Goal: Task Accomplishment & Management: Use online tool/utility

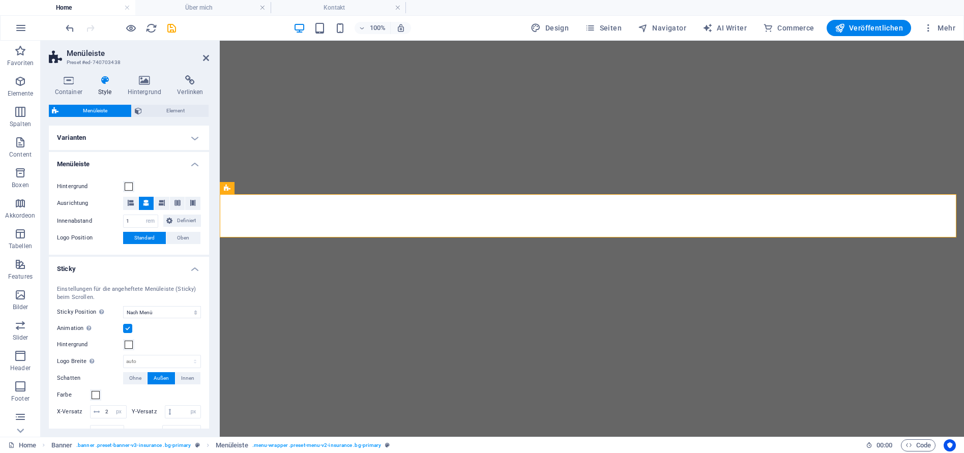
select select "rem"
select select "sticky_menu"
select select "px"
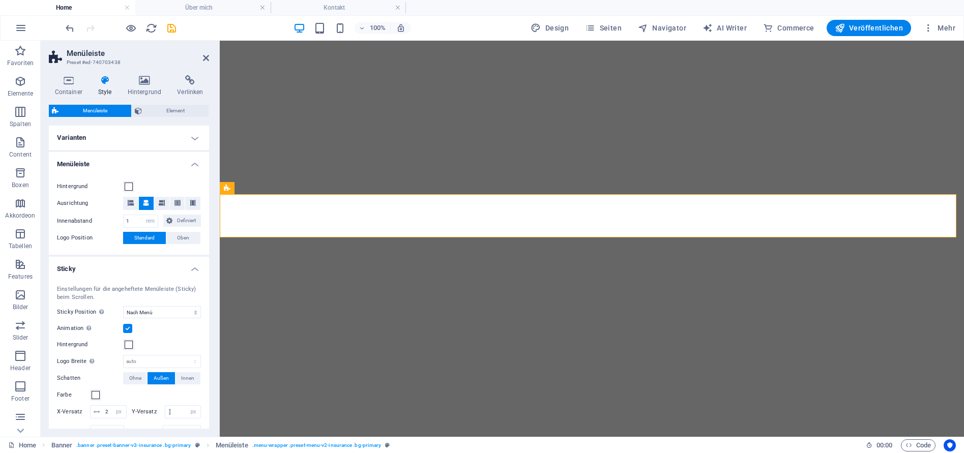
select select "px"
select select "hover_border_bottom"
select select "px"
select select "rem"
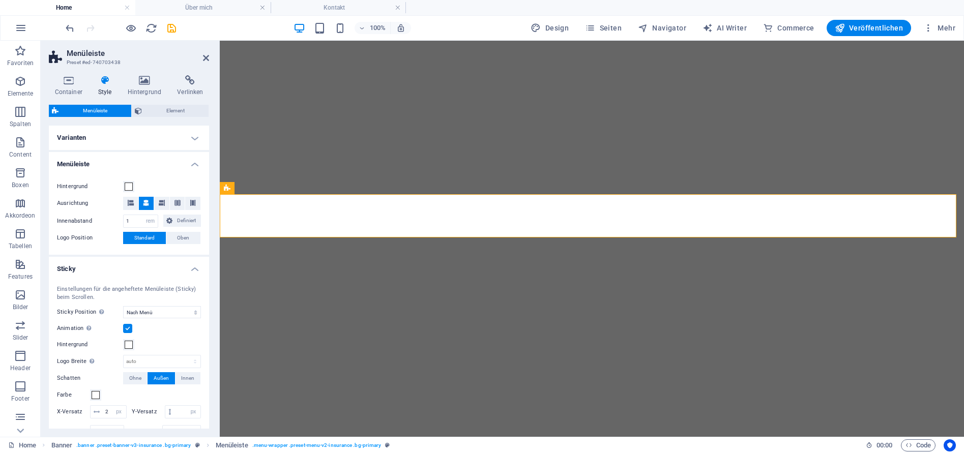
select select "rem"
select select "link-special-font"
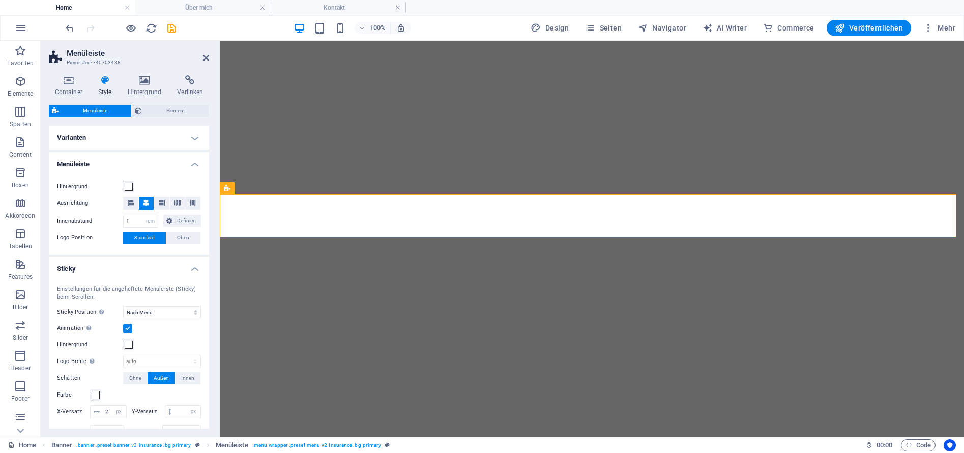
select select "rem"
select select "400"
select select "px"
select select "rem"
select select "%"
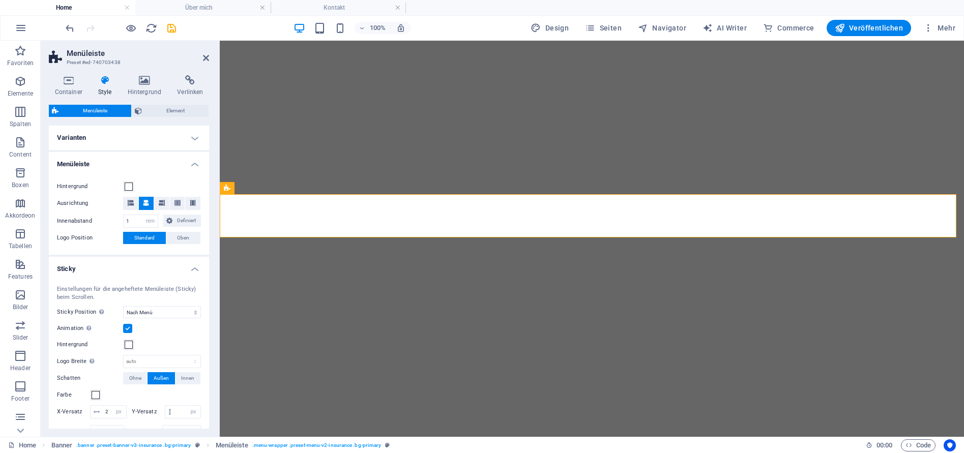
select select "rem"
select select "px"
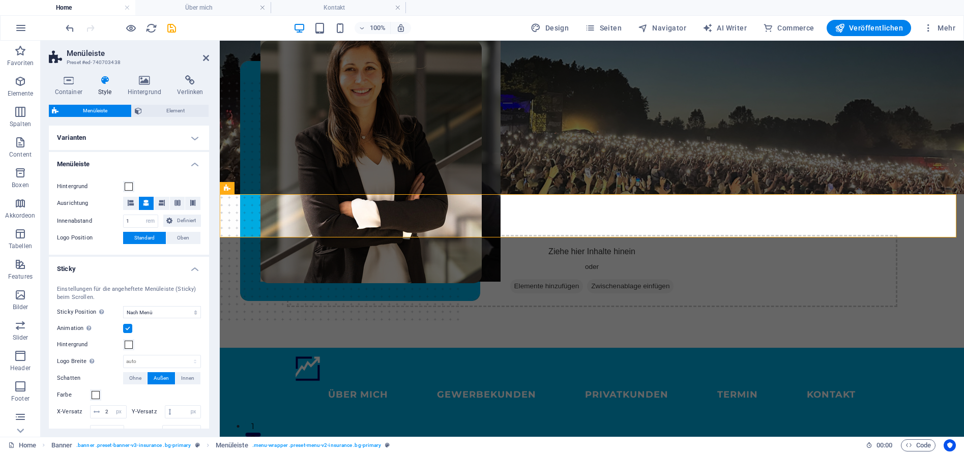
scroll to position [128, 0]
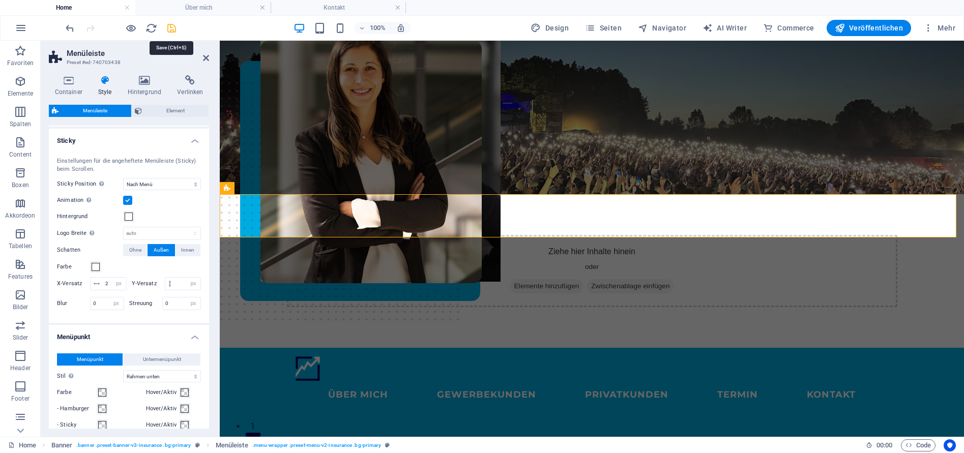
click at [169, 30] on icon "save" at bounding box center [172, 28] width 12 height 12
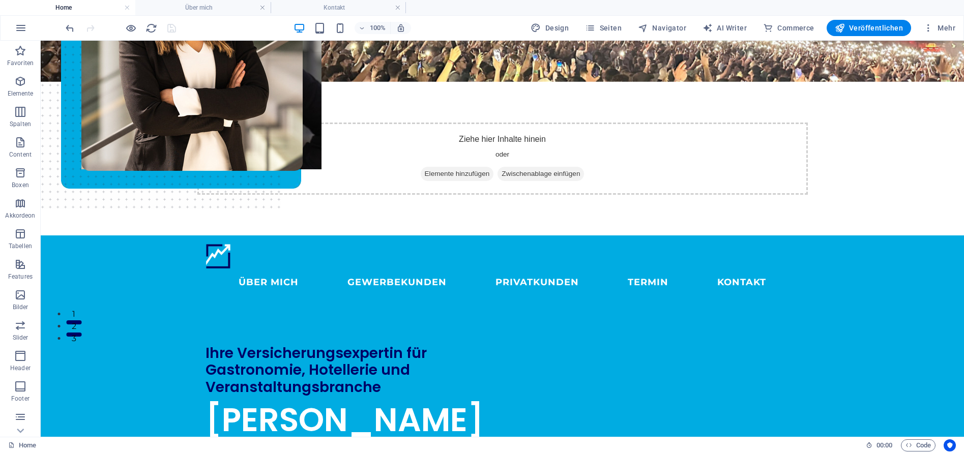
scroll to position [116, 0]
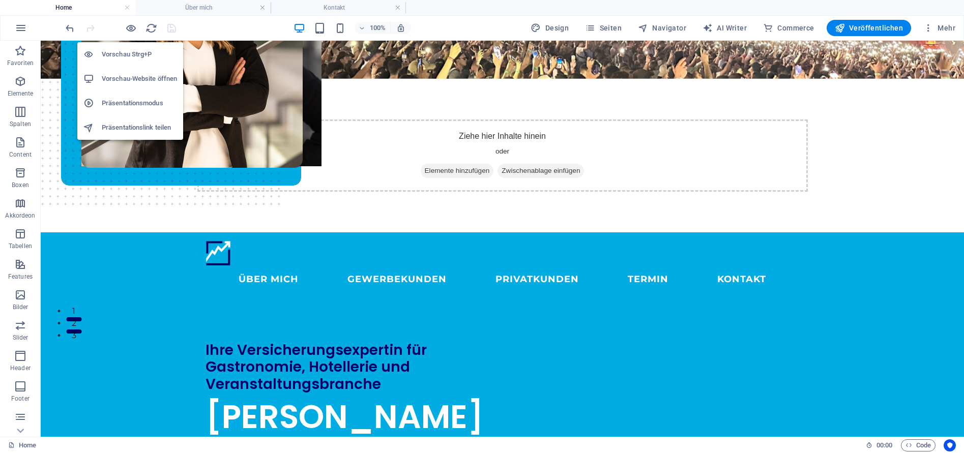
click at [140, 78] on h6 "Vorschau-Website öffnen" at bounding box center [139, 79] width 75 height 12
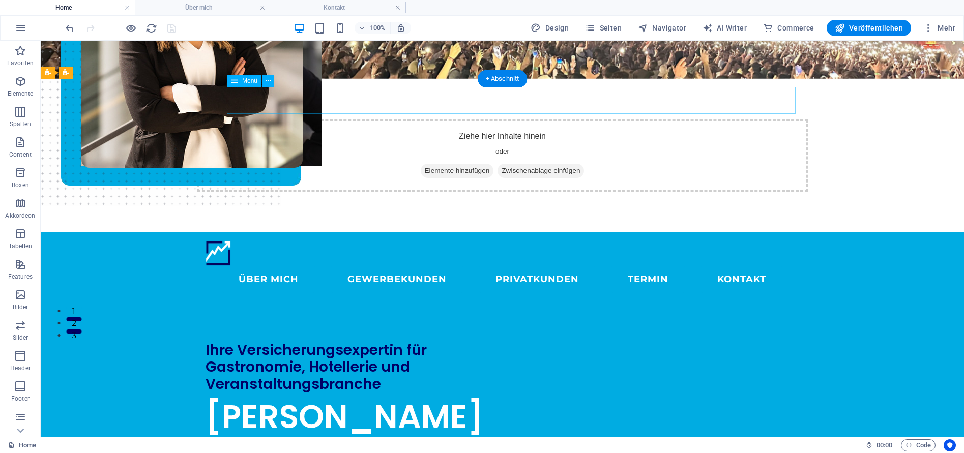
click at [280, 266] on nav "ÜBER MICH GEWERBEKUNDEN PRIVATKUNDEN Termin KONTAKT" at bounding box center [503, 279] width 594 height 27
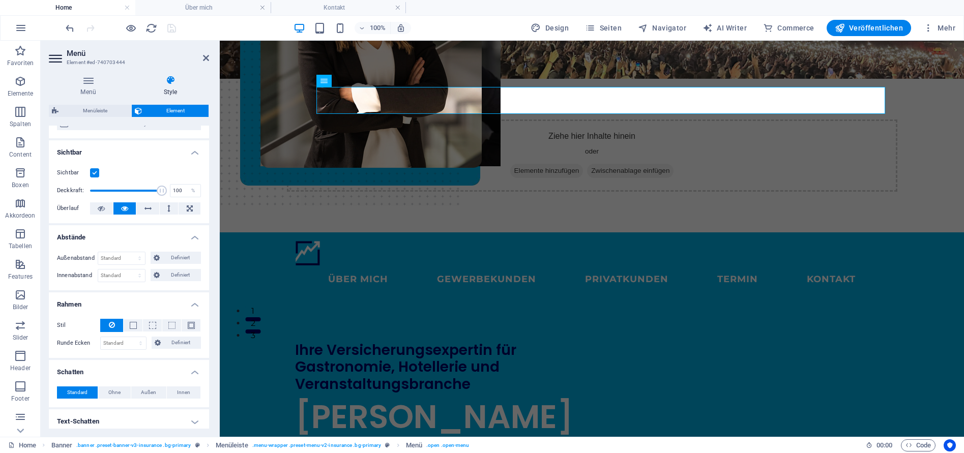
scroll to position [172, 0]
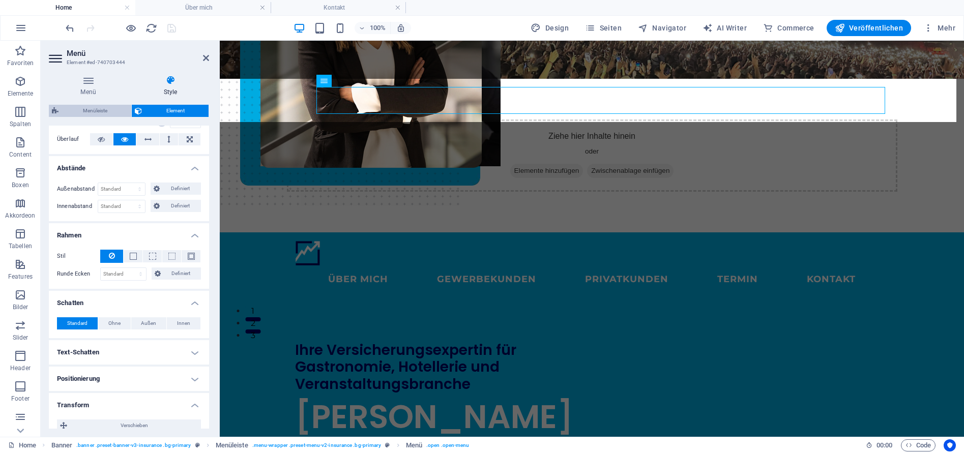
click at [95, 115] on span "Menüleiste" at bounding box center [95, 111] width 67 height 12
select select "rem"
select select "sticky_menu"
select select "px"
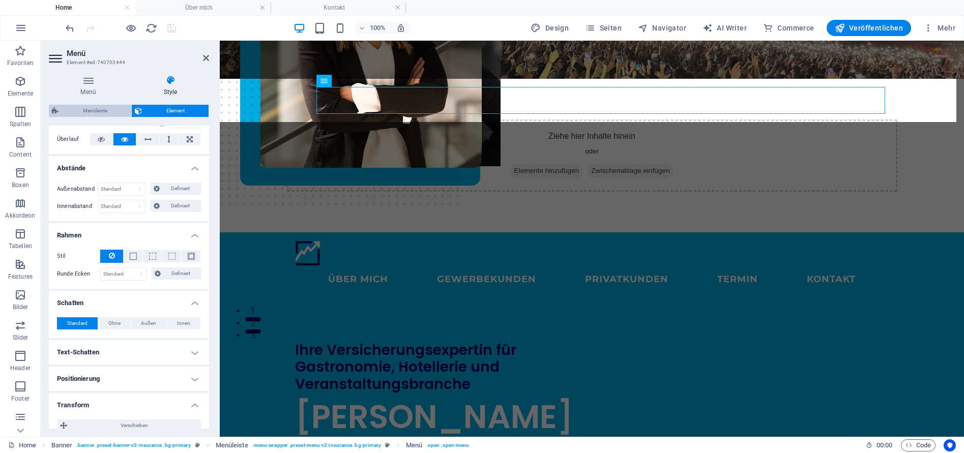
select select "px"
select select "hover_border_bottom"
select select "px"
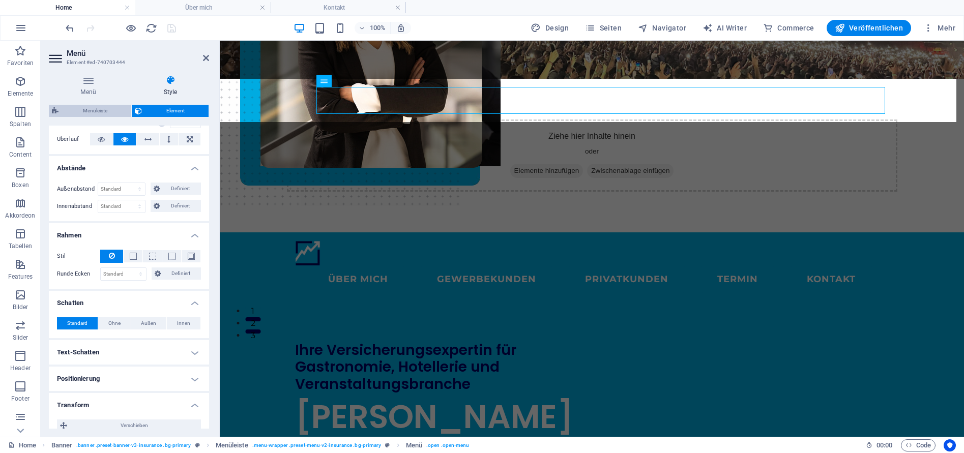
select select "rem"
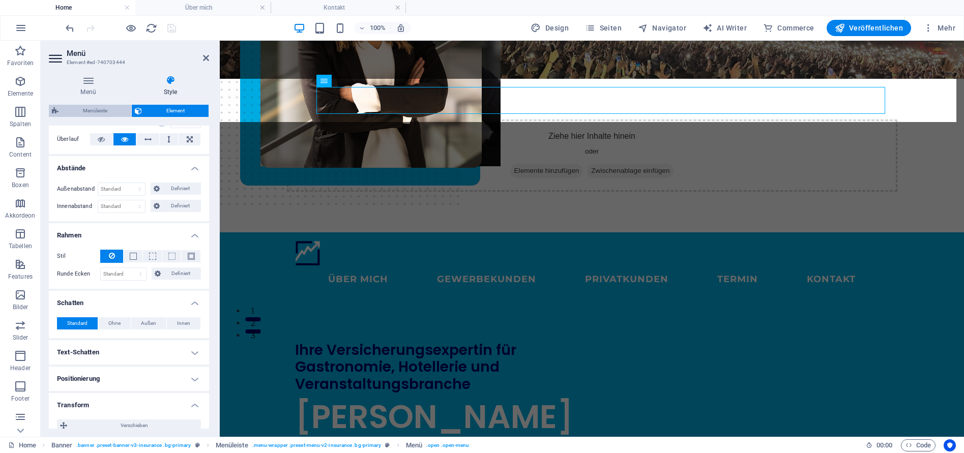
select select "link-special-font"
select select "rem"
select select "400"
select select "px"
select select "rem"
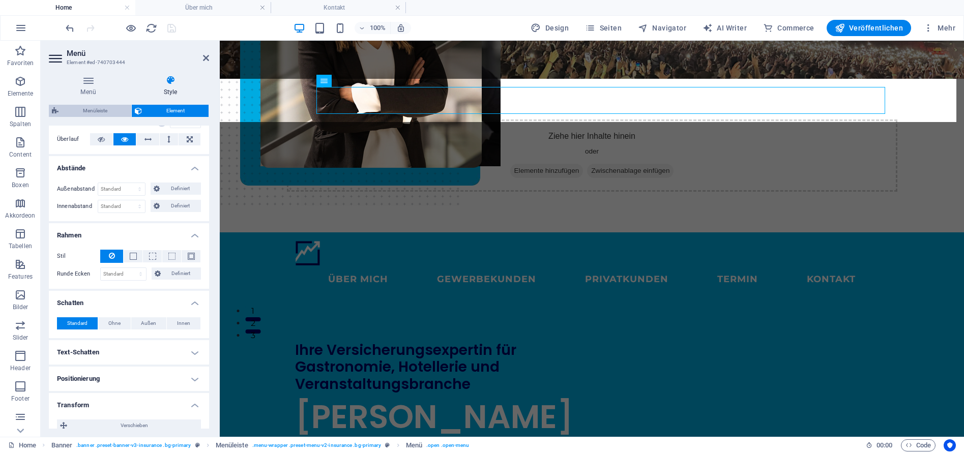
select select "%"
select select "rem"
select select "px"
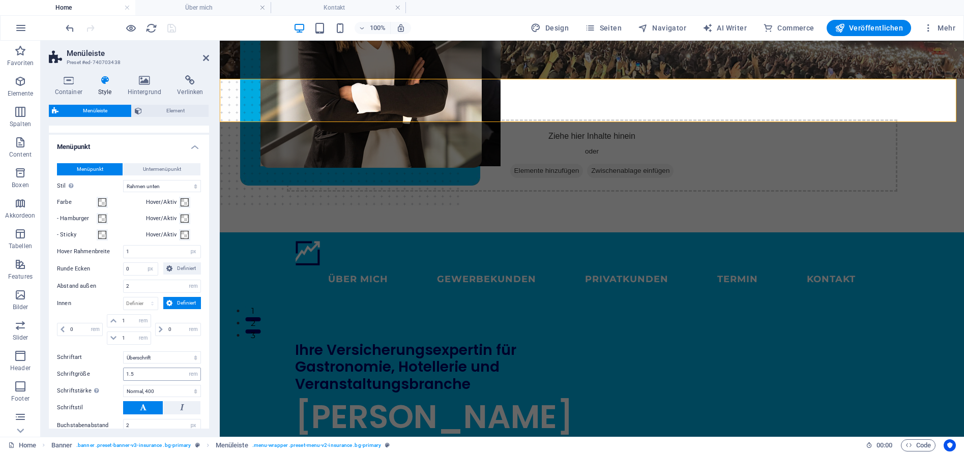
scroll to position [320, 0]
click at [159, 174] on span "Untermenüpunkt" at bounding box center [162, 168] width 38 height 12
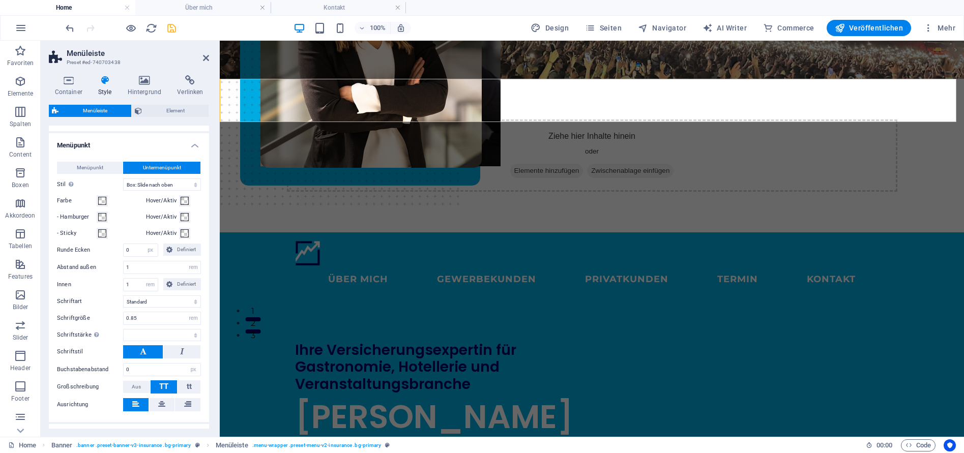
select select
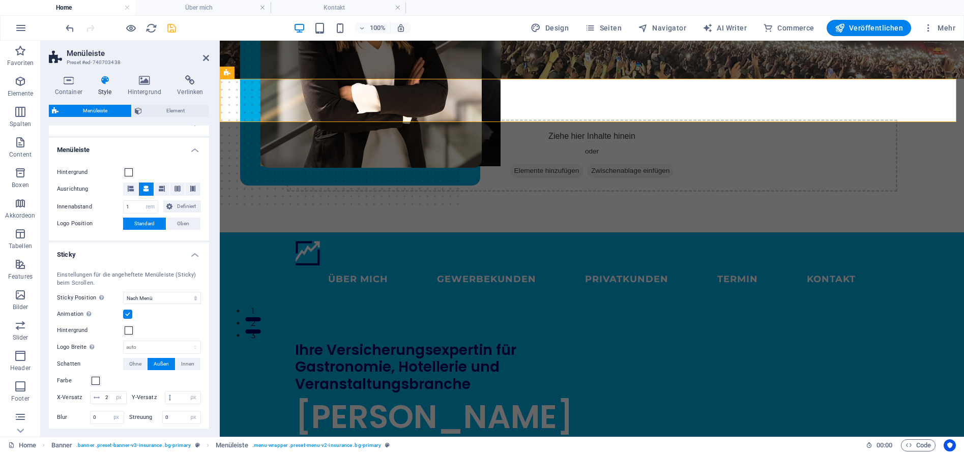
scroll to position [0, 0]
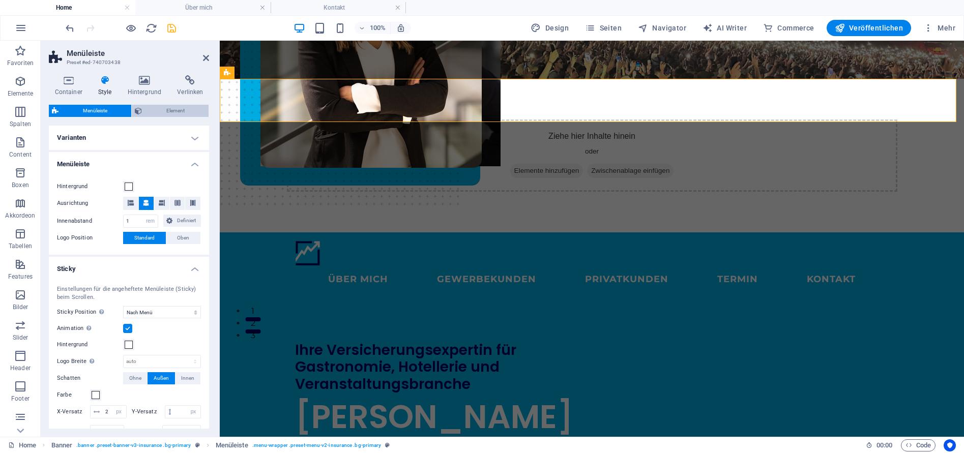
click at [174, 110] on span "Element" at bounding box center [175, 111] width 61 height 12
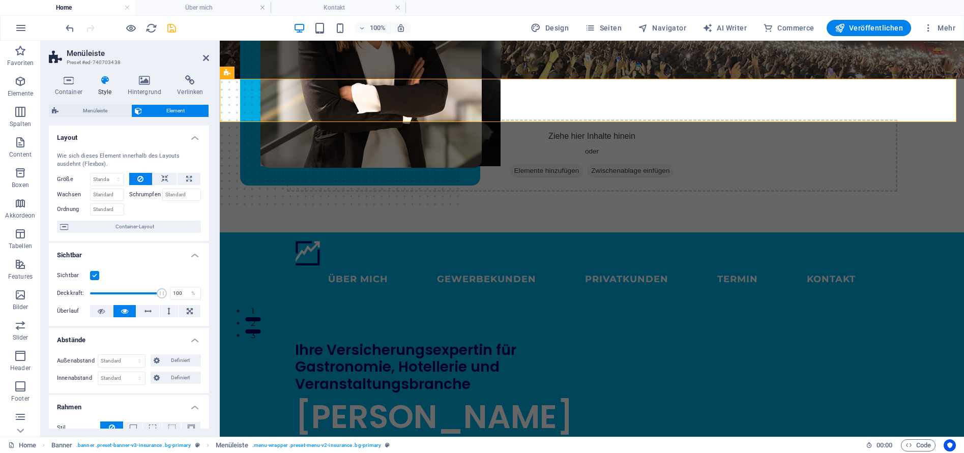
click at [94, 275] on label at bounding box center [94, 275] width 9 height 9
click at [0, 0] on input "Sichtbar" at bounding box center [0, 0] width 0 height 0
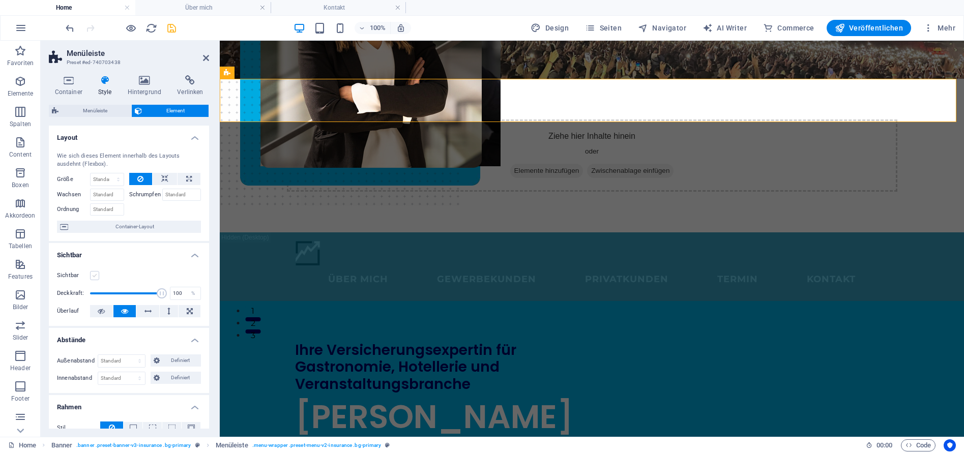
click at [94, 275] on label at bounding box center [94, 275] width 9 height 9
click at [0, 0] on input "Sichtbar" at bounding box center [0, 0] width 0 height 0
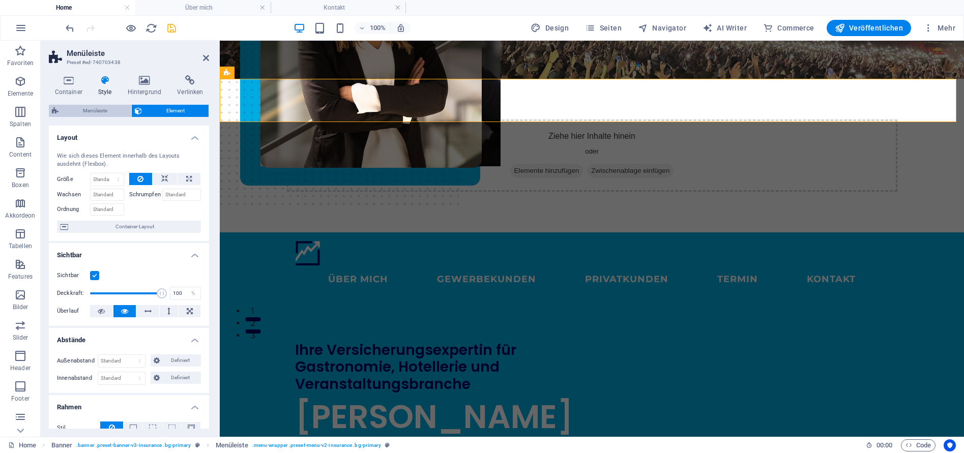
click at [100, 116] on span "Menüleiste" at bounding box center [95, 111] width 67 height 12
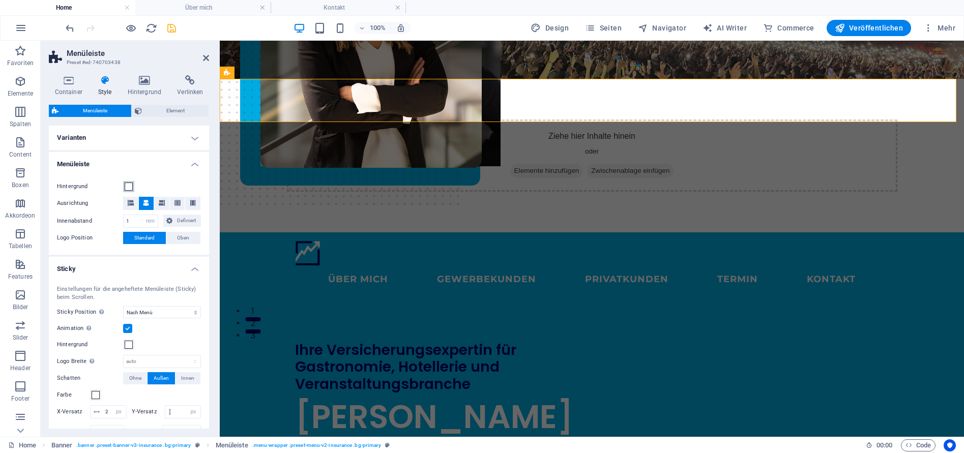
click at [129, 186] on span at bounding box center [129, 187] width 8 height 8
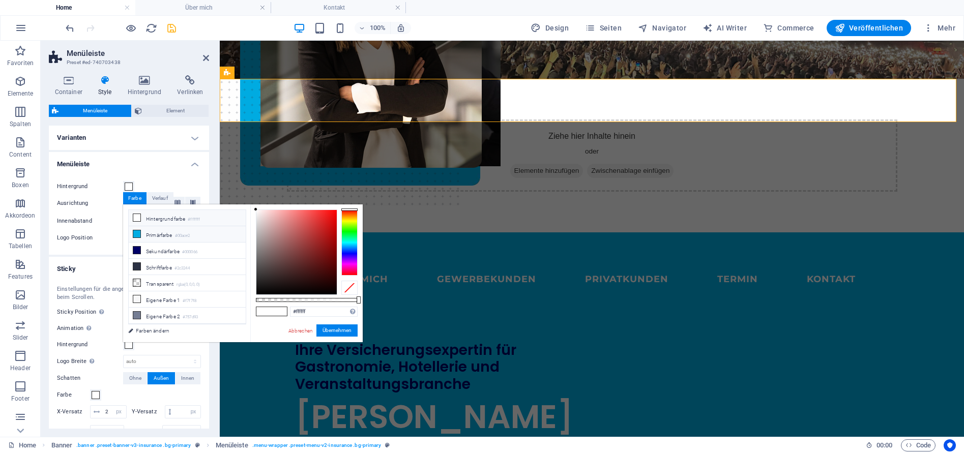
click at [162, 235] on li "Primärfarbe #00ace2" at bounding box center [187, 234] width 117 height 16
type input "#00ace2"
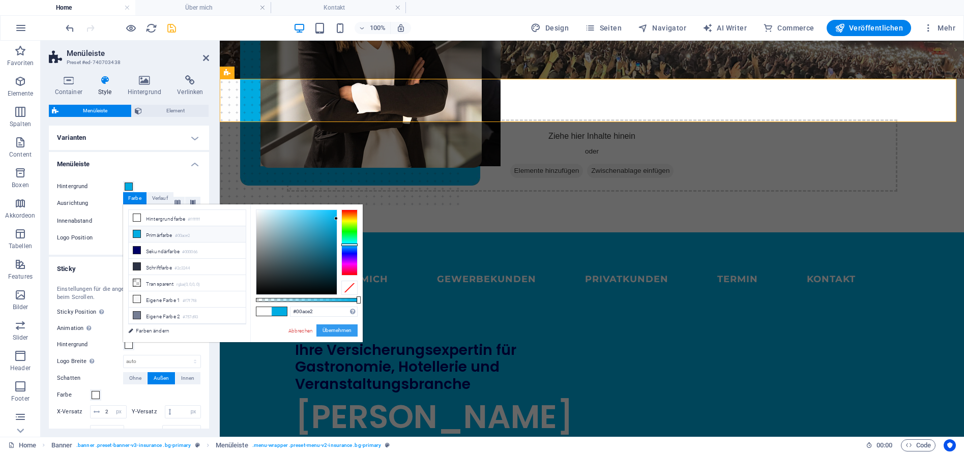
click at [341, 330] on button "Übernehmen" at bounding box center [337, 331] width 41 height 12
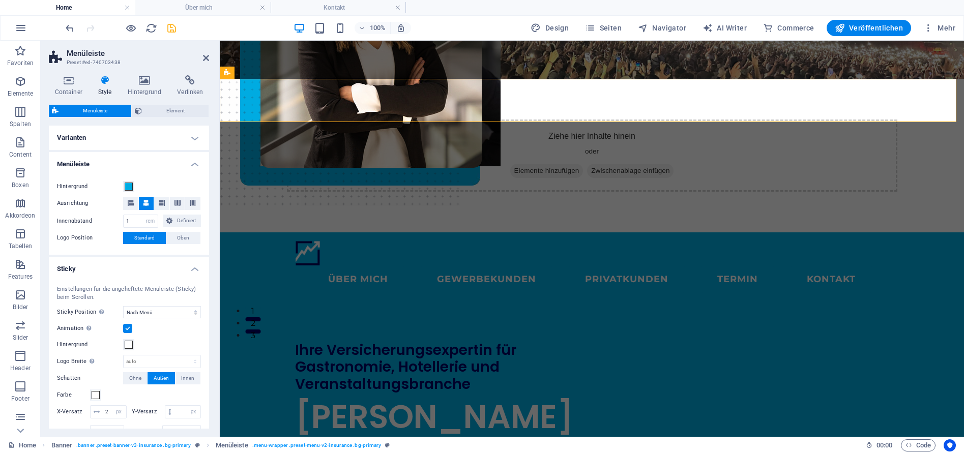
select select
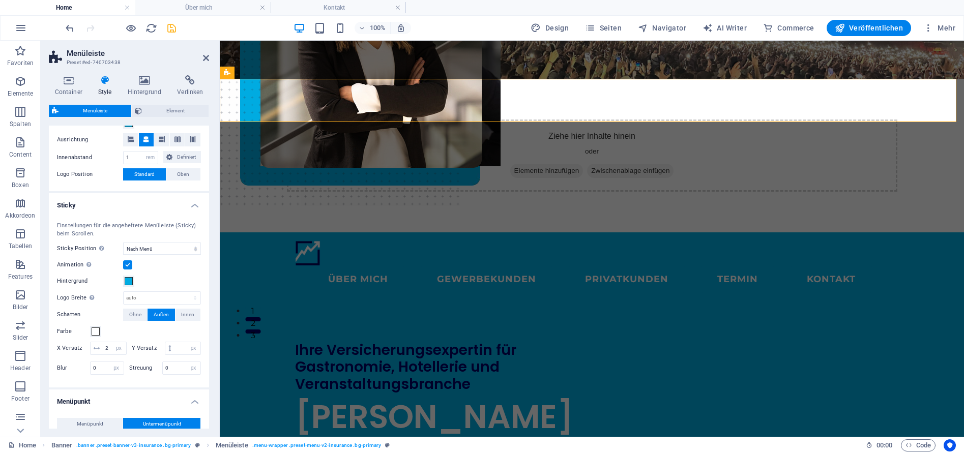
scroll to position [66, 0]
click at [170, 248] on select "Aus Sofort Nach Menü Nach Banner Beim Hochscrollen" at bounding box center [162, 247] width 78 height 12
click at [123, 241] on select "Aus Sofort Nach Menü Nach Banner Beim Hochscrollen" at bounding box center [162, 247] width 78 height 12
click at [170, 249] on select "Aus Sofort Nach Menü Nach Banner Beim Hochscrollen" at bounding box center [162, 247] width 78 height 12
click at [123, 241] on select "Aus Sofort Nach Menü Nach Banner Beim Hochscrollen" at bounding box center [162, 247] width 78 height 12
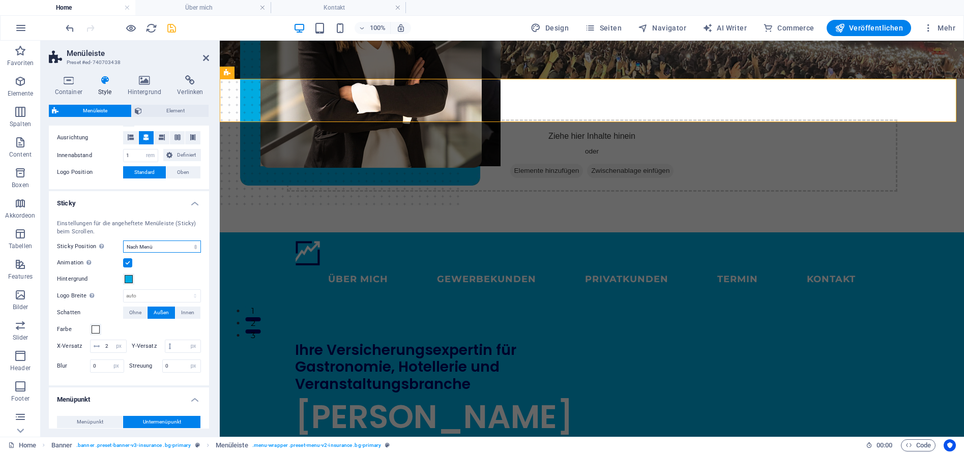
click at [170, 250] on select "Aus Sofort Nach Menü Nach Banner Beim Hochscrollen" at bounding box center [162, 247] width 78 height 12
select select "sticky_none"
click at [123, 241] on select "Aus Sofort Nach Menü Nach Banner Beim Hochscrollen" at bounding box center [162, 247] width 78 height 12
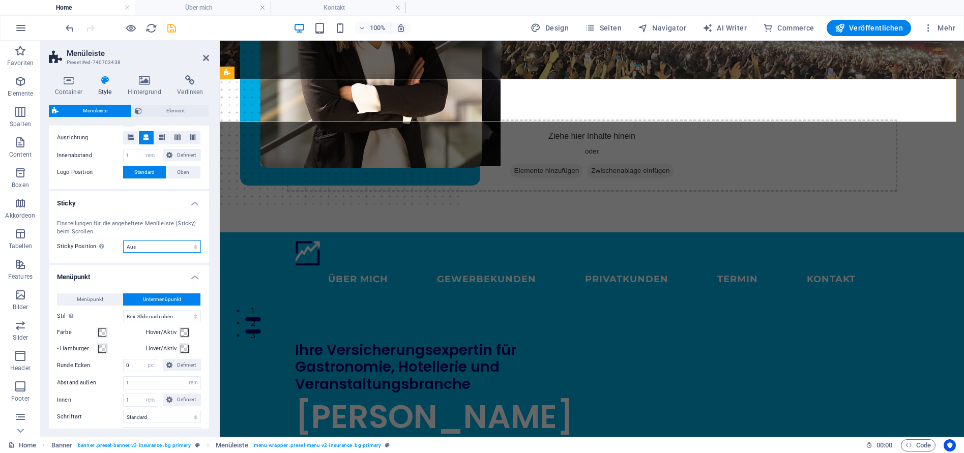
select select
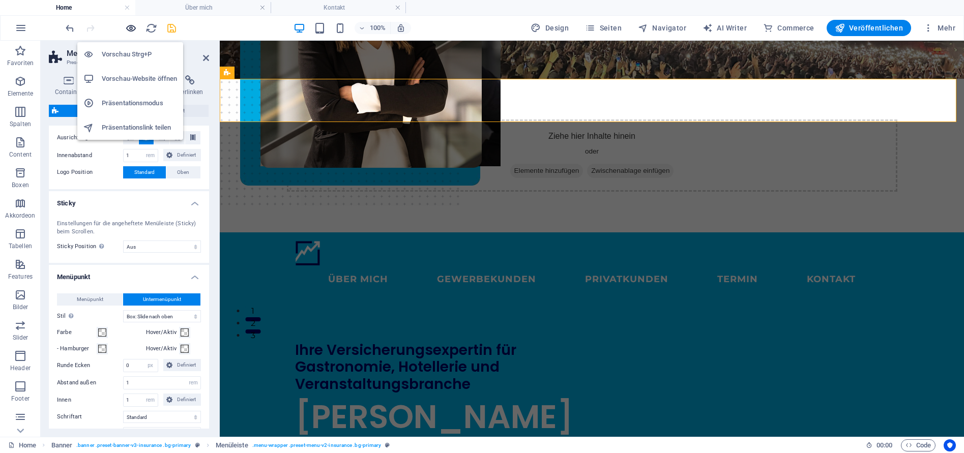
click at [131, 30] on icon "button" at bounding box center [131, 28] width 12 height 12
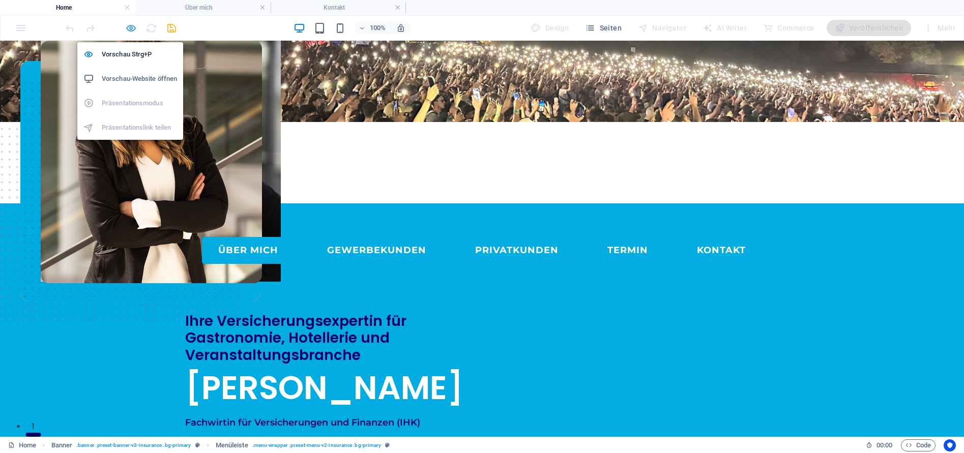
click at [130, 29] on icon "button" at bounding box center [131, 28] width 12 height 12
select select "rem"
select select "hover_box_bottom"
select select "px"
select select "rem"
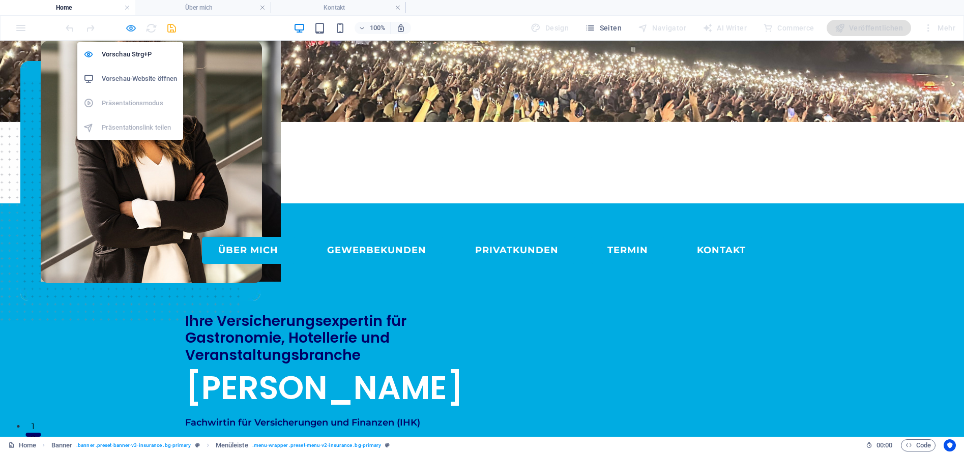
select select "rem"
select select
select select "px"
select select "rem"
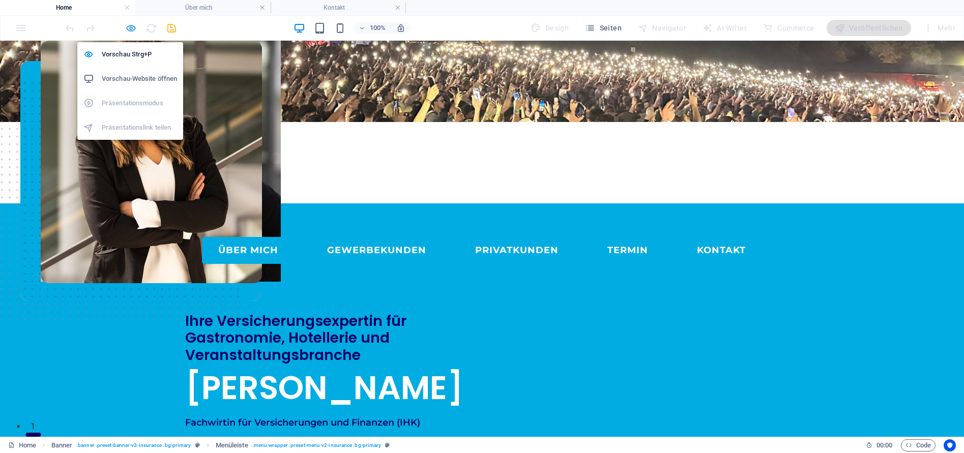
select select "%"
select select "rem"
select select "px"
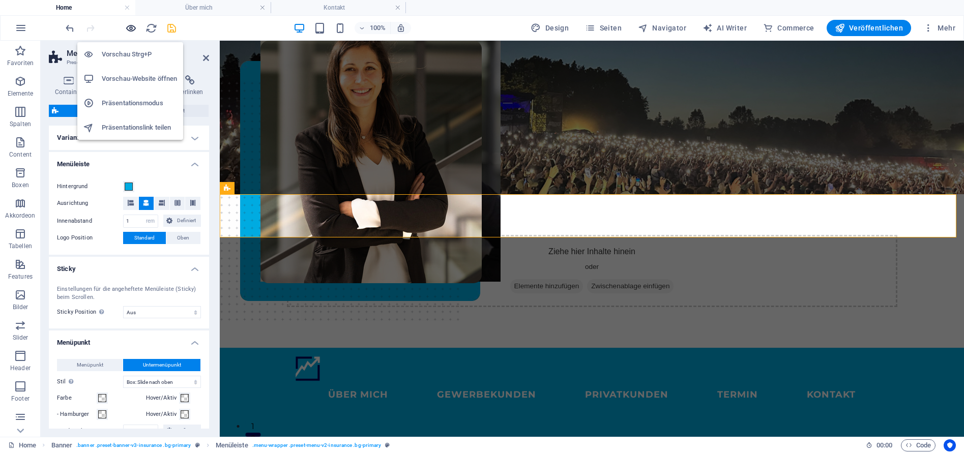
click at [131, 29] on icon "button" at bounding box center [131, 28] width 12 height 12
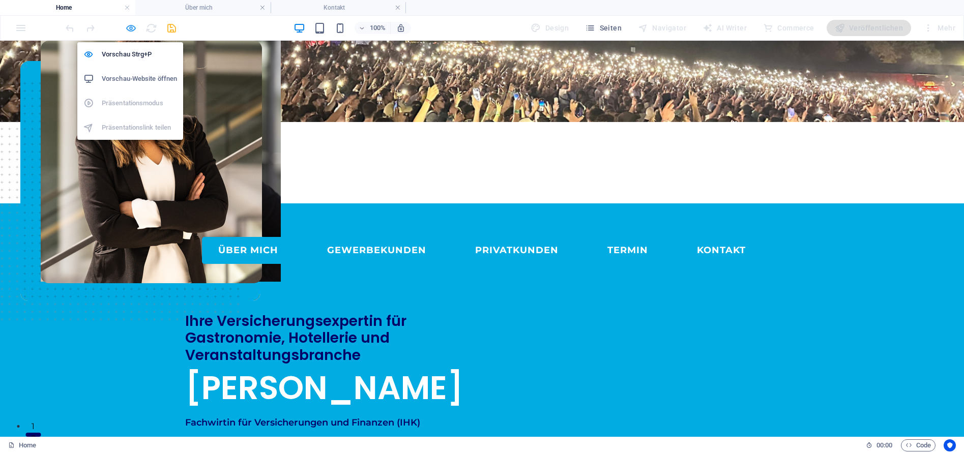
click at [130, 27] on icon "button" at bounding box center [131, 28] width 12 height 12
select select "rem"
select select "hover_box_bottom"
select select "px"
select select "rem"
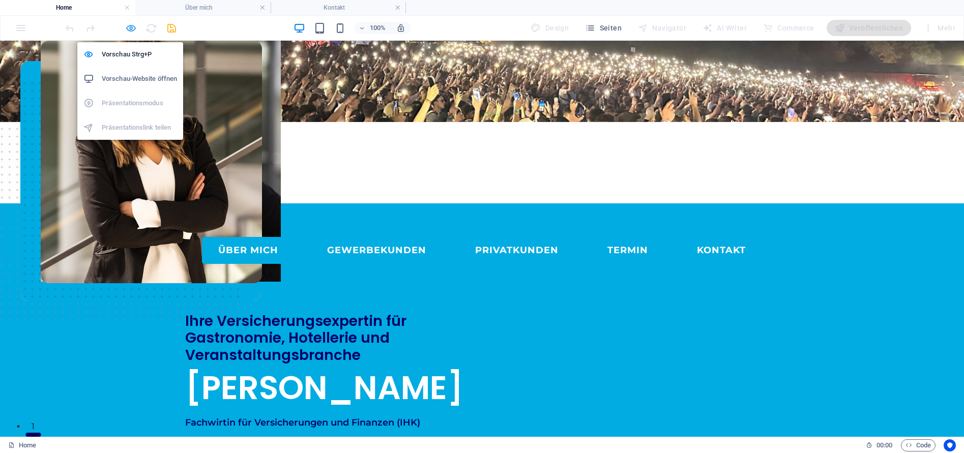
select select "rem"
select select
select select "px"
select select "rem"
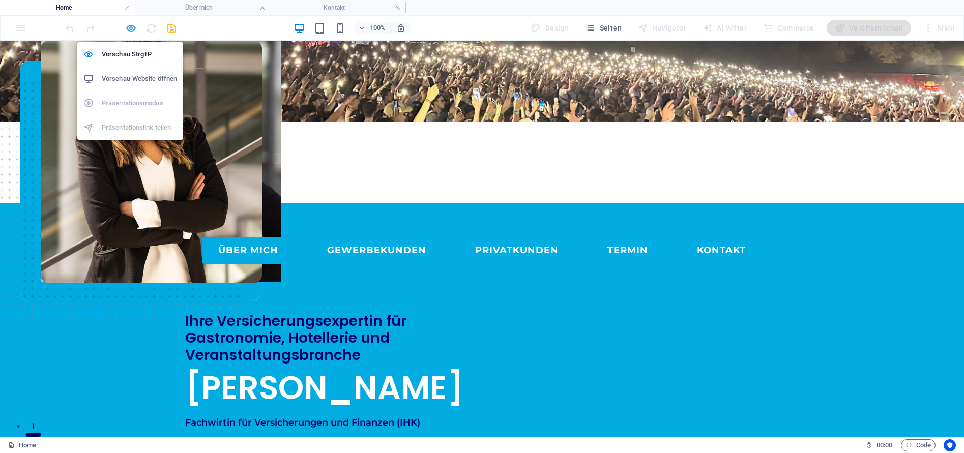
select select "%"
select select "rem"
select select "px"
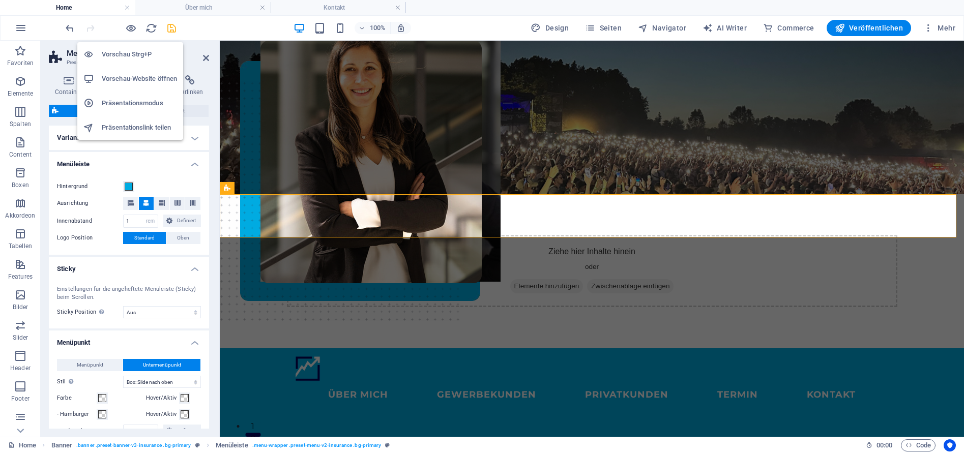
click at [142, 79] on h6 "Vorschau-Website öffnen" at bounding box center [139, 79] width 75 height 12
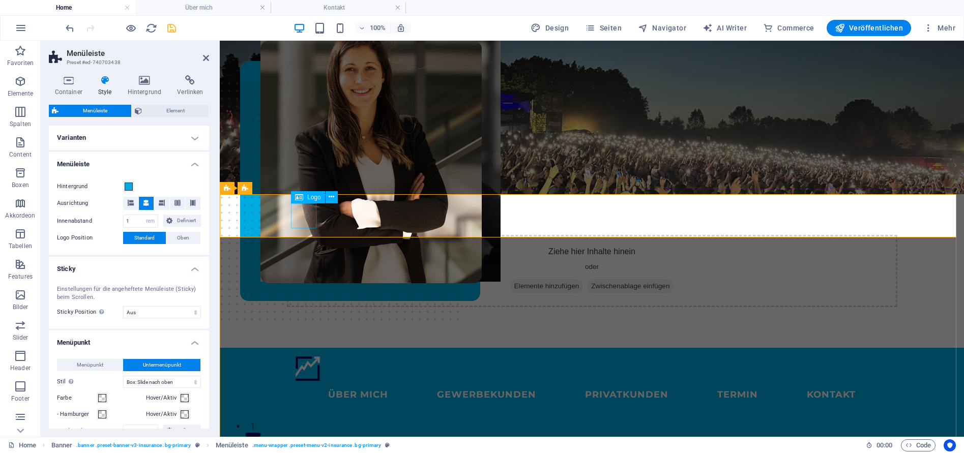
click at [309, 356] on div at bounding box center [592, 368] width 594 height 25
select select "px"
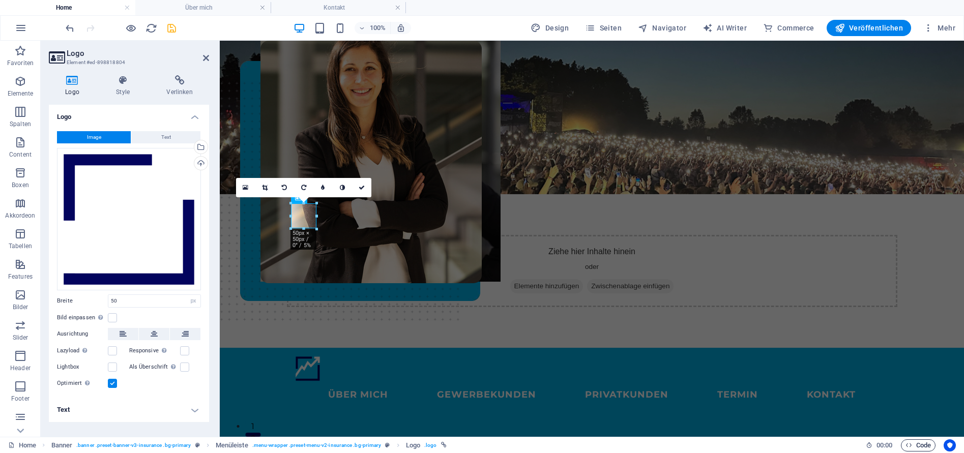
click at [919, 445] on span "Code" at bounding box center [918, 446] width 25 height 12
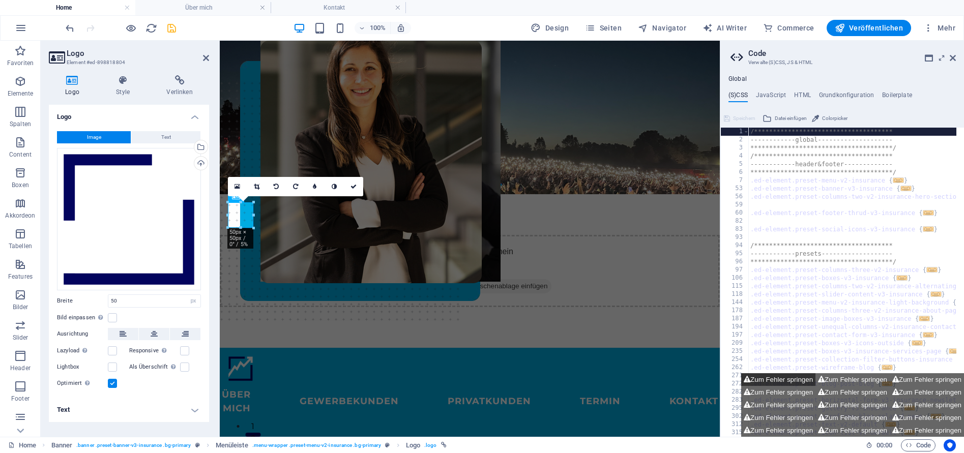
click at [789, 382] on button "Zum Fehler springen" at bounding box center [778, 380] width 74 height 13
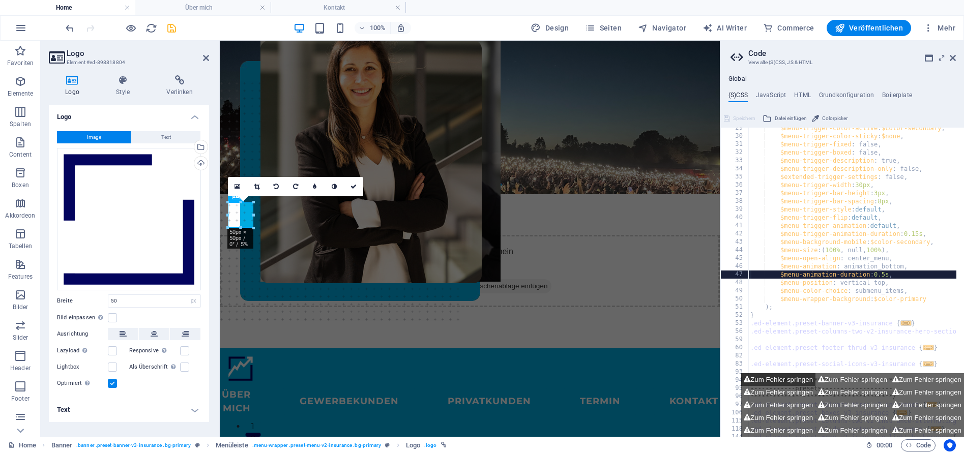
scroll to position [232, 0]
click at [821, 383] on button "Zum Fehler springen" at bounding box center [853, 380] width 74 height 13
click at [905, 379] on button "Zum Fehler springen" at bounding box center [927, 380] width 74 height 13
click at [903, 400] on button "Zum Fehler springen" at bounding box center [927, 405] width 74 height 13
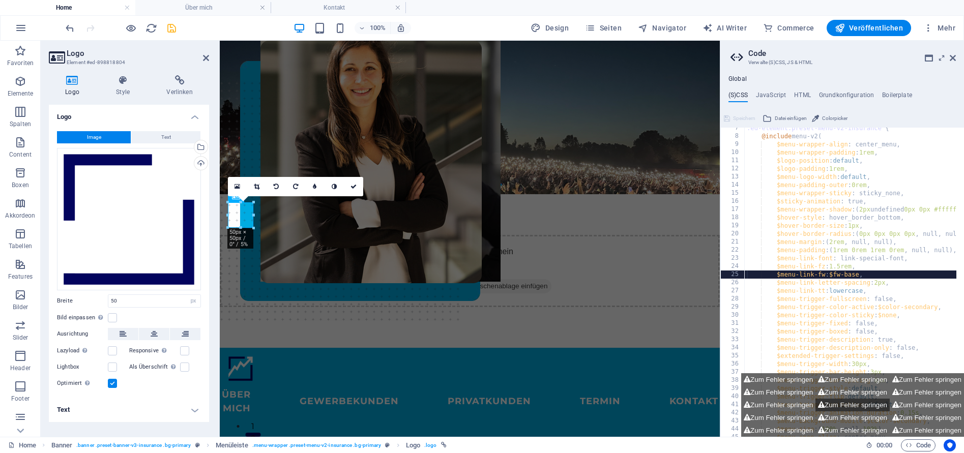
scroll to position [53, 0]
click at [861, 410] on button "Zum Fehler springen" at bounding box center [853, 405] width 74 height 13
click at [816, 412] on button "Zum Fehler springen" at bounding box center [853, 418] width 74 height 13
type textarea "$menu-padding-outer: 0rem,"
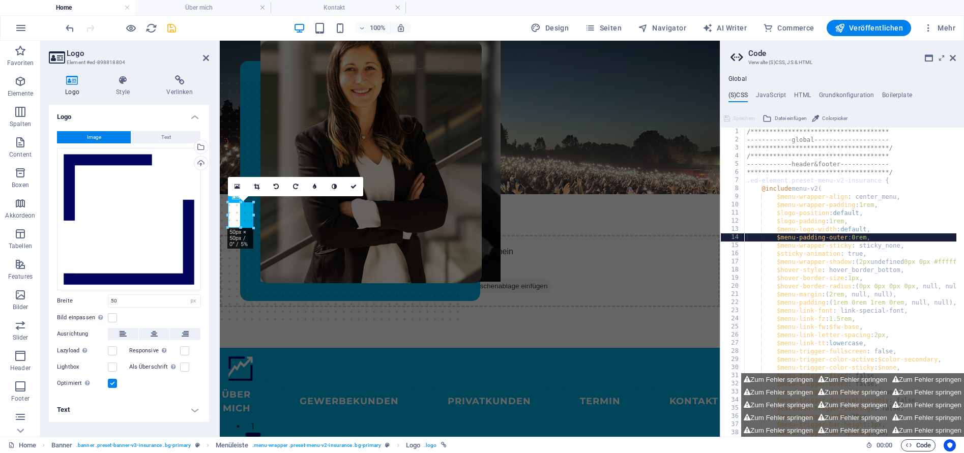
click at [913, 449] on span "Code" at bounding box center [918, 446] width 25 height 12
click at [953, 59] on icon at bounding box center [953, 58] width 6 height 8
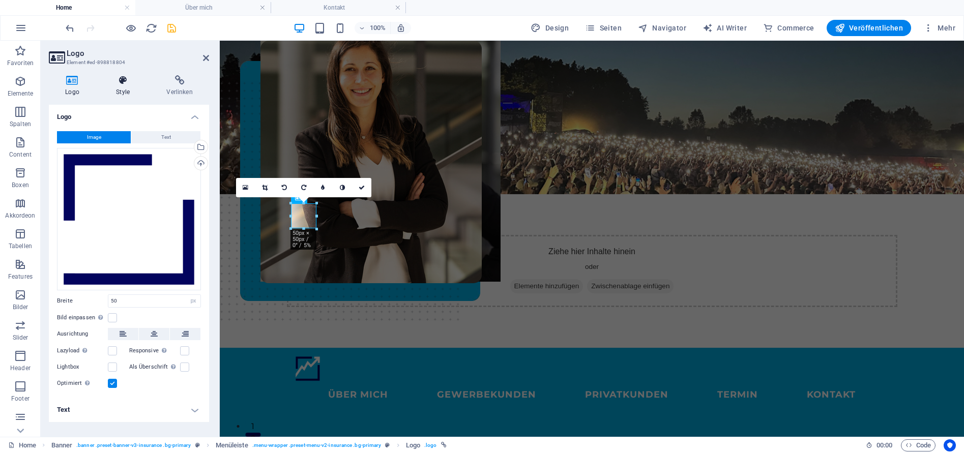
click at [125, 86] on h4 "Style" at bounding box center [125, 85] width 50 height 21
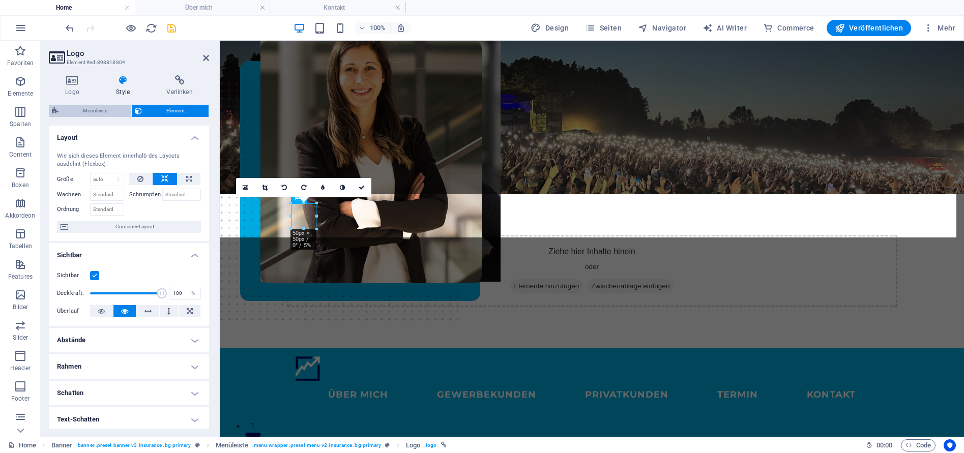
click at [106, 111] on span "Menüleiste" at bounding box center [95, 111] width 67 height 12
select select "rem"
select select "hover_box_bottom"
select select "px"
select select "rem"
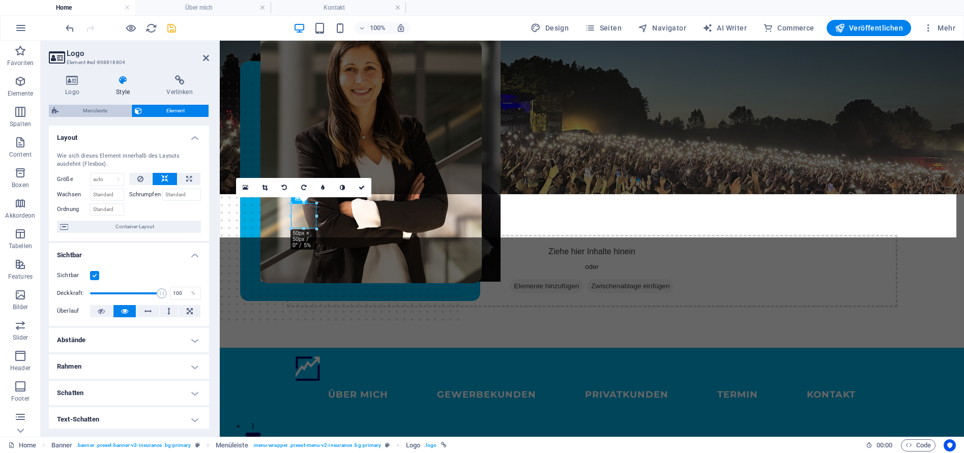
select select "rem"
select select
select select "px"
select select "rem"
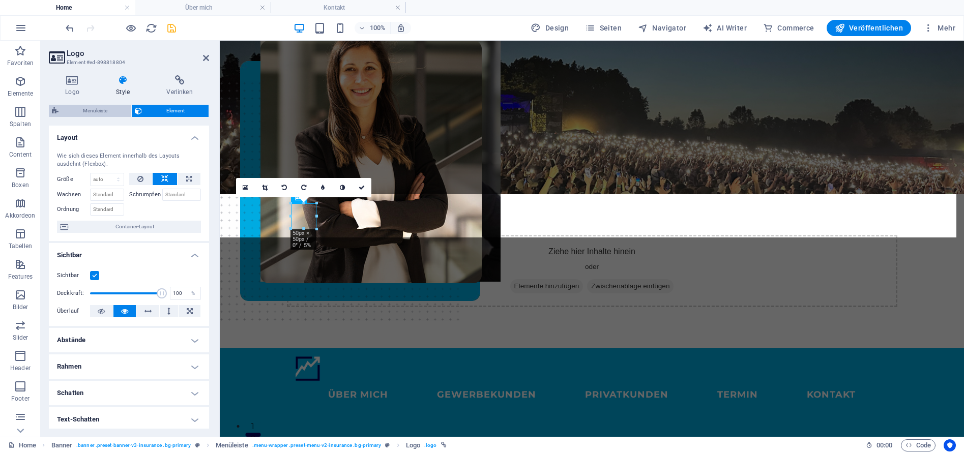
select select "%"
select select "rem"
select select "px"
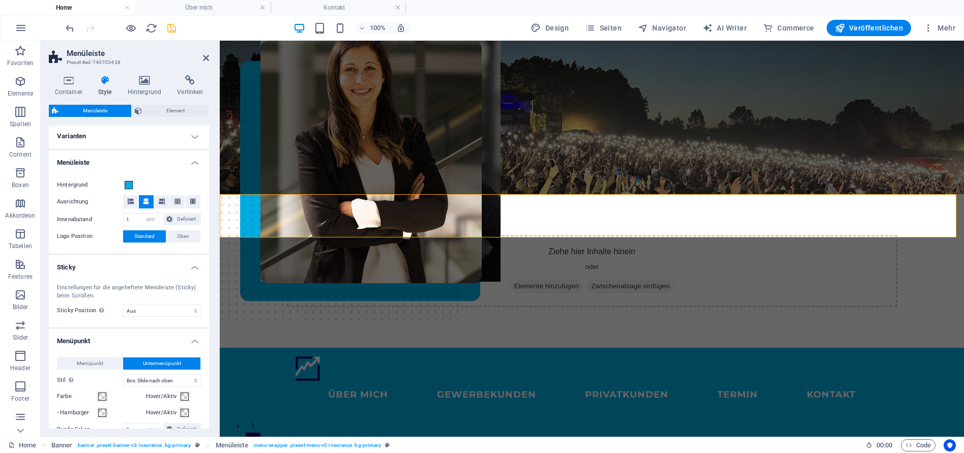
scroll to position [2, 0]
click at [161, 310] on select "Aus Sofort Nach Menü Nach Banner Beim Hochscrollen" at bounding box center [162, 310] width 78 height 12
select select "sticky_instant"
click at [123, 304] on select "Aus Sofort Nach Menü Nach Banner Beim Hochscrollen" at bounding box center [162, 310] width 78 height 12
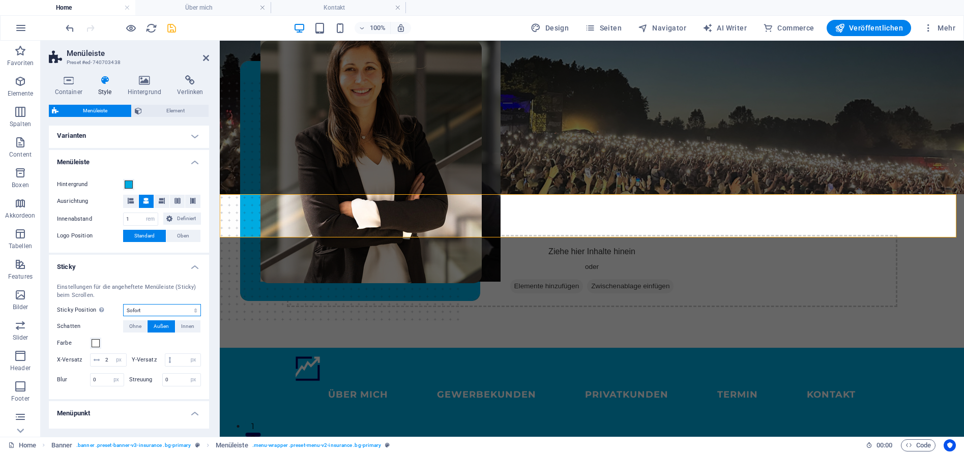
select select
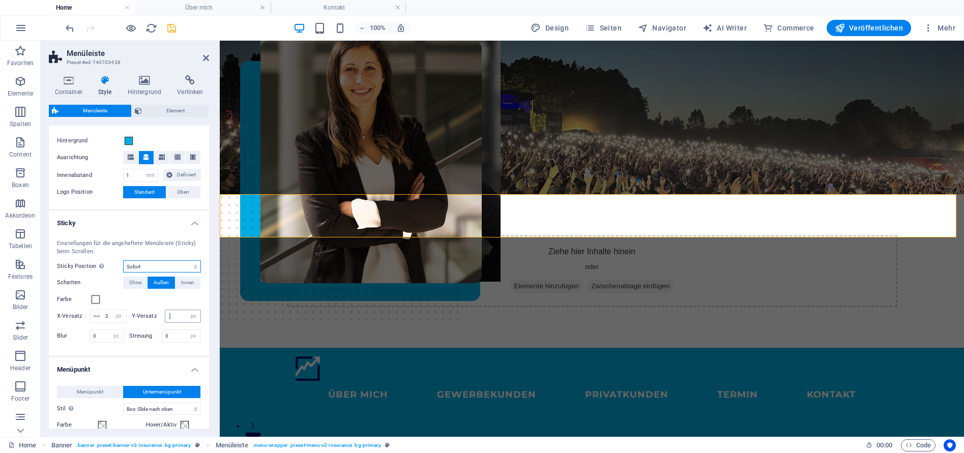
scroll to position [71, 0]
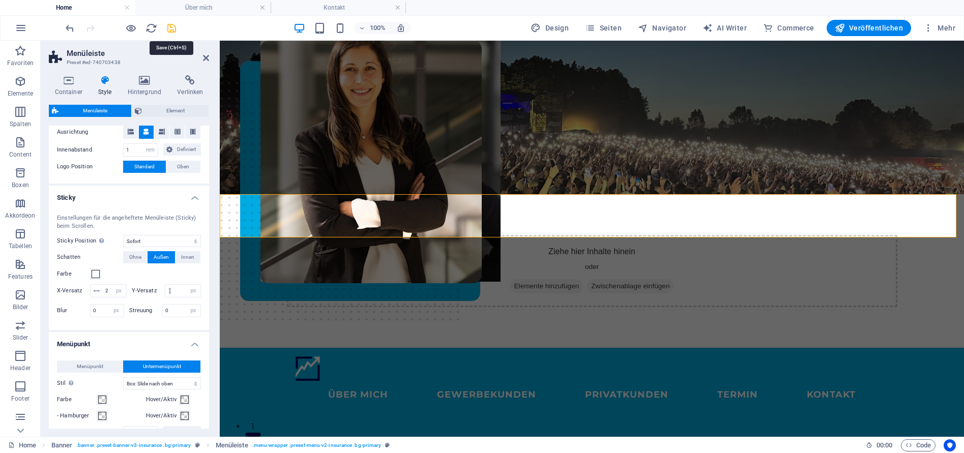
click at [172, 27] on icon "save" at bounding box center [172, 28] width 12 height 12
select select "rem"
select select "sticky_instant"
select select "px"
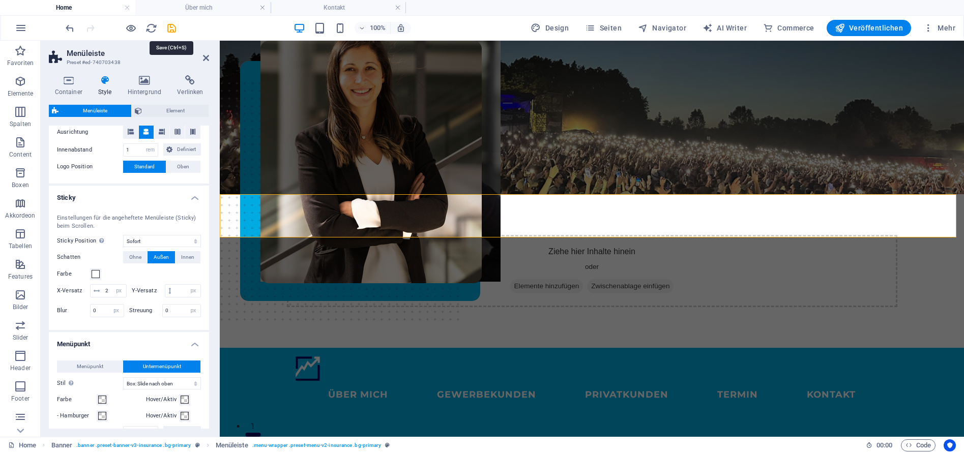
select select "px"
select select "hover_box_bottom"
select select "px"
select select "rem"
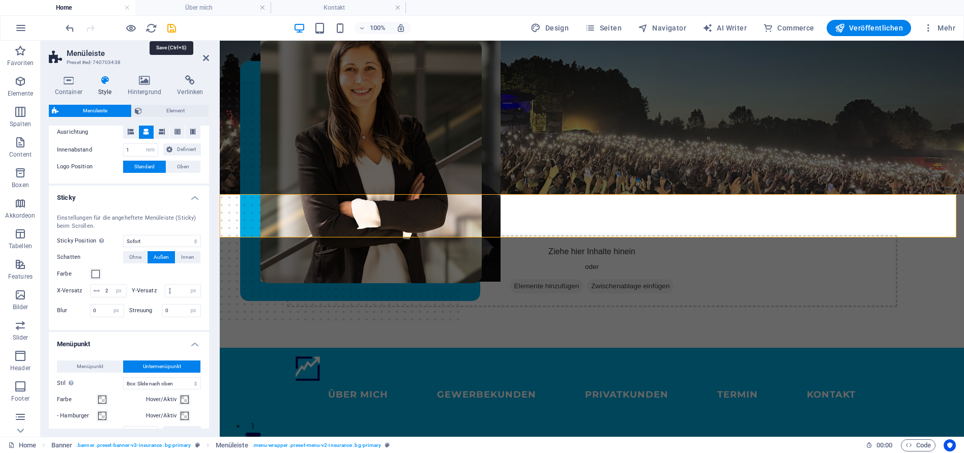
select select "rem"
select select
select select "px"
select select "rem"
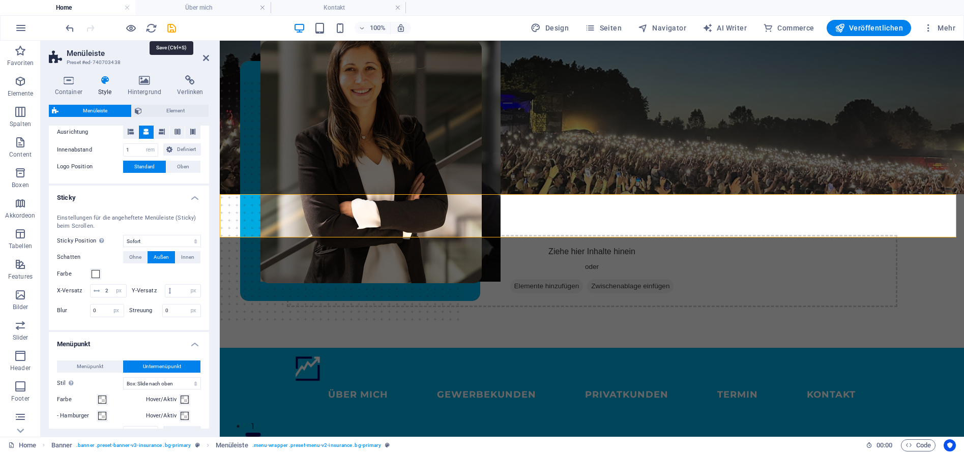
select select "%"
select select "rem"
select select "px"
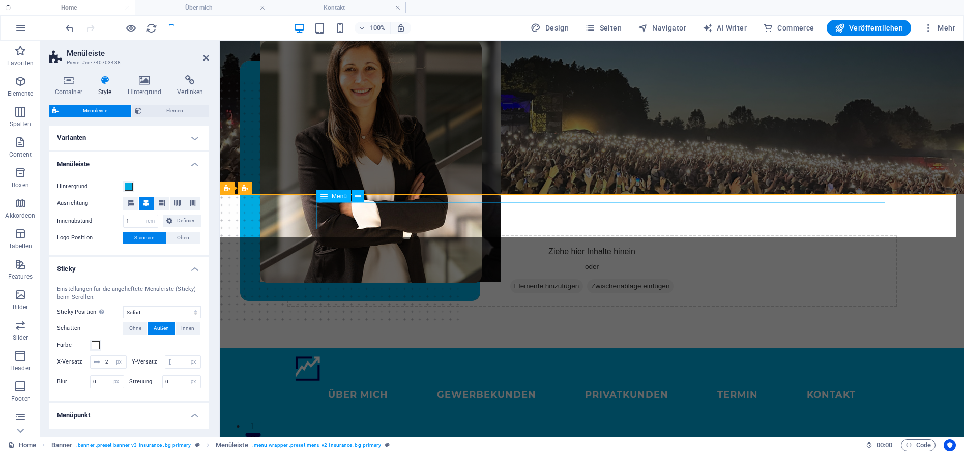
select select
click at [310, 356] on div at bounding box center [592, 368] width 594 height 25
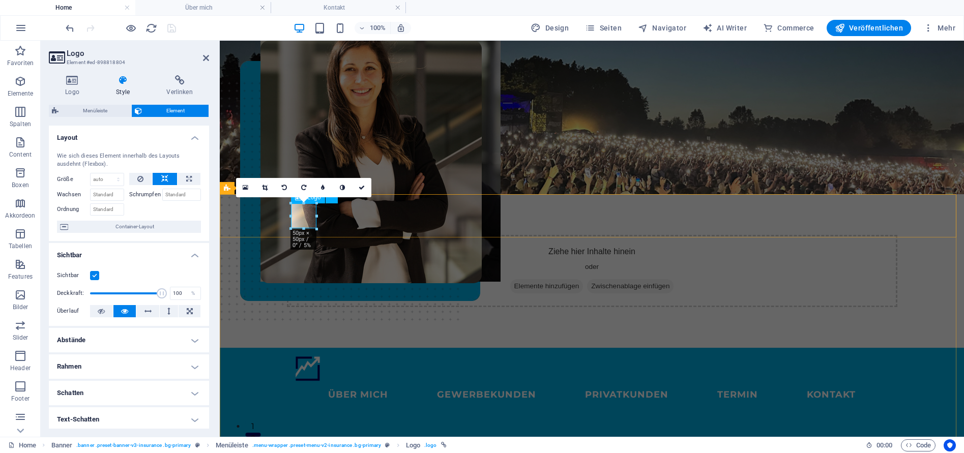
click at [304, 356] on div at bounding box center [592, 368] width 594 height 25
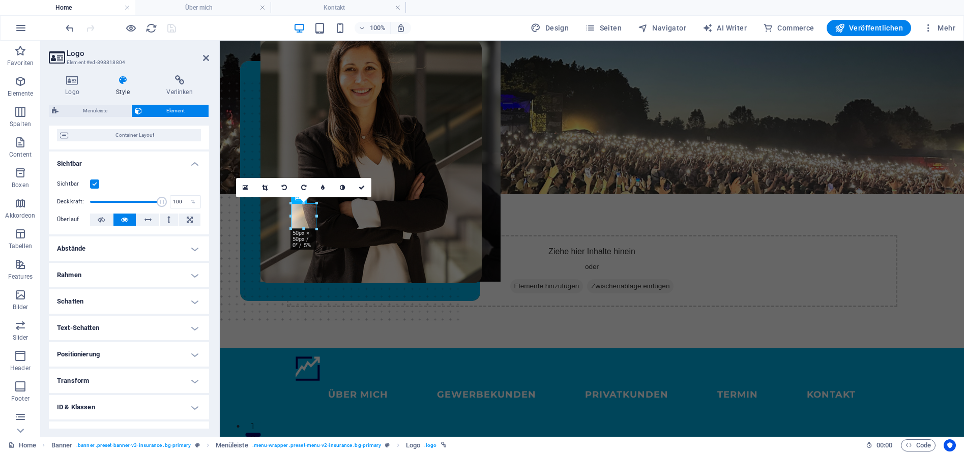
scroll to position [0, 0]
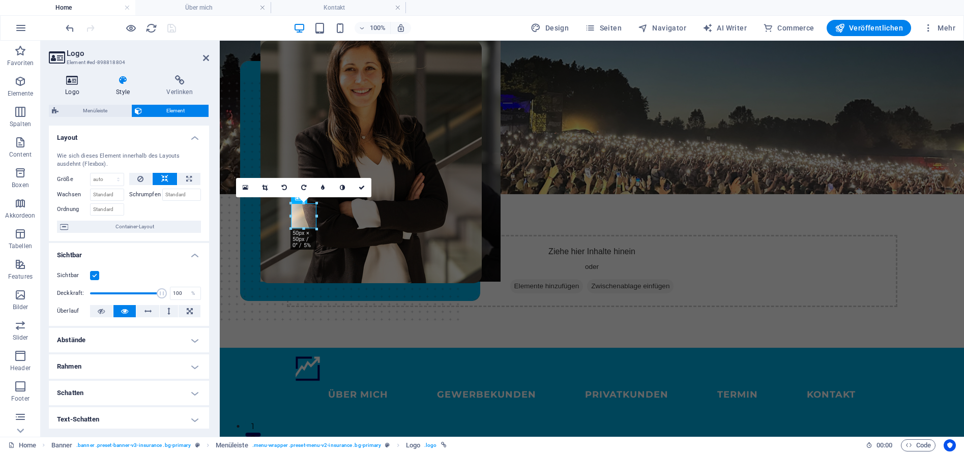
click at [69, 87] on h4 "Logo" at bounding box center [74, 85] width 51 height 21
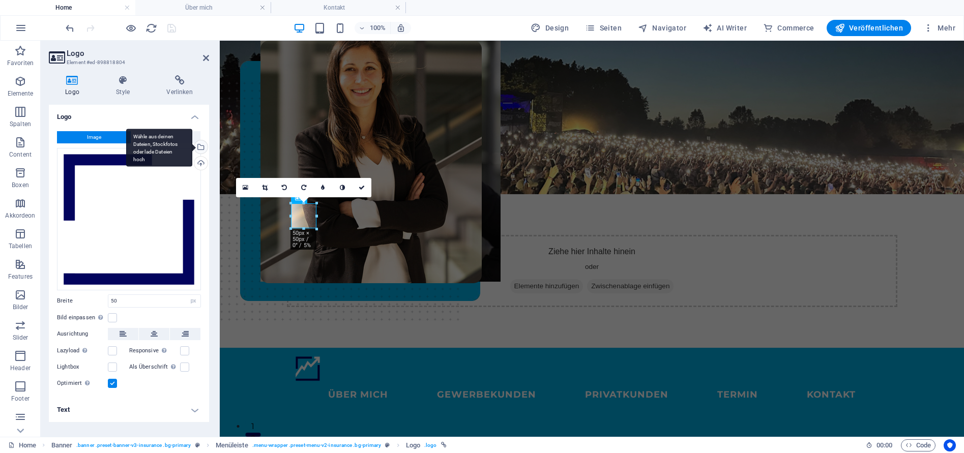
click at [204, 150] on div "Wähle aus deinen Dateien, Stockfotos oder lade Dateien hoch" at bounding box center [199, 147] width 15 height 15
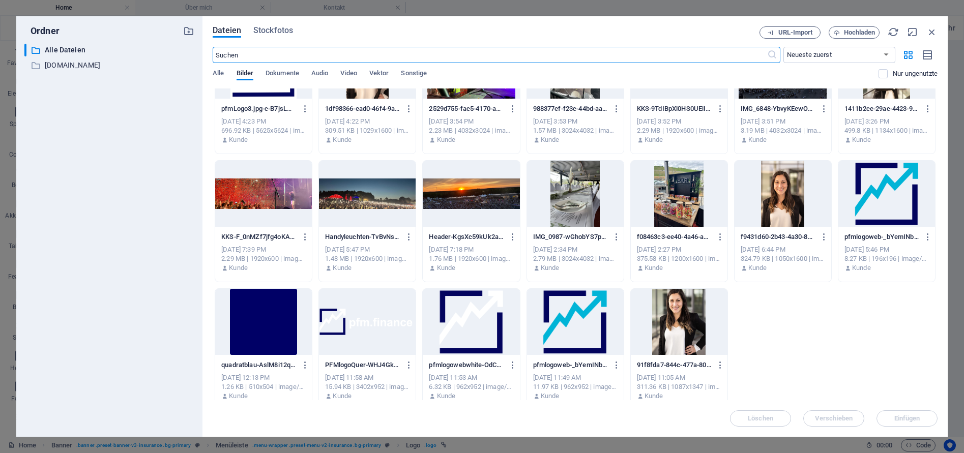
scroll to position [67, 0]
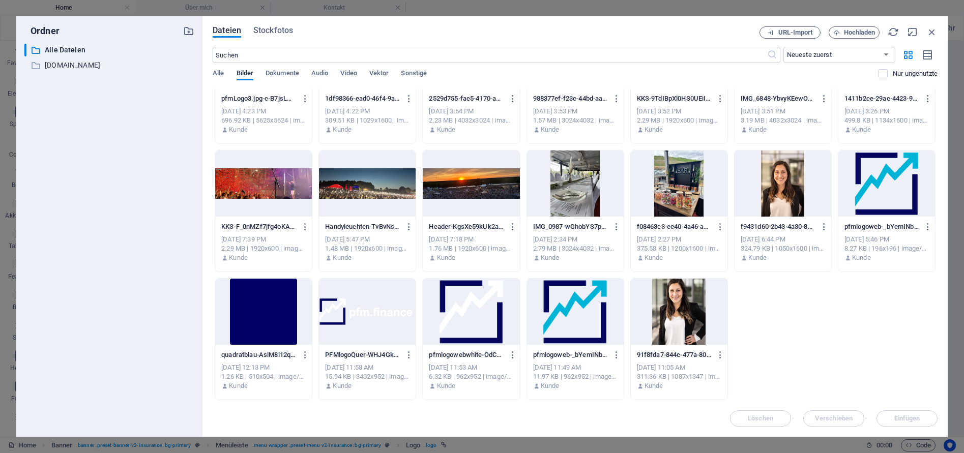
click at [355, 315] on div at bounding box center [367, 312] width 97 height 66
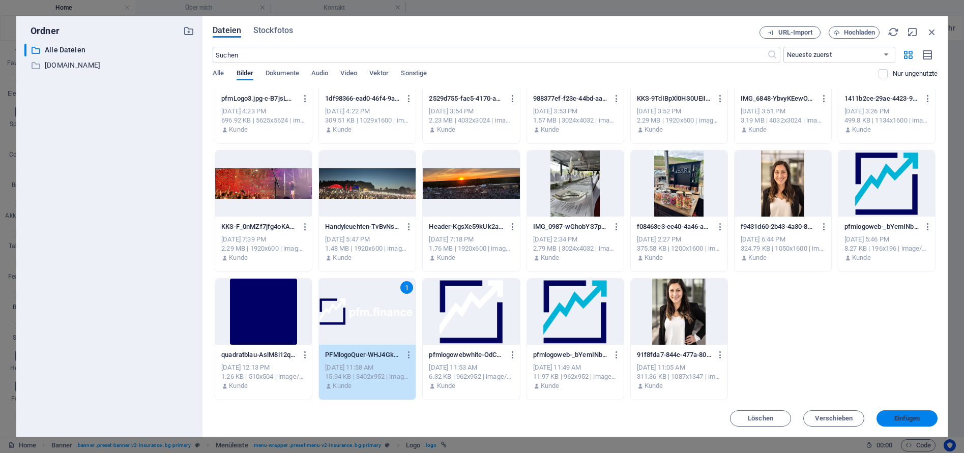
click at [915, 416] on span "Einfügen" at bounding box center [908, 419] width 26 height 6
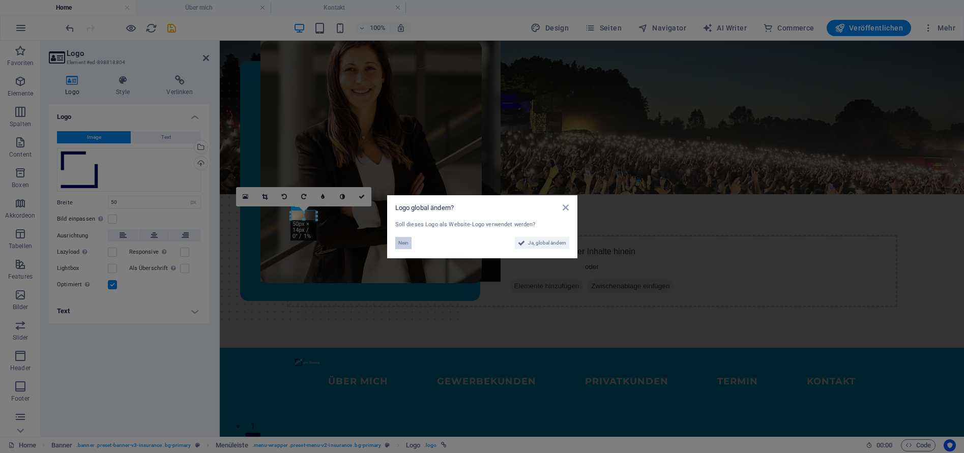
click at [409, 247] on button "Nein" at bounding box center [403, 243] width 16 height 12
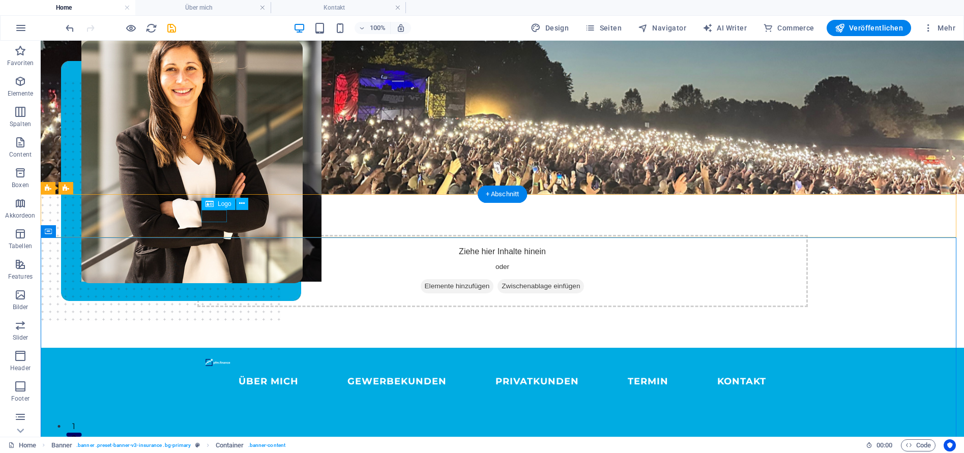
click at [214, 356] on div at bounding box center [503, 362] width 594 height 12
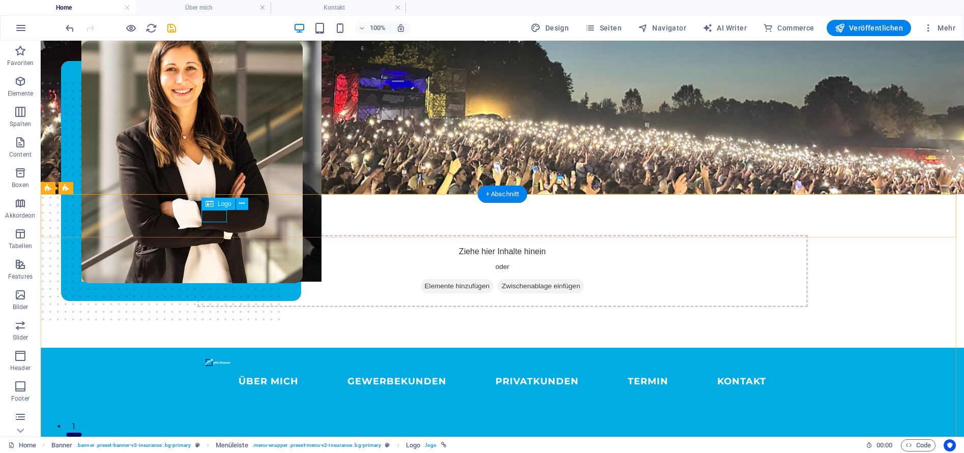
click at [211, 356] on div at bounding box center [503, 362] width 594 height 12
select select "px"
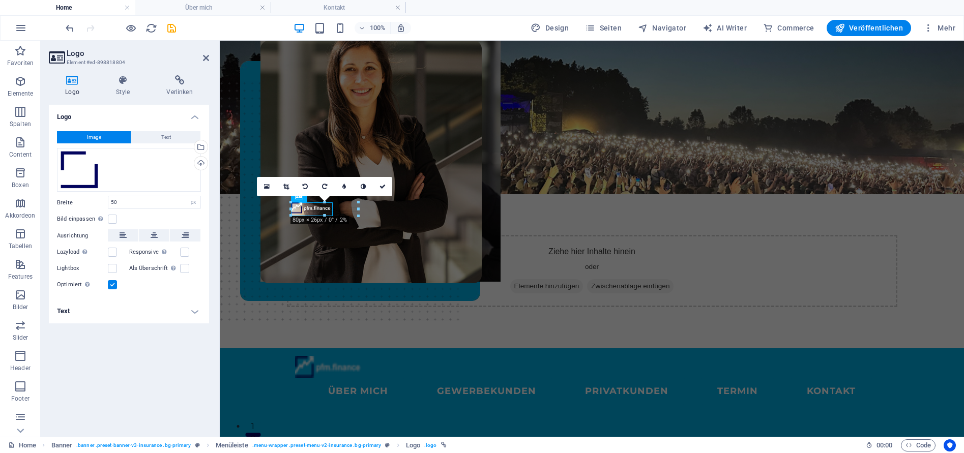
drag, startPoint x: 314, startPoint y: 219, endPoint x: 333, endPoint y: 234, distance: 24.3
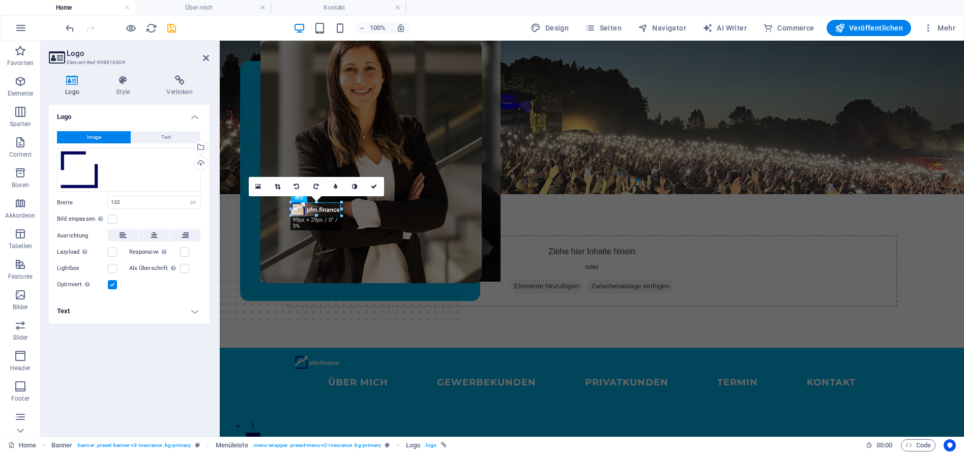
drag, startPoint x: 356, startPoint y: 220, endPoint x: 334, endPoint y: 212, distance: 23.5
drag, startPoint x: 331, startPoint y: 212, endPoint x: 298, endPoint y: 205, distance: 33.9
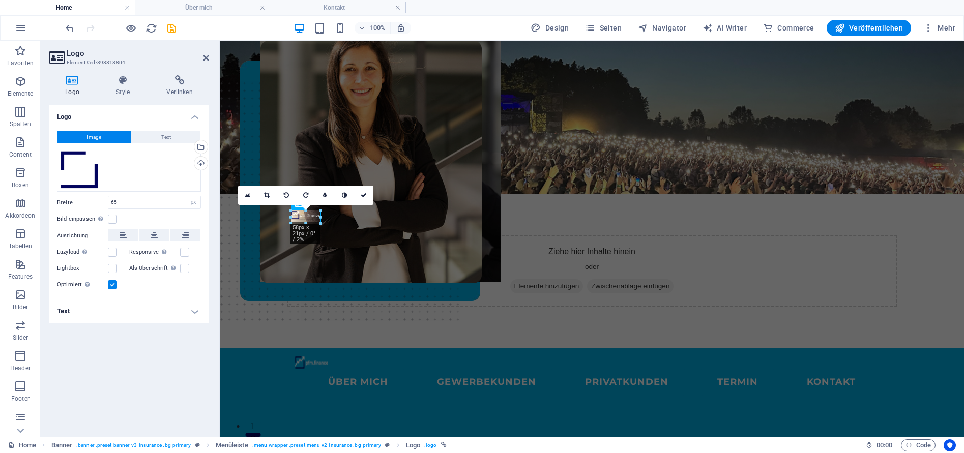
type input "67"
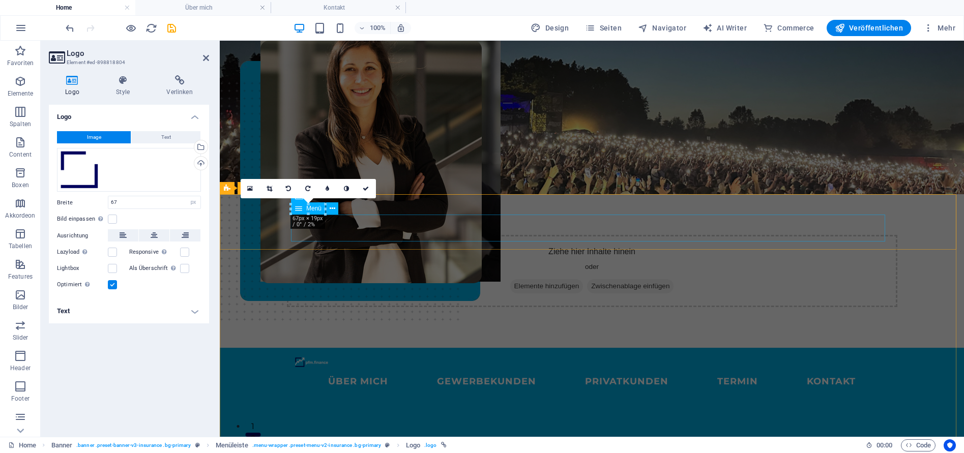
click at [330, 368] on nav "ÜBER MICH GEWERBEKUNDEN PRIVATKUNDEN Termin KONTAKT" at bounding box center [592, 381] width 594 height 27
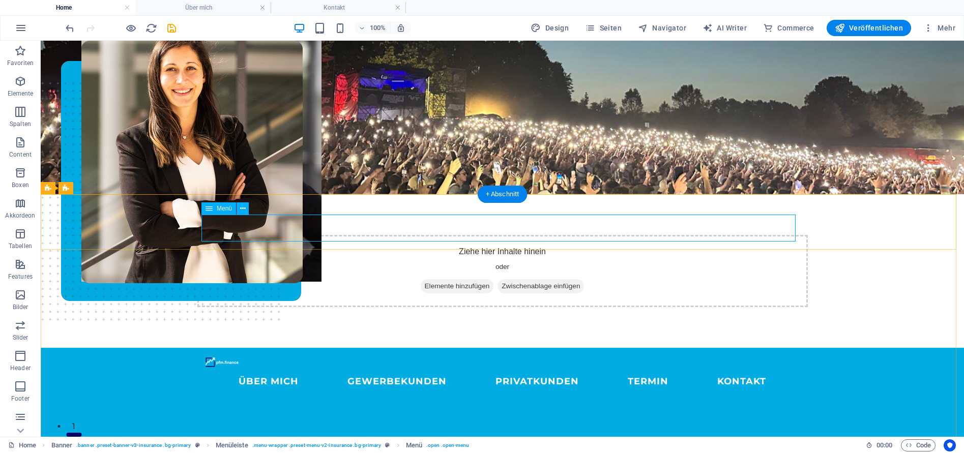
click at [289, 368] on nav "ÜBER MICH GEWERBEKUNDEN PRIVATKUNDEN Termin KONTAKT" at bounding box center [503, 381] width 594 height 27
click at [318, 368] on nav "ÜBER MICH GEWERBEKUNDEN PRIVATKUNDEN Termin KONTAKT" at bounding box center [503, 381] width 594 height 27
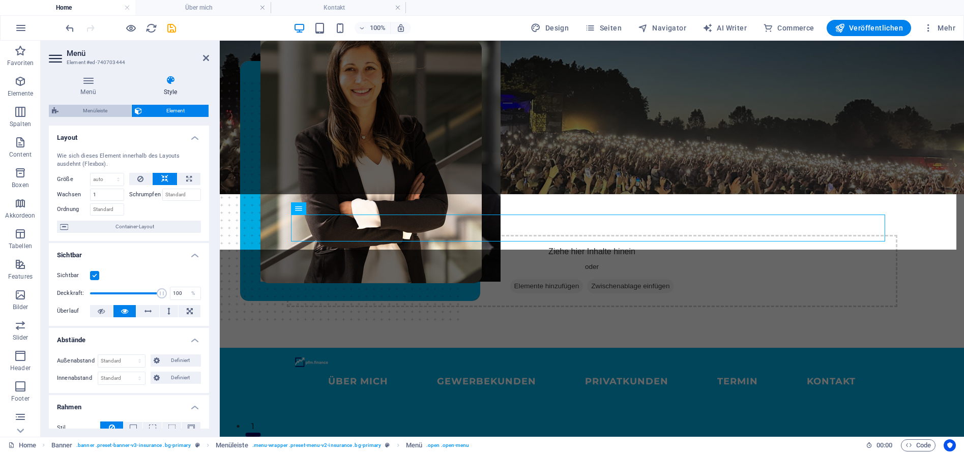
click at [104, 111] on span "Menüleiste" at bounding box center [95, 111] width 67 height 12
select select "rem"
select select "sticky_instant"
select select "px"
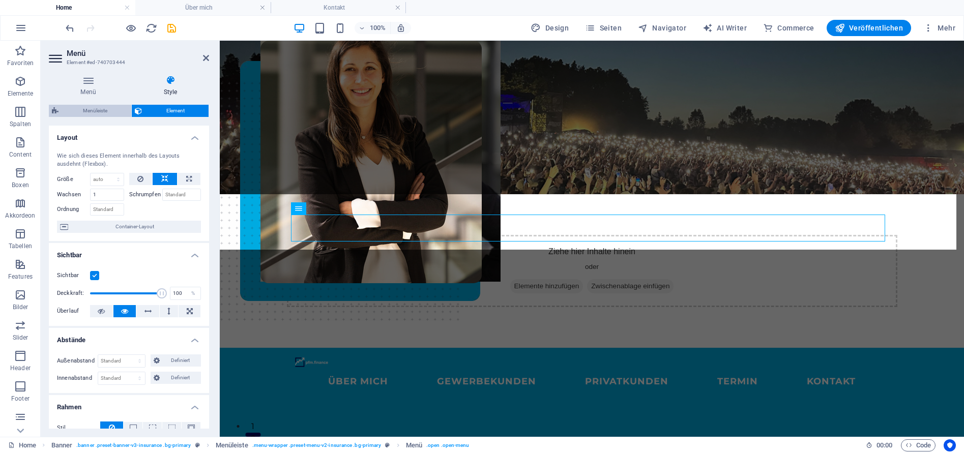
select select "px"
select select "hover_box_bottom"
select select "px"
select select "rem"
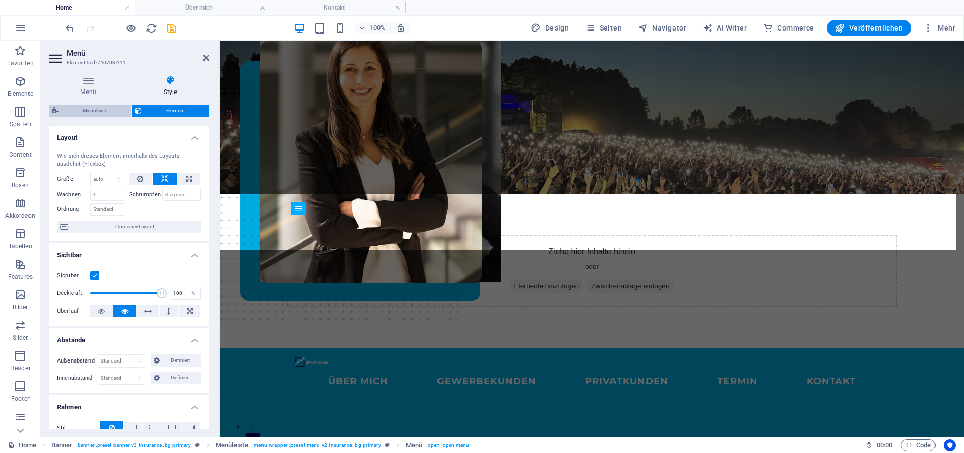
select select "rem"
select select
select select "px"
select select "rem"
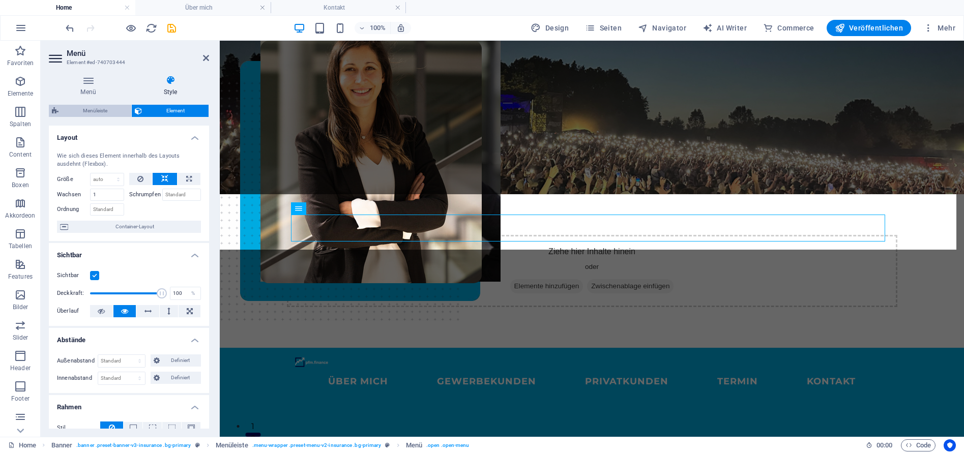
select select "%"
select select "rem"
select select "px"
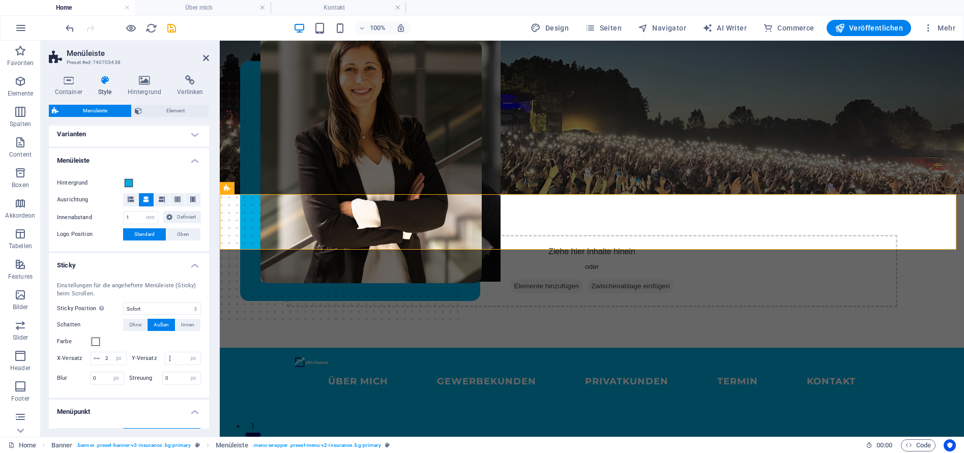
scroll to position [0, 0]
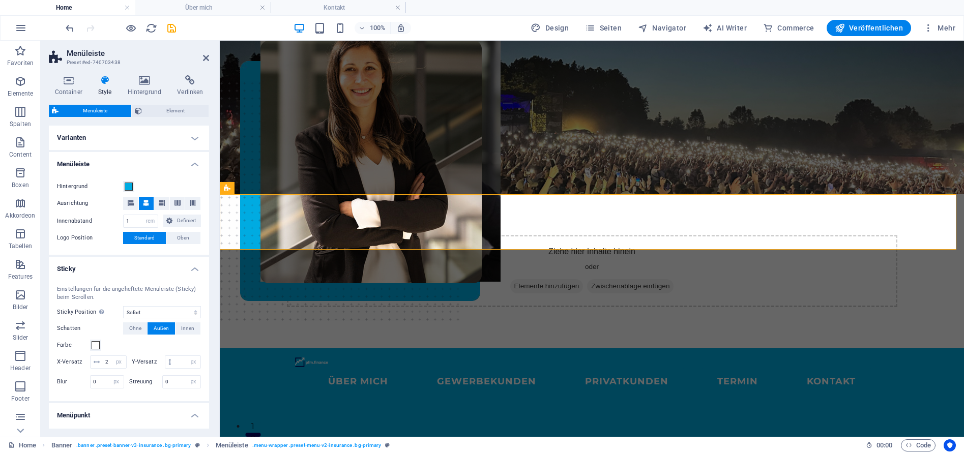
click at [194, 133] on h4 "Varianten" at bounding box center [129, 138] width 160 height 24
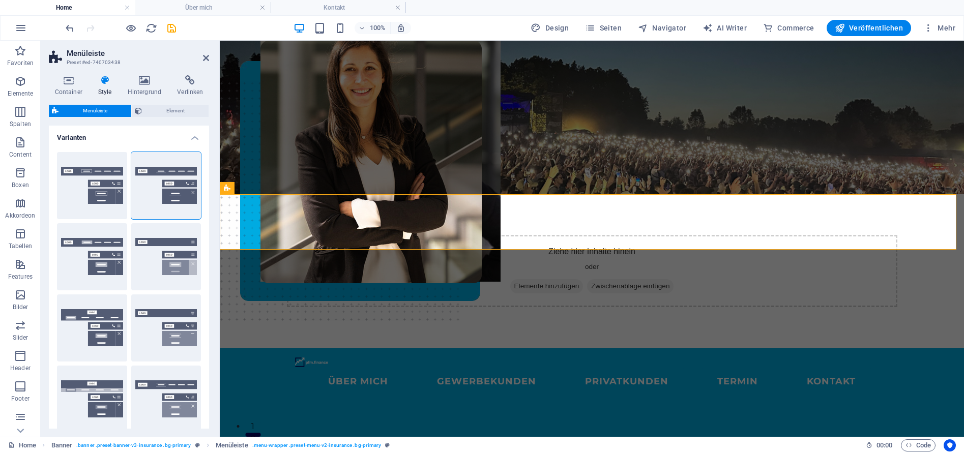
click at [195, 136] on h4 "Varianten" at bounding box center [129, 135] width 160 height 18
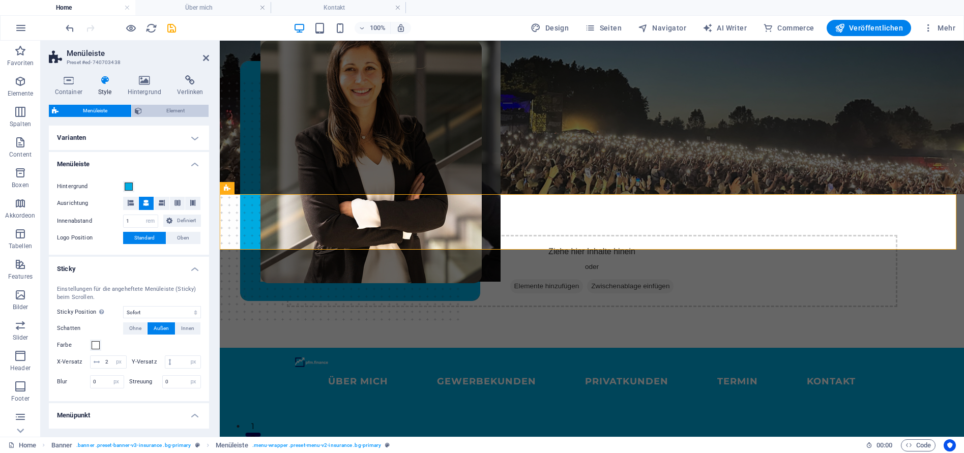
click at [185, 110] on span "Element" at bounding box center [175, 111] width 61 height 12
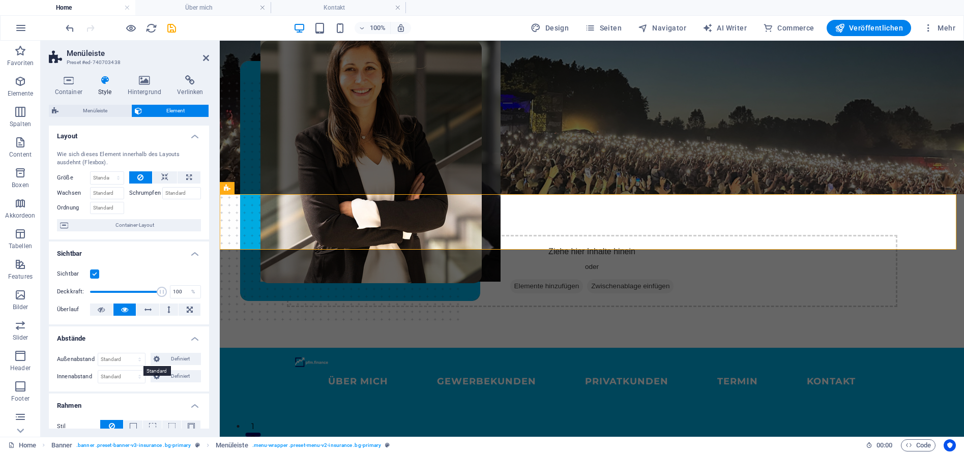
scroll to position [2, 0]
click at [85, 117] on div "Menüleiste Element" at bounding box center [129, 111] width 160 height 13
click at [90, 108] on span "Menüleiste" at bounding box center [95, 111] width 67 height 12
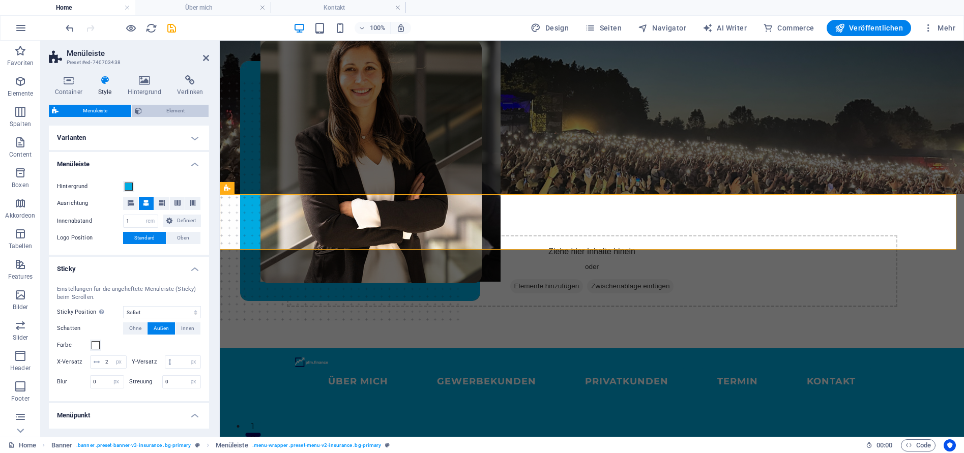
click at [177, 116] on span "Element" at bounding box center [175, 111] width 61 height 12
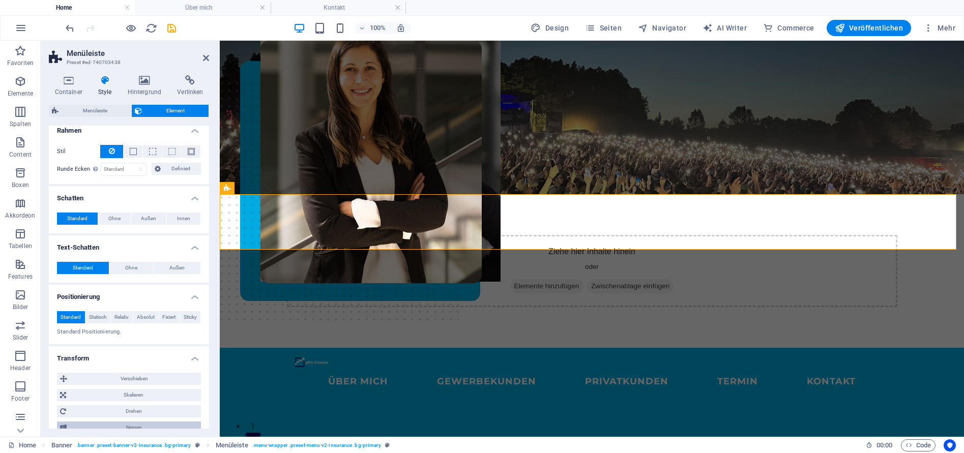
scroll to position [269, 0]
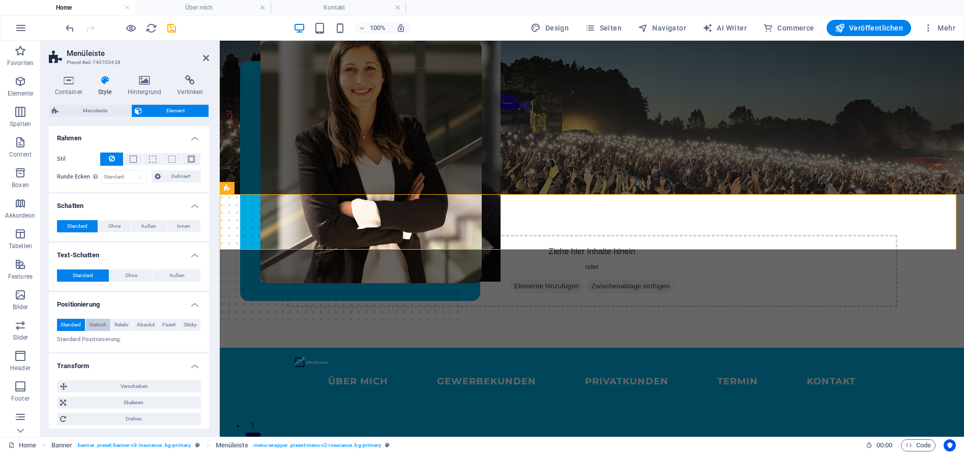
click at [101, 326] on span "Statisch" at bounding box center [98, 325] width 18 height 12
click at [128, 323] on span "Relativ" at bounding box center [122, 325] width 14 height 12
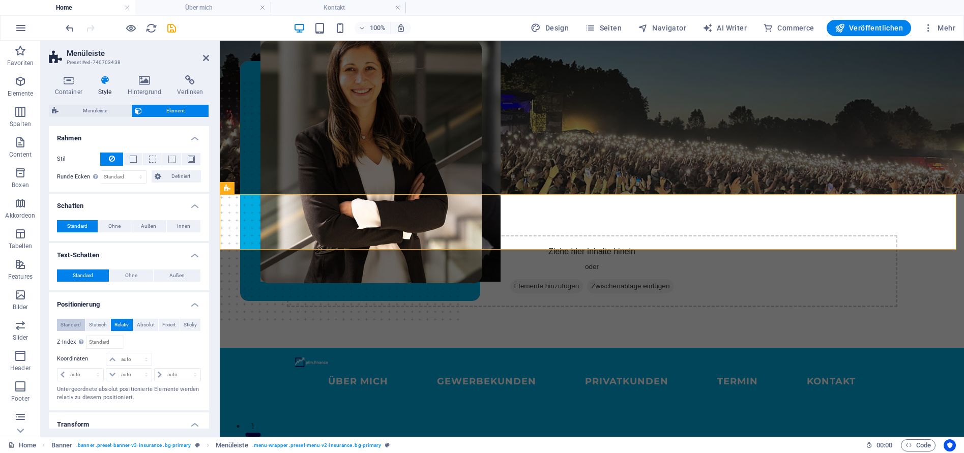
click at [68, 327] on span "Standard" at bounding box center [71, 325] width 20 height 12
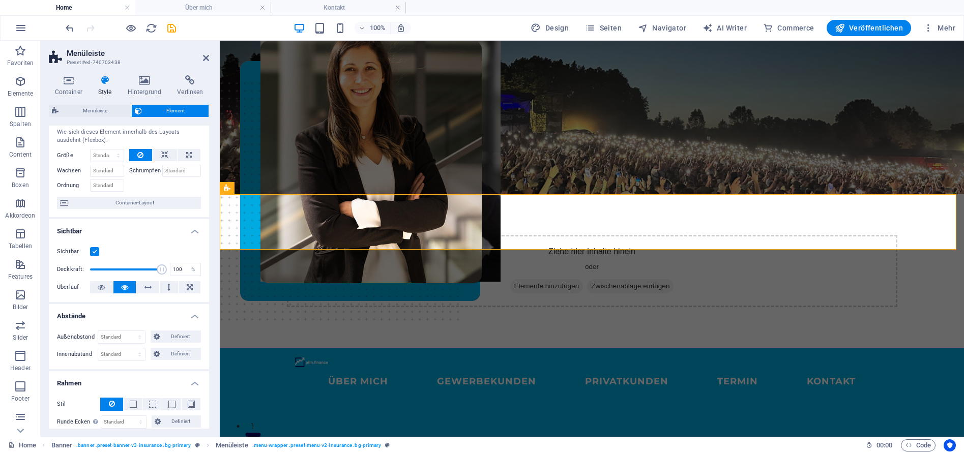
scroll to position [0, 0]
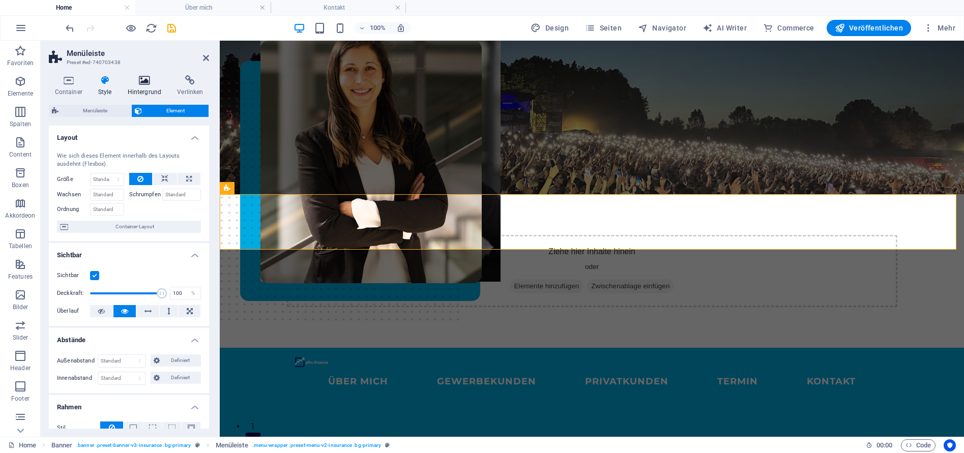
click at [149, 84] on icon at bounding box center [145, 80] width 46 height 10
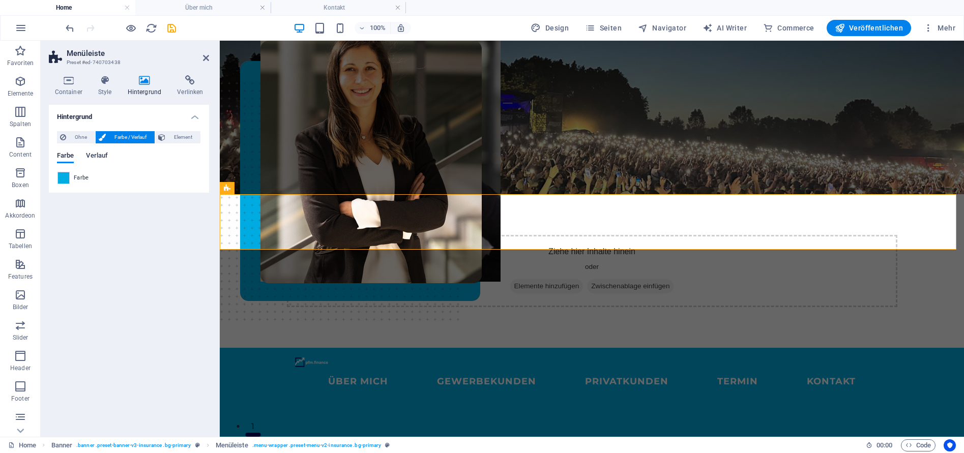
click at [101, 155] on span "Verlauf" at bounding box center [97, 157] width 22 height 14
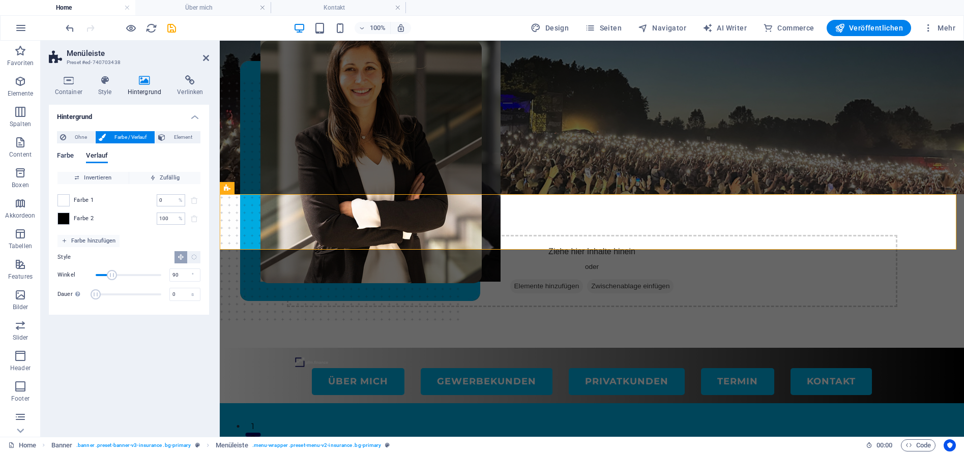
click at [66, 156] on span "Farbe" at bounding box center [65, 157] width 17 height 14
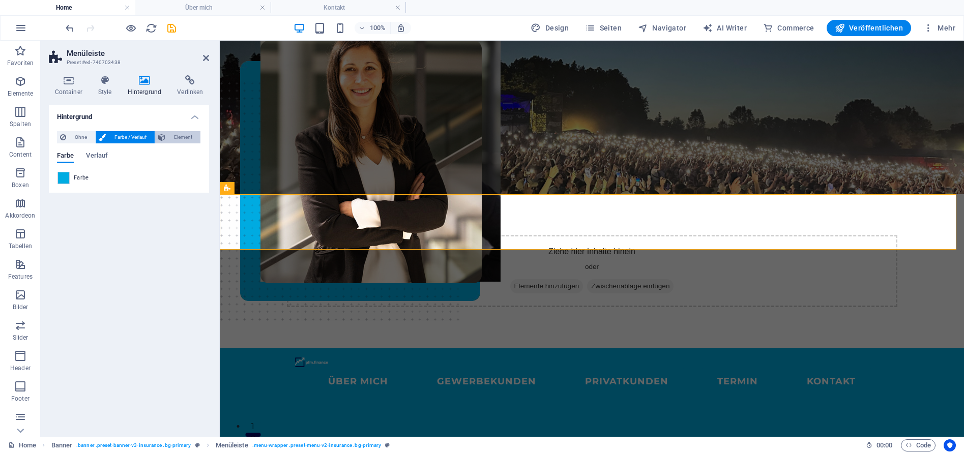
click at [178, 140] on span "Element" at bounding box center [182, 137] width 29 height 12
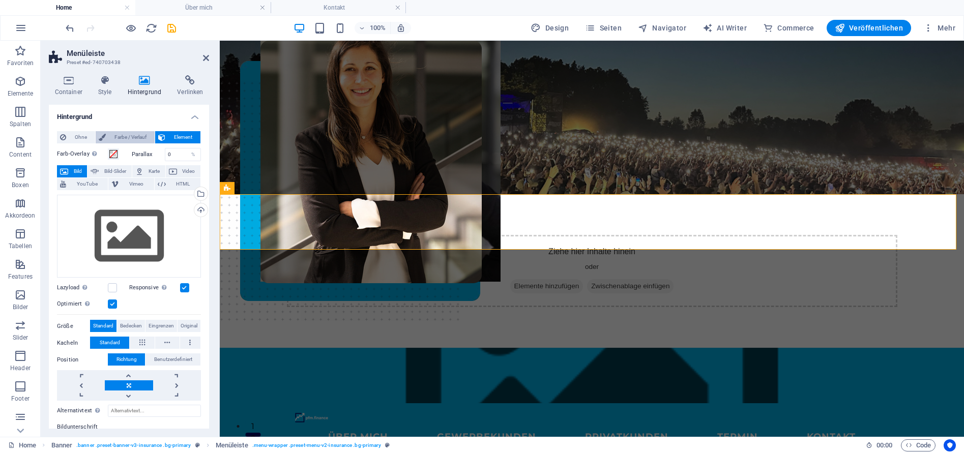
click at [138, 139] on span "Farbe / Verlauf" at bounding box center [130, 137] width 43 height 12
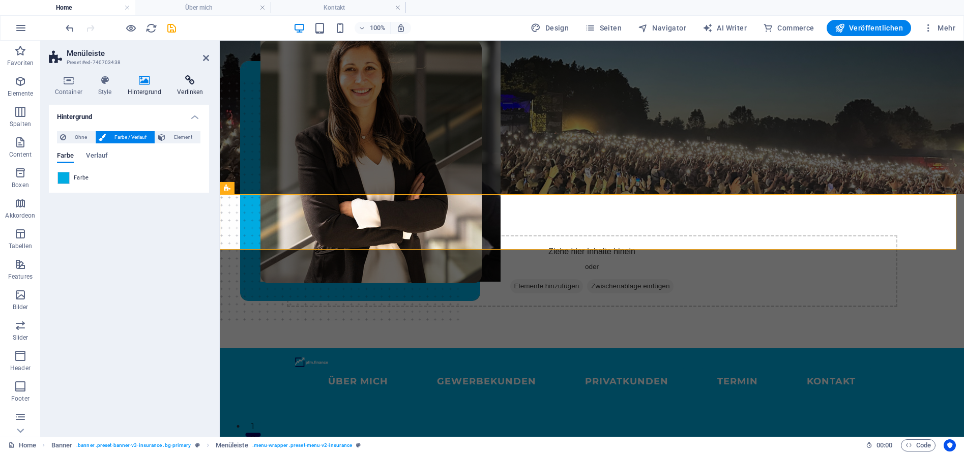
click at [190, 85] on h4 "Verlinken" at bounding box center [191, 85] width 38 height 21
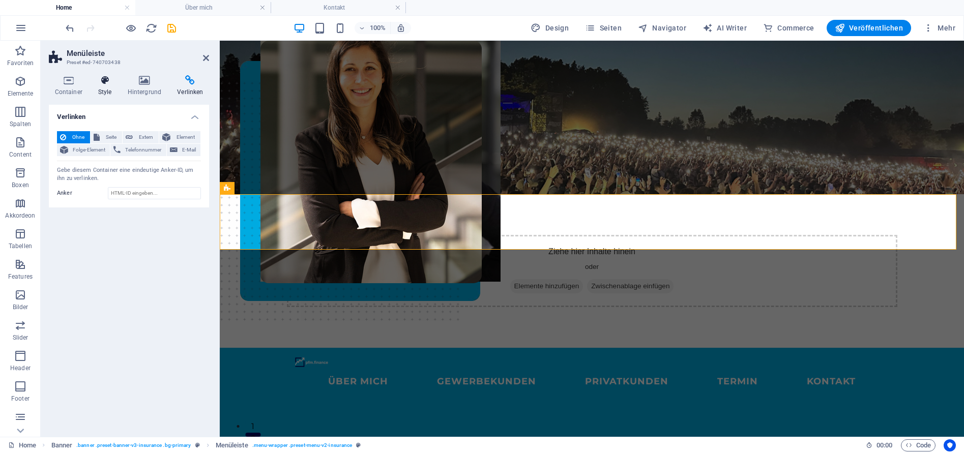
click at [113, 87] on h4 "Style" at bounding box center [107, 85] width 30 height 21
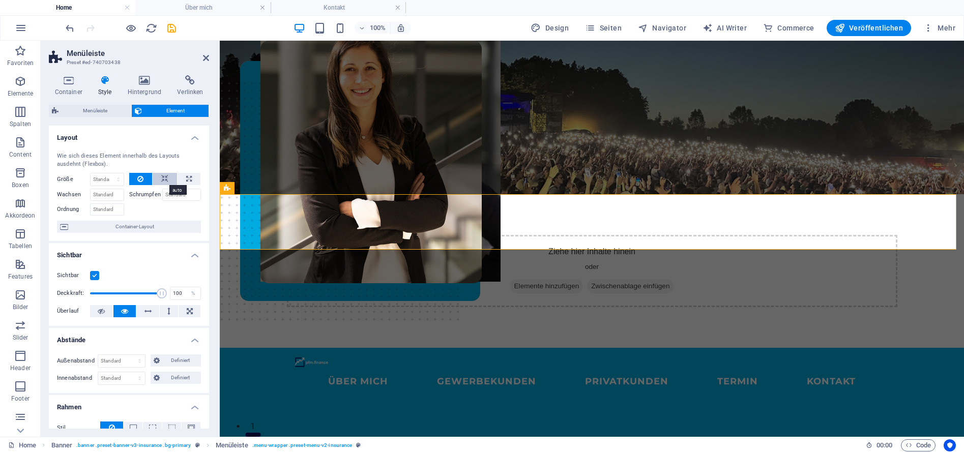
click at [168, 178] on button at bounding box center [165, 179] width 24 height 12
click at [298, 356] on div at bounding box center [592, 362] width 594 height 12
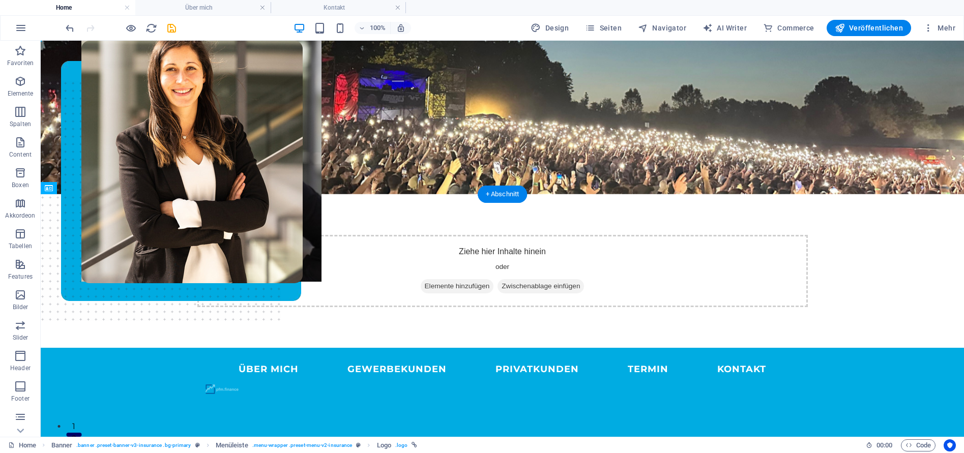
drag, startPoint x: 121, startPoint y: 208, endPoint x: 225, endPoint y: 236, distance: 107.5
click at [229, 383] on div at bounding box center [503, 389] width 594 height 12
click at [228, 383] on div at bounding box center [503, 389] width 594 height 12
select select "px"
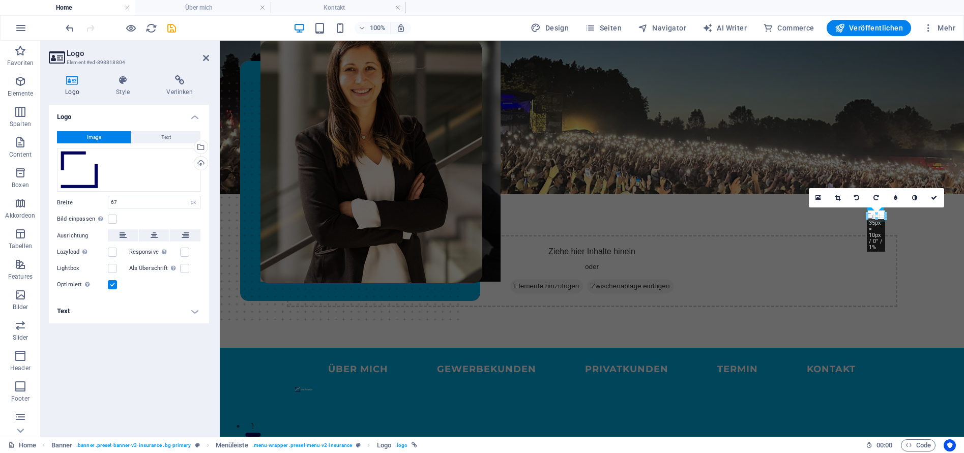
drag, startPoint x: 324, startPoint y: 240, endPoint x: 306, endPoint y: 232, distance: 19.3
type input "35"
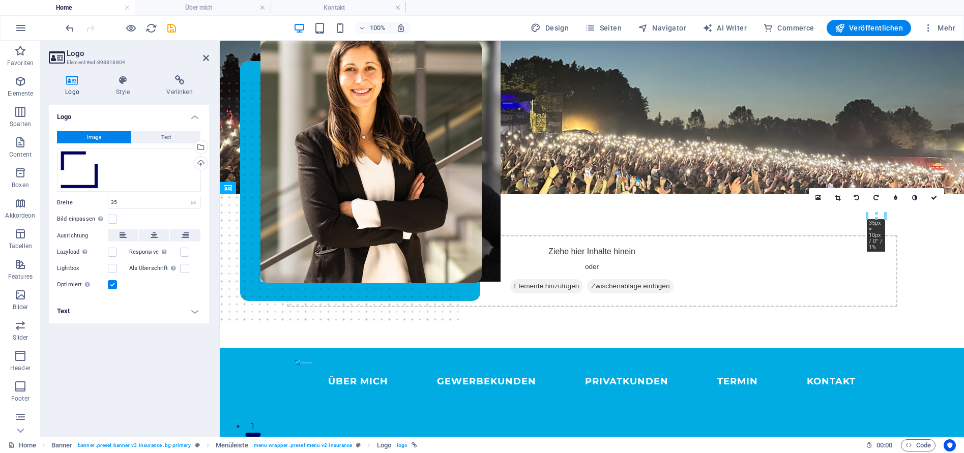
drag, startPoint x: 878, startPoint y: 217, endPoint x: 299, endPoint y: 216, distance: 578.6
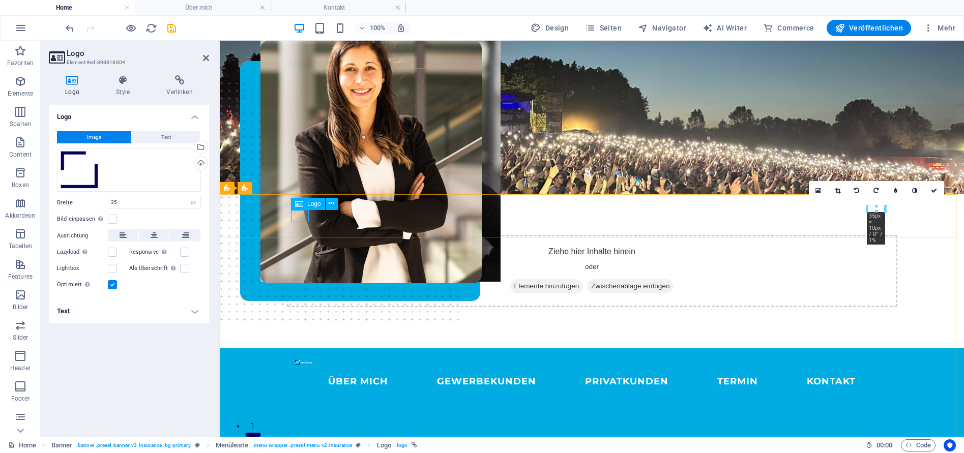
click at [300, 356] on div at bounding box center [592, 362] width 594 height 12
click at [884, 368] on nav "ÜBER MICH GEWERBEKUNDEN PRIVATKUNDEN Termin KONTAKT" at bounding box center [592, 381] width 594 height 27
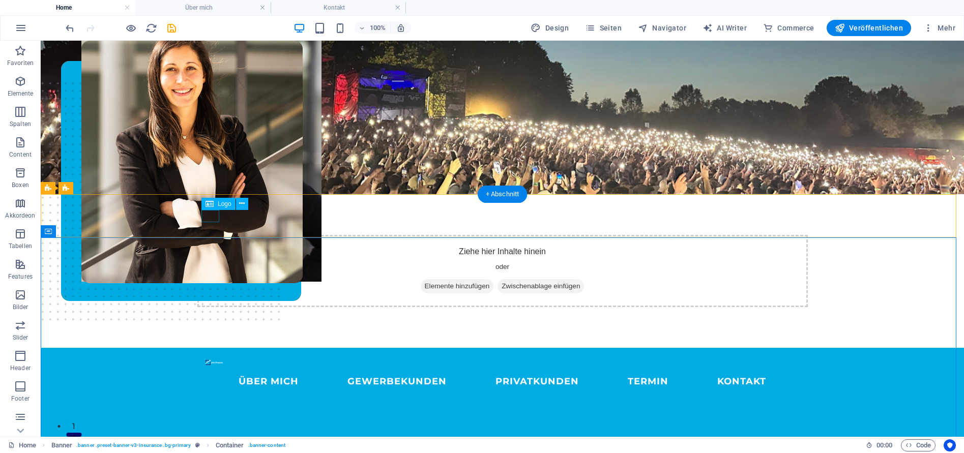
click at [213, 356] on div at bounding box center [503, 362] width 594 height 12
select select "px"
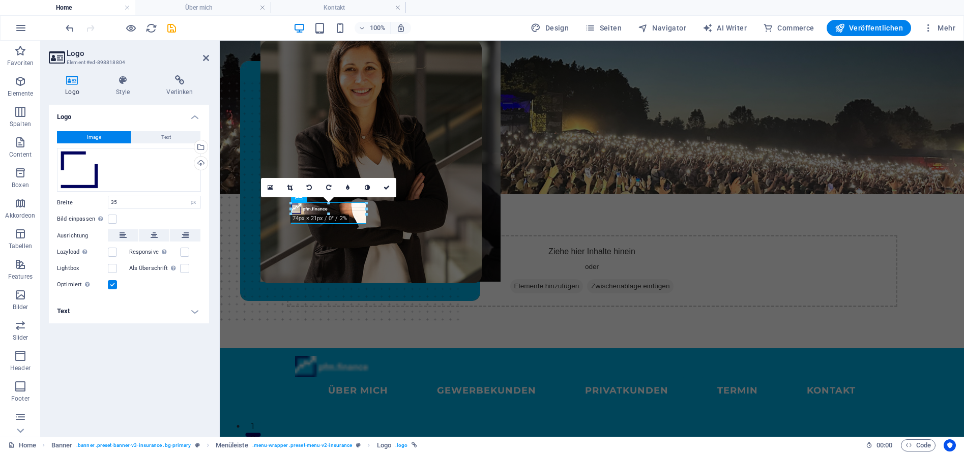
drag, startPoint x: 307, startPoint y: 218, endPoint x: 323, endPoint y: 234, distance: 23.0
type input "148"
click at [412, 377] on nav "ÜBER MICH GEWERBEKUNDEN PRIVATKUNDEN Termin KONTAKT" at bounding box center [592, 390] width 594 height 27
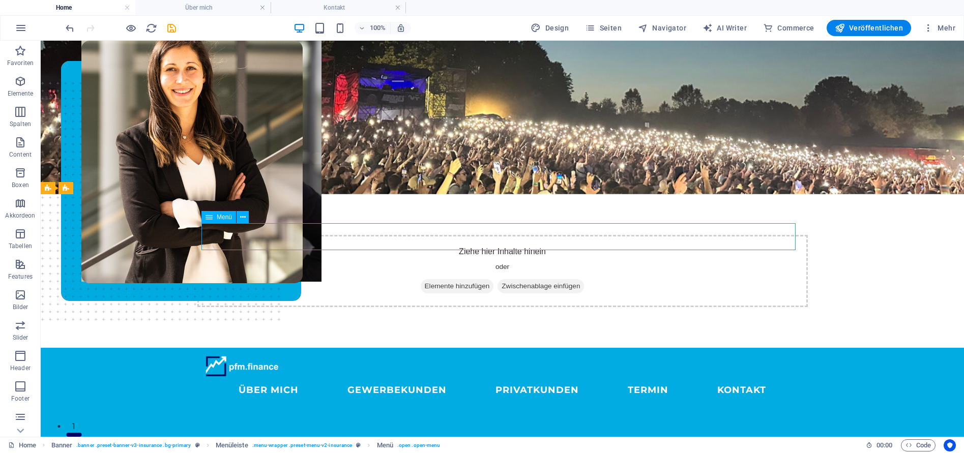
click at [324, 377] on nav "ÜBER MICH GEWERBEKUNDEN PRIVATKUNDEN Termin KONTAKT" at bounding box center [503, 390] width 594 height 27
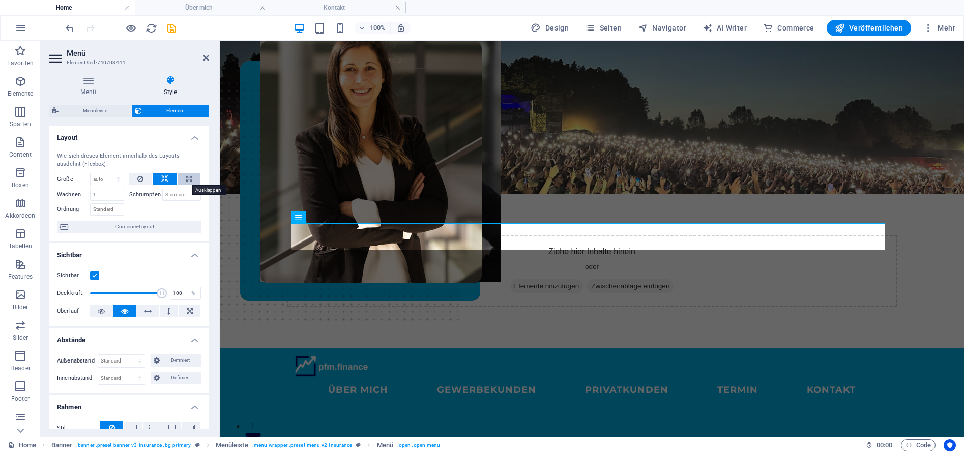
click at [186, 179] on icon at bounding box center [189, 179] width 6 height 12
type input "100"
select select "%"
click at [162, 177] on icon at bounding box center [164, 179] width 7 height 12
click at [147, 178] on button at bounding box center [140, 179] width 23 height 12
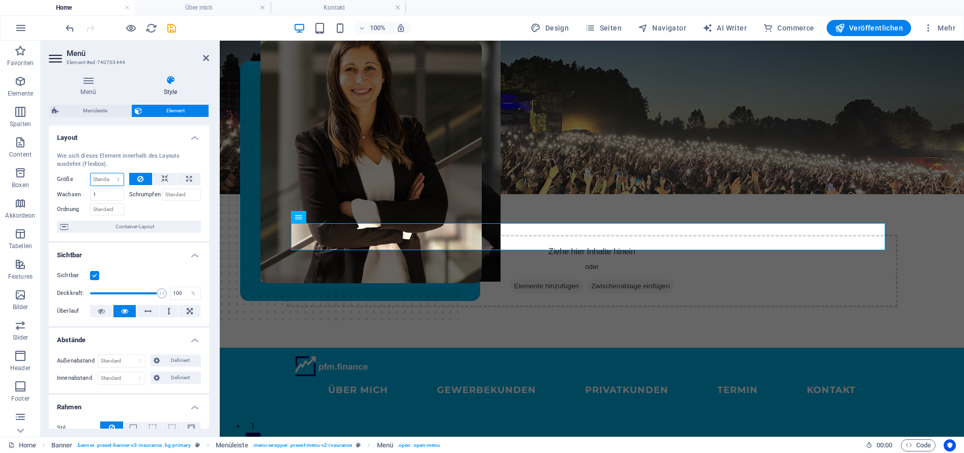
click at [112, 180] on select "Standard auto px % 1/1 1/2 1/3 1/4 1/5 1/6 1/7 1/8 1/9 1/10" at bounding box center [107, 180] width 33 height 12
select select "%"
click at [108, 174] on select "Standard auto px % 1/1 1/2 1/3 1/4 1/5 1/6 1/7 1/8 1/9 1/10" at bounding box center [107, 180] width 33 height 12
click at [103, 212] on input "Ordnung" at bounding box center [107, 210] width 34 height 12
click at [170, 194] on input "Schrumpfen" at bounding box center [181, 195] width 39 height 12
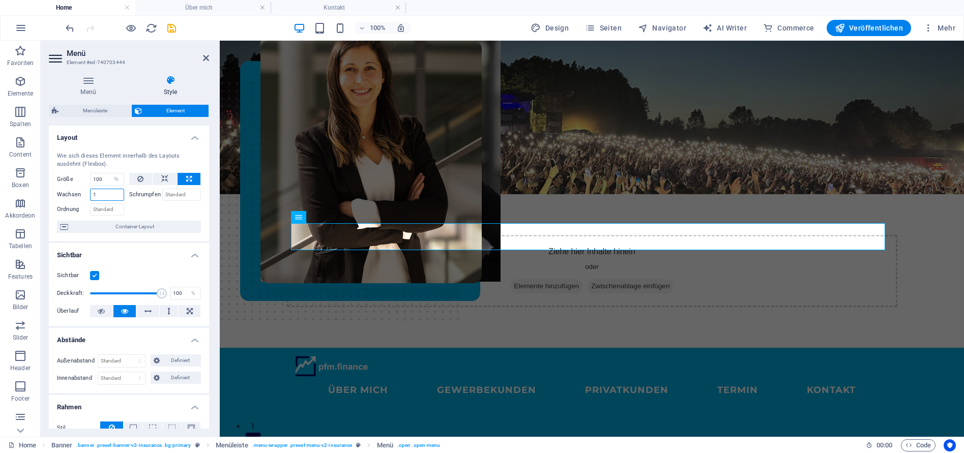
click at [113, 194] on input "1" at bounding box center [107, 195] width 34 height 12
click at [96, 178] on input "100" at bounding box center [107, 180] width 33 height 12
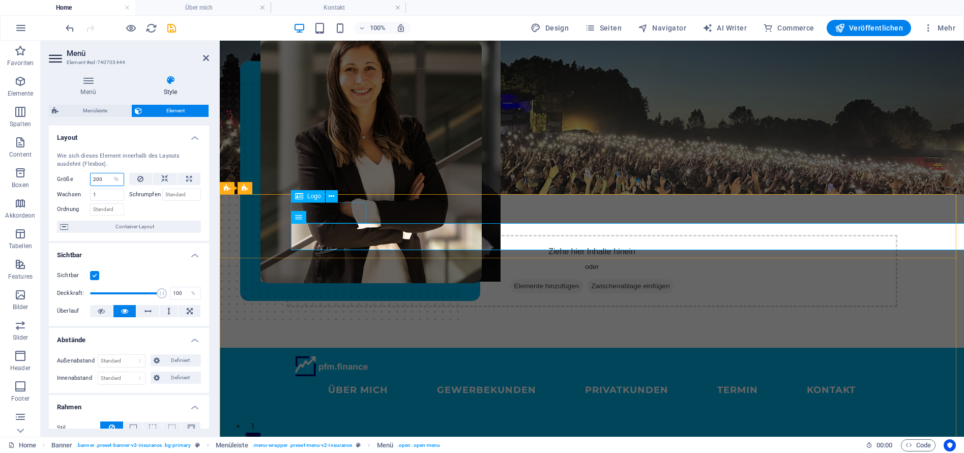
type input "200"
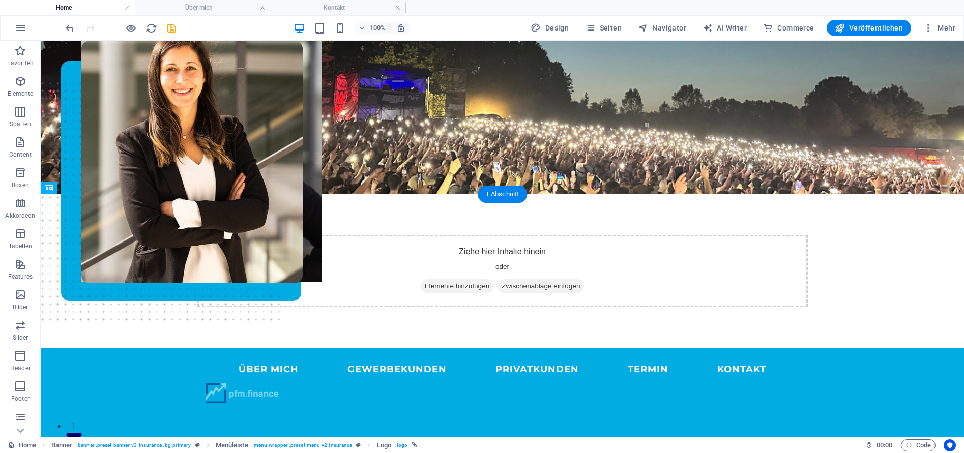
drag, startPoint x: 151, startPoint y: 212, endPoint x: 243, endPoint y: 250, distance: 100.0
click at [452, 348] on div "ÜBER MICH GEWERBEKUNDEN PRIVATKUNDEN Termin KONTAKT" at bounding box center [503, 380] width 924 height 64
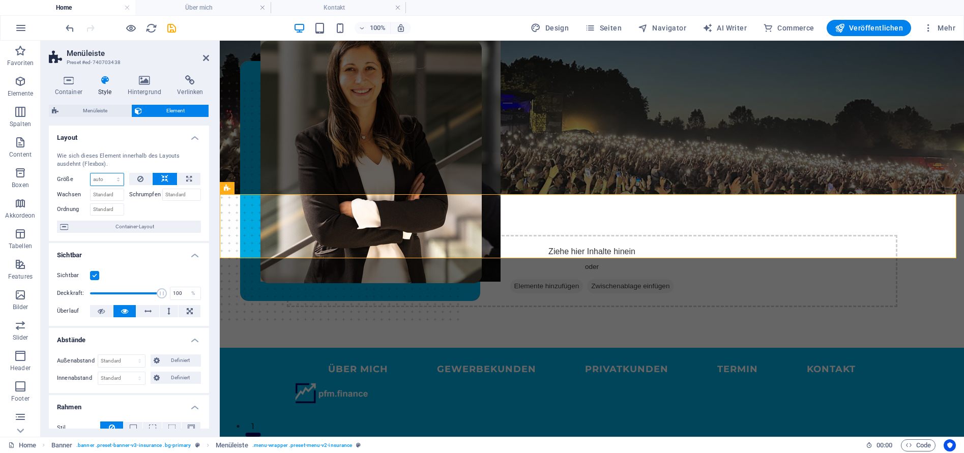
click at [95, 179] on select "Standard auto px % 1/1 1/2 1/3 1/4 1/5 1/6 1/7 1/8 1/9 1/10" at bounding box center [107, 180] width 33 height 12
click at [91, 174] on select "Standard auto px % 1/1 1/2 1/3 1/4 1/5 1/6 1/7 1/8 1/9 1/10" at bounding box center [107, 180] width 33 height 12
select select "DISABLED_OPTION_VALUE"
click at [142, 180] on icon at bounding box center [140, 179] width 6 height 12
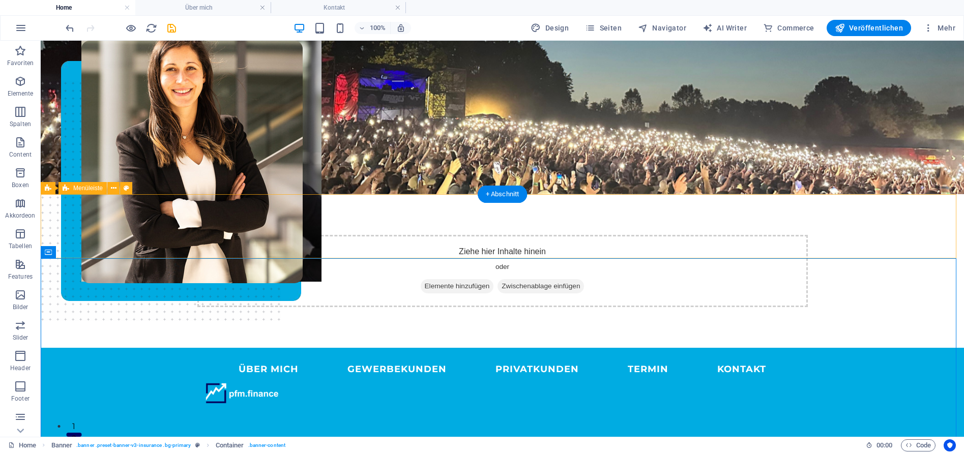
click at [353, 348] on div "ÜBER MICH GEWERBEKUNDEN PRIVATKUNDEN Termin KONTAKT" at bounding box center [503, 380] width 924 height 64
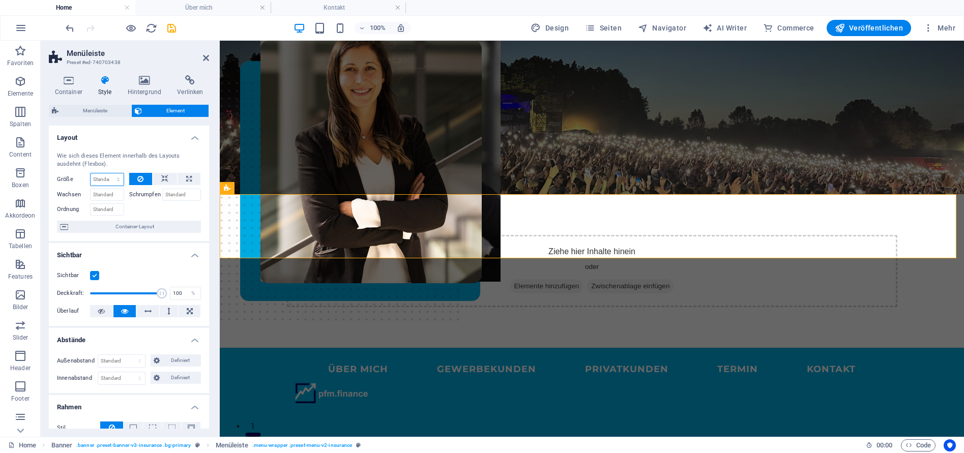
click at [104, 177] on select "Standard auto px % 1/1 1/2 1/3 1/4 1/5 1/6 1/7 1/8 1/9 1/10" at bounding box center [107, 180] width 33 height 12
select select "px"
click at [108, 174] on select "Standard auto px % 1/1 1/2 1/3 1/4 1/5 1/6 1/7 1/8 1/9 1/10" at bounding box center [107, 180] width 33 height 12
type input "0"
click at [117, 179] on select "Standard auto px % 1/1 1/2 1/3 1/4 1/5 1/6 1/7 1/8 1/9 1/10" at bounding box center [116, 180] width 14 height 12
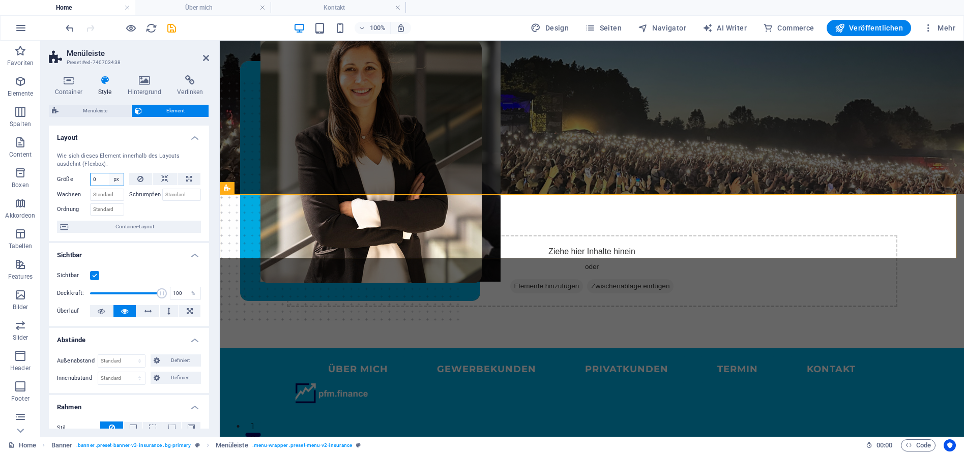
select select "%"
click at [109, 174] on select "Standard auto px % 1/1 1/2 1/3 1/4 1/5 1/6 1/7 1/8 1/9 1/10" at bounding box center [116, 180] width 14 height 12
type input "50"
click at [133, 168] on div "Wie sich dieses Element innerhalb des Layouts ausdehnt (Flexbox)." at bounding box center [129, 160] width 144 height 17
click at [102, 177] on input "50" at bounding box center [107, 180] width 33 height 12
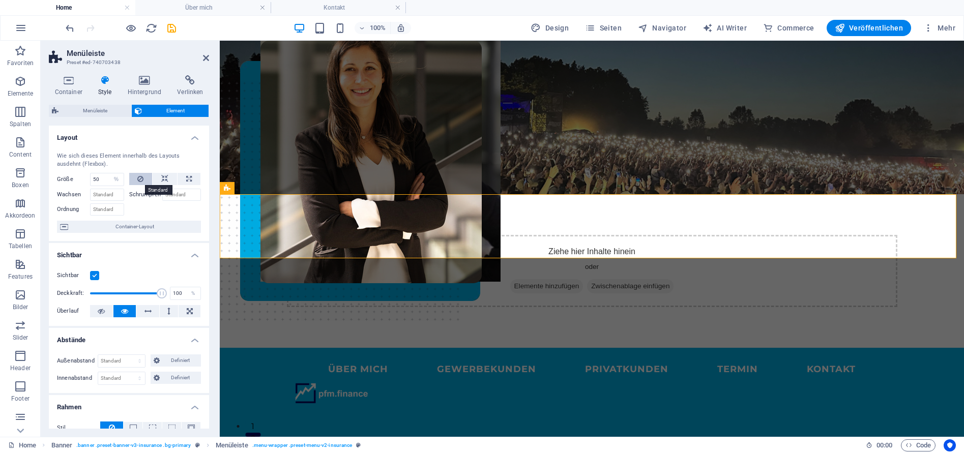
click at [143, 179] on button at bounding box center [140, 179] width 23 height 12
select select "DISABLED_OPTION_VALUE"
click at [650, 356] on nav "ÜBER MICH GEWERBEKUNDEN PRIVATKUNDEN Termin KONTAKT" at bounding box center [592, 369] width 594 height 27
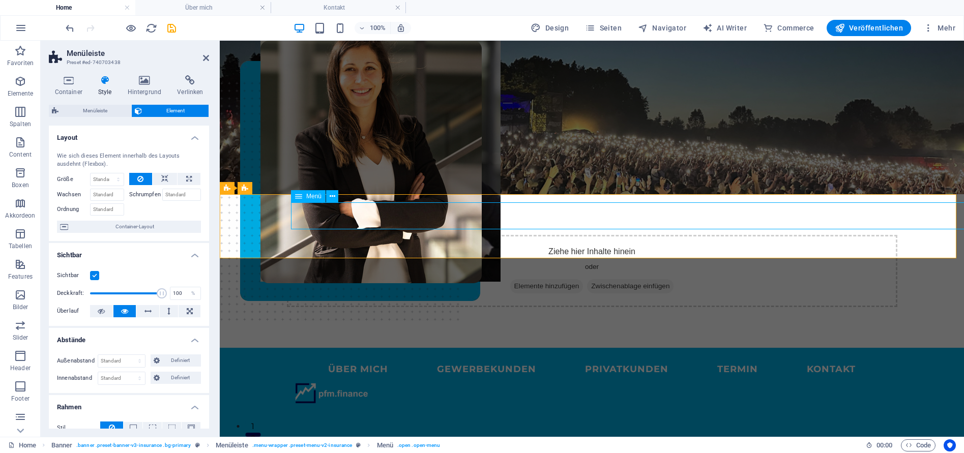
click at [650, 356] on nav "ÜBER MICH GEWERBEKUNDEN PRIVATKUNDEN Termin KONTAKT" at bounding box center [592, 369] width 594 height 27
select select "%"
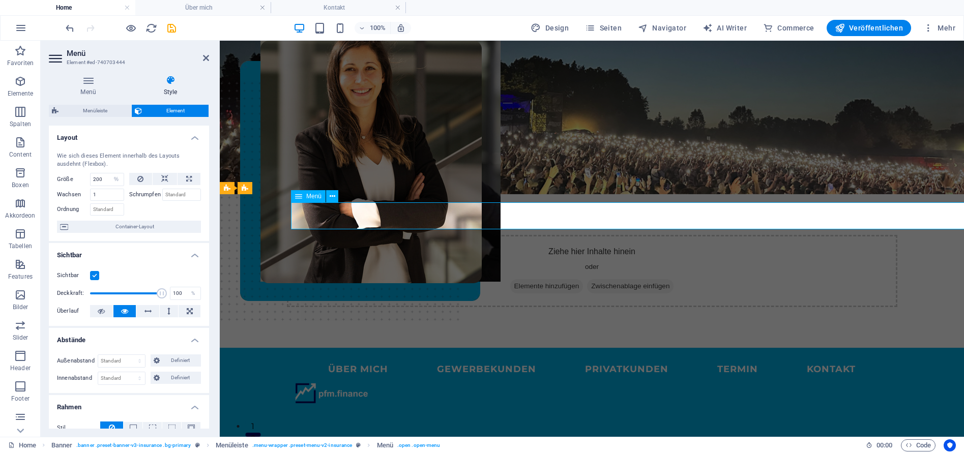
click at [637, 356] on nav "ÜBER MICH GEWERBEKUNDEN PRIVATKUNDEN Termin KONTAKT" at bounding box center [592, 369] width 594 height 27
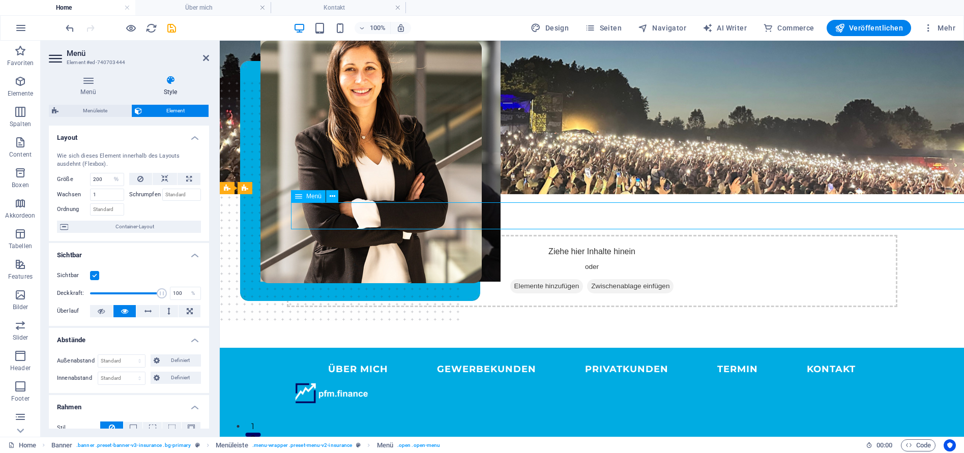
drag, startPoint x: 657, startPoint y: 215, endPoint x: 566, endPoint y: 213, distance: 91.1
click at [565, 356] on nav "ÜBER MICH GEWERBEKUNDEN PRIVATKUNDEN Termin KONTAKT" at bounding box center [592, 369] width 594 height 27
click at [672, 356] on nav "ÜBER MICH GEWERBEKUNDEN PRIVATKUNDEN Termin KONTAKT" at bounding box center [592, 369] width 594 height 27
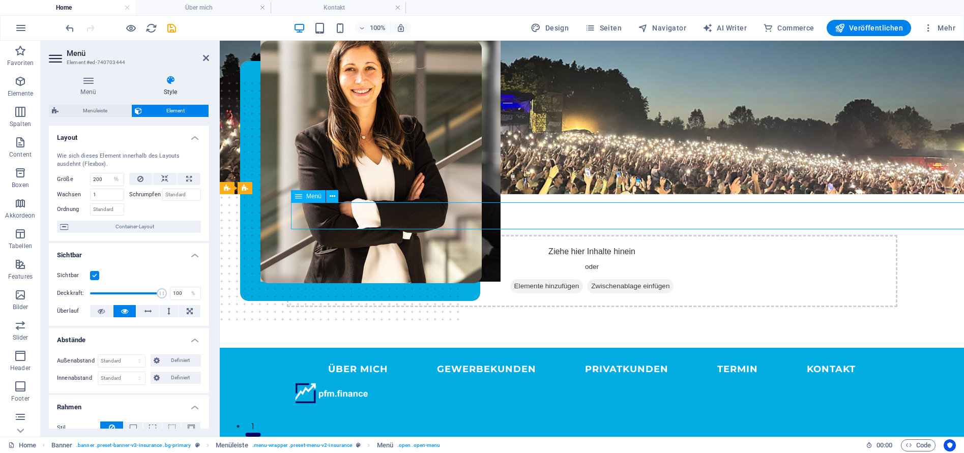
click at [647, 356] on nav "ÜBER MICH GEWERBEKUNDEN PRIVATKUNDEN Termin KONTAKT" at bounding box center [592, 369] width 594 height 27
click at [648, 356] on nav "ÜBER MICH GEWERBEKUNDEN PRIVATKUNDEN Termin KONTAKT" at bounding box center [592, 369] width 594 height 27
click at [420, 356] on nav "ÜBER MICH GEWERBEKUNDEN PRIVATKUNDEN Termin KONTAKT" at bounding box center [592, 369] width 594 height 27
click at [413, 348] on div "ÜBER MICH GEWERBEKUNDEN PRIVATKUNDEN Termin KONTAKT" at bounding box center [592, 380] width 745 height 64
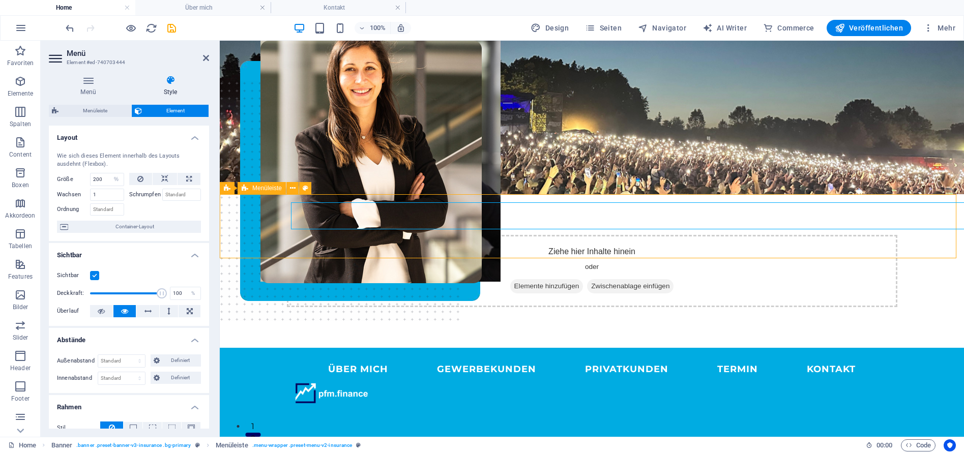
click at [413, 348] on div "ÜBER MICH GEWERBEKUNDEN PRIVATKUNDEN Termin KONTAKT" at bounding box center [592, 380] width 745 height 64
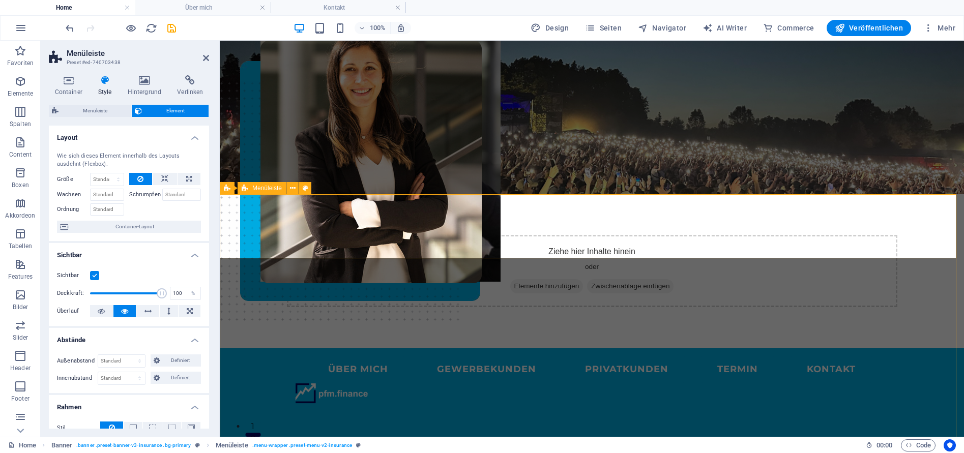
click at [249, 189] on div "Menüleiste" at bounding box center [262, 188] width 48 height 12
click at [226, 190] on icon at bounding box center [227, 188] width 7 height 12
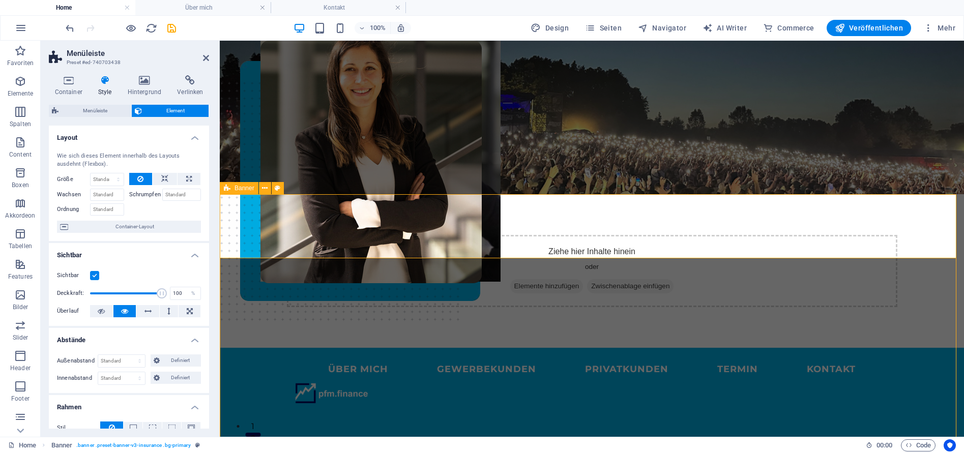
select select "vh"
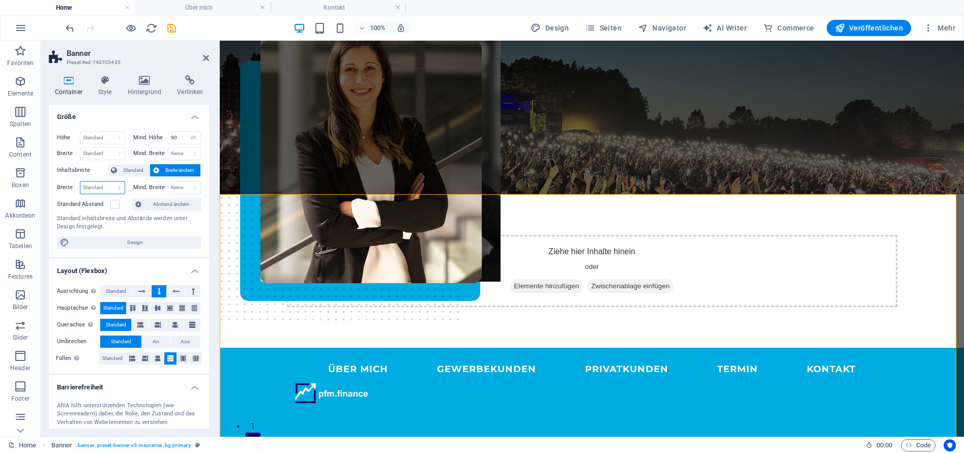
click at [106, 185] on select "Standard px rem % em vh vw" at bounding box center [102, 188] width 44 height 12
select select "%"
click at [109, 182] on select "Standard px rem % em vh vw" at bounding box center [102, 188] width 44 height 12
type input "100"
click at [129, 192] on div "Mind. Breite Keine px rem % vh vw" at bounding box center [165, 187] width 72 height 13
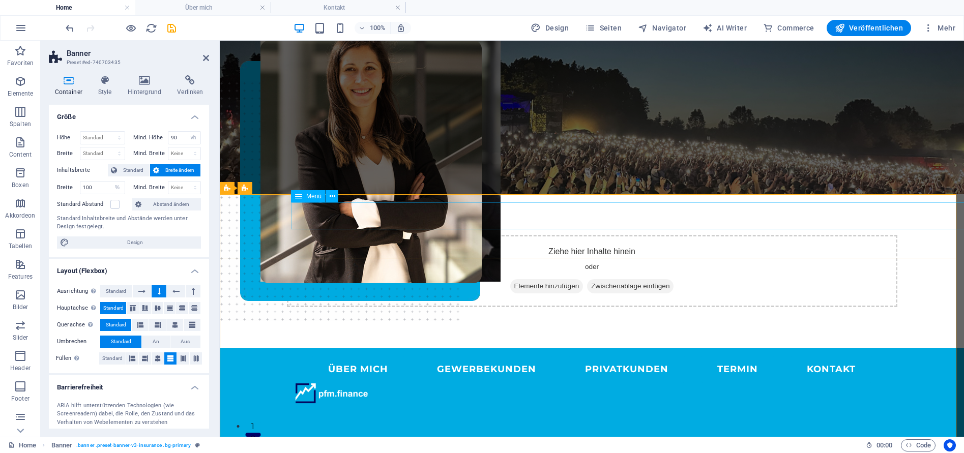
click at [357, 356] on nav "ÜBER MICH GEWERBEKUNDEN PRIVATKUNDEN Termin KONTAKT" at bounding box center [592, 369] width 594 height 27
click at [304, 383] on div at bounding box center [592, 393] width 594 height 21
select select "px"
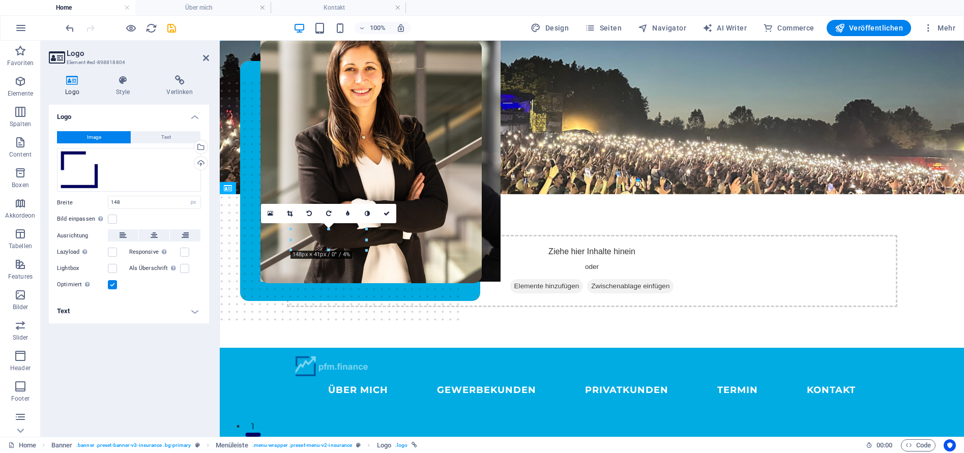
drag, startPoint x: 322, startPoint y: 242, endPoint x: 363, endPoint y: 239, distance: 40.8
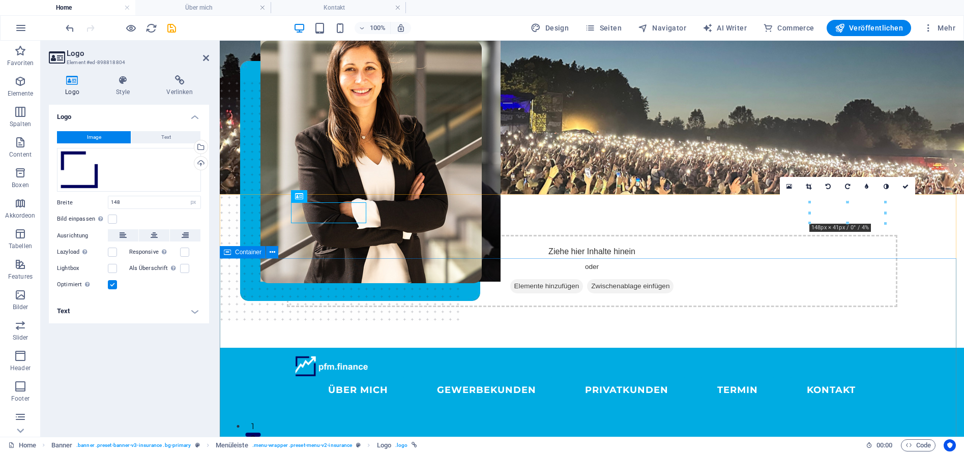
click at [585, 348] on div "ÜBER MICH GEWERBEKUNDEN PRIVATKUNDEN Termin KONTAKT" at bounding box center [592, 380] width 745 height 64
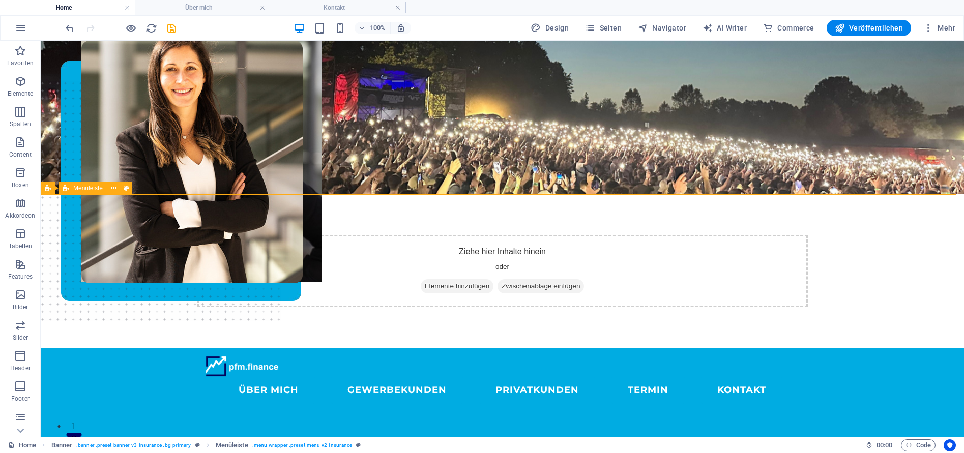
click at [92, 187] on span "Menüleiste" at bounding box center [88, 188] width 30 height 6
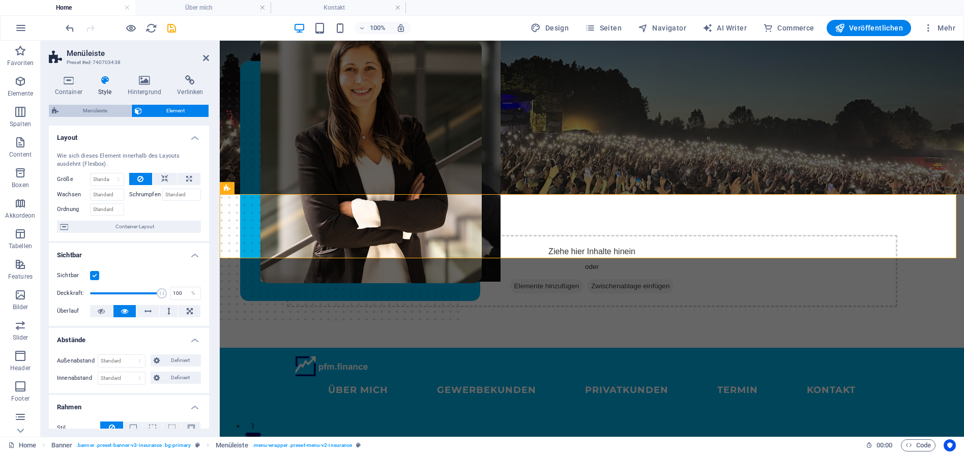
click at [103, 109] on span "Menüleiste" at bounding box center [95, 111] width 67 height 12
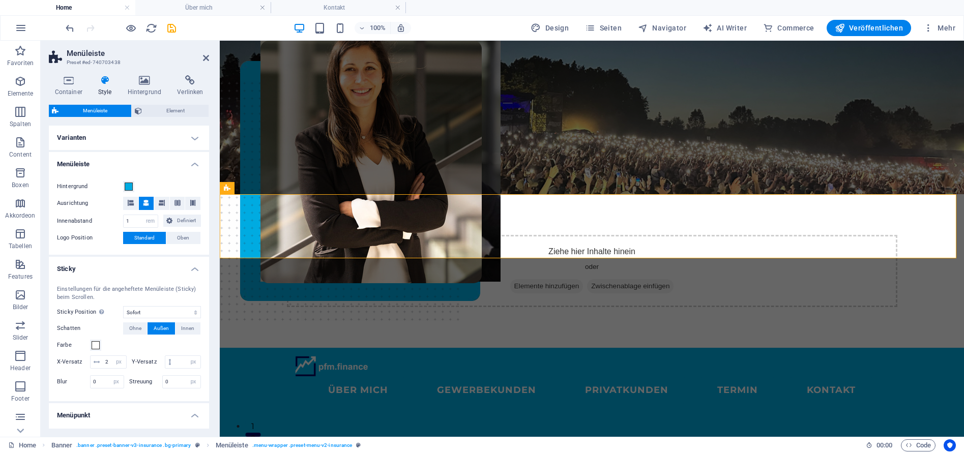
click at [166, 128] on h4 "Varianten" at bounding box center [129, 138] width 160 height 24
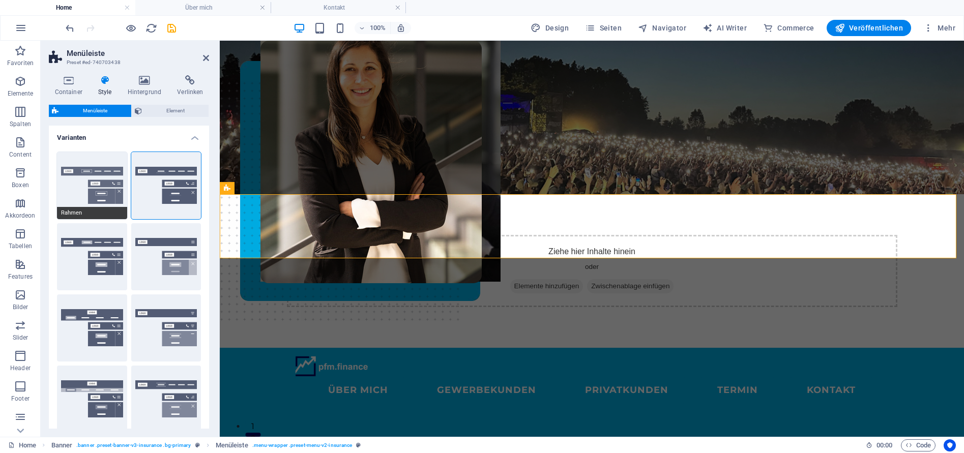
click at [82, 175] on button "Rahmen" at bounding box center [92, 185] width 70 height 67
select select "sticky_reverse"
type input "0"
select select "hover_border"
type input "1"
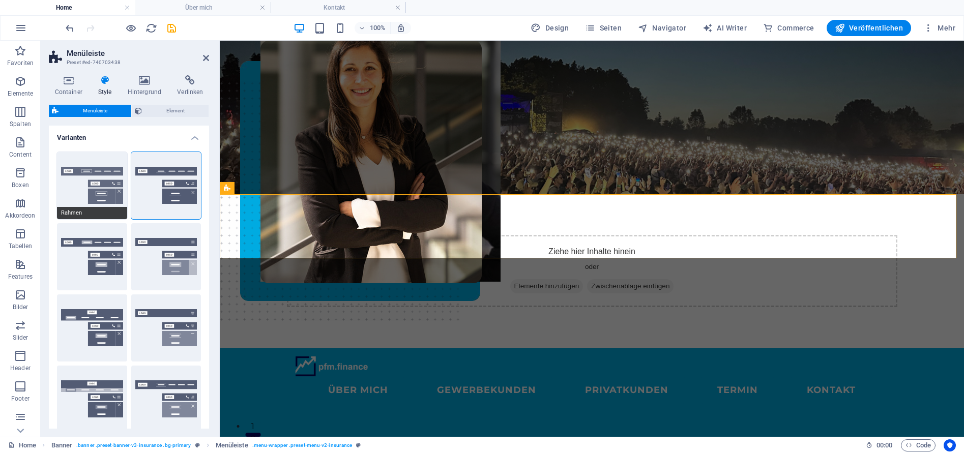
type input "3"
type input "1"
select select "rem"
type input "1"
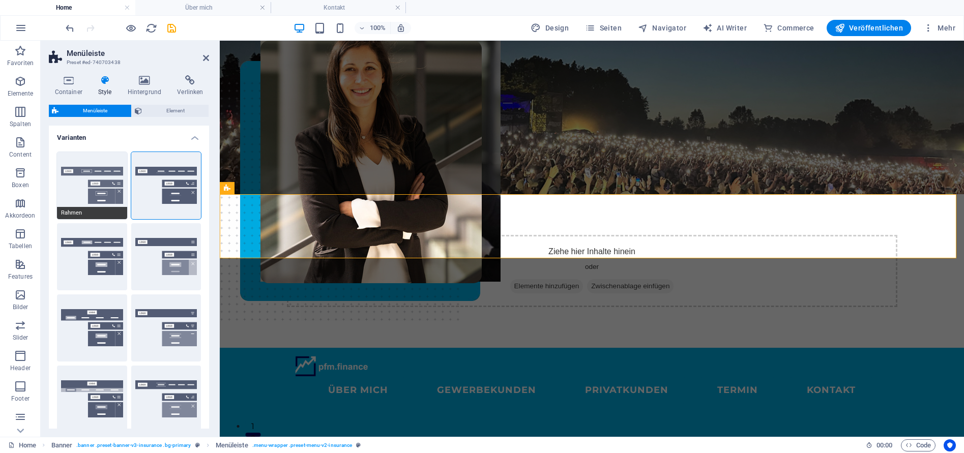
type input "1"
select select "link-special-font"
type input "1.1"
select select "rem"
select select
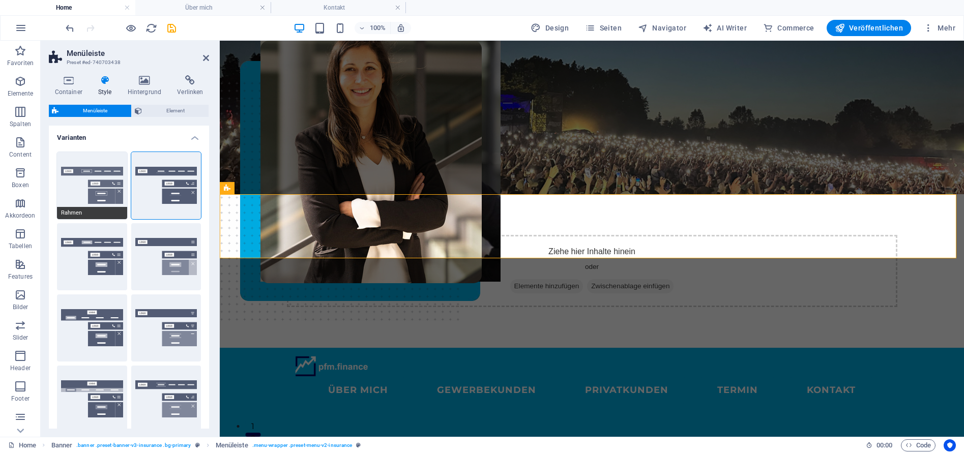
type input "1"
select select "DISABLED_OPTION_VALUE"
type input "0.3"
select select "400"
select select
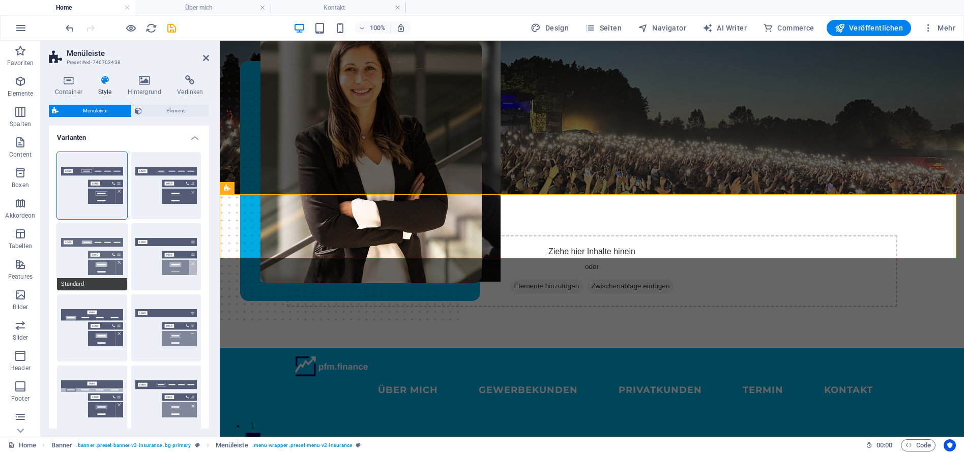
click at [108, 264] on button "Standard" at bounding box center [92, 256] width 70 height 67
select select "sticky_menu"
select select "hover_box_bottom"
type input "3"
type input "0"
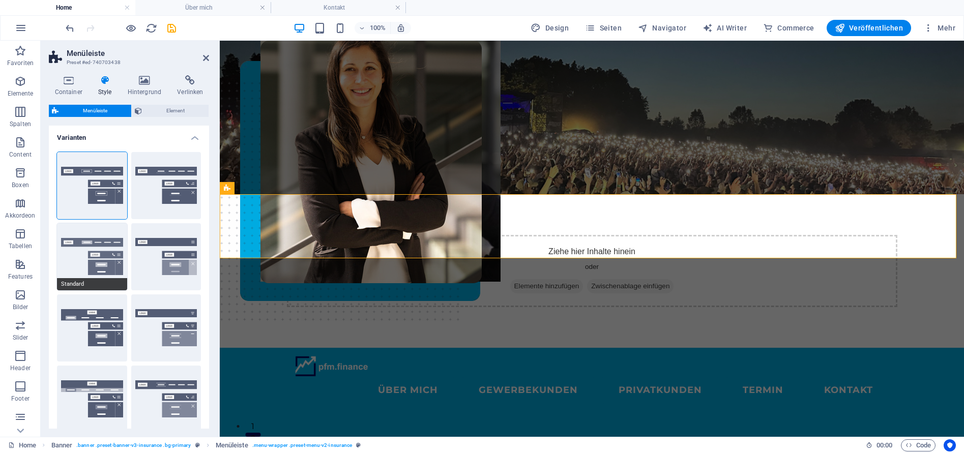
type input "2"
select select "link-default-font"
select select "px"
select select
type input "0"
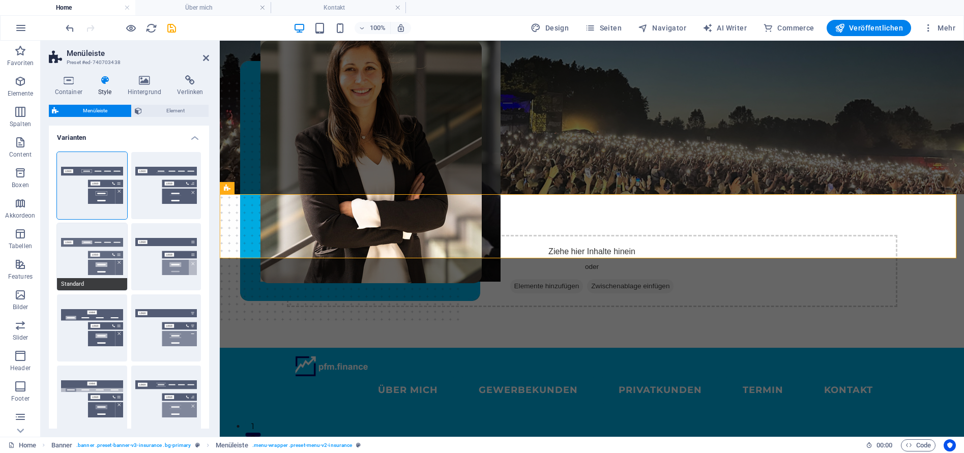
type input "100"
select select "%"
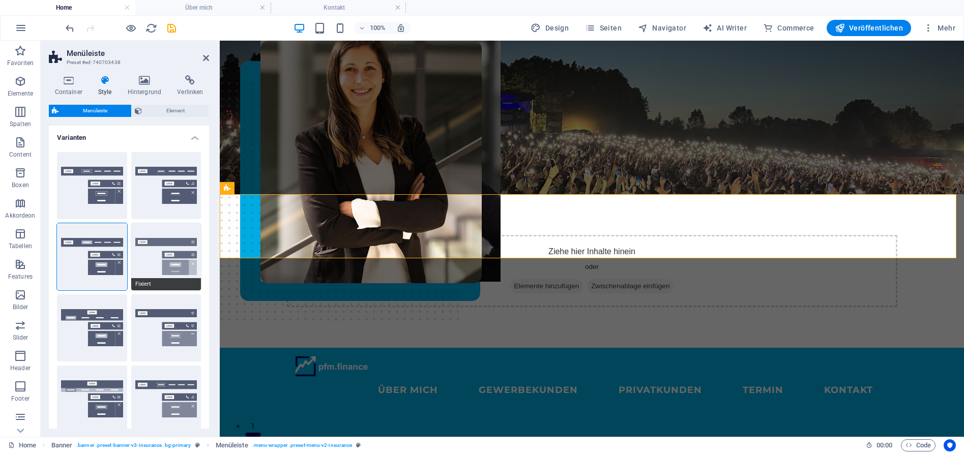
select select
click at [159, 251] on button "Fixiert" at bounding box center [166, 256] width 70 height 67
select select "link-special-font"
type input "1.5"
select select "rem"
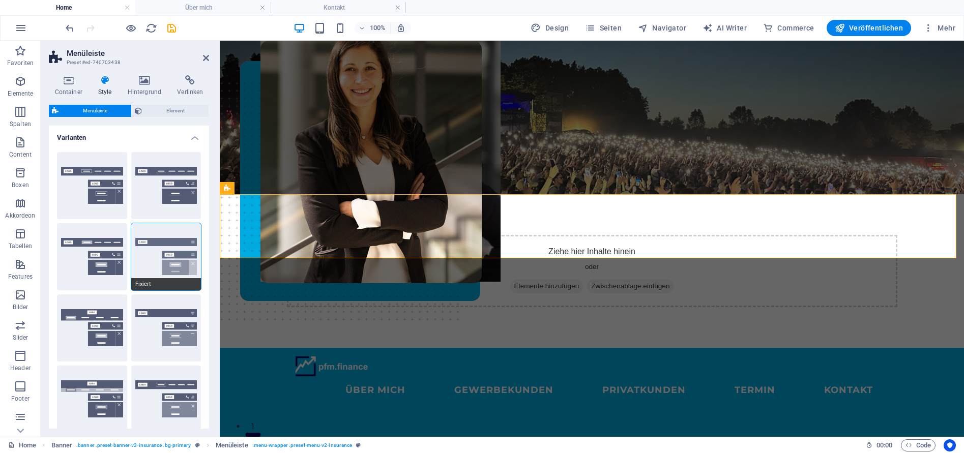
select select "700"
select select "DISABLED_OPTION_VALUE"
type input "0.8"
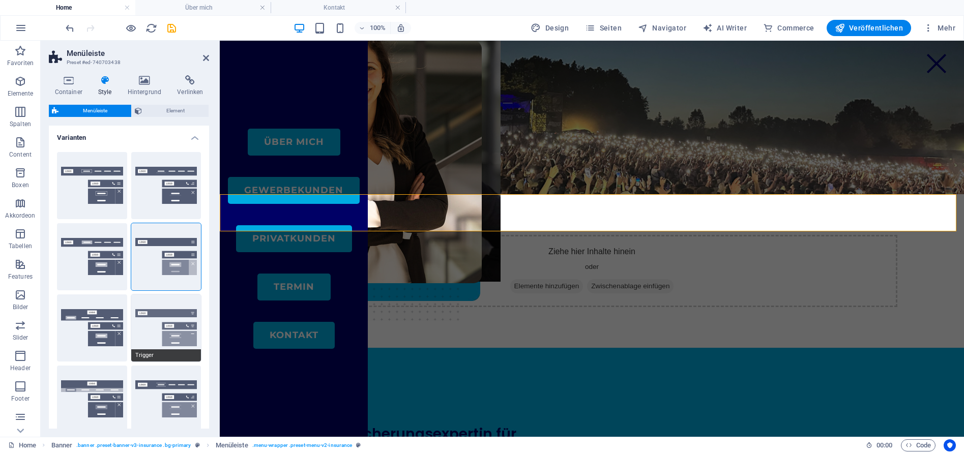
click at [175, 333] on button "Trigger" at bounding box center [166, 328] width 70 height 67
select select "hover_border_vertical"
type input "1"
select select "link-special-font"
type input "1.5"
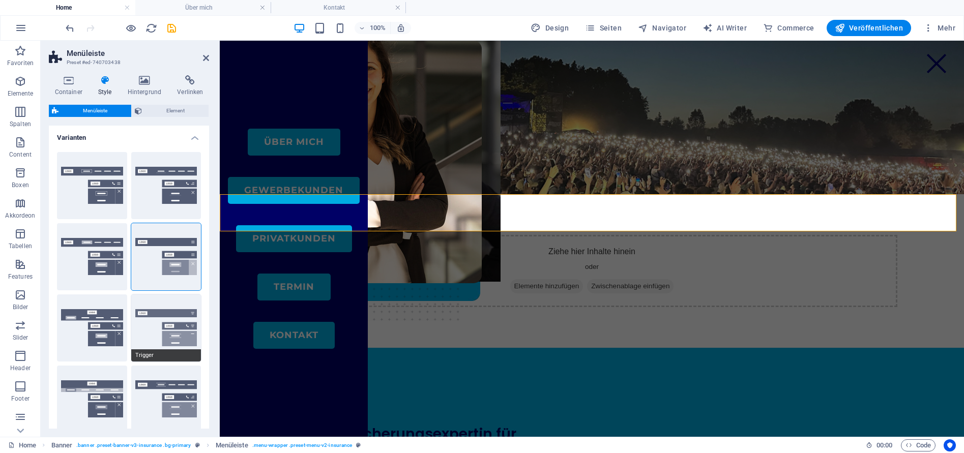
select select "rem"
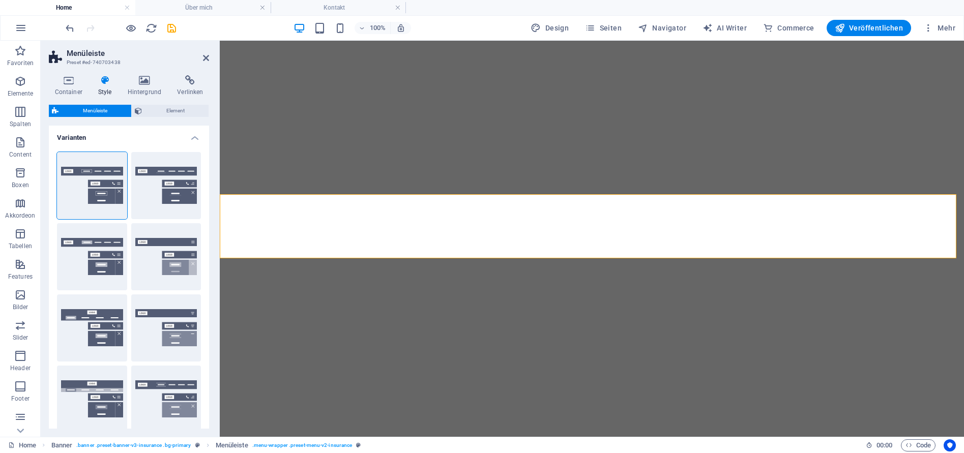
select select "rem"
select select "sticky_reverse"
select select "px"
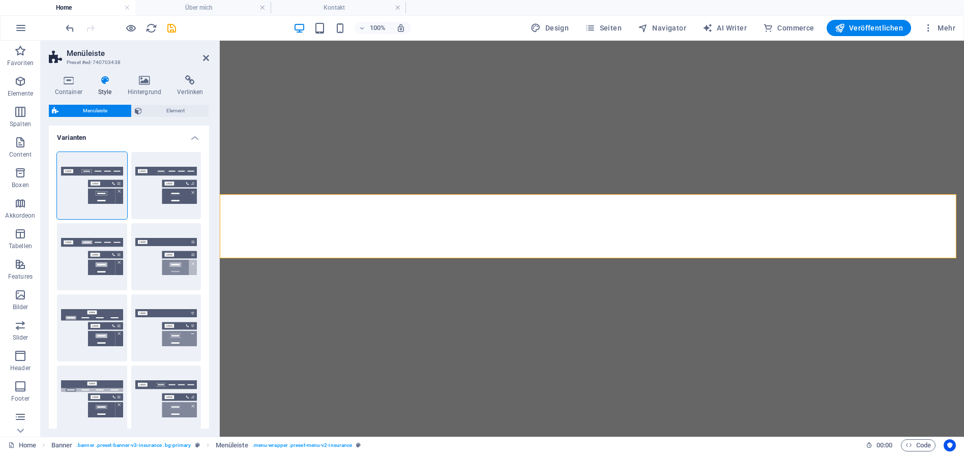
select select "px"
select select "hover_border"
select select "px"
select select "rem"
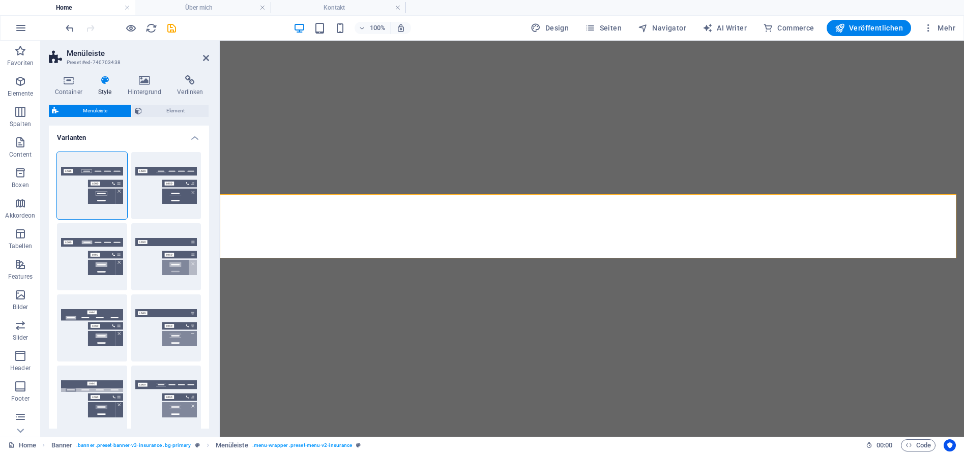
select select "rem"
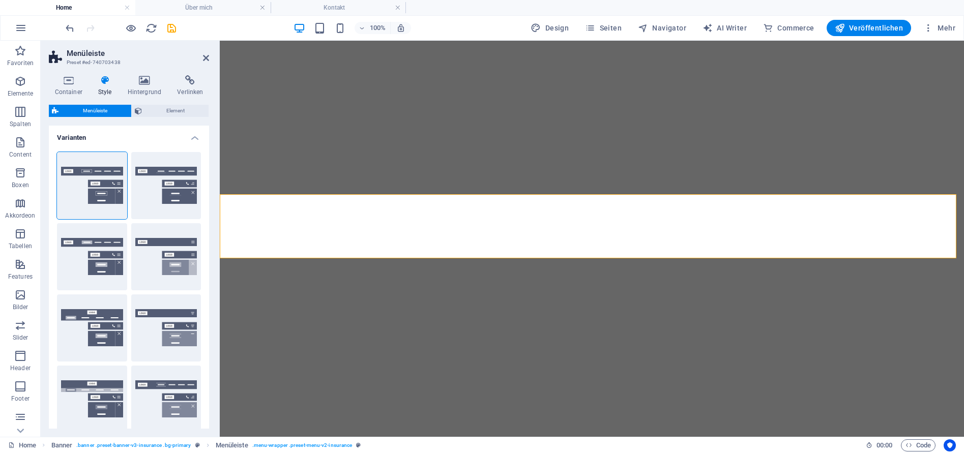
select select "link-special-font"
select select "rem"
select select "400"
select select "px"
select select "rem"
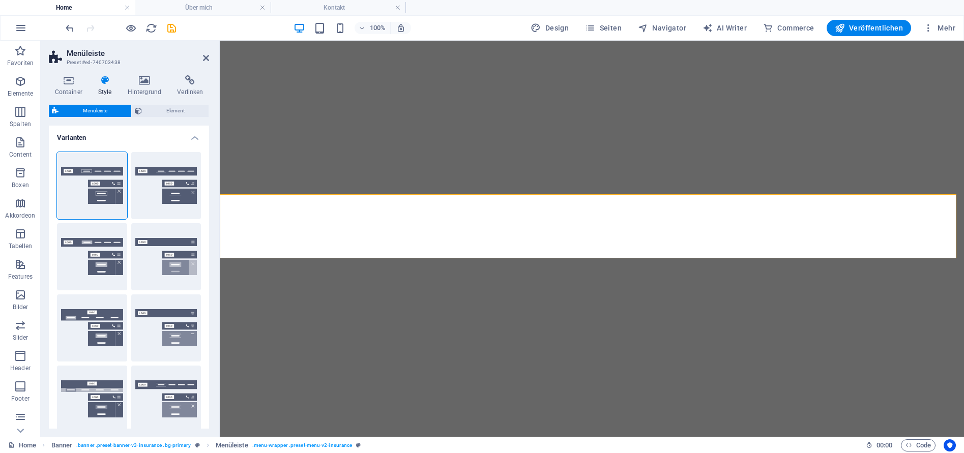
select select "rem"
select select "px"
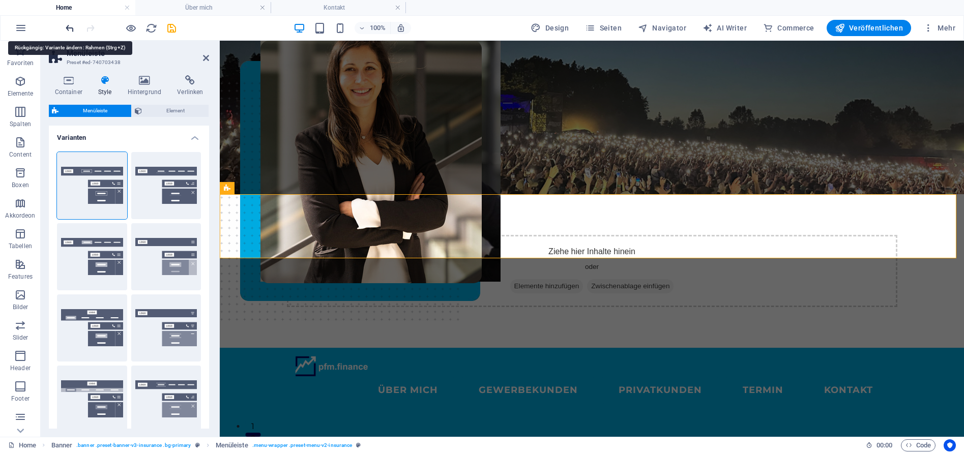
click at [70, 27] on icon "undo" at bounding box center [70, 28] width 12 height 12
select select "sticky_menu"
select select "hover_border_vertical"
type input "2"
type input "0"
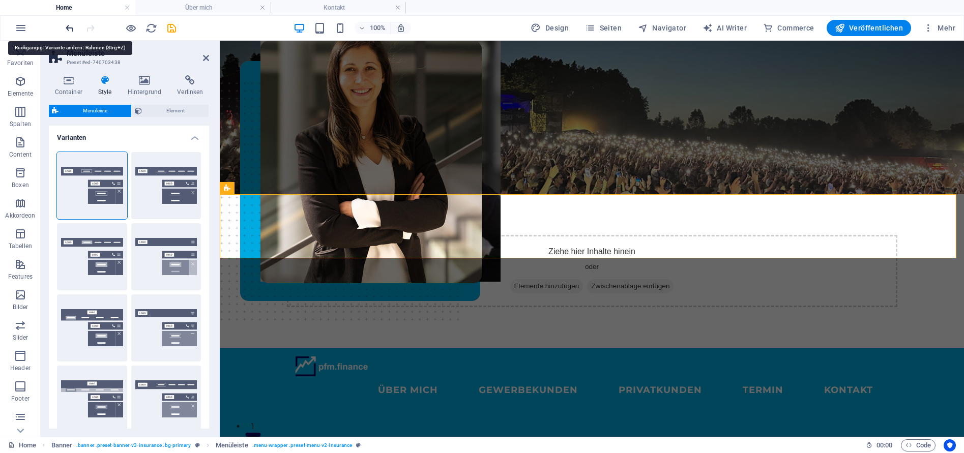
type input "1.5"
type input "0.5"
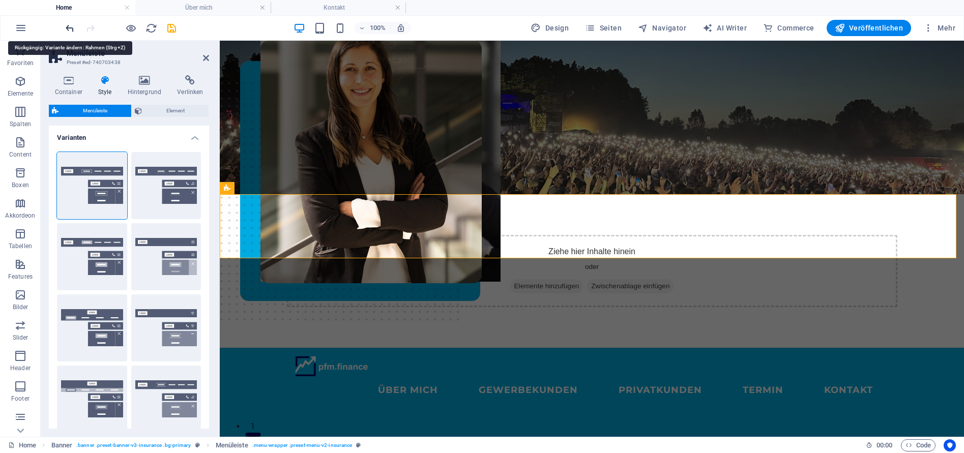
type input "0.5"
select select "link-special-font"
type input "1.8"
select select "700"
type input "2"
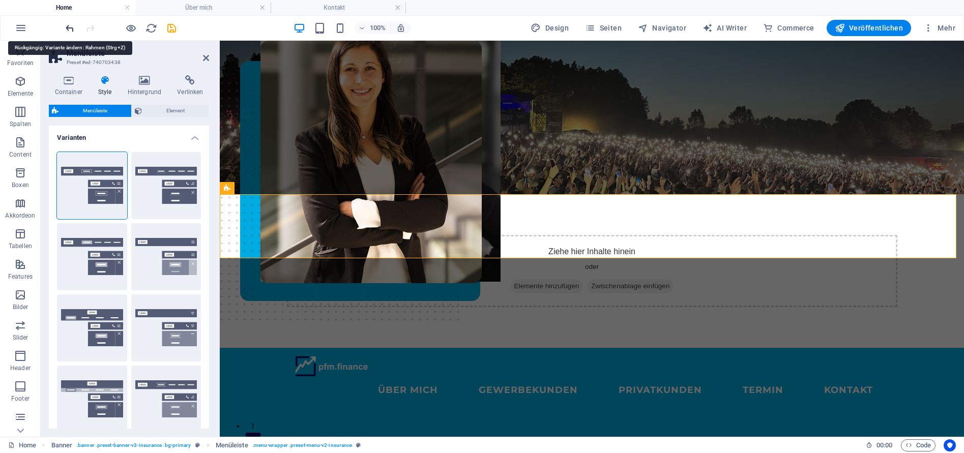
type input "0.5"
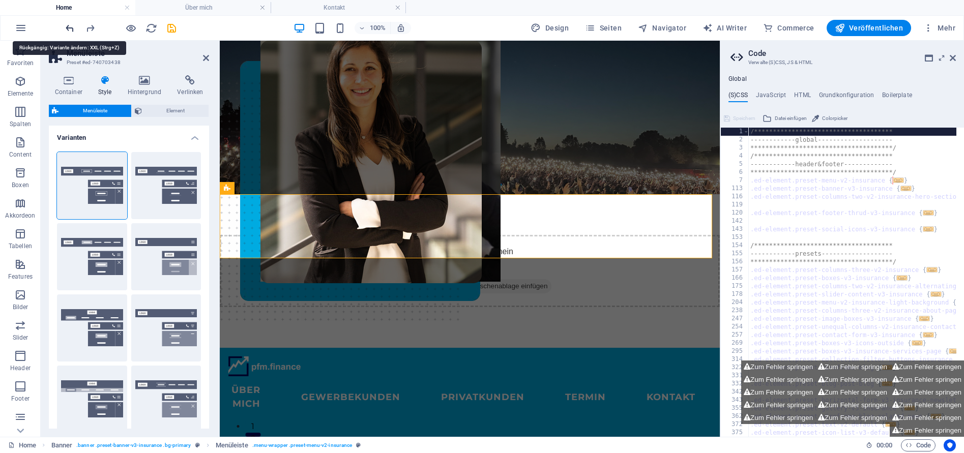
click at [70, 27] on icon "undo" at bounding box center [70, 28] width 12 height 12
type input "0"
select select "DISABLED_OPTION_VALUE"
type input "2"
type input "1"
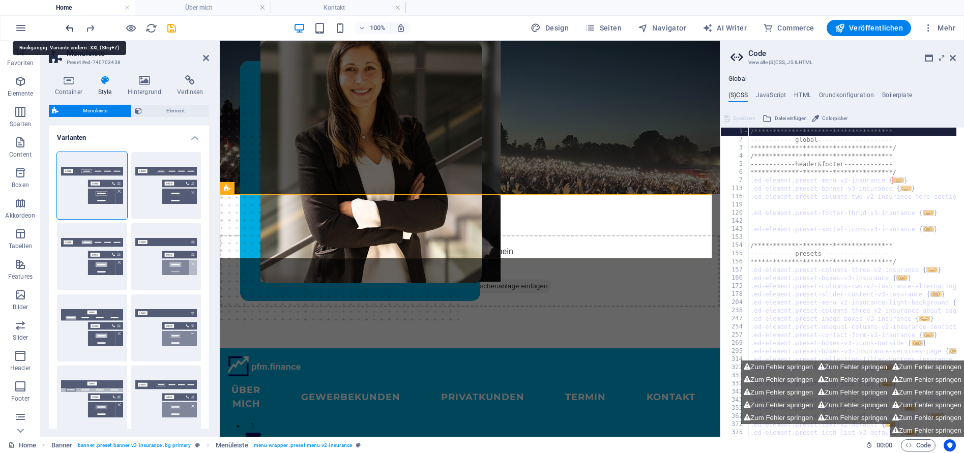
type input "2"
type input "4"
select select "hover_box_bottom"
type input "2"
type input "1"
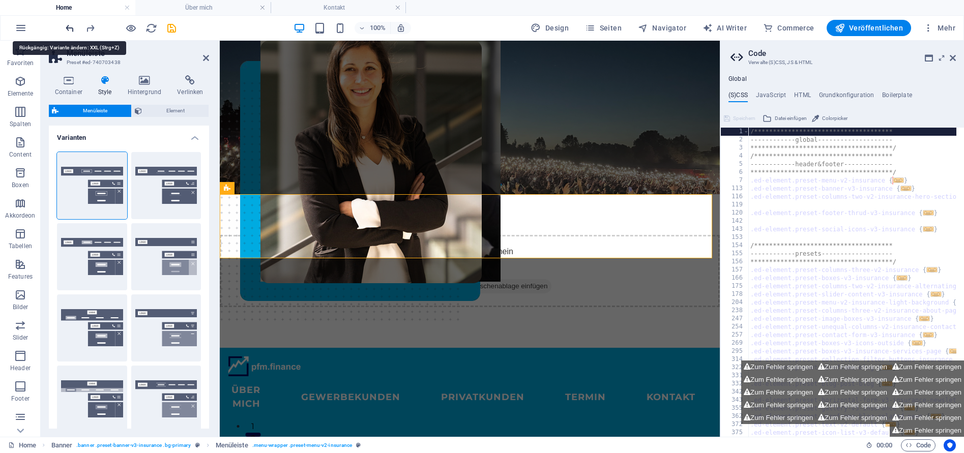
type input "1"
select select "link-default-font"
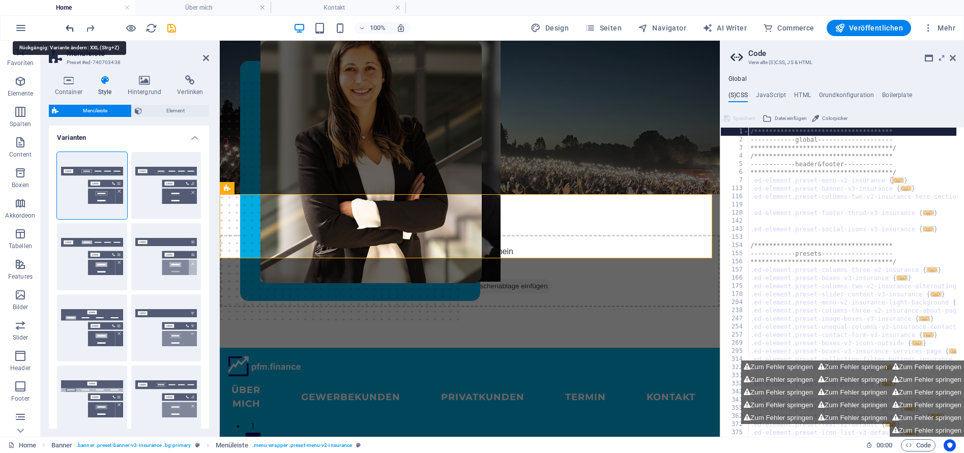
type input "16"
select select "px"
select select "400"
type input "0"
type input "100"
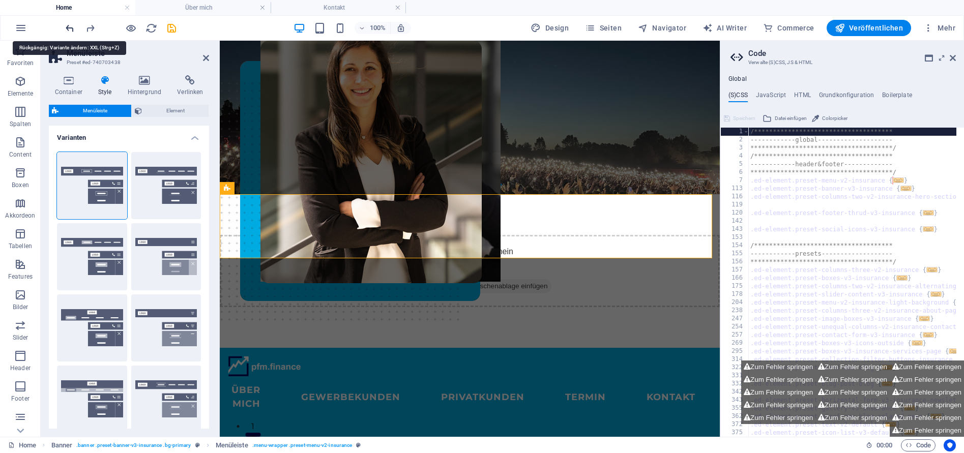
select select "%"
type input "0.3"
click at [70, 27] on icon "undo" at bounding box center [70, 28] width 12 height 12
type input "1"
type input "0"
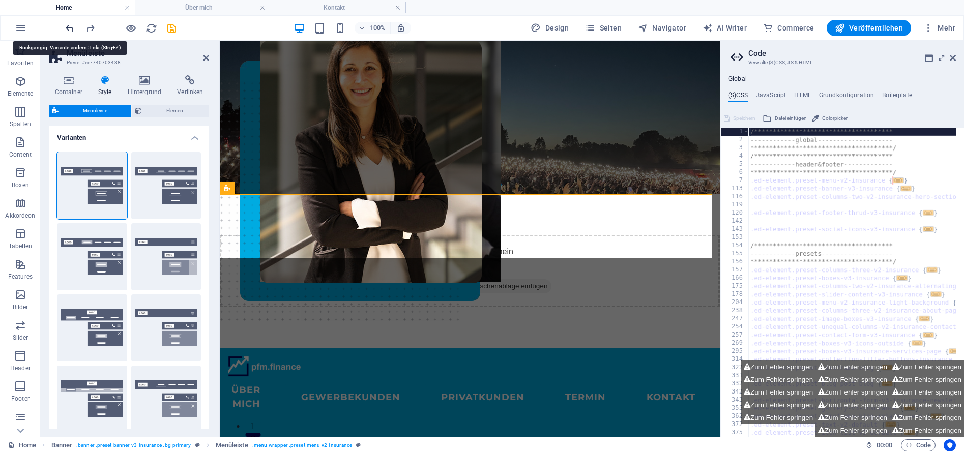
type input "0"
select select "hover_border_vertical"
type input "1"
select select "link-special-font"
type input "1.5"
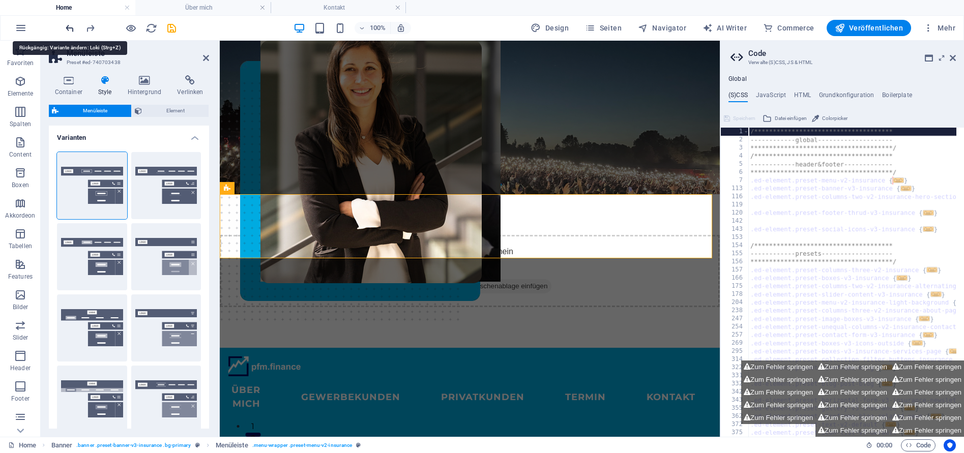
select select "rem"
select select "700"
type input "50"
click at [73, 28] on icon "undo" at bounding box center [70, 28] width 12 height 12
select select "hover_box_bottom"
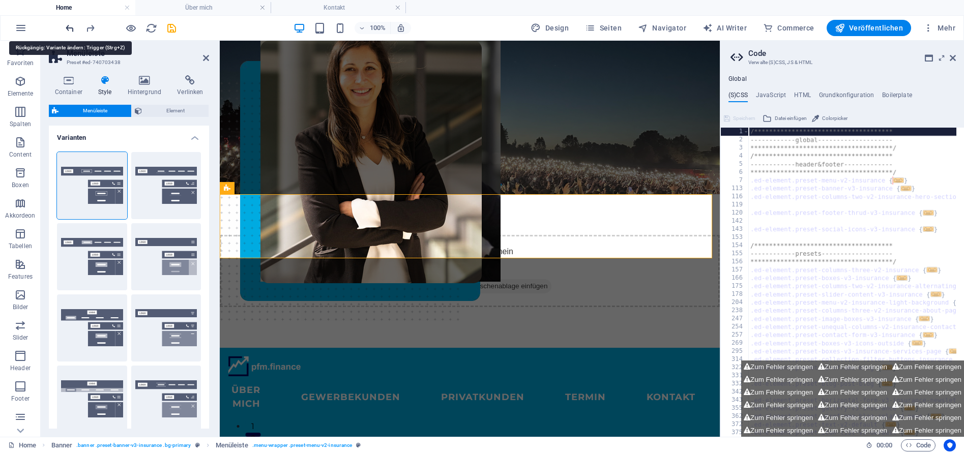
select select "link-special-font"
select select "700"
select select
select select "DISABLED_OPTION_VALUE"
type input "0.8"
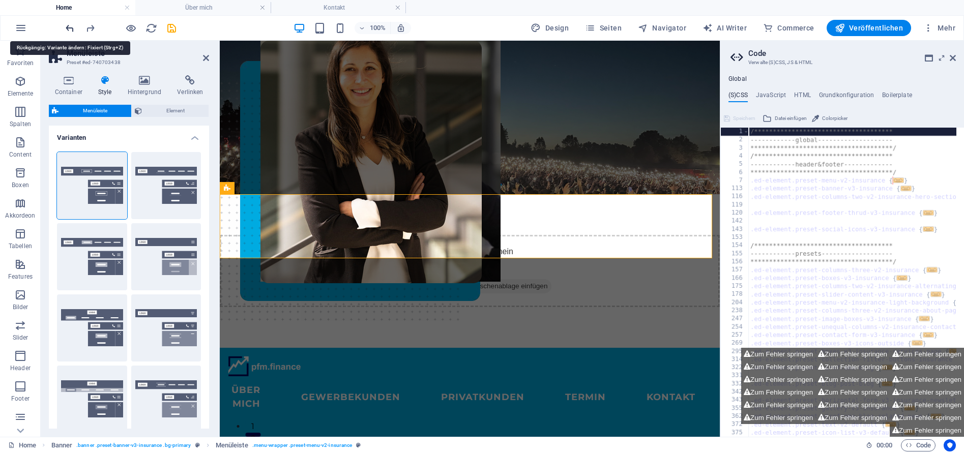
click at [73, 28] on icon "undo" at bounding box center [70, 28] width 12 height 12
select select "link-default-font"
select select "px"
select select
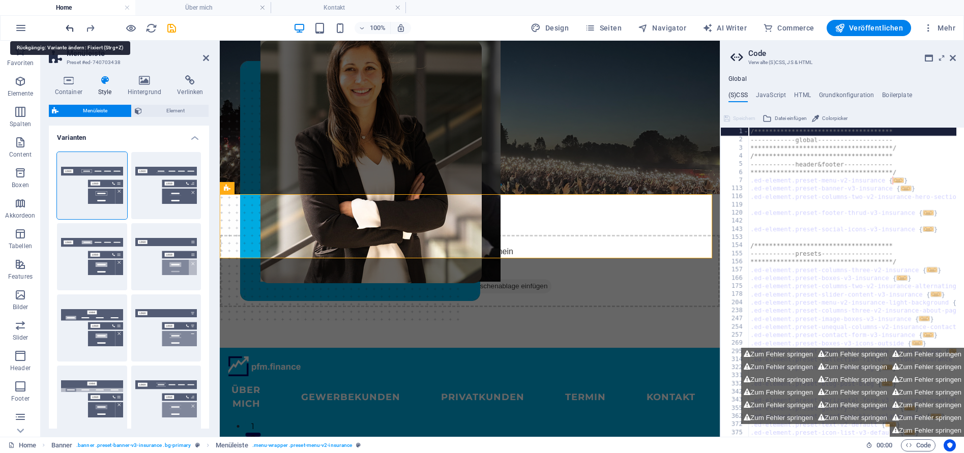
type input "100"
select select "%"
type input "0.3"
select select
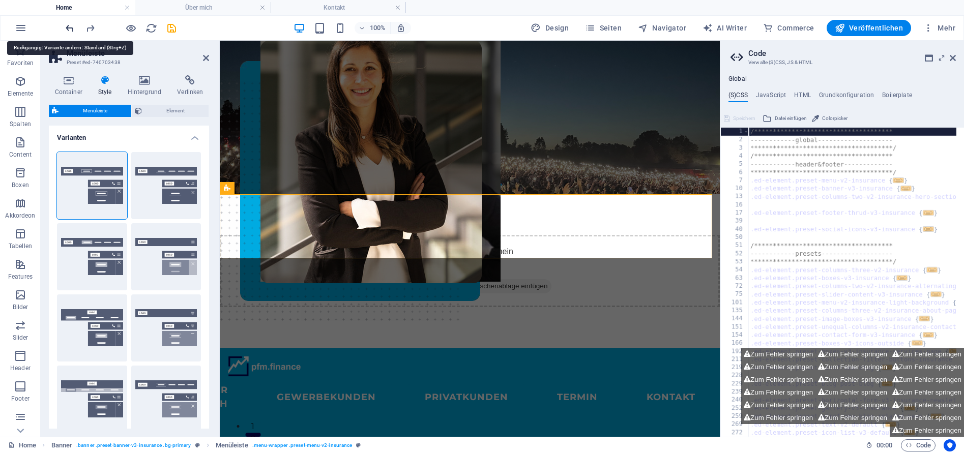
click at [73, 28] on icon "undo" at bounding box center [70, 28] width 12 height 12
select select "sticky_reverse"
select select
select select "DISABLED_OPTION_VALUE"
click at [72, 29] on icon "undo" at bounding box center [70, 28] width 12 height 12
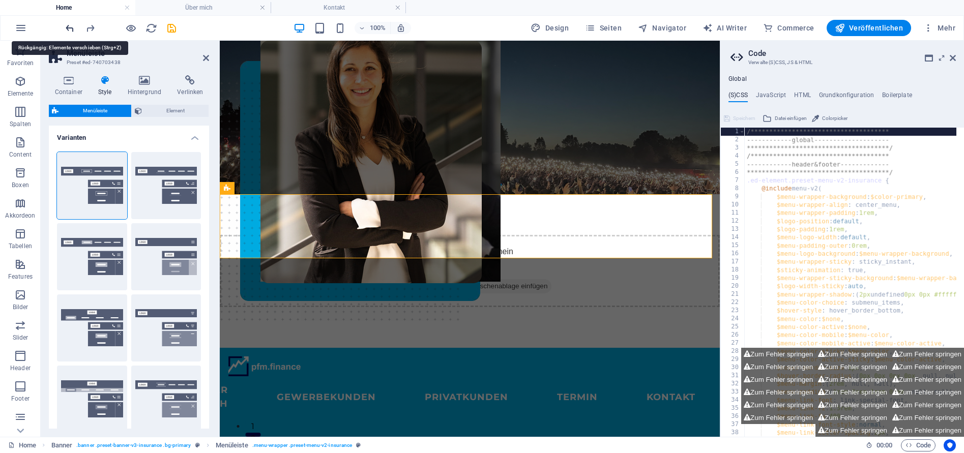
select select "sticky_instant"
select select
type input "100"
select select "%"
type input "0.5"
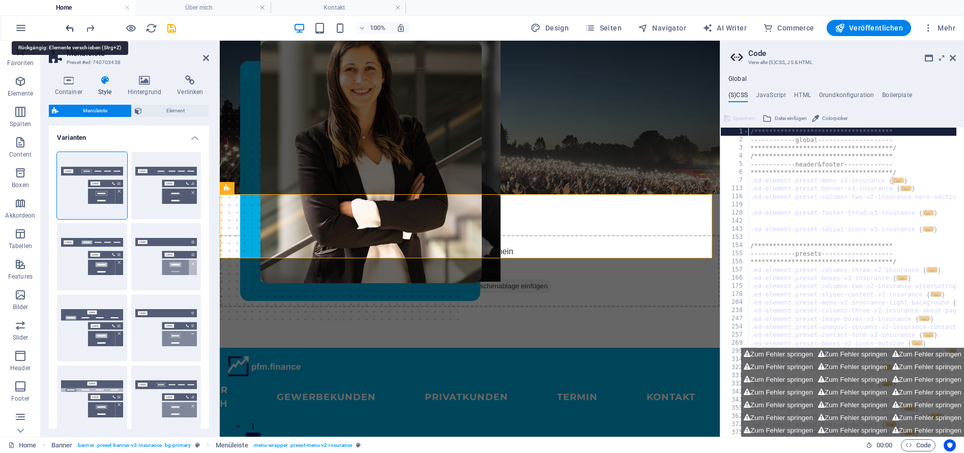
click at [70, 27] on icon "undo" at bounding box center [70, 28] width 12 height 12
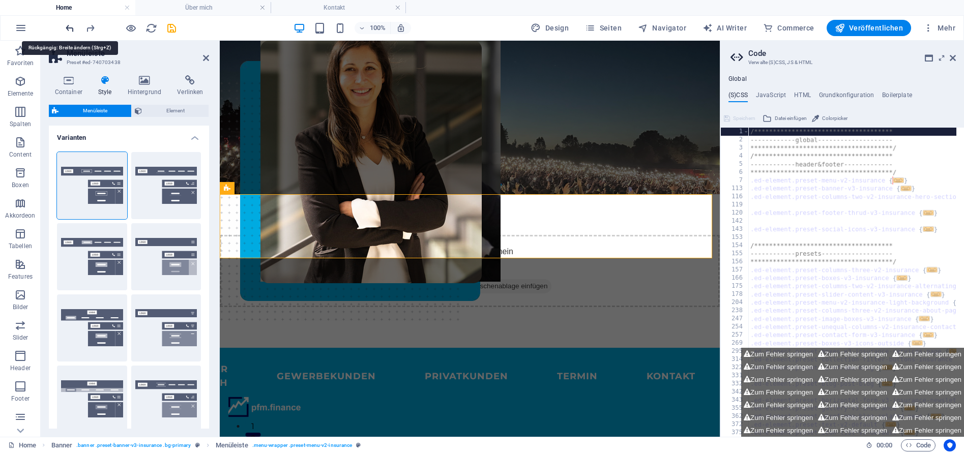
click at [70, 27] on icon "undo" at bounding box center [70, 28] width 12 height 12
click at [70, 26] on icon "undo" at bounding box center [70, 28] width 12 height 12
click at [70, 31] on icon "undo" at bounding box center [70, 28] width 12 height 12
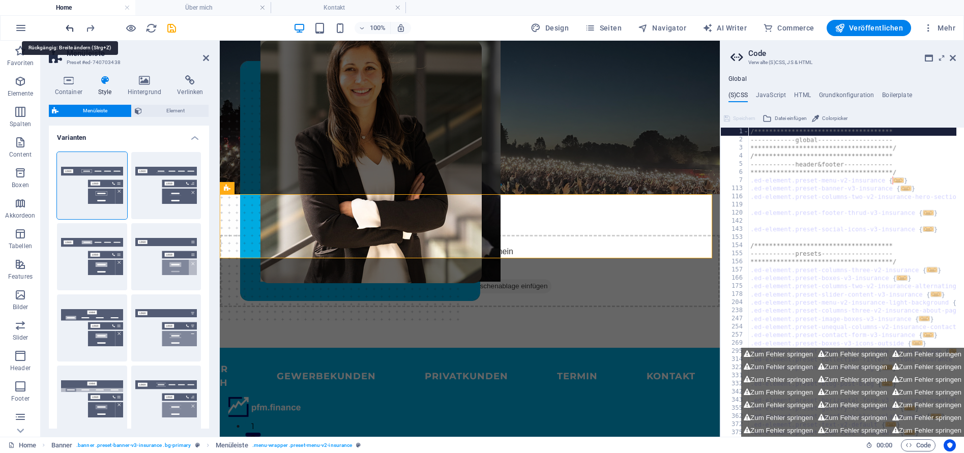
click at [67, 32] on icon "undo" at bounding box center [70, 28] width 12 height 12
click at [72, 28] on icon "undo" at bounding box center [70, 28] width 12 height 12
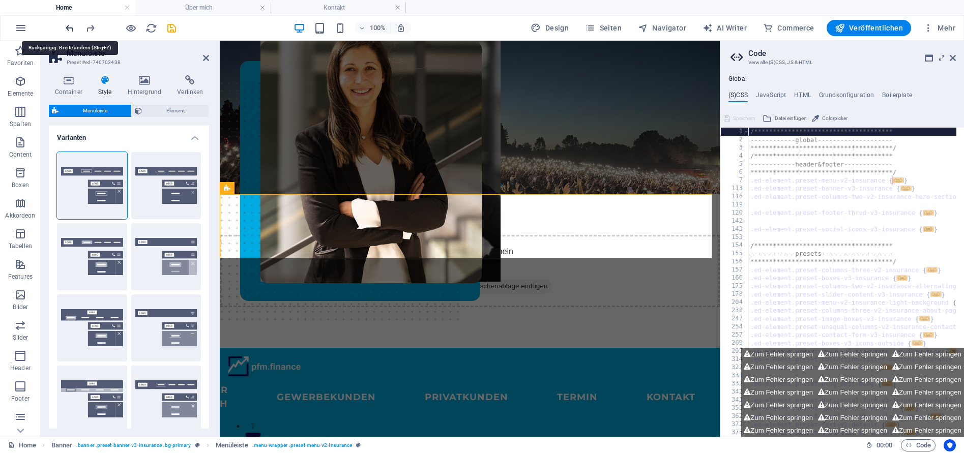
click at [72, 28] on icon "undo" at bounding box center [70, 28] width 12 height 12
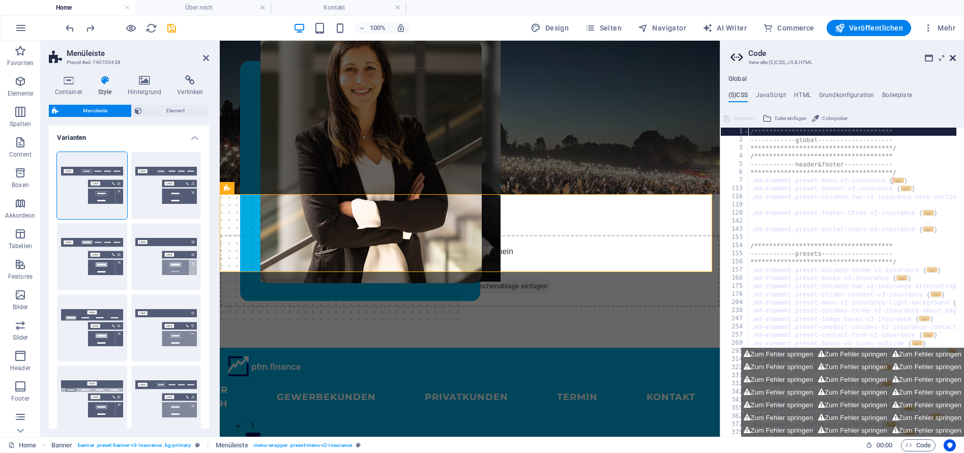
click at [956, 57] on icon at bounding box center [953, 58] width 6 height 8
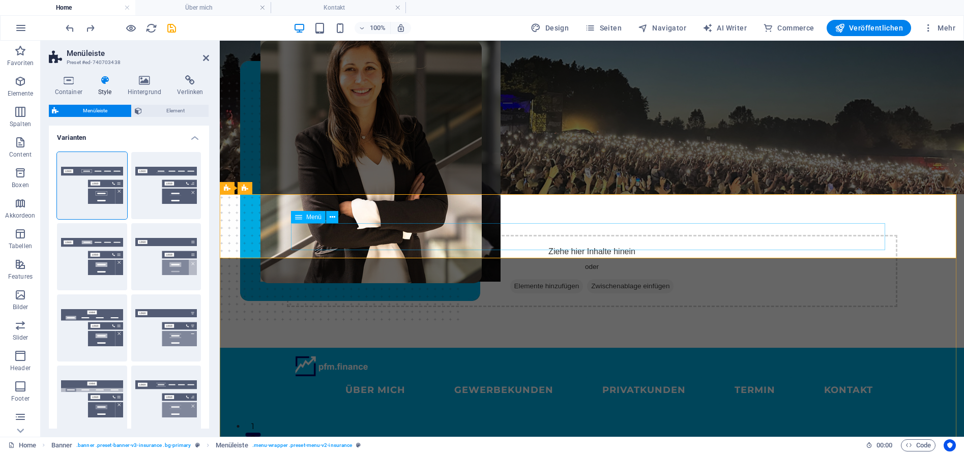
click at [384, 377] on nav "ÜBER MICH GEWERBEKUNDEN PRIVATKUNDEN Termin KONTAKT" at bounding box center [592, 390] width 594 height 27
click at [298, 217] on icon at bounding box center [298, 217] width 7 height 12
select select "%"
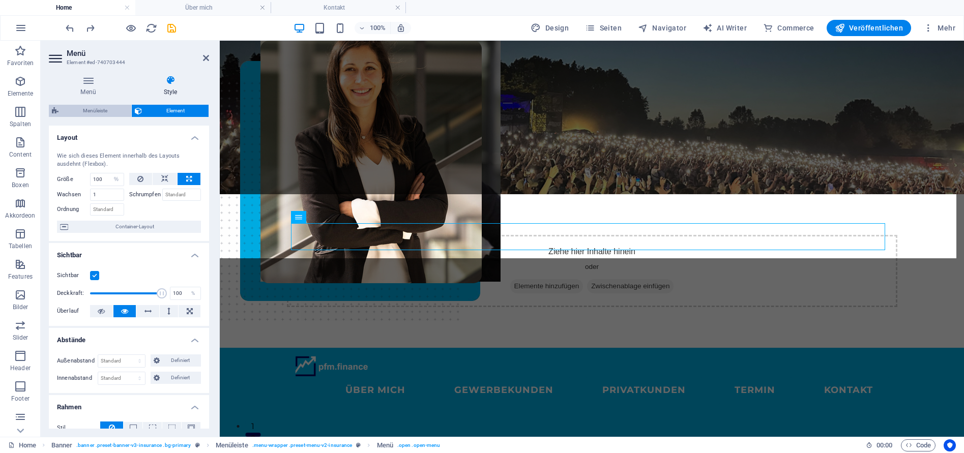
click at [101, 109] on span "Menüleiste" at bounding box center [95, 111] width 67 height 12
select select "rem"
select select "sticky_instant"
select select "px"
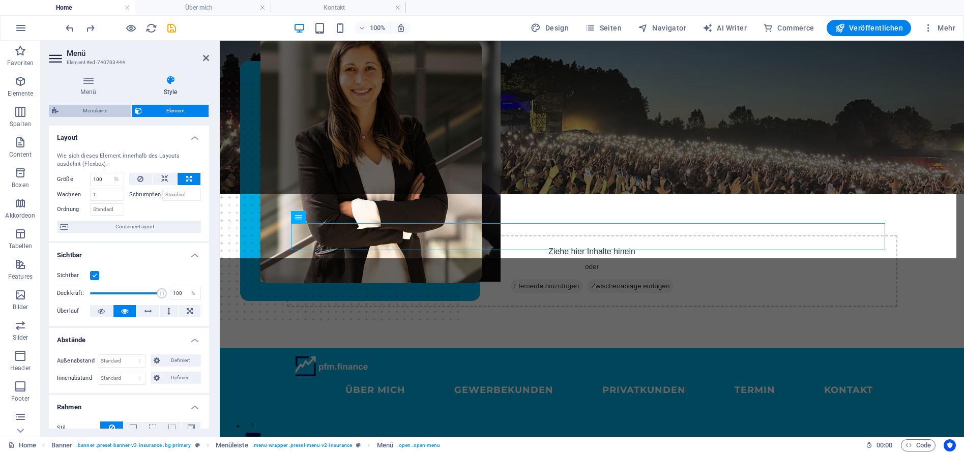
select select "px"
select select "hover_box_bottom"
select select "px"
select select "rem"
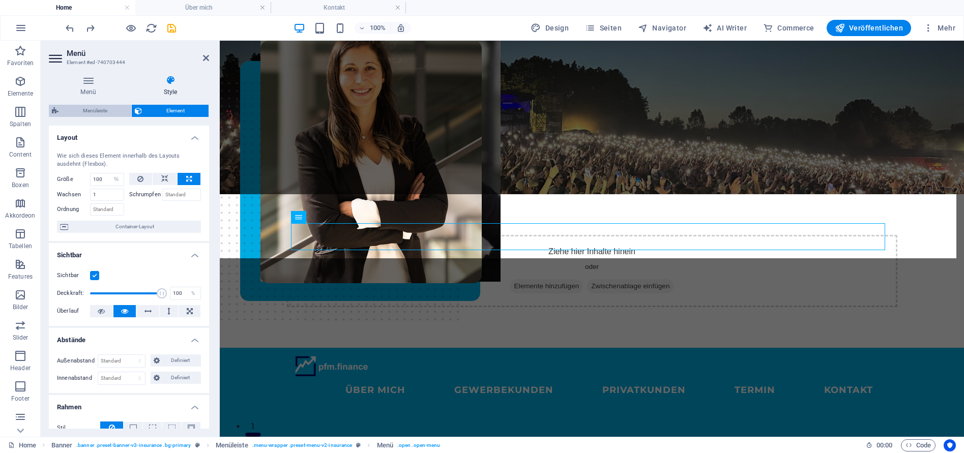
select select "rem"
select select
select select "px"
select select "rem"
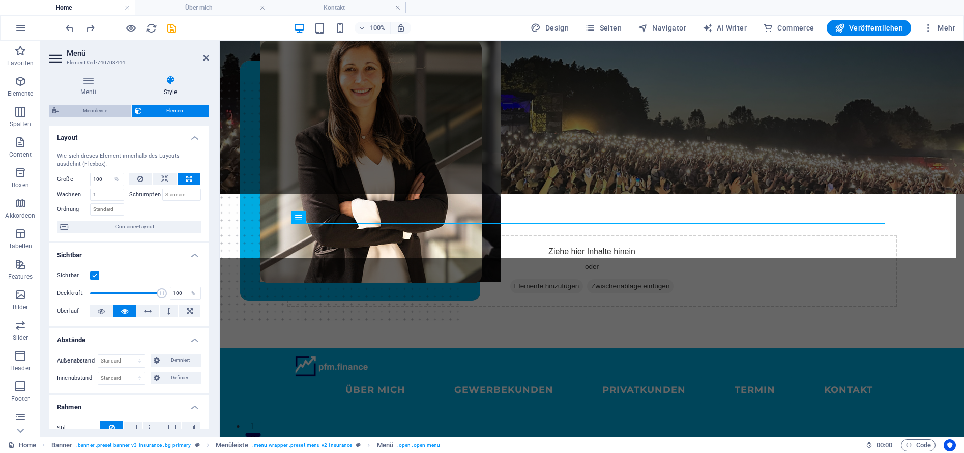
select select "%"
select select "rem"
select select "px"
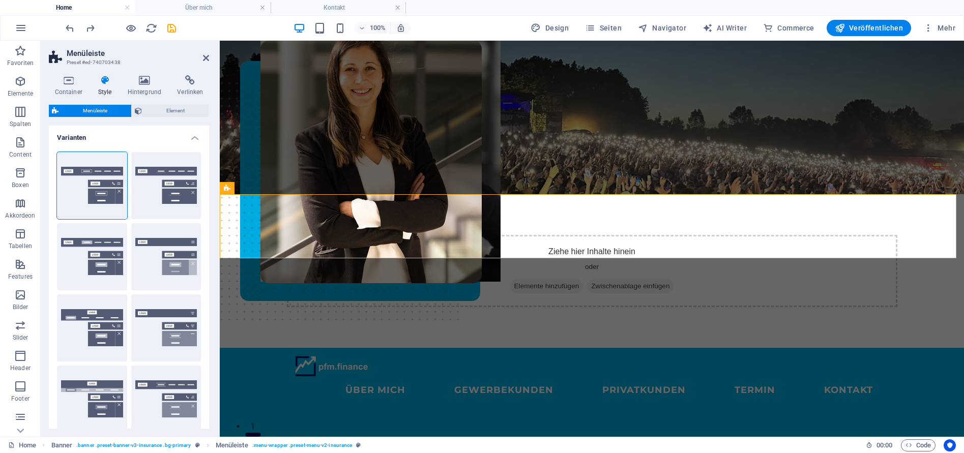
click at [192, 136] on h4 "Varianten" at bounding box center [129, 135] width 160 height 18
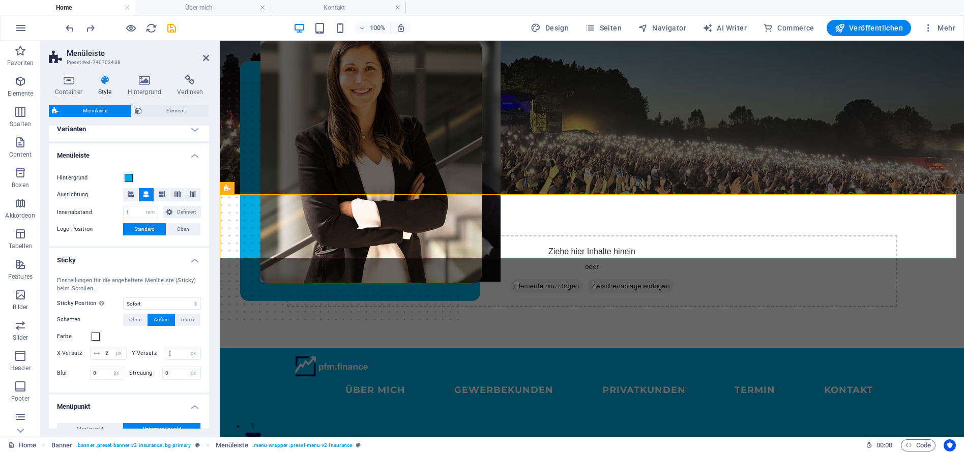
scroll to position [25, 0]
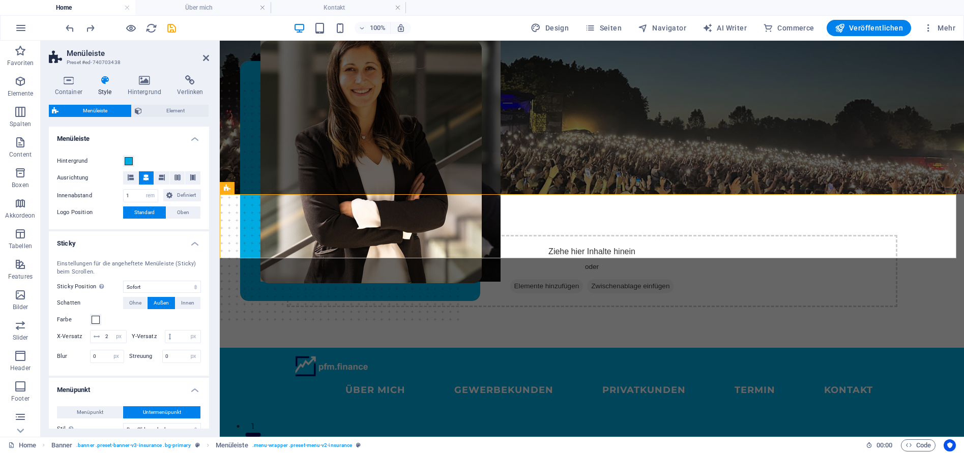
drag, startPoint x: 209, startPoint y: 183, endPoint x: 208, endPoint y: 196, distance: 12.7
click at [208, 196] on div "Varianten Rahmen Mittig Standard Fixiert Loki Trigger Breit XXL Menüleiste Hint…" at bounding box center [129, 277] width 160 height 303
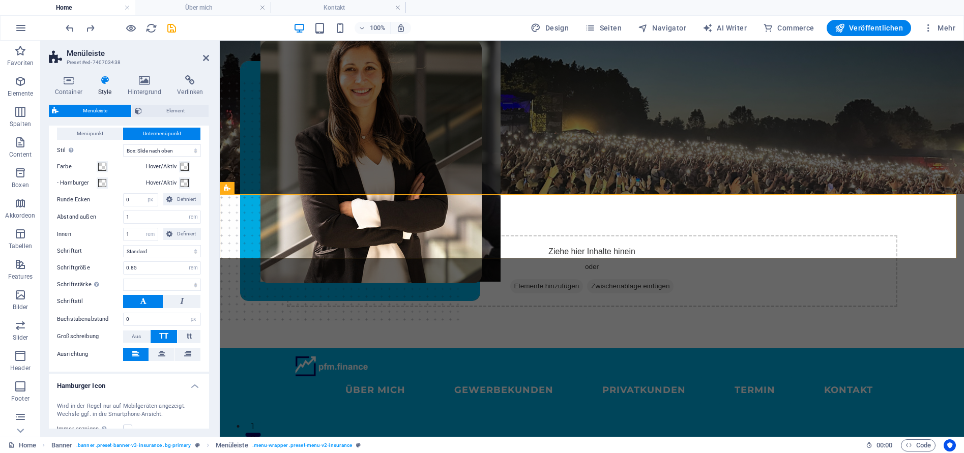
scroll to position [293, 0]
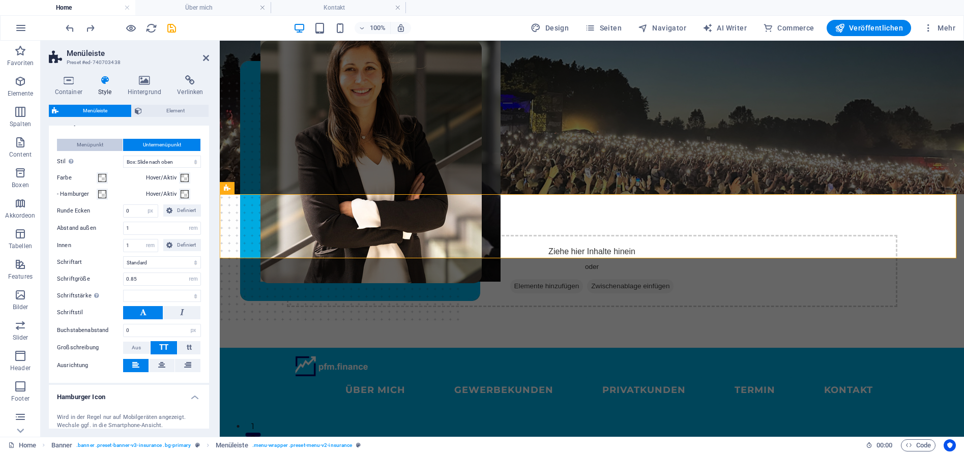
click at [83, 151] on span "Menüpunkt" at bounding box center [90, 145] width 26 height 12
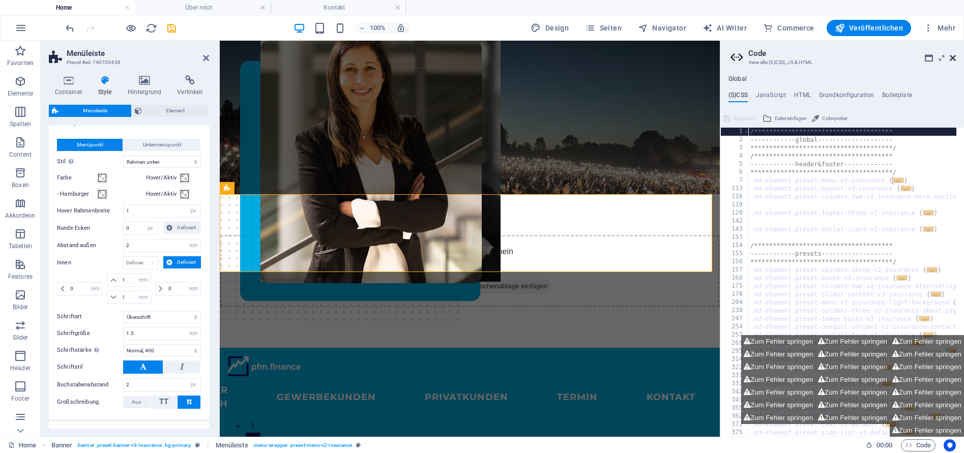
click at [955, 58] on icon at bounding box center [953, 58] width 6 height 8
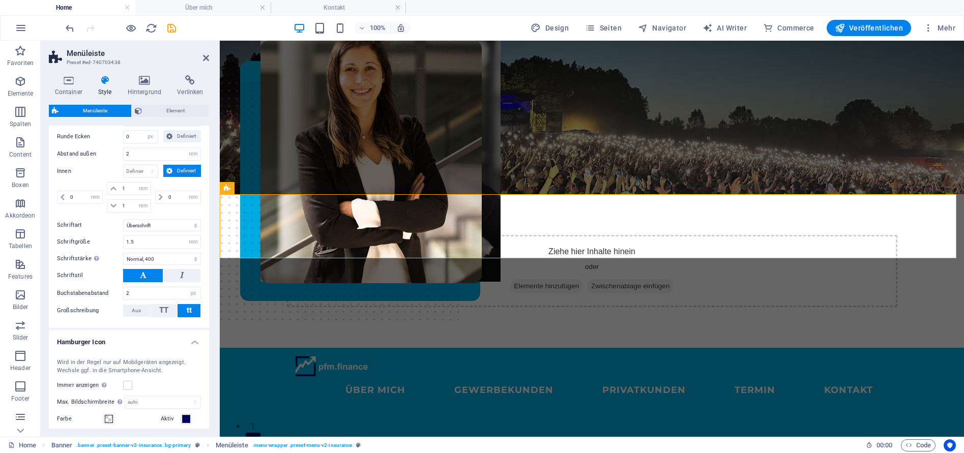
scroll to position [385, 0]
click at [144, 160] on input "2" at bounding box center [162, 154] width 77 height 12
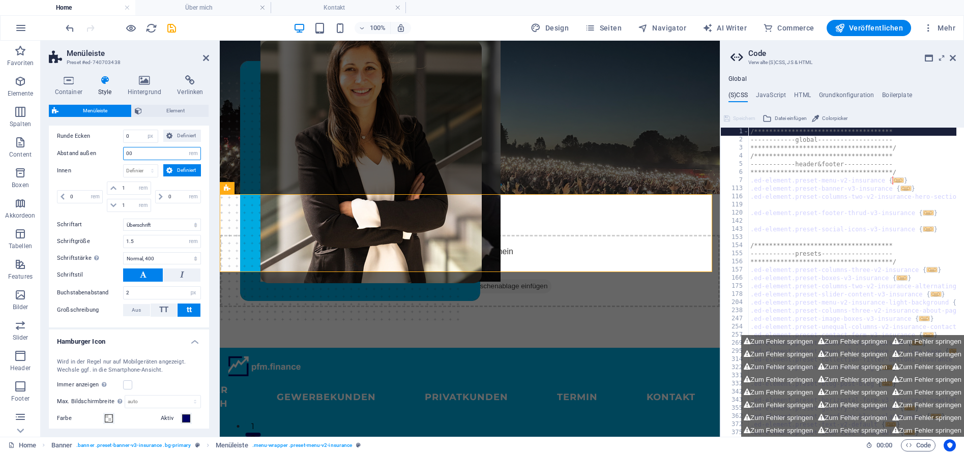
click at [147, 160] on input "00" at bounding box center [162, 154] width 77 height 12
type input "0"
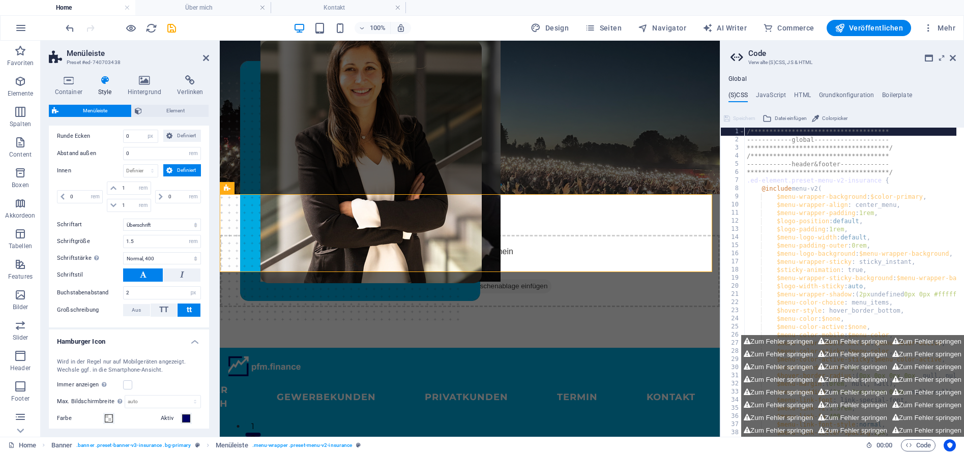
click at [96, 177] on label "Innen" at bounding box center [90, 171] width 66 height 12
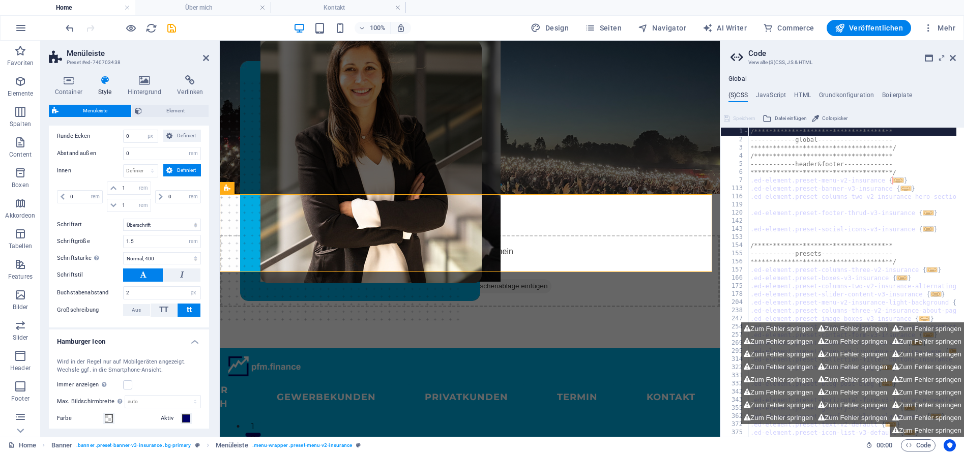
click at [956, 59] on aside "**********" at bounding box center [842, 239] width 244 height 396
click at [950, 60] on icon at bounding box center [953, 58] width 6 height 8
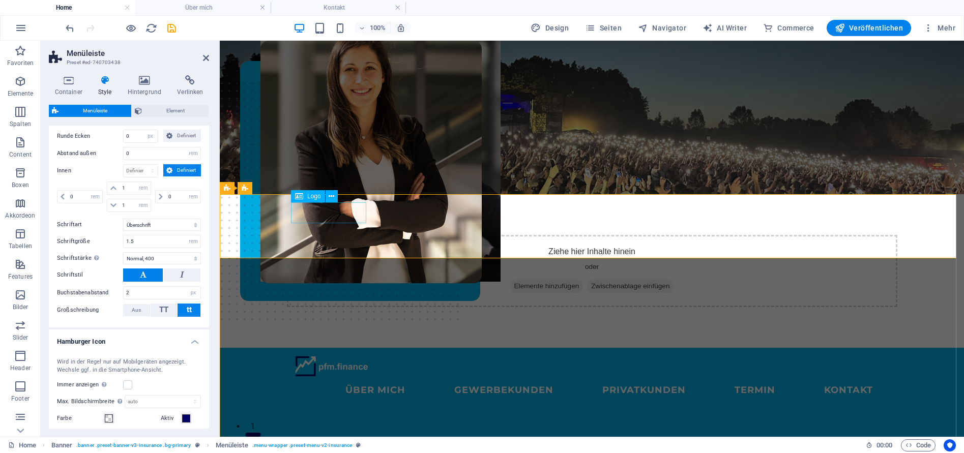
click at [306, 356] on div at bounding box center [592, 366] width 594 height 21
drag, startPoint x: 307, startPoint y: 211, endPoint x: 490, endPoint y: 212, distance: 182.7
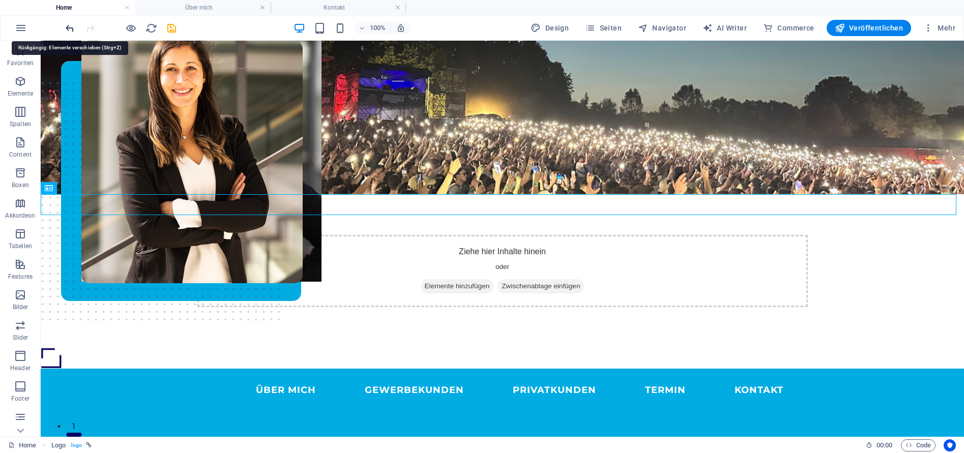
click at [69, 25] on icon "undo" at bounding box center [70, 28] width 12 height 12
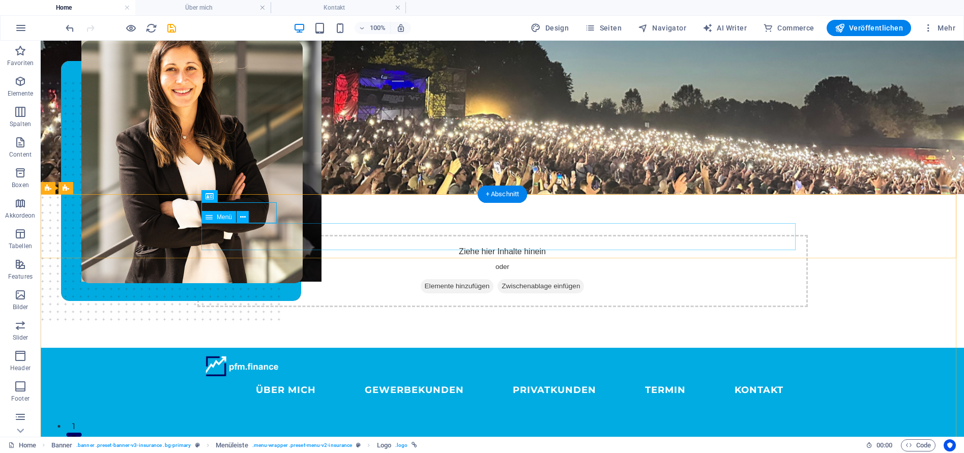
click at [280, 377] on nav "ÜBER MICH GEWERBEKUNDEN PRIVATKUNDEN Termin KONTAKT" at bounding box center [503, 390] width 594 height 27
click at [223, 218] on span "Menü" at bounding box center [224, 217] width 15 height 6
select select "%"
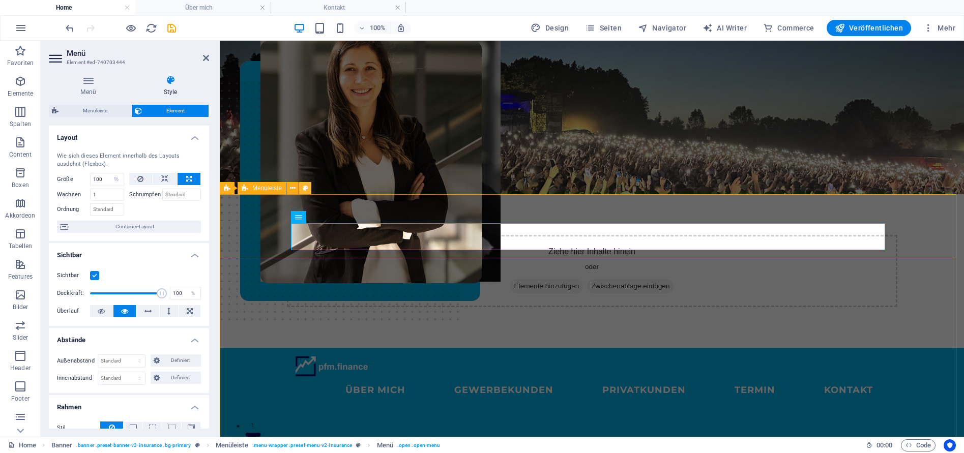
click at [308, 188] on icon at bounding box center [306, 188] width 6 height 11
select select "rem"
select select "sticky_instant"
select select "px"
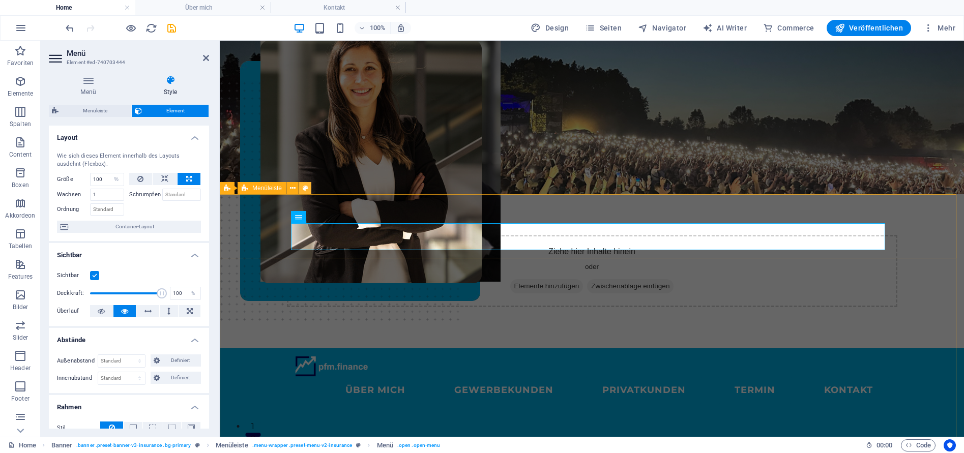
select select "px"
select select "hover_border_bottom"
select select "px"
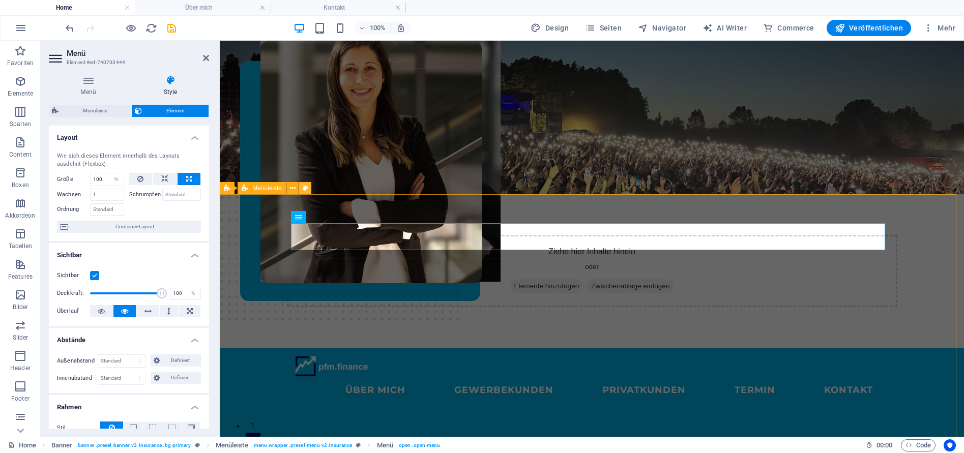
select select "rem"
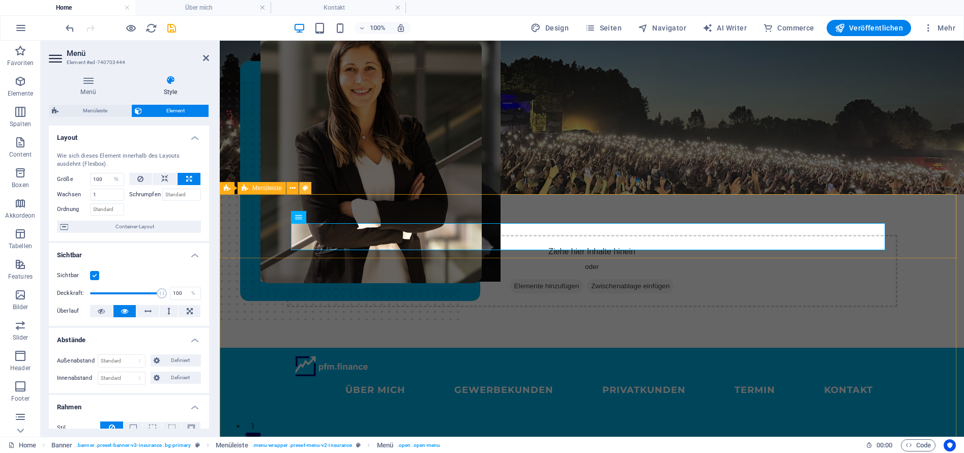
select select "link-special-font"
select select "rem"
select select "400"
select select "px"
select select "rem"
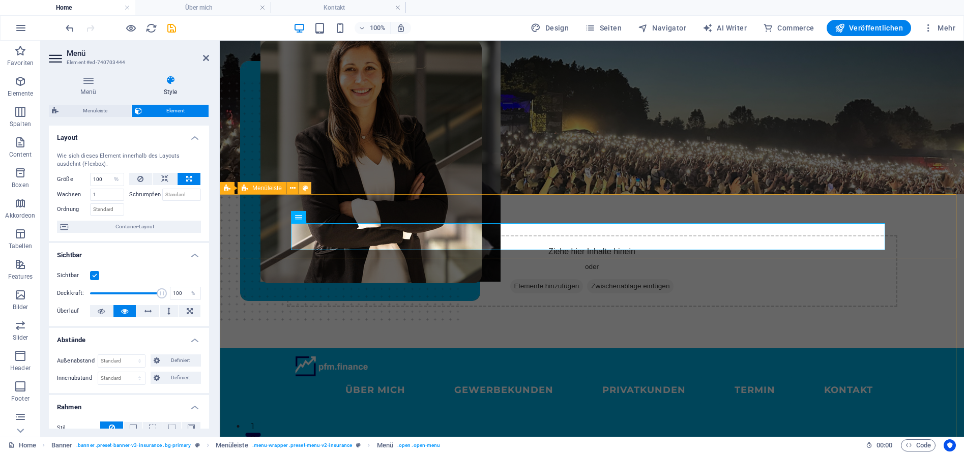
select select "%"
select select "rem"
select select "px"
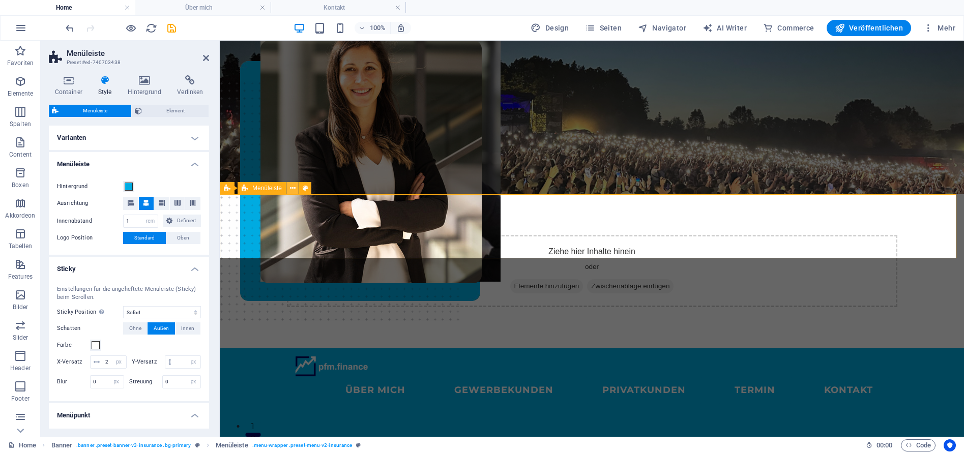
click at [294, 185] on icon at bounding box center [293, 188] width 6 height 11
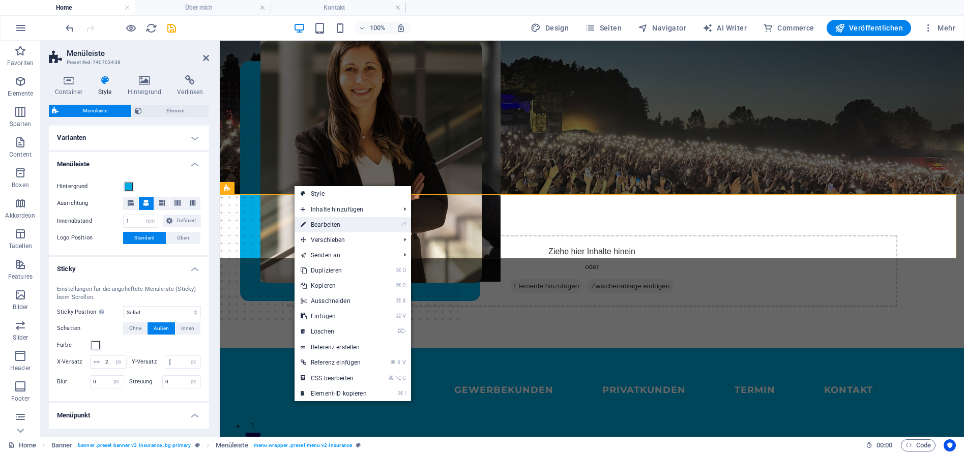
click at [334, 225] on link "⏎ Bearbeiten" at bounding box center [334, 224] width 78 height 15
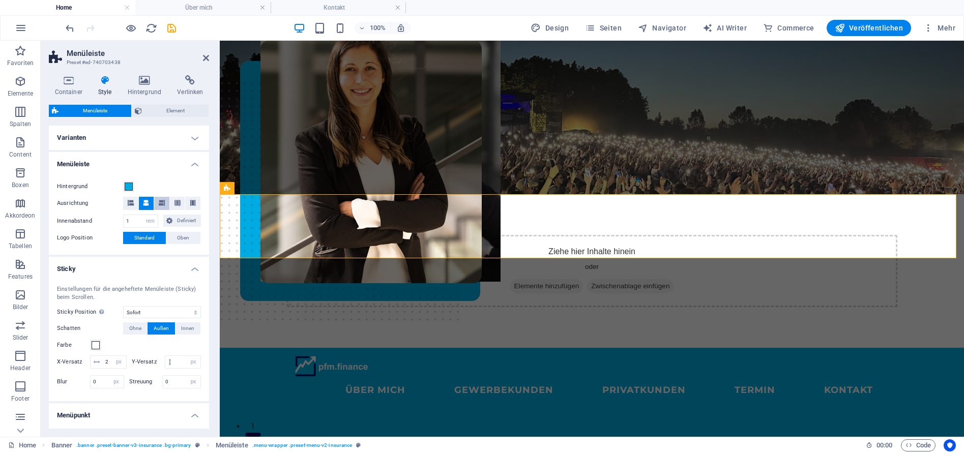
click at [164, 203] on button at bounding box center [161, 203] width 15 height 13
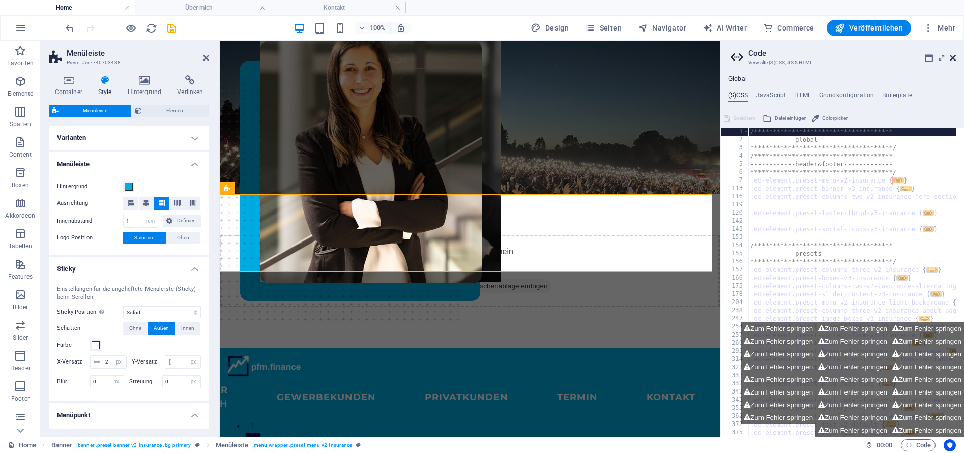
click at [953, 61] on icon at bounding box center [953, 58] width 6 height 8
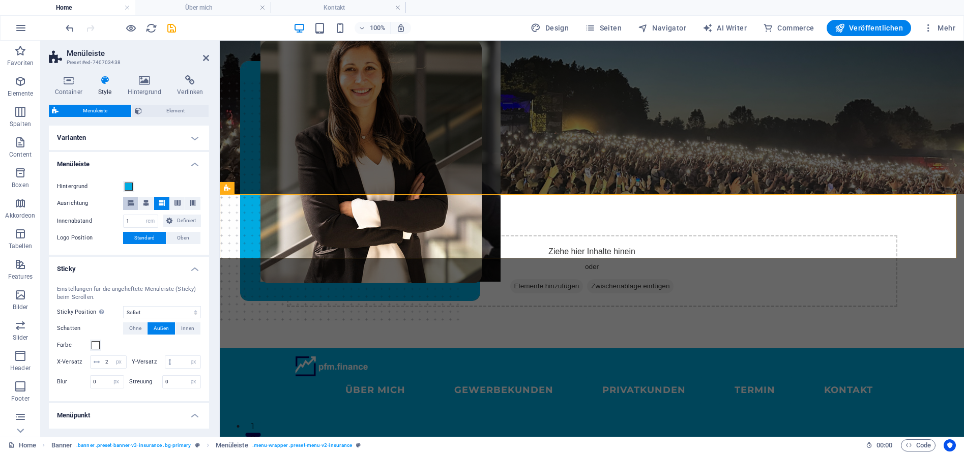
click at [129, 204] on icon at bounding box center [131, 203] width 6 height 6
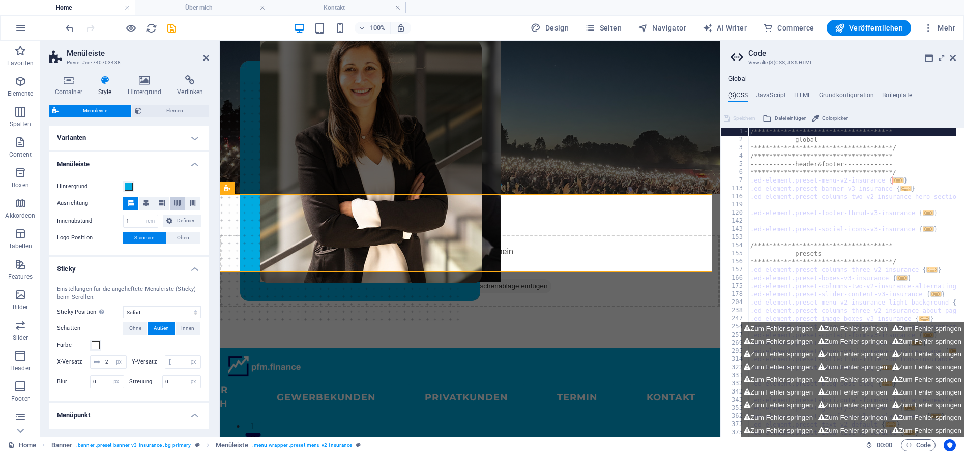
click at [177, 203] on icon at bounding box center [178, 203] width 6 height 6
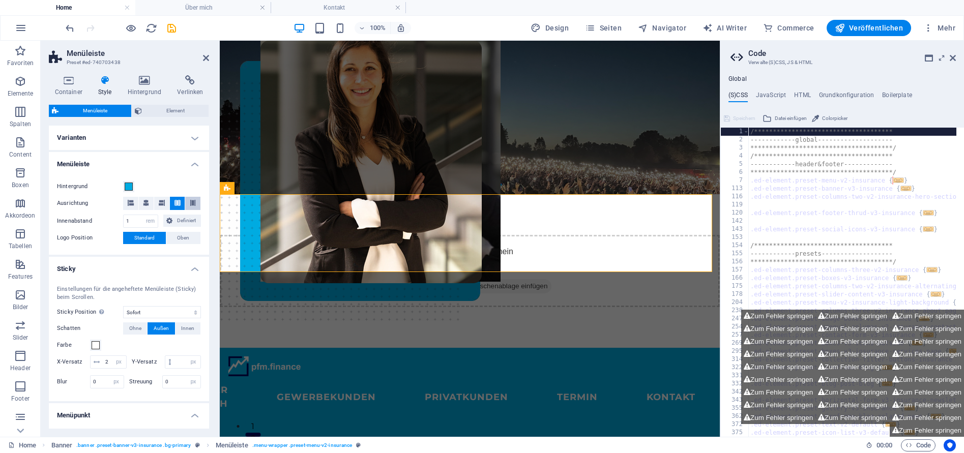
click at [190, 204] on icon at bounding box center [193, 203] width 6 height 6
click at [160, 205] on icon at bounding box center [162, 203] width 6 height 6
click at [953, 59] on icon at bounding box center [953, 58] width 6 height 8
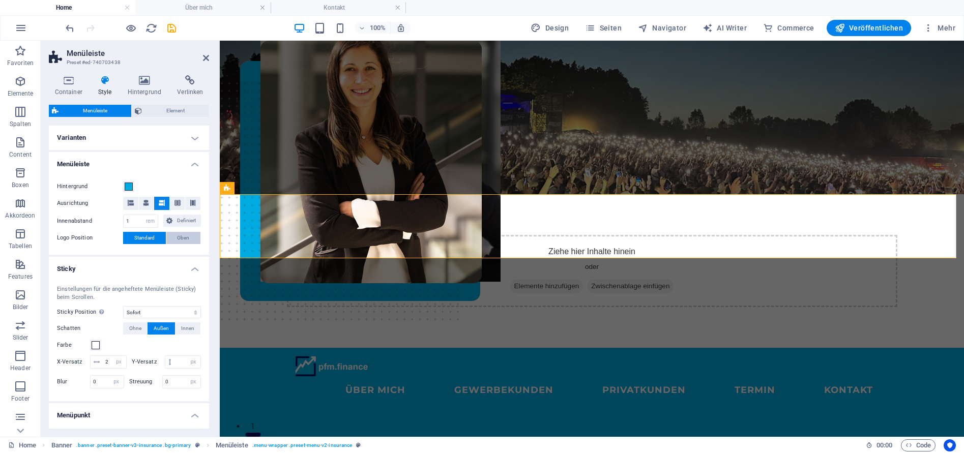
click at [177, 240] on span "Oben" at bounding box center [183, 238] width 12 height 12
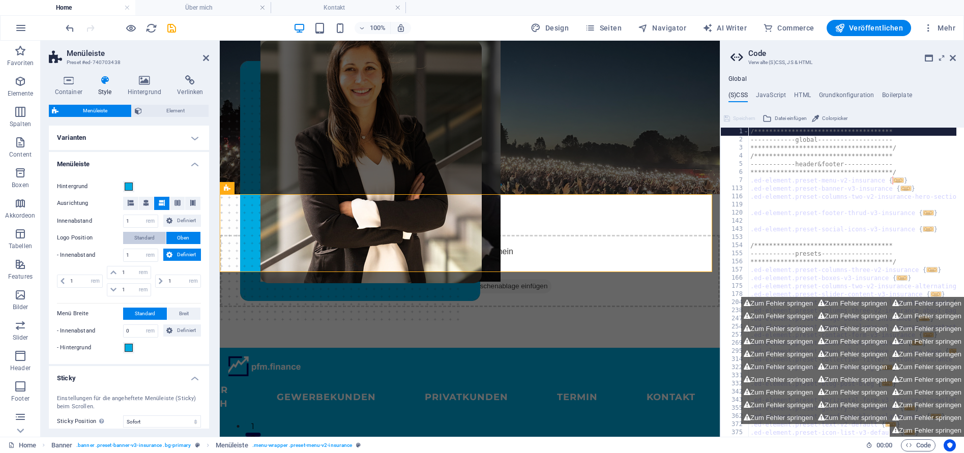
click at [147, 242] on span "Standard" at bounding box center [144, 238] width 20 height 12
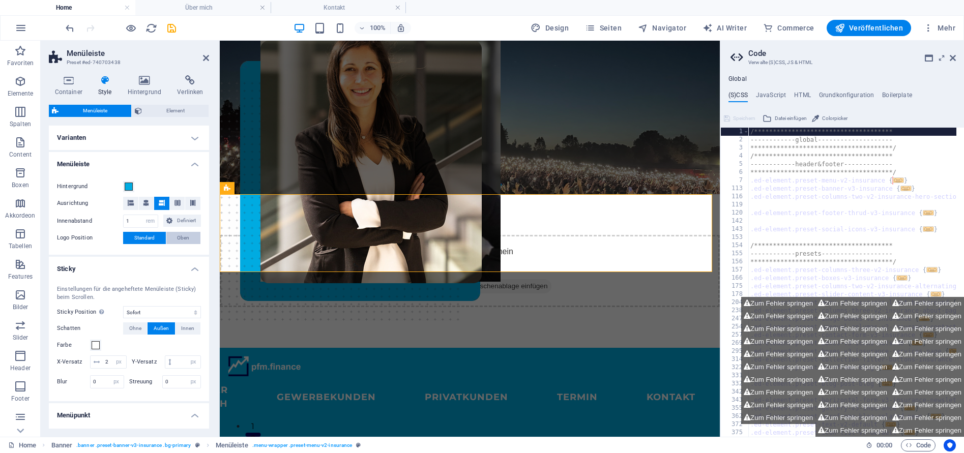
click at [178, 241] on span "Oben" at bounding box center [183, 238] width 12 height 12
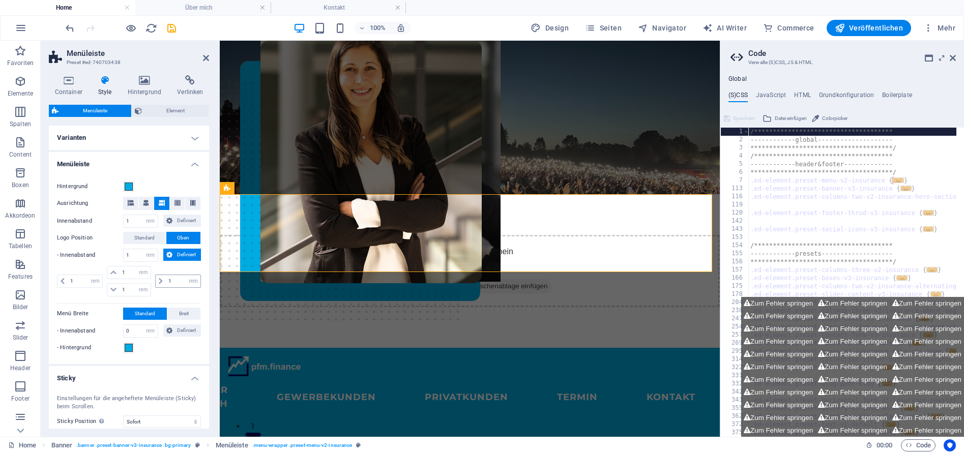
click at [159, 282] on icon at bounding box center [161, 281] width 4 height 6
click at [182, 281] on input "1" at bounding box center [183, 281] width 35 height 12
type input "8"
select select "DISABLED_OPTION_VALUE"
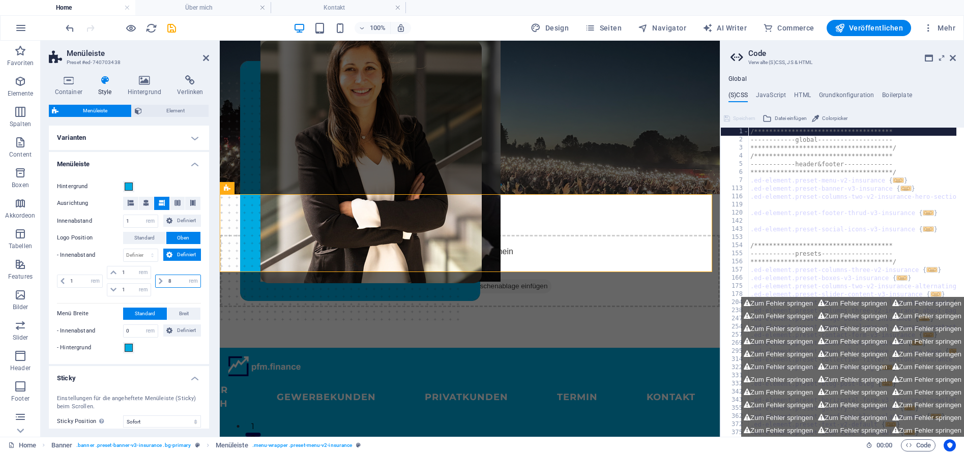
type input "8"
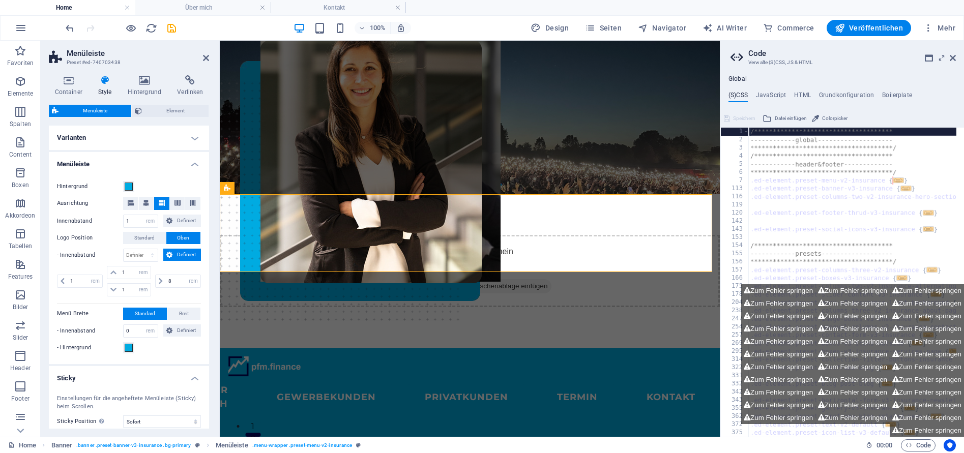
click at [179, 294] on div "8 px rem % vh vw" at bounding box center [177, 281] width 48 height 31
click at [81, 284] on input "1" at bounding box center [85, 281] width 35 height 12
type input "8"
click at [172, 297] on div "8 px rem % vh vw 1 px rem % vh vw 1 px rem % vh vw 8 px rem % vh vw" at bounding box center [129, 282] width 144 height 33
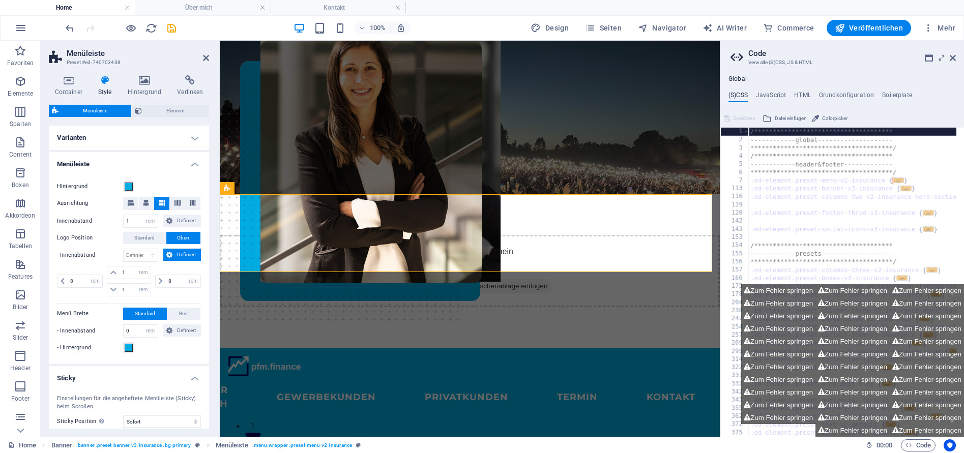
click at [955, 63] on header "Code Verwalte (S)CSS, JS & HTML" at bounding box center [843, 54] width 225 height 26
click at [954, 59] on icon at bounding box center [953, 58] width 6 height 8
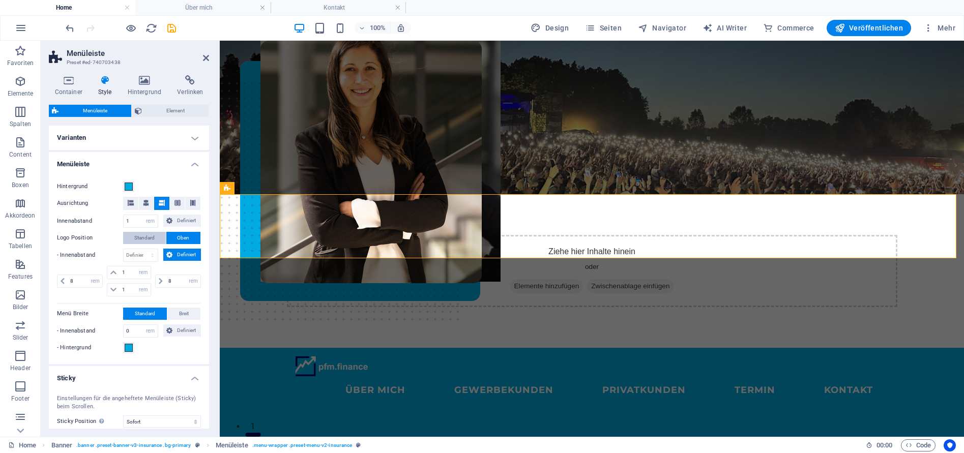
click at [146, 240] on span "Standard" at bounding box center [144, 238] width 20 height 12
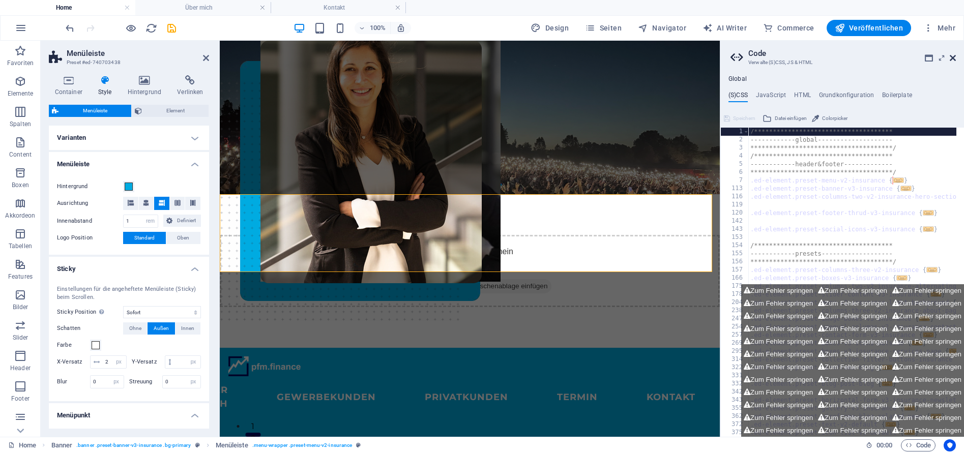
click at [955, 55] on icon at bounding box center [953, 58] width 6 height 8
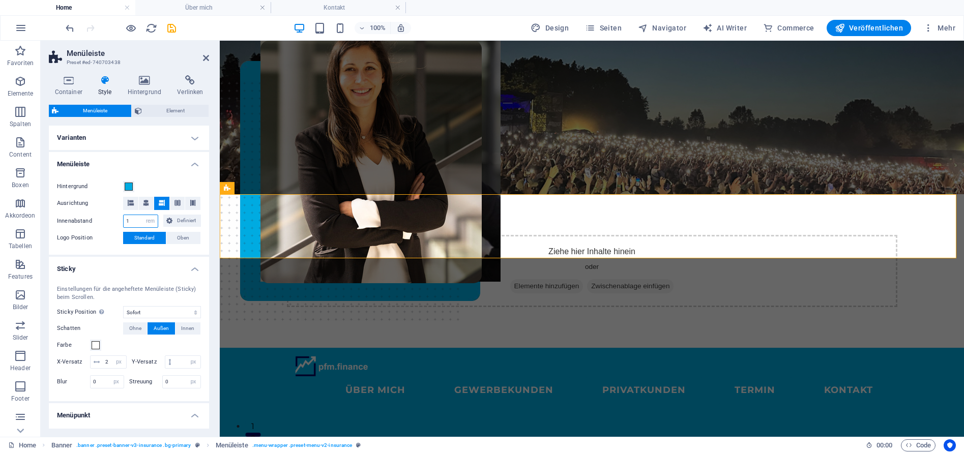
click at [133, 220] on input "1" at bounding box center [141, 221] width 34 height 12
type input "0"
click at [166, 181] on div "Hintergrund" at bounding box center [129, 187] width 144 height 12
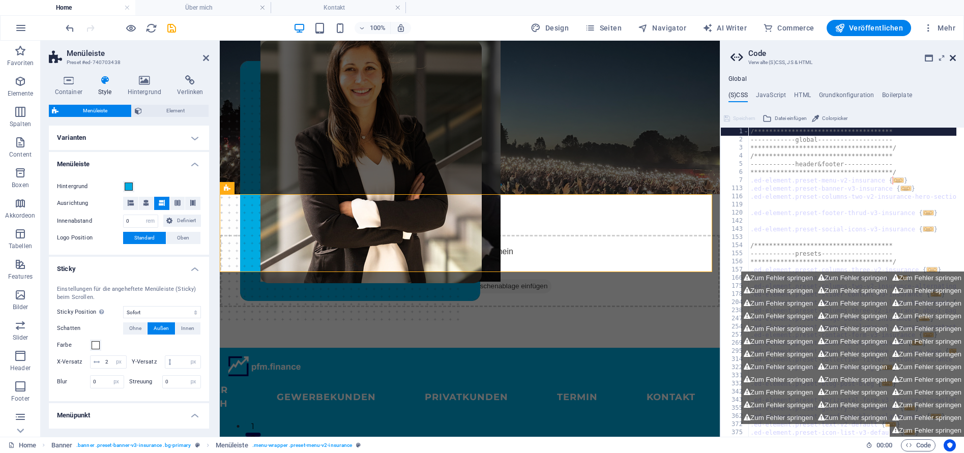
click at [953, 59] on icon at bounding box center [953, 58] width 6 height 8
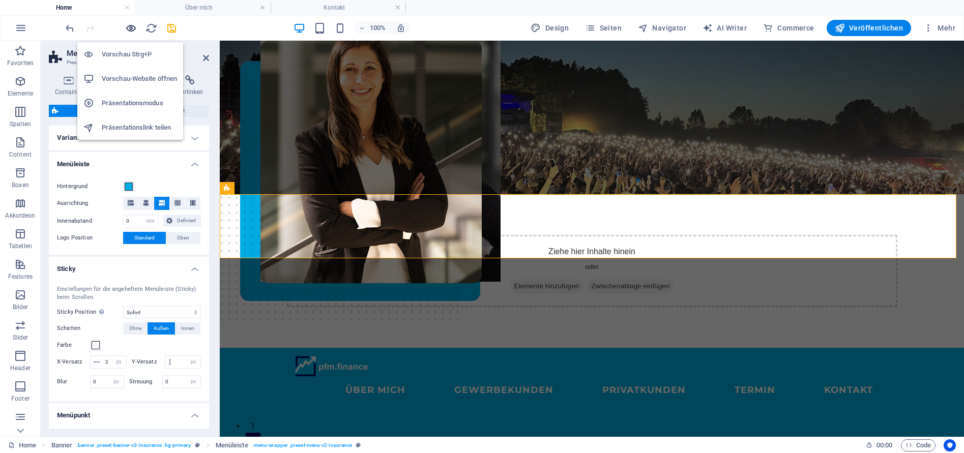
click at [132, 29] on icon "button" at bounding box center [131, 28] width 12 height 12
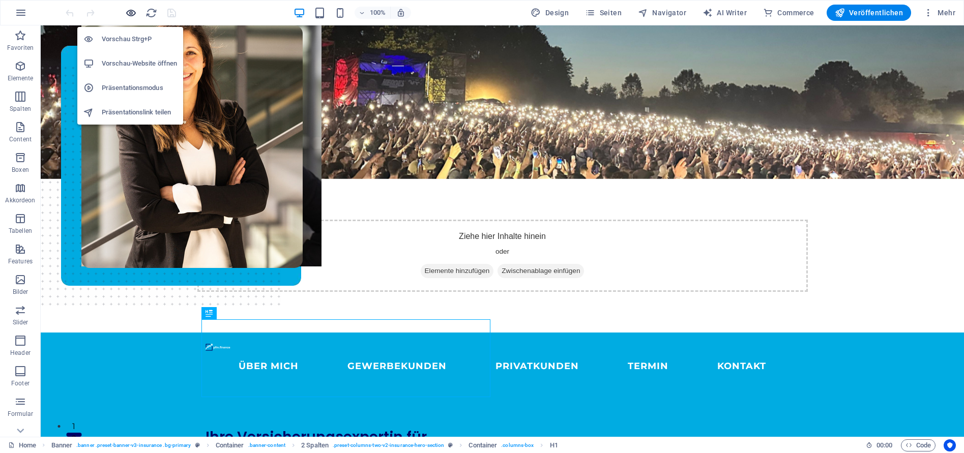
click at [127, 13] on icon "button" at bounding box center [131, 13] width 12 height 12
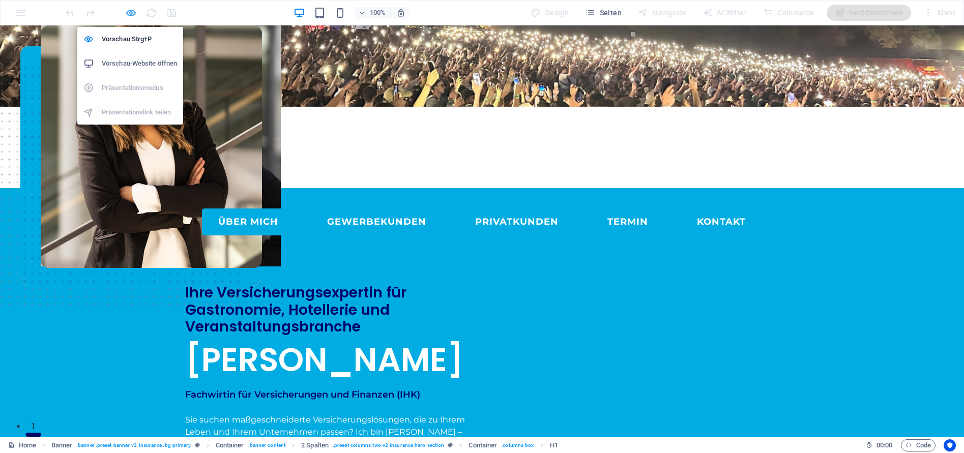
click at [127, 13] on icon "button" at bounding box center [131, 13] width 12 height 12
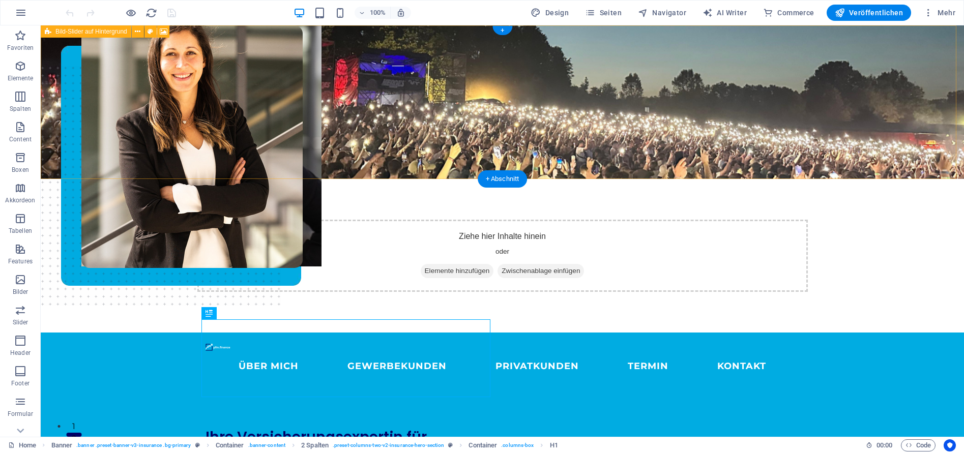
click at [393, 220] on div "Ziehe hier Inhalte hinein oder Elemente hinzufügen Zwischenablage einfügen" at bounding box center [502, 256] width 611 height 72
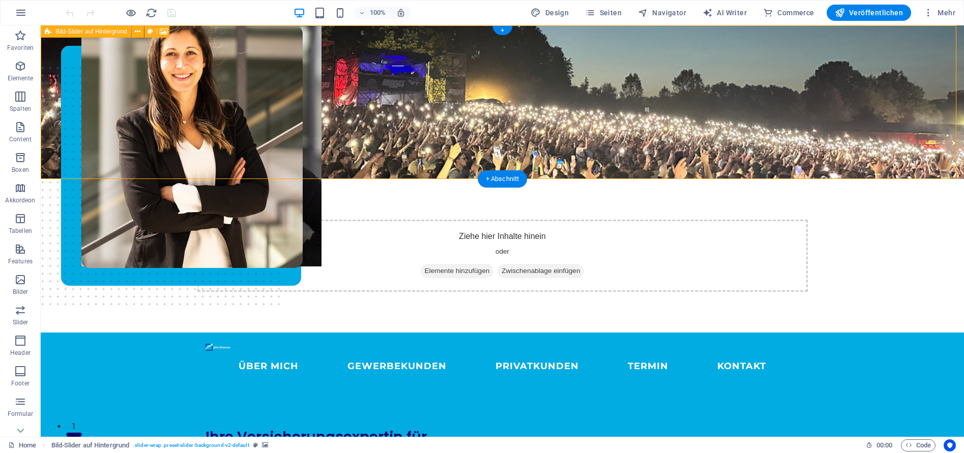
click at [393, 220] on div "Ziehe hier Inhalte hinein oder Elemente hinzufügen Zwischenablage einfügen" at bounding box center [502, 256] width 611 height 72
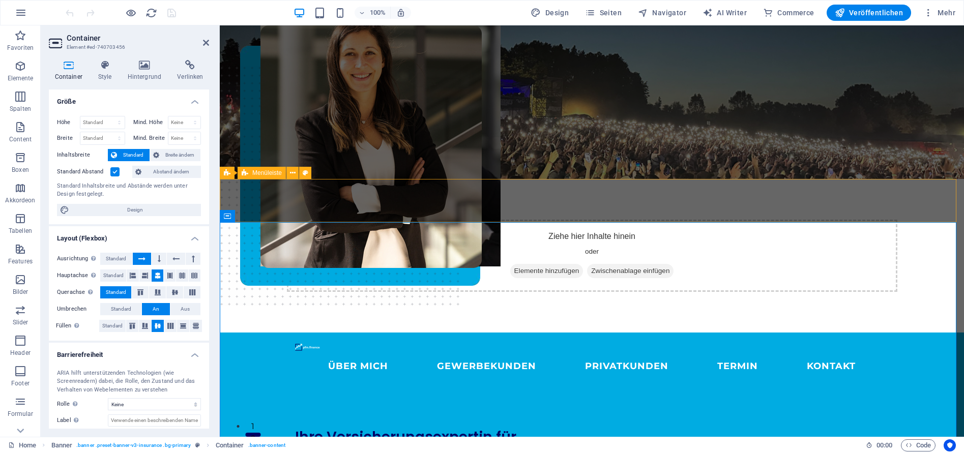
click at [251, 333] on div "ÜBER MICH GEWERBEKUNDEN PRIVATKUNDEN Termin KONTAKT" at bounding box center [592, 360] width 745 height 55
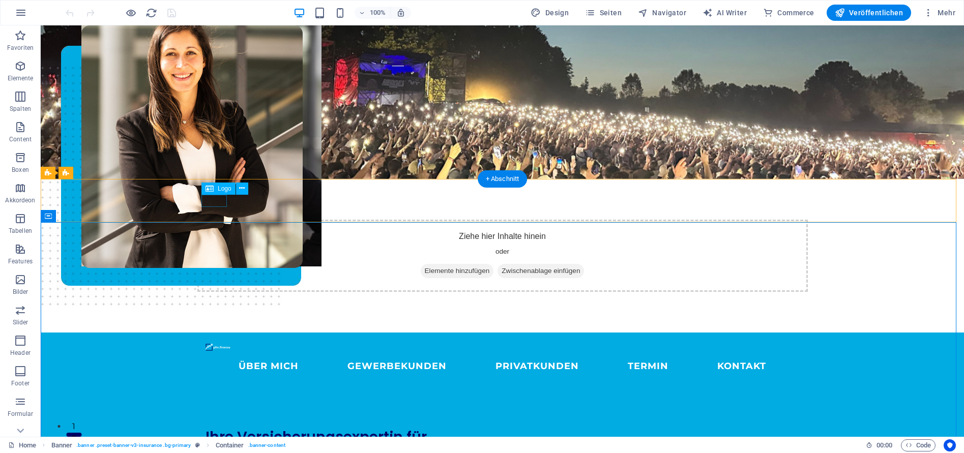
click at [220, 341] on div at bounding box center [503, 347] width 594 height 12
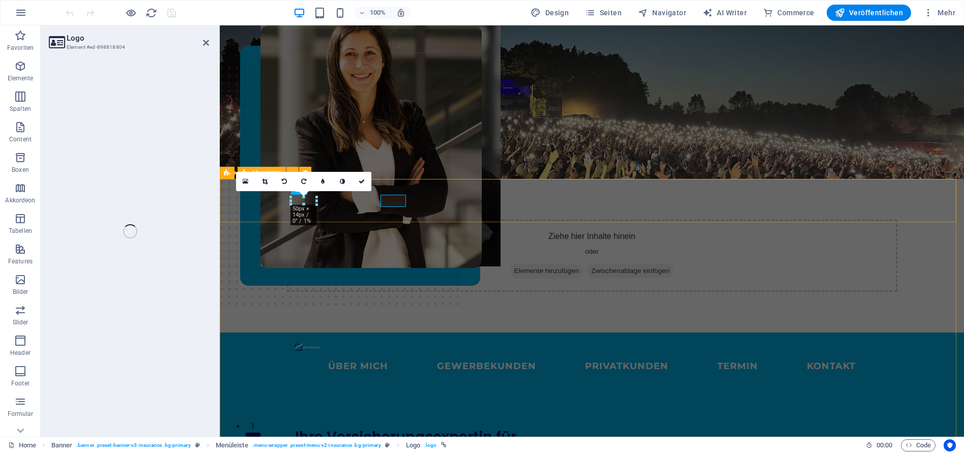
select select "px"
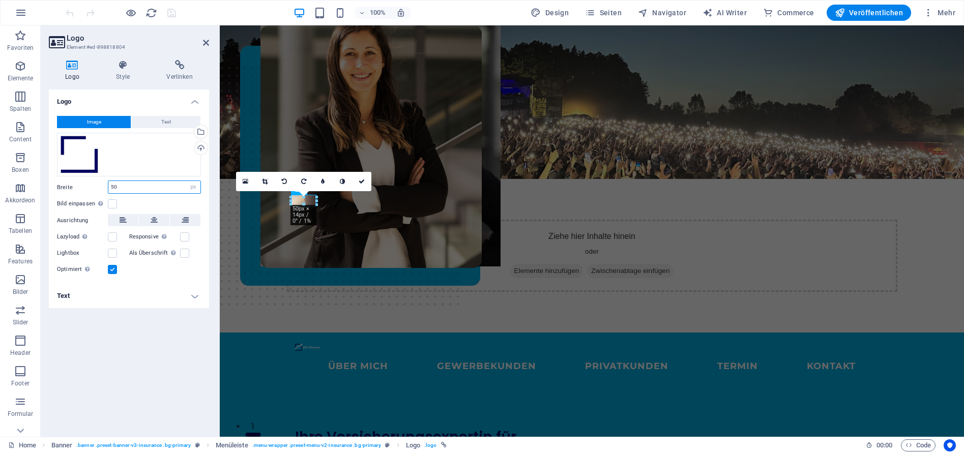
click at [136, 185] on input "50" at bounding box center [154, 187] width 92 height 12
type input "100"
click at [115, 204] on label at bounding box center [112, 203] width 9 height 9
click at [0, 0] on input "Bild einpassen Bild automatisch anhand einer fixen Breite und Höhe einpassen" at bounding box center [0, 0] width 0 height 0
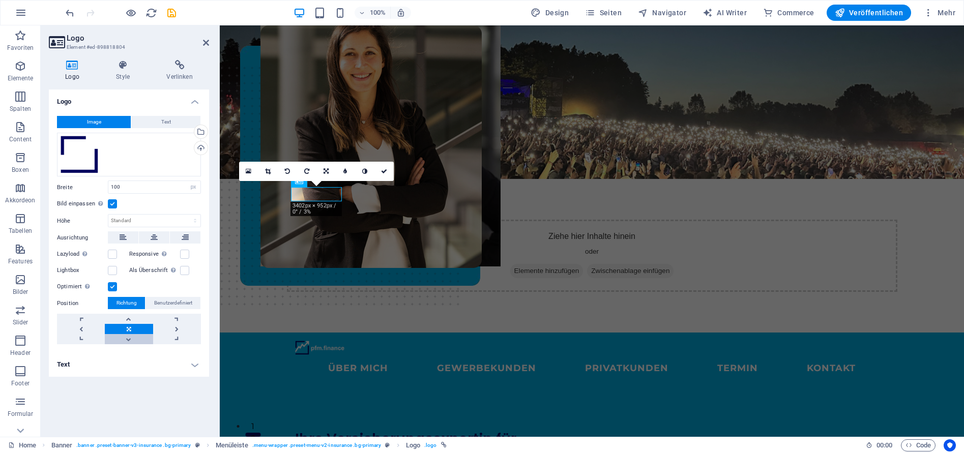
click at [126, 343] on link at bounding box center [129, 339] width 48 height 10
click at [129, 320] on link at bounding box center [129, 319] width 48 height 10
click at [164, 303] on span "Benutzerdefiniert" at bounding box center [173, 303] width 38 height 12
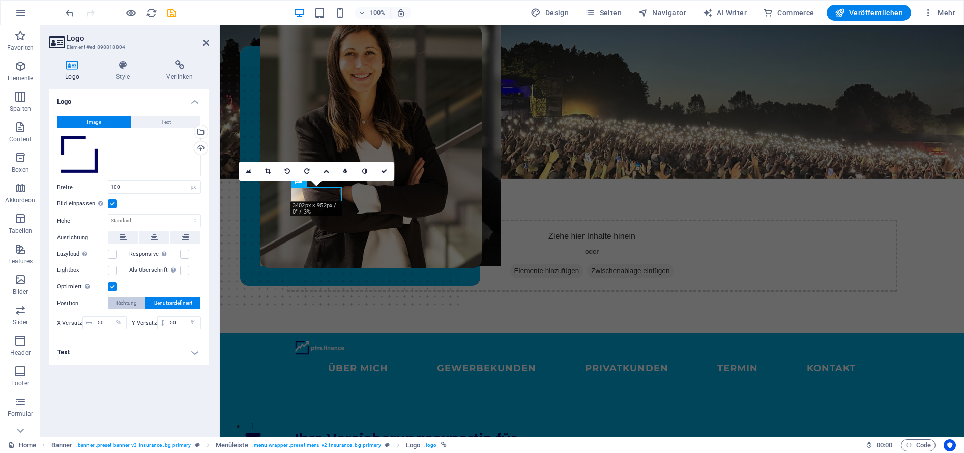
click at [131, 300] on span "Richtung" at bounding box center [127, 303] width 20 height 12
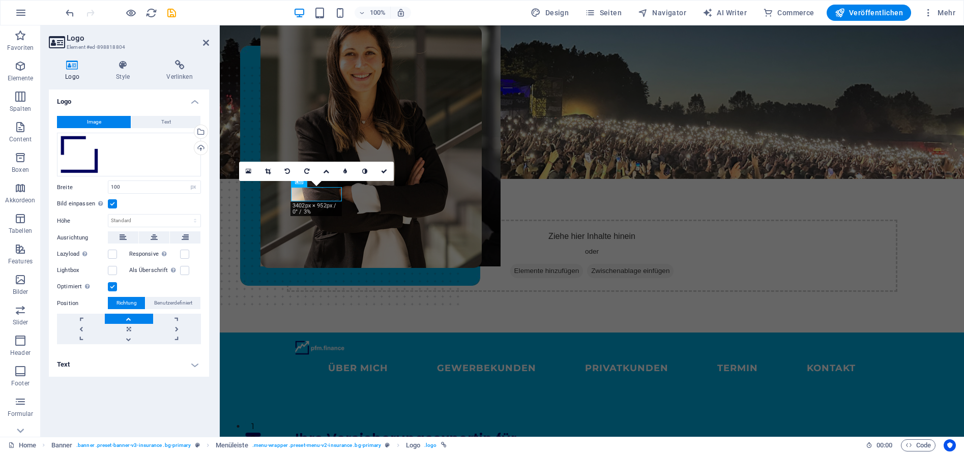
click at [112, 201] on label at bounding box center [112, 203] width 9 height 9
click at [0, 0] on input "Bild einpassen Bild automatisch anhand einer fixen Breite und Höhe einpassen" at bounding box center [0, 0] width 0 height 0
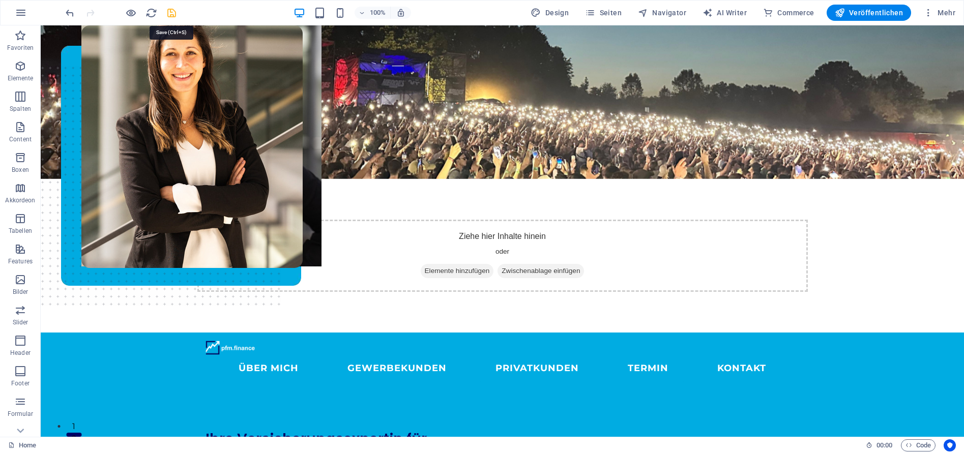
click at [174, 13] on icon "save" at bounding box center [172, 13] width 12 height 12
click at [369, 355] on nav "ÜBER MICH GEWERBEKUNDEN PRIVATKUNDEN Termin KONTAKT" at bounding box center [503, 368] width 594 height 27
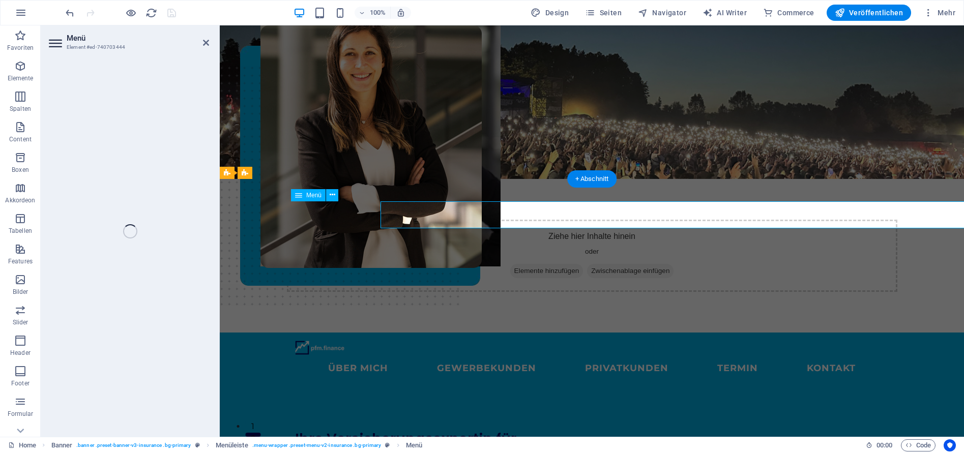
select select "1"
select select
select select "default"
select select "2"
select select
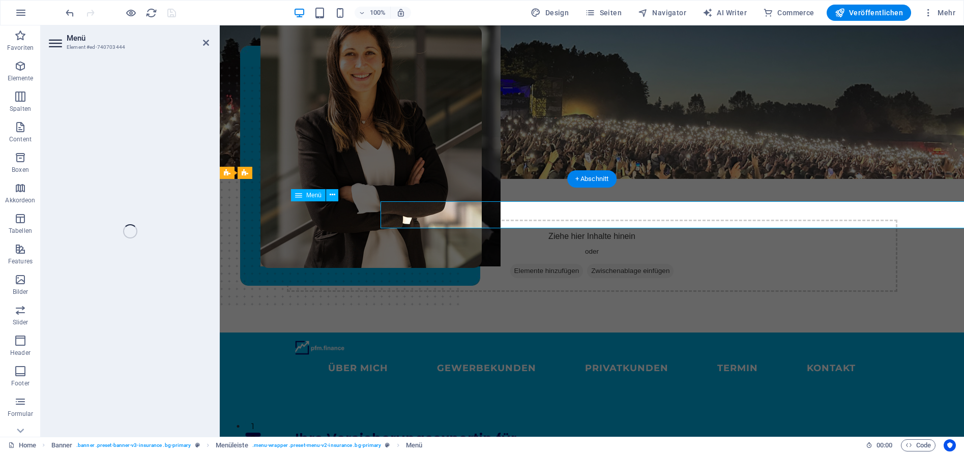
select select "default"
select select "3"
select select
select select "default"
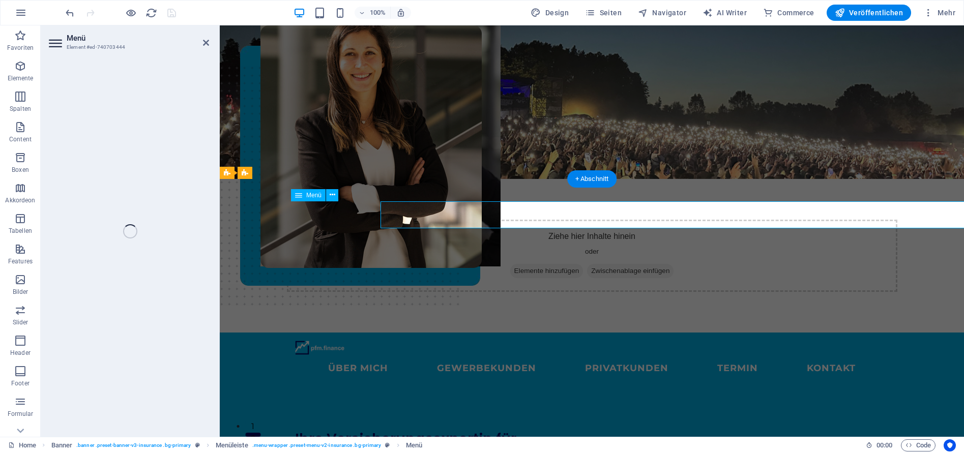
select select "5"
select select
select select "default"
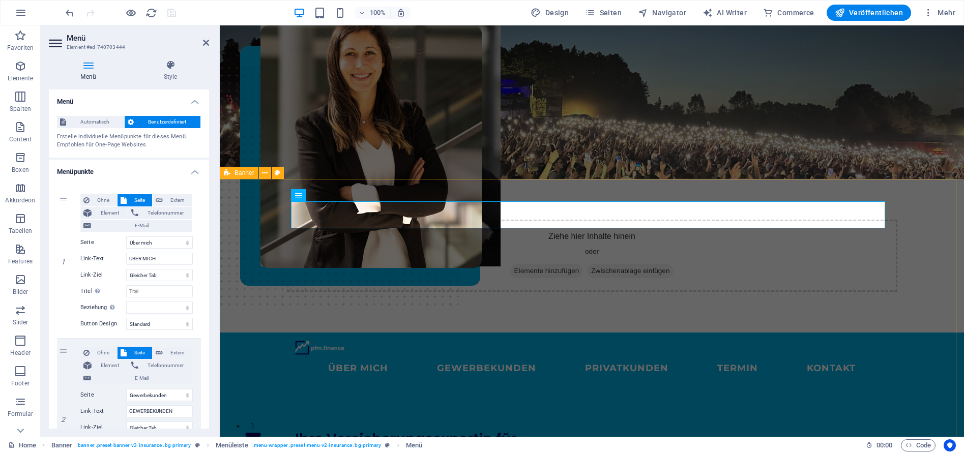
click at [230, 174] on icon at bounding box center [227, 173] width 7 height 12
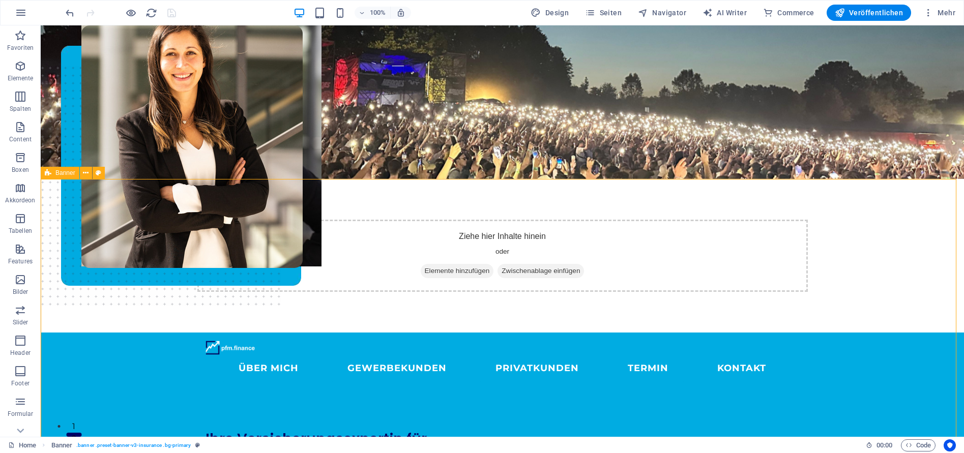
click at [46, 173] on icon at bounding box center [48, 173] width 7 height 12
select select "vh"
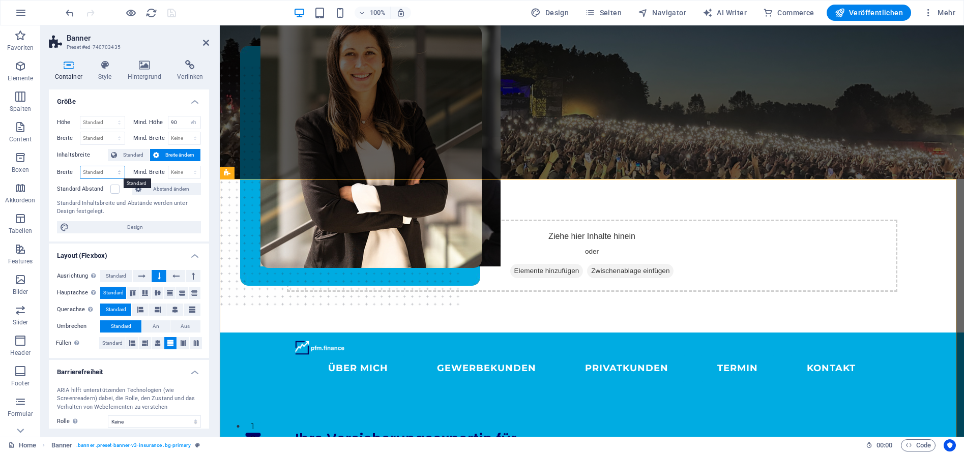
click at [97, 171] on select "Standard px rem % em vh vw" at bounding box center [102, 172] width 44 height 12
click at [80, 166] on select "Standard px rem % em vh vw" at bounding box center [102, 172] width 44 height 12
click at [95, 171] on select "Standard px rem % em vh vw" at bounding box center [102, 172] width 44 height 12
select select "%"
click at [109, 166] on select "Standard px rem % em vh vw" at bounding box center [102, 172] width 44 height 12
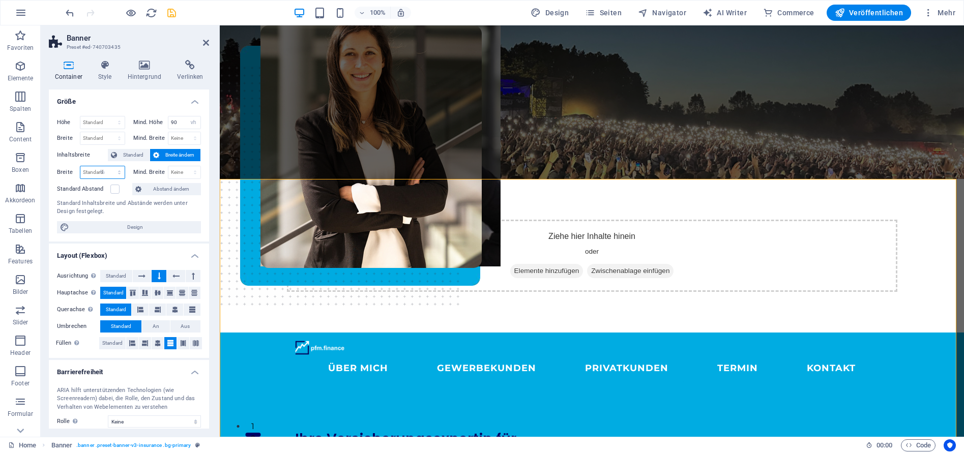
type input "100"
click at [196, 212] on div "Standard Inhaltsbreite und Abstände werden unter Design festgelegt." at bounding box center [129, 207] width 144 height 17
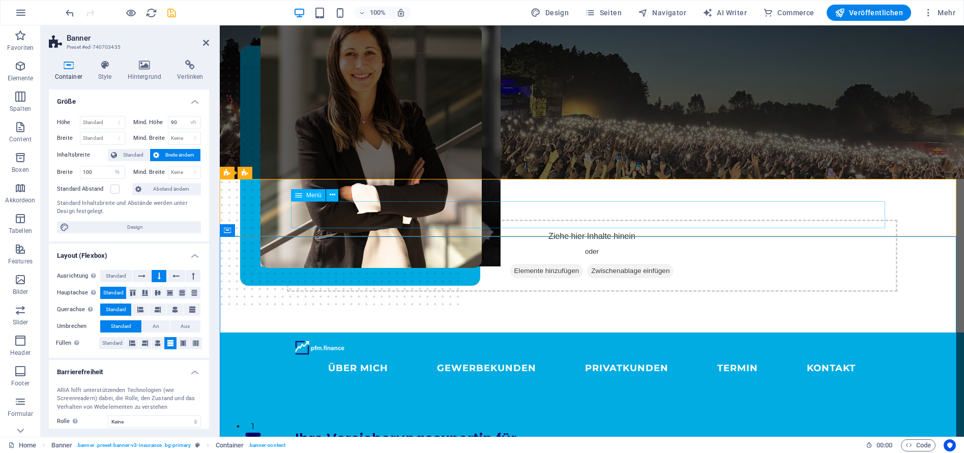
click at [350, 355] on nav "ÜBER MICH GEWERBEKUNDEN PRIVATKUNDEN Termin KONTAKT" at bounding box center [592, 368] width 594 height 27
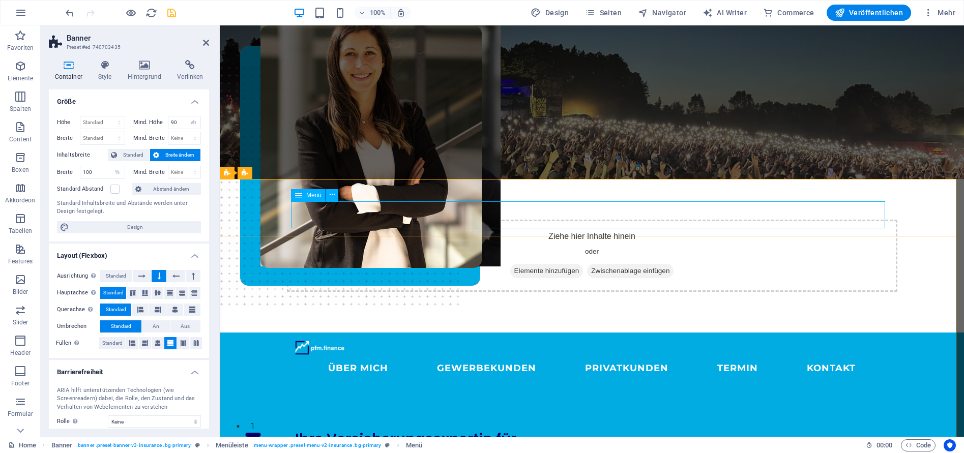
click at [313, 200] on div "Menü" at bounding box center [308, 195] width 35 height 12
select select "1"
select select
select select "default"
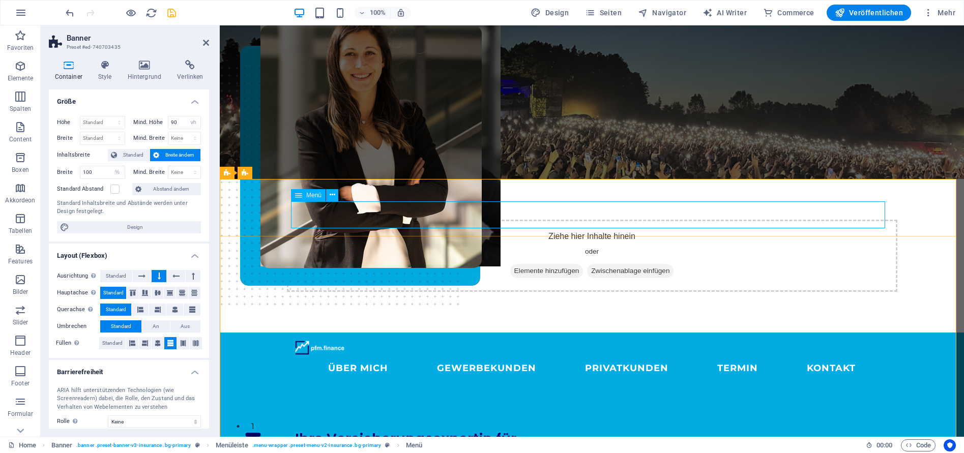
select select "2"
select select
select select "default"
select select "3"
select select
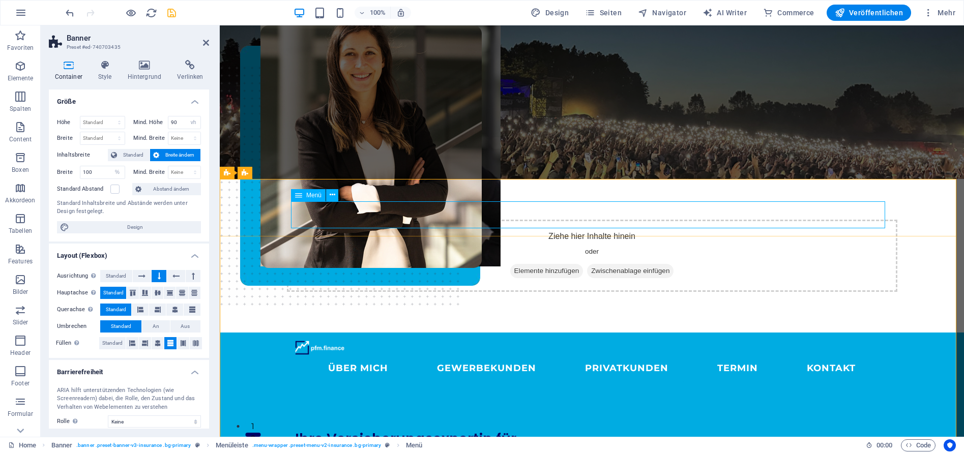
select select "default"
select select "5"
select select
select select "default"
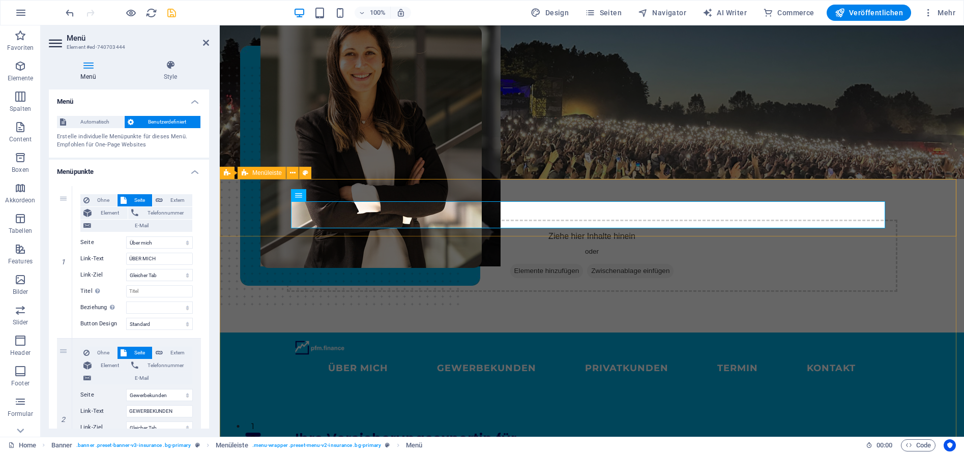
click at [265, 176] on span "Menüleiste" at bounding box center [267, 173] width 30 height 6
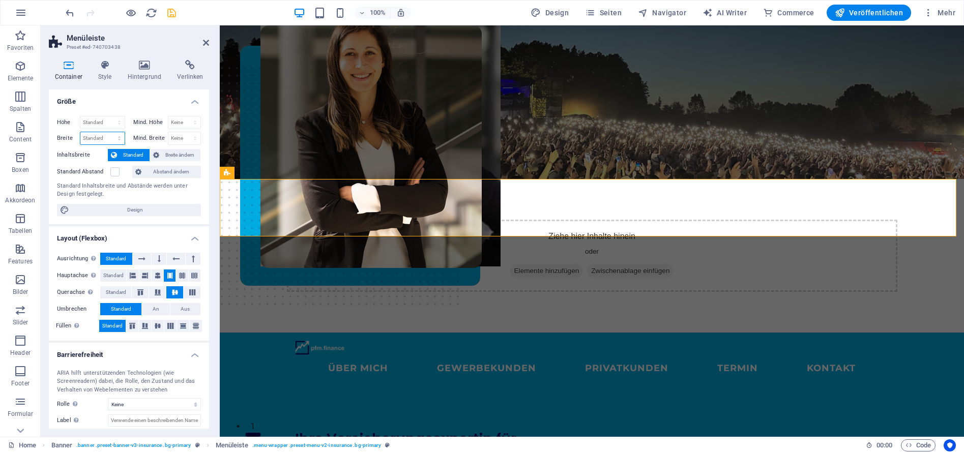
click at [85, 138] on select "Standard px rem % em vh vw" at bounding box center [102, 138] width 44 height 12
select select "%"
click at [109, 132] on select "Standard px rem % em vh vw" at bounding box center [102, 138] width 44 height 12
type input "100"
drag, startPoint x: 97, startPoint y: 145, endPoint x: 100, endPoint y: 139, distance: 6.6
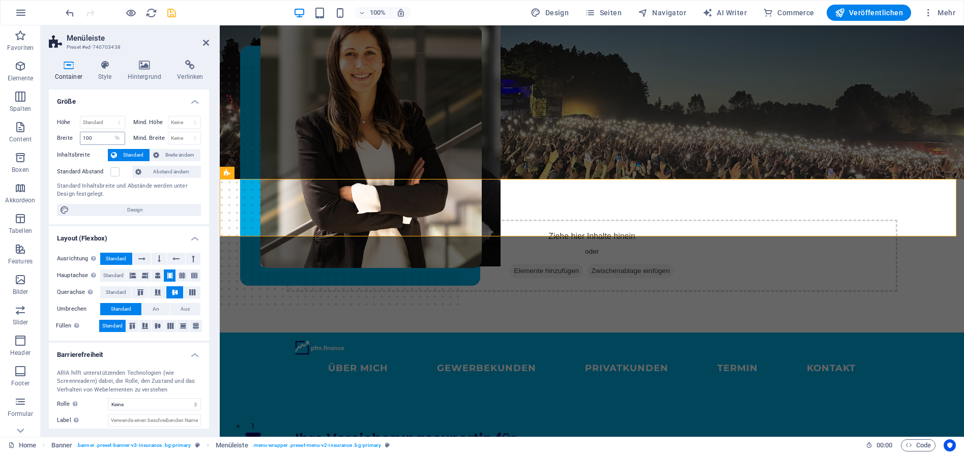
click at [97, 145] on div "Höhe Standard px rem % vh vw Mind. Höhe Keine px rem % vh vw Breite 100 Standar…" at bounding box center [129, 166] width 160 height 117
click at [100, 138] on input "100" at bounding box center [102, 138] width 44 height 12
click at [454, 333] on div "ÜBER MICH GEWERBEKUNDEN PRIVATKUNDEN Termin KONTAKT" at bounding box center [592, 362] width 745 height 58
click at [342, 355] on nav "ÜBER MICH GEWERBEKUNDEN PRIVATKUNDEN Termin KONTAKT" at bounding box center [592, 368] width 594 height 27
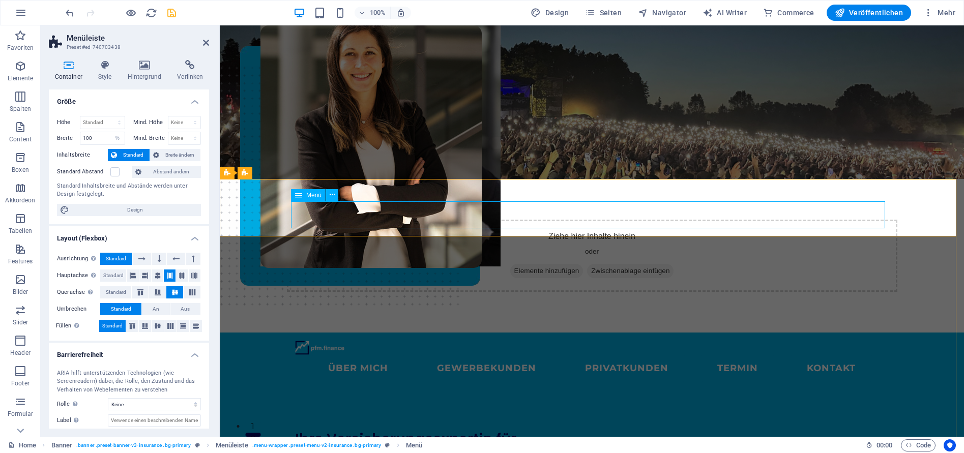
click at [312, 197] on span "Menü" at bounding box center [313, 195] width 15 height 6
click at [313, 197] on span "Menü" at bounding box center [313, 195] width 15 height 6
select select "1"
select select
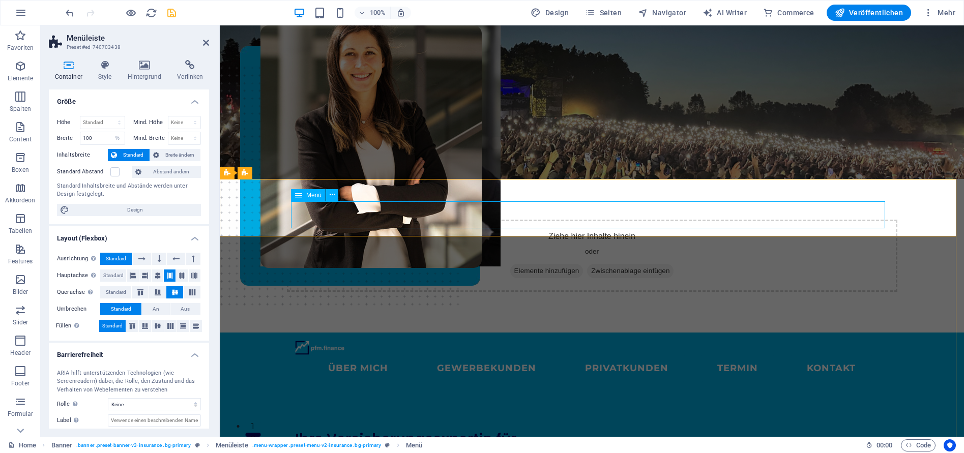
select select "default"
select select "2"
select select
select select "default"
select select "3"
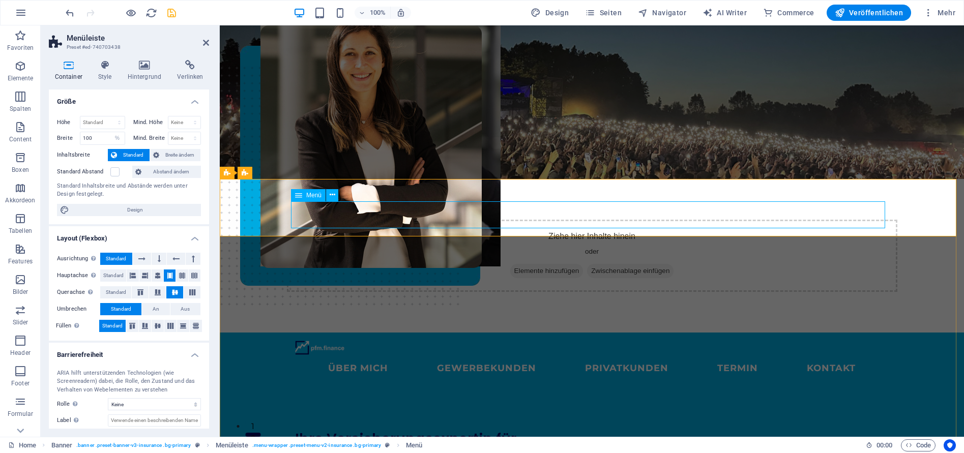
select select
select select "default"
select select "5"
select select
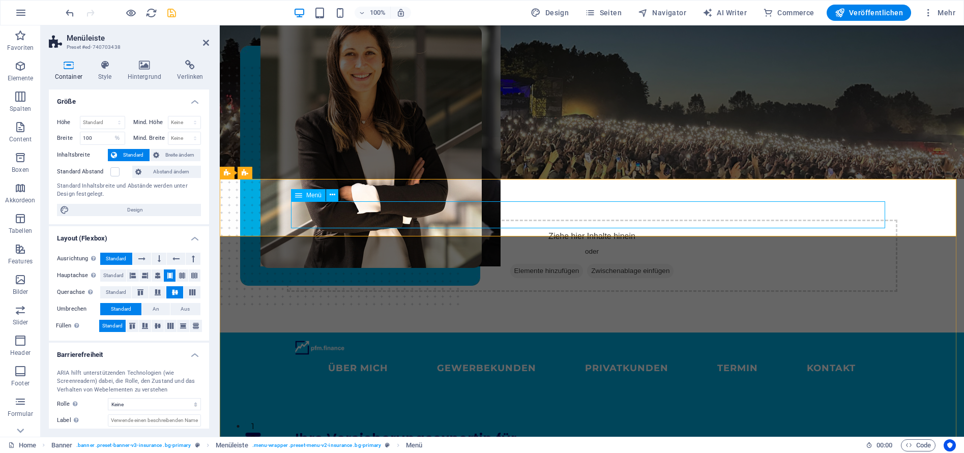
select select "default"
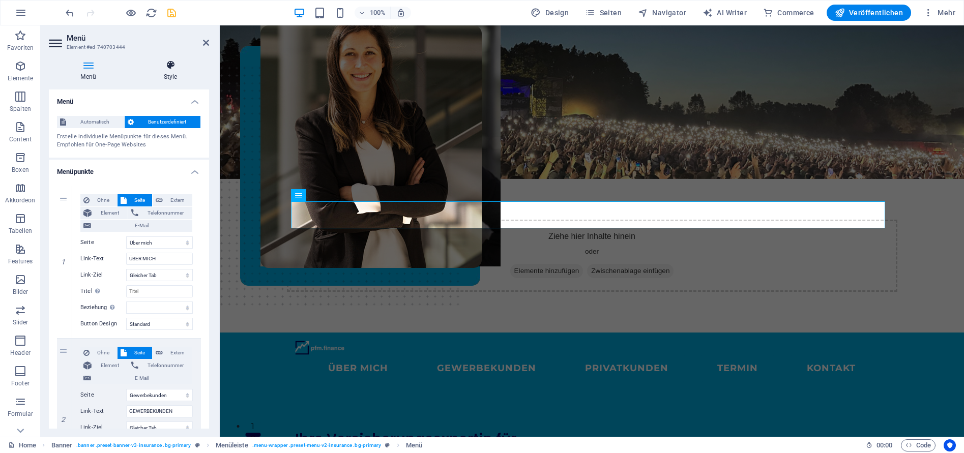
click at [174, 69] on icon at bounding box center [170, 65] width 77 height 10
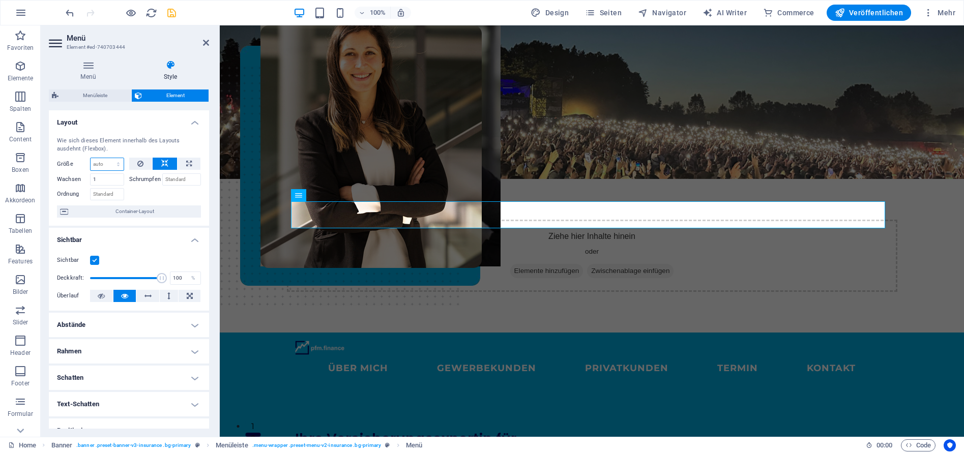
click at [103, 161] on select "Standard auto px % 1/1 1/2 1/3 1/4 1/5 1/6 1/7 1/8 1/9 1/10" at bounding box center [107, 164] width 33 height 12
select select "%"
click at [108, 158] on select "Standard auto px % 1/1 1/2 1/3 1/4 1/5 1/6 1/7 1/8 1/9 1/10" at bounding box center [107, 164] width 33 height 12
type input "100"
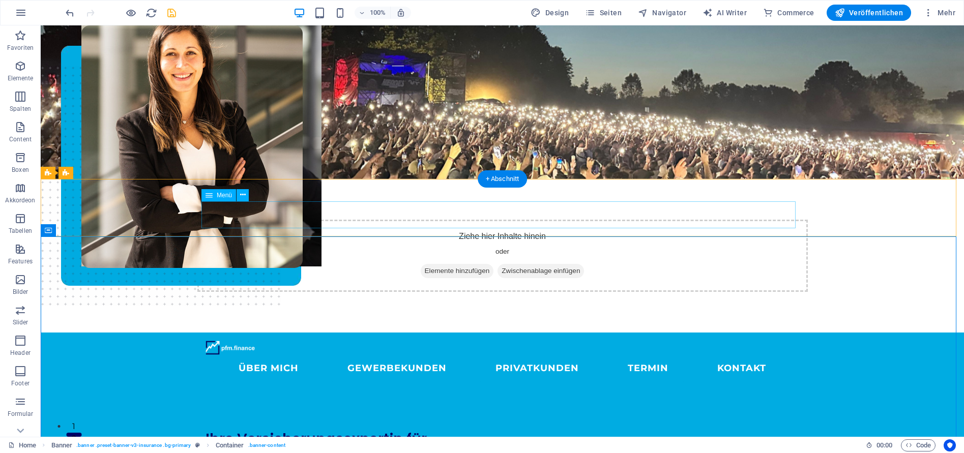
click at [251, 355] on nav "ÜBER MICH GEWERBEKUNDEN PRIVATKUNDEN Termin KONTAKT" at bounding box center [503, 368] width 594 height 27
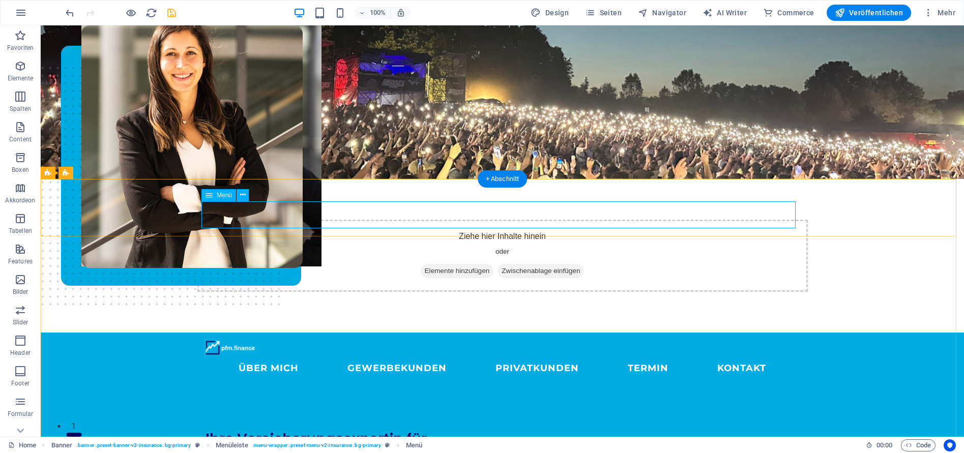
click at [256, 355] on nav "ÜBER MICH GEWERBEKUNDEN PRIVATKUNDEN Termin KONTAKT" at bounding box center [503, 368] width 594 height 27
select select "%"
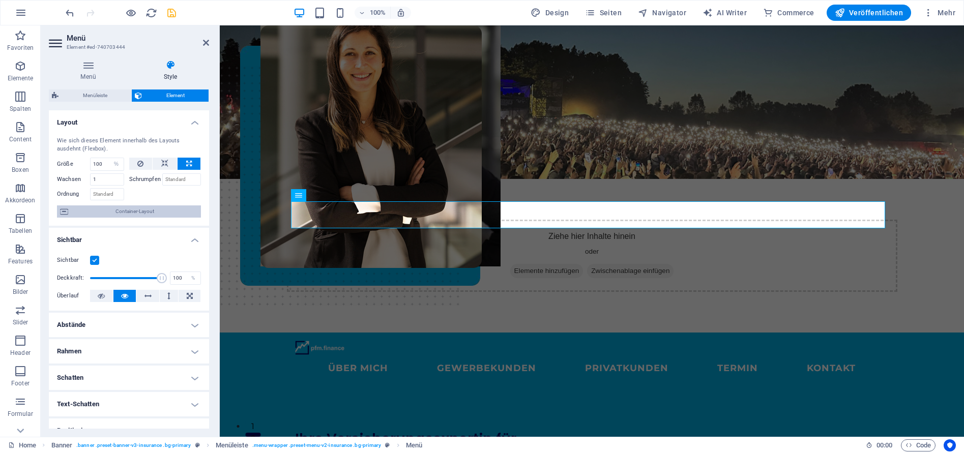
click at [114, 215] on span "Container-Layout" at bounding box center [134, 212] width 127 height 12
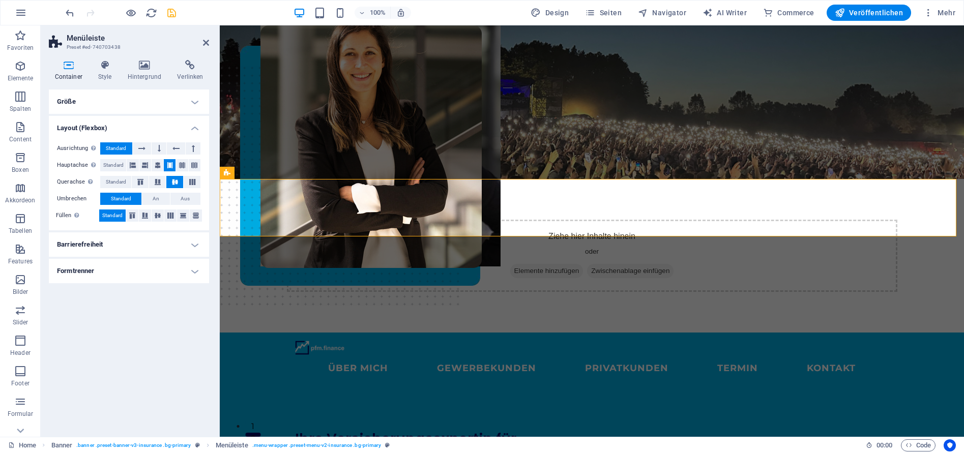
click at [196, 104] on h4 "Größe" at bounding box center [129, 102] width 160 height 24
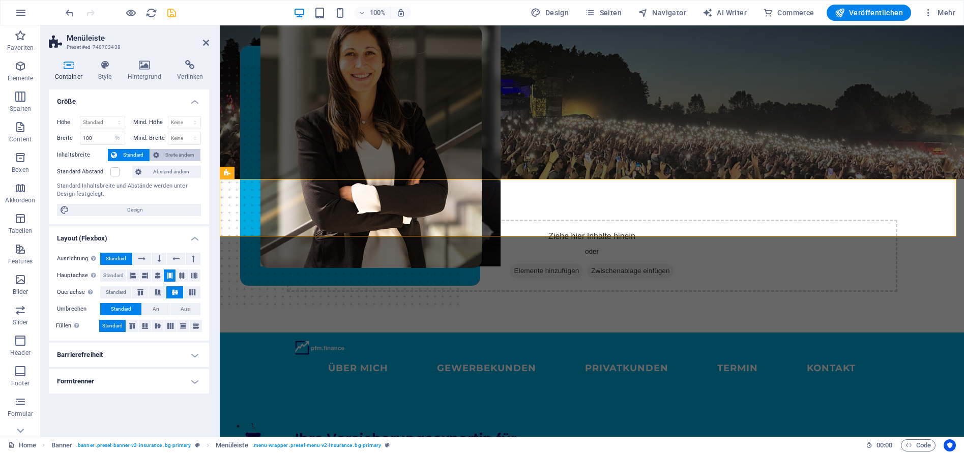
drag, startPoint x: 175, startPoint y: 155, endPoint x: 22, endPoint y: 140, distance: 153.4
click at [175, 155] on span "Breite ändern" at bounding box center [179, 155] width 35 height 12
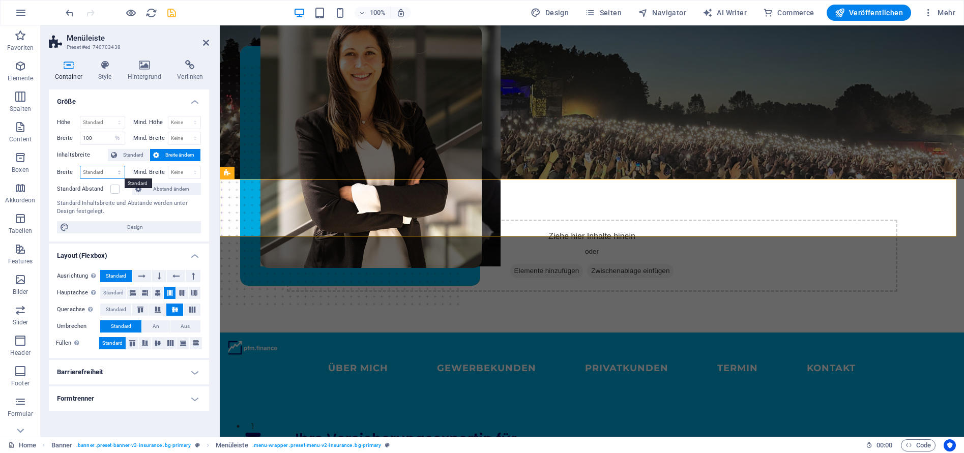
click at [91, 173] on select "Standard px rem % em vh vw" at bounding box center [102, 172] width 44 height 12
select select "%"
click at [110, 166] on select "Standard px rem % em vh vw" at bounding box center [102, 172] width 44 height 12
type input "100"
click at [129, 191] on div "Standard Abstand" at bounding box center [93, 189] width 73 height 12
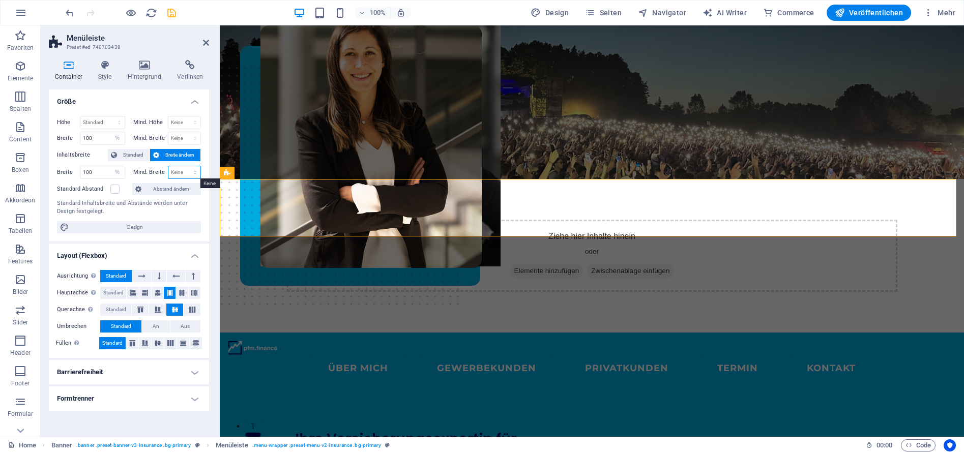
click at [178, 175] on select "Keine px rem % vh vw" at bounding box center [184, 172] width 33 height 12
select select "%"
click at [186, 166] on select "Keine px rem % vh vw" at bounding box center [184, 172] width 33 height 12
type input "100"
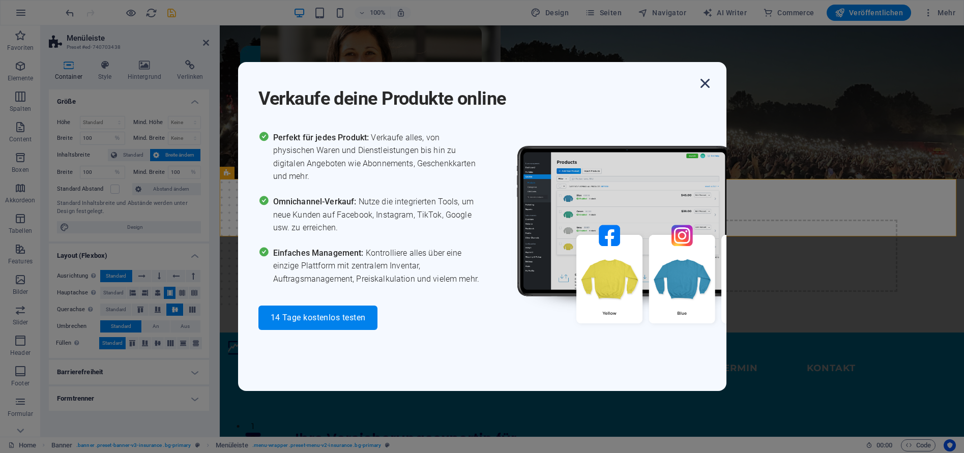
click at [705, 91] on icon "button" at bounding box center [705, 83] width 18 height 18
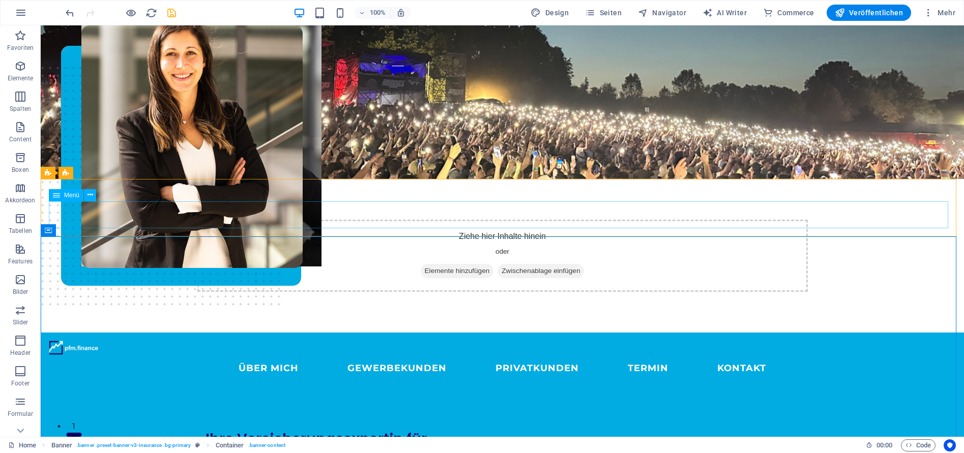
click at [386, 355] on nav "ÜBER MICH GEWERBEKUNDEN PRIVATKUNDEN Termin KONTAKT" at bounding box center [502, 368] width 907 height 27
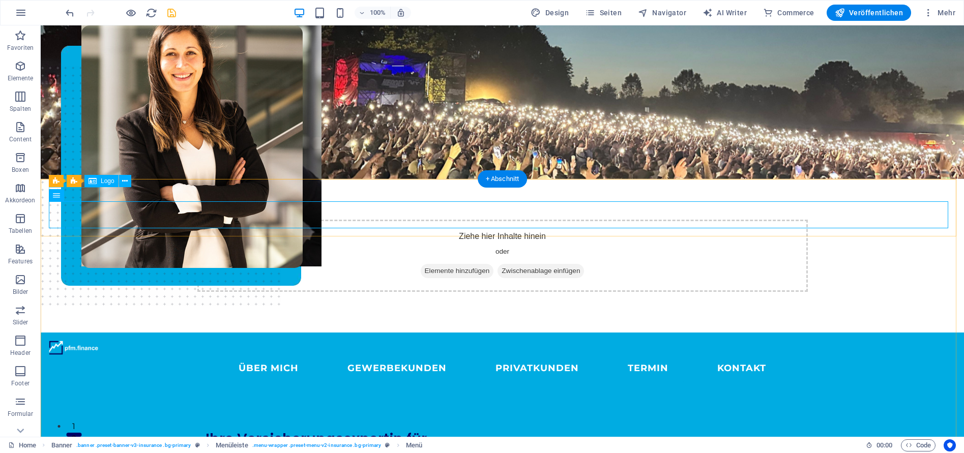
click at [96, 341] on div at bounding box center [502, 348] width 907 height 14
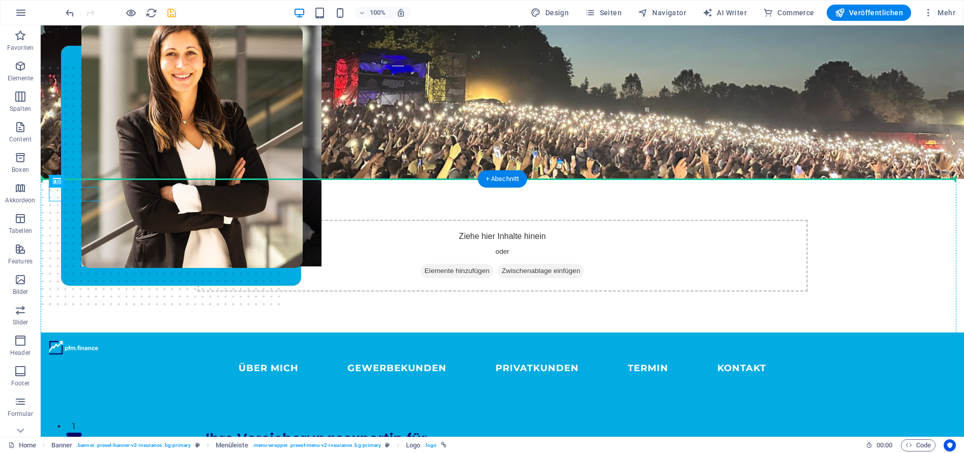
drag, startPoint x: 62, startPoint y: 194, endPoint x: 87, endPoint y: 238, distance: 50.4
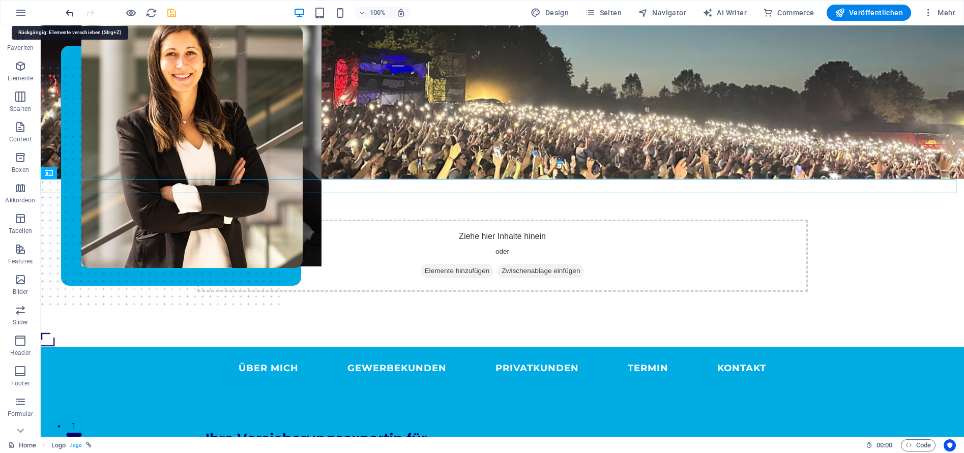
click at [69, 15] on icon "undo" at bounding box center [70, 13] width 12 height 12
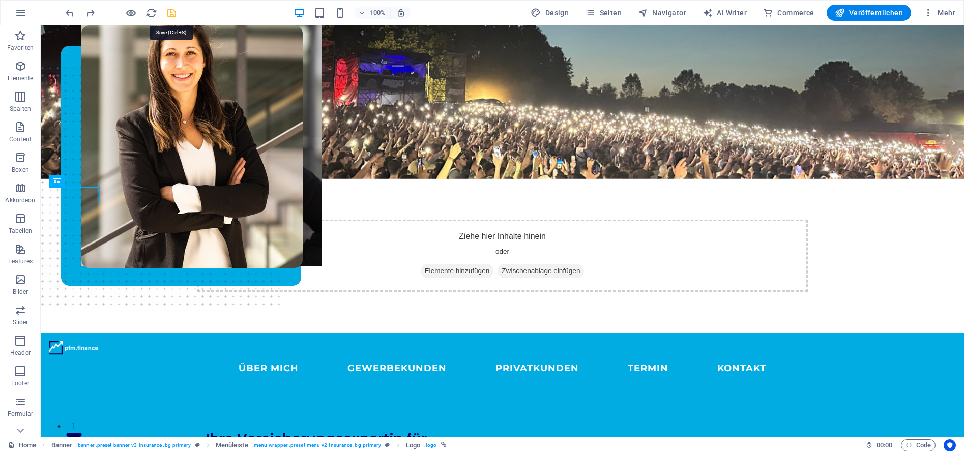
click at [174, 15] on icon "save" at bounding box center [172, 13] width 12 height 12
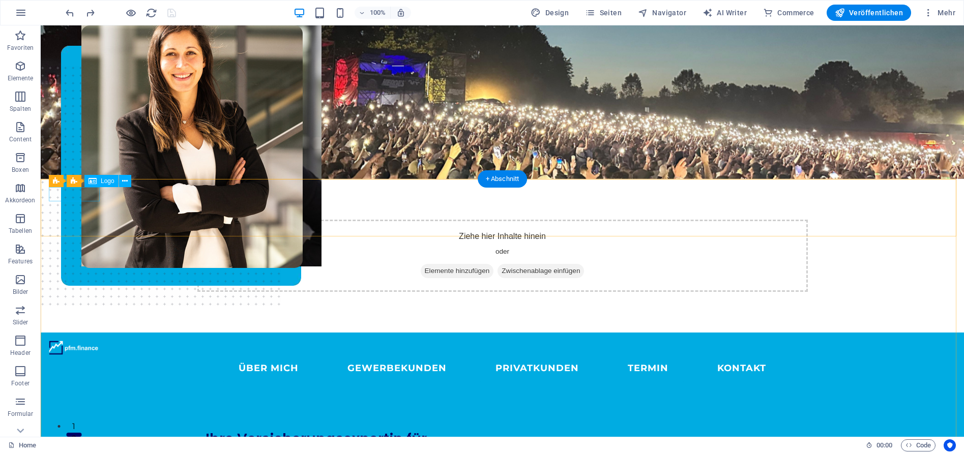
click at [74, 341] on div at bounding box center [502, 348] width 907 height 14
select select "px"
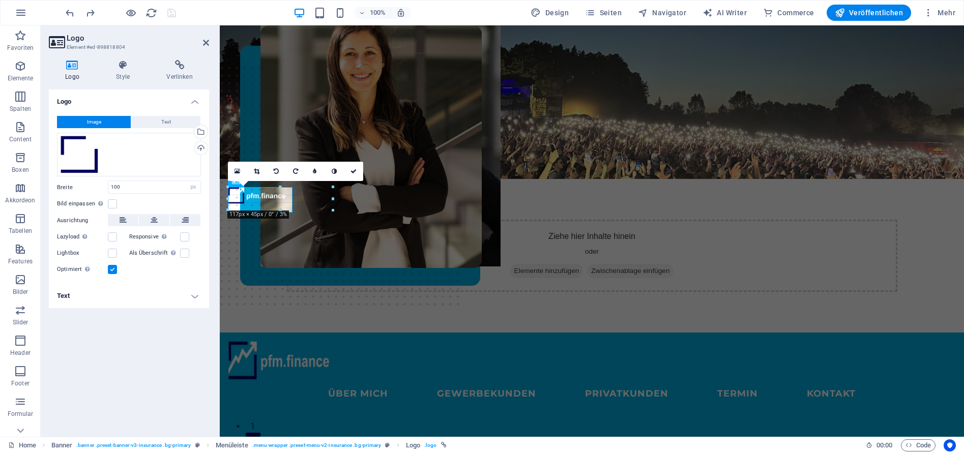
drag, startPoint x: 277, startPoint y: 201, endPoint x: 316, endPoint y: 226, distance: 45.9
type input "206"
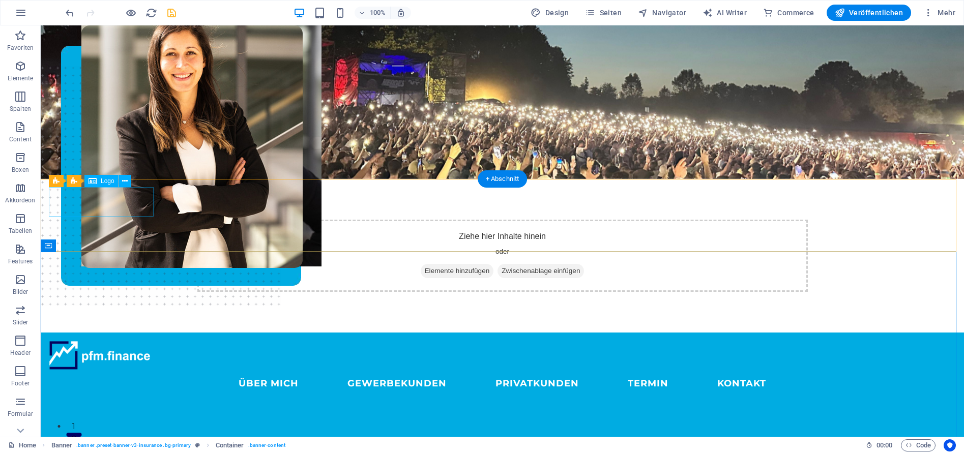
click at [122, 341] on div at bounding box center [502, 356] width 907 height 30
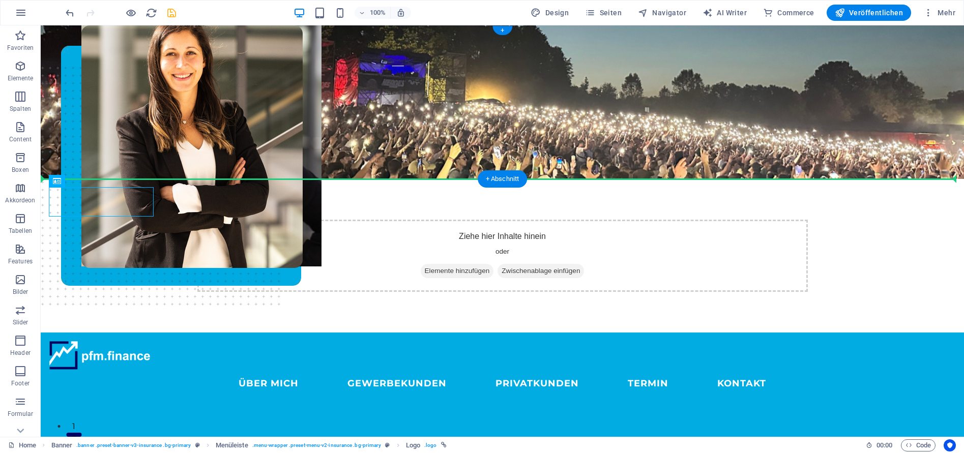
drag, startPoint x: 72, startPoint y: 201, endPoint x: 86, endPoint y: 178, distance: 27.1
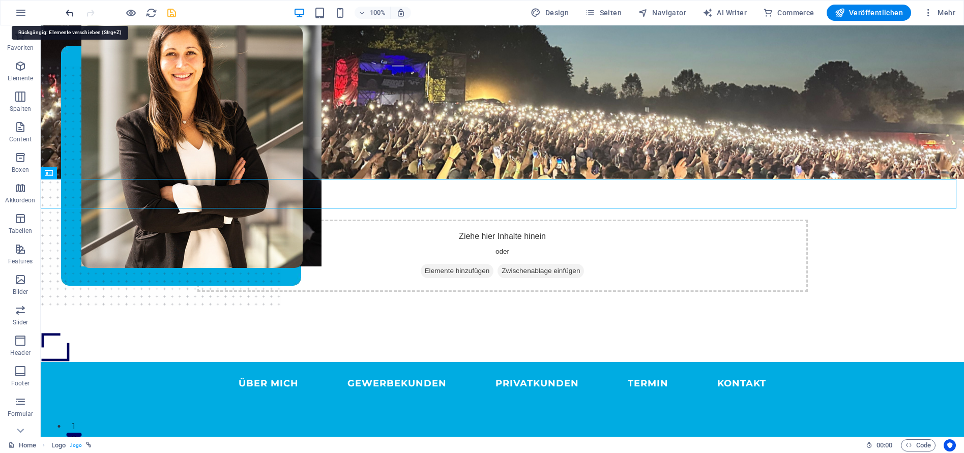
drag, startPoint x: 71, startPoint y: 13, endPoint x: 25, endPoint y: 41, distance: 53.5
click at [71, 13] on icon "undo" at bounding box center [70, 13] width 12 height 12
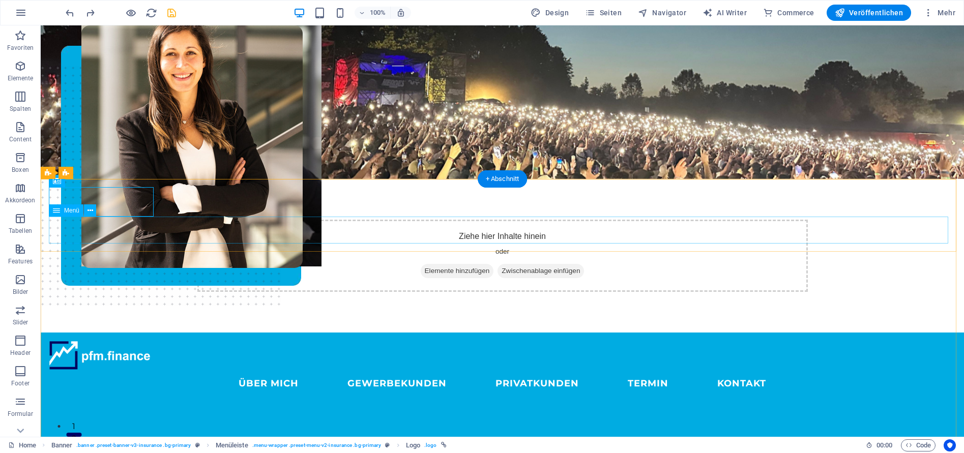
click at [266, 370] on nav "ÜBER MICH GEWERBEKUNDEN PRIVATKUNDEN Termin KONTAKT" at bounding box center [502, 383] width 907 height 27
click at [244, 370] on nav "ÜBER MICH GEWERBEKUNDEN PRIVATKUNDEN Termin KONTAKT" at bounding box center [502, 383] width 907 height 27
select select "%"
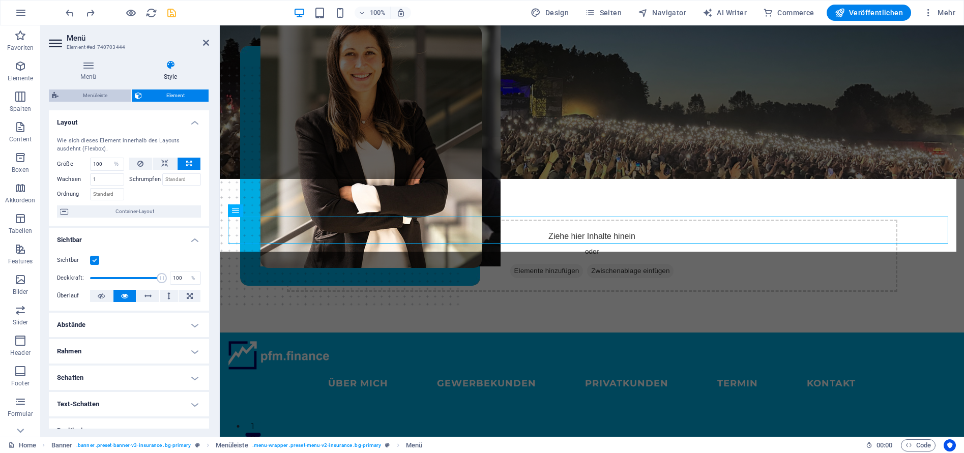
click at [92, 98] on span "Menüleiste" at bounding box center [95, 96] width 67 height 12
select select "rem"
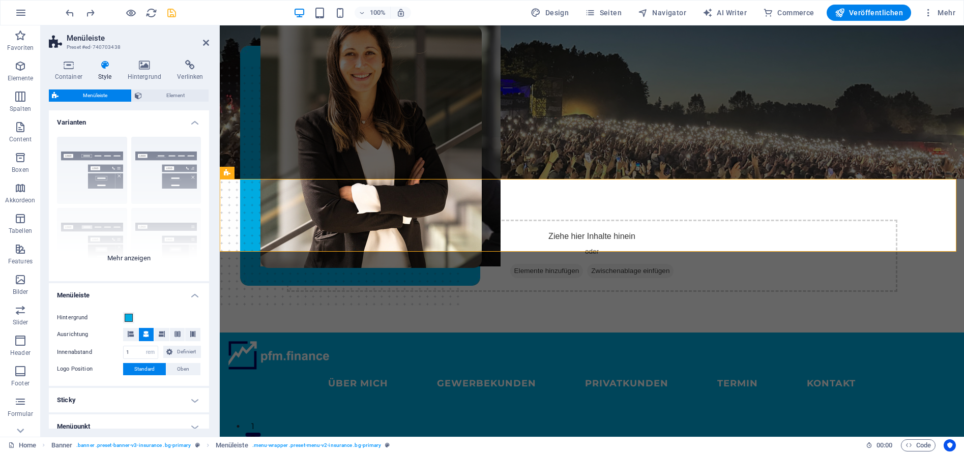
click at [139, 260] on div "Rahmen Mittig Standard Fixiert Loki Trigger Breit XXL" at bounding box center [129, 205] width 160 height 153
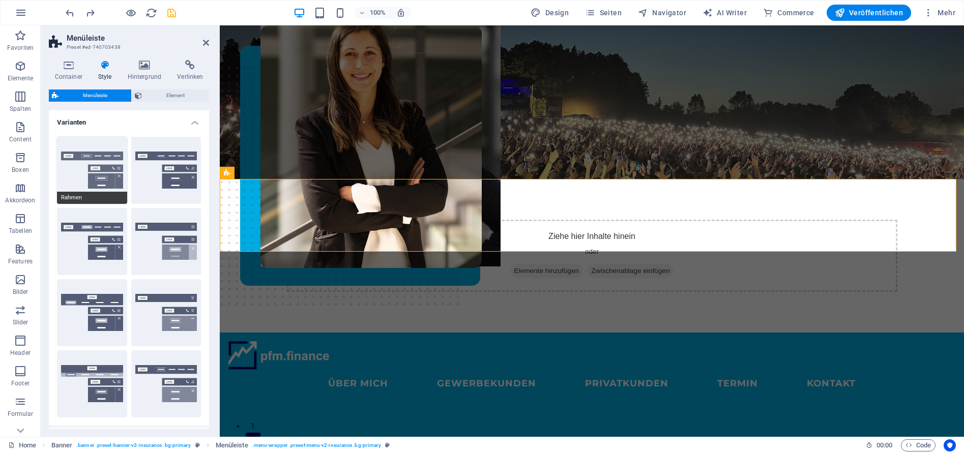
click at [92, 167] on button "Rahmen" at bounding box center [92, 170] width 70 height 67
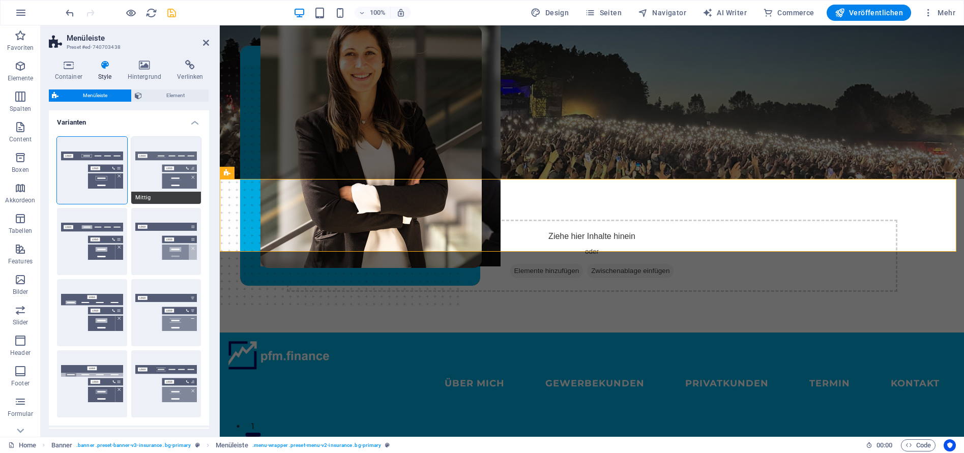
click at [166, 160] on button "Mittig" at bounding box center [166, 170] width 70 height 67
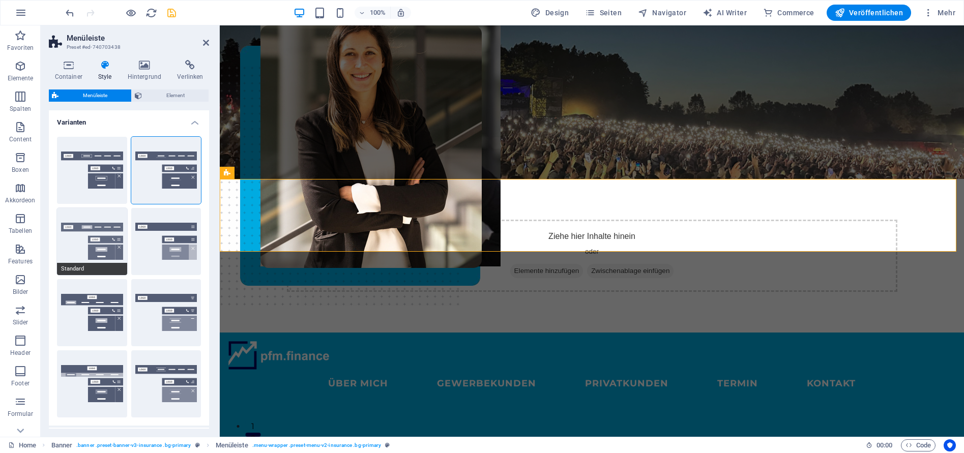
click at [91, 241] on button "Standard" at bounding box center [92, 241] width 70 height 67
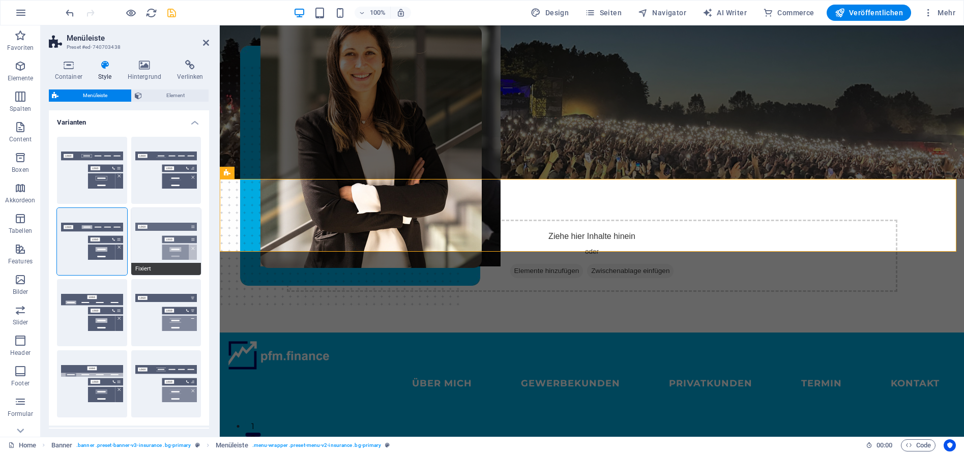
click at [165, 254] on button "Fixiert" at bounding box center [166, 241] width 70 height 67
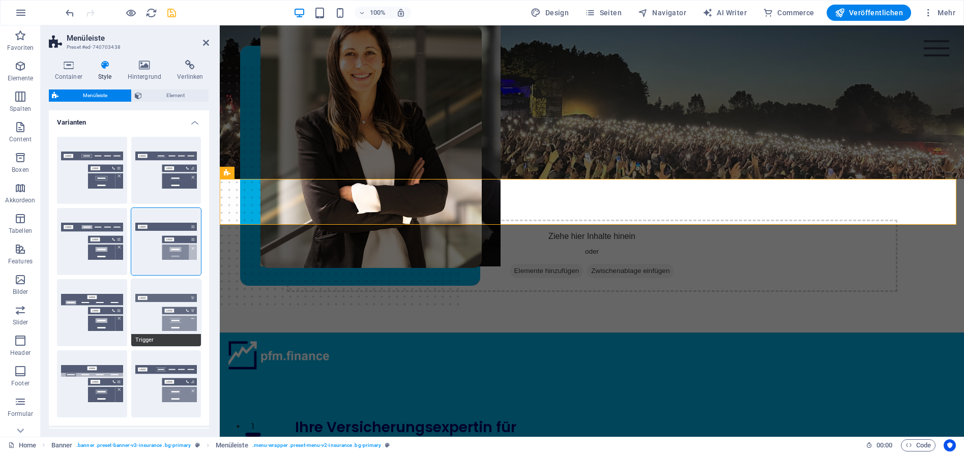
click at [178, 307] on button "Trigger" at bounding box center [166, 312] width 70 height 67
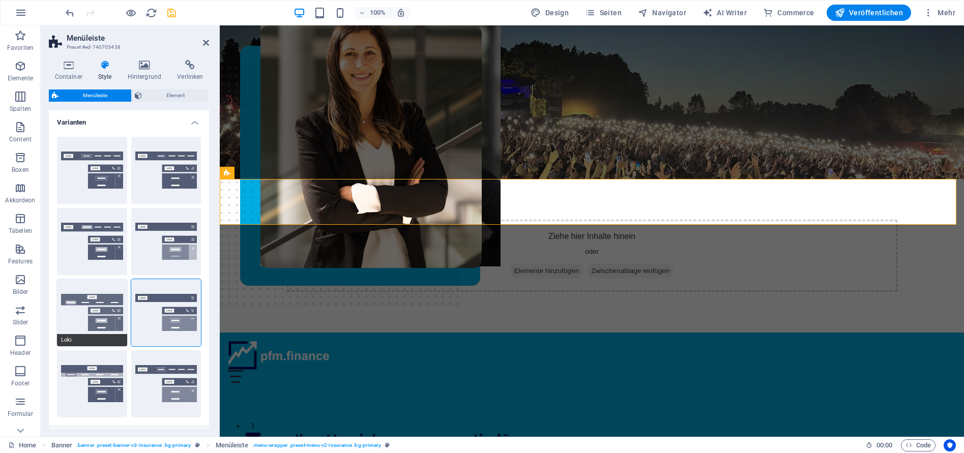
click at [111, 317] on button "Loki" at bounding box center [92, 312] width 70 height 67
type input "0"
select select "DISABLED_OPTION_VALUE"
type input "2"
type input "1"
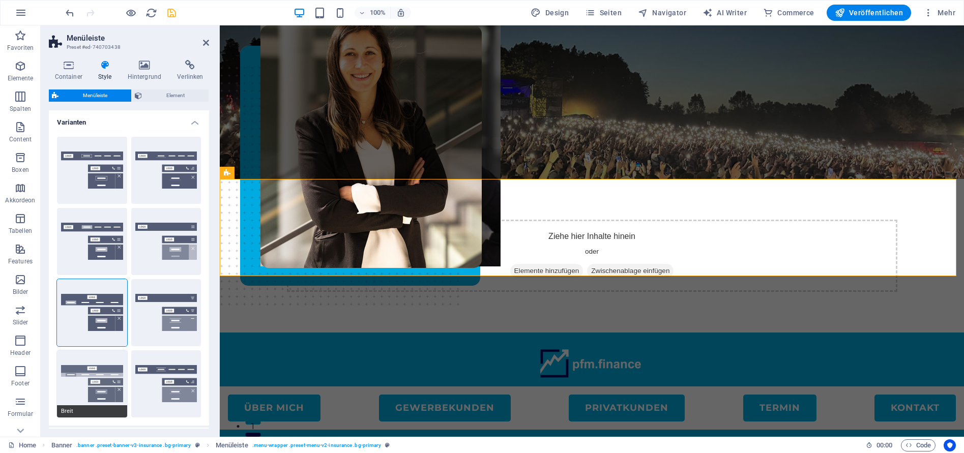
click at [115, 373] on button "Breit" at bounding box center [92, 384] width 70 height 67
type input "0"
type input "2"
select select "rem"
type input "2"
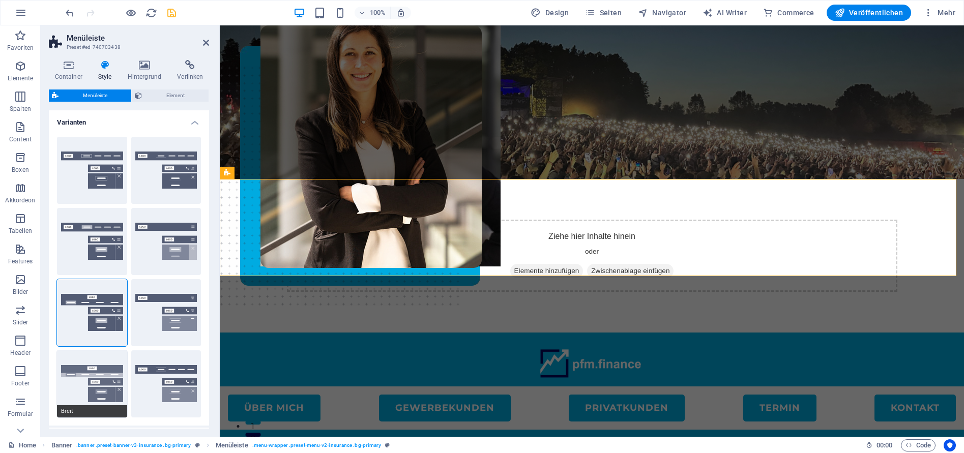
type input "2"
type input "0"
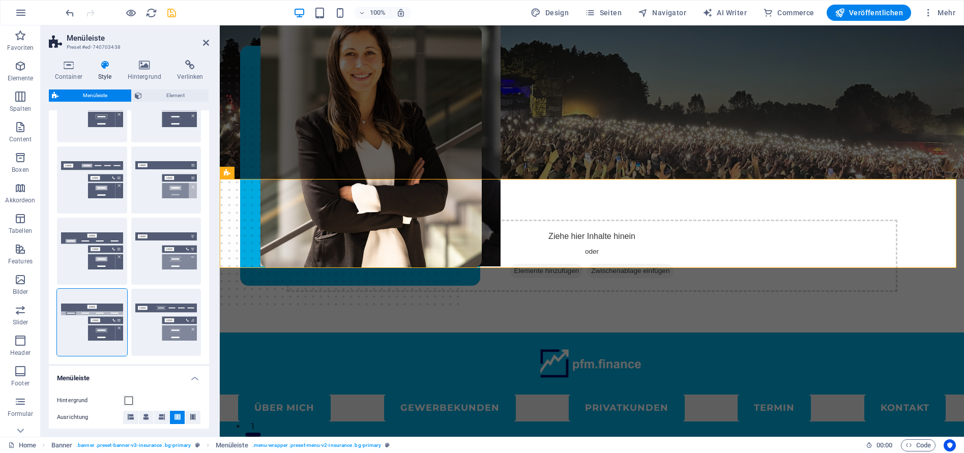
scroll to position [164, 0]
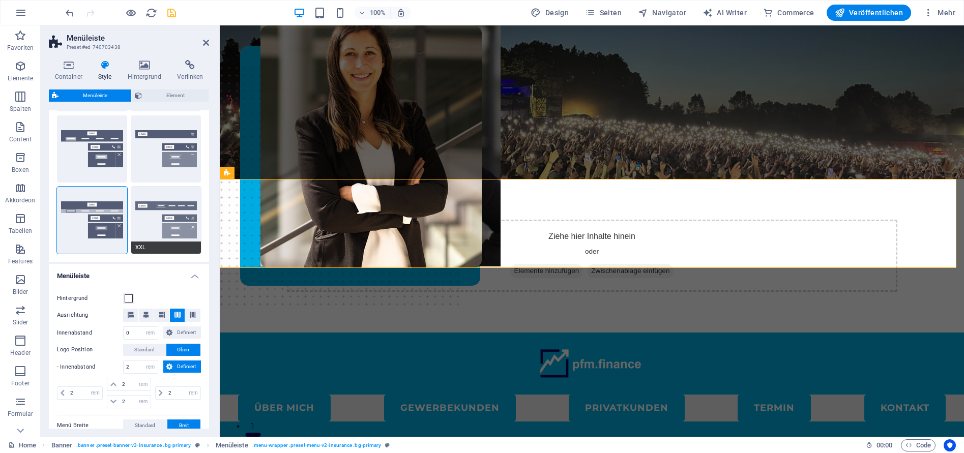
click at [176, 222] on button "XXL" at bounding box center [166, 220] width 70 height 67
type input "1"
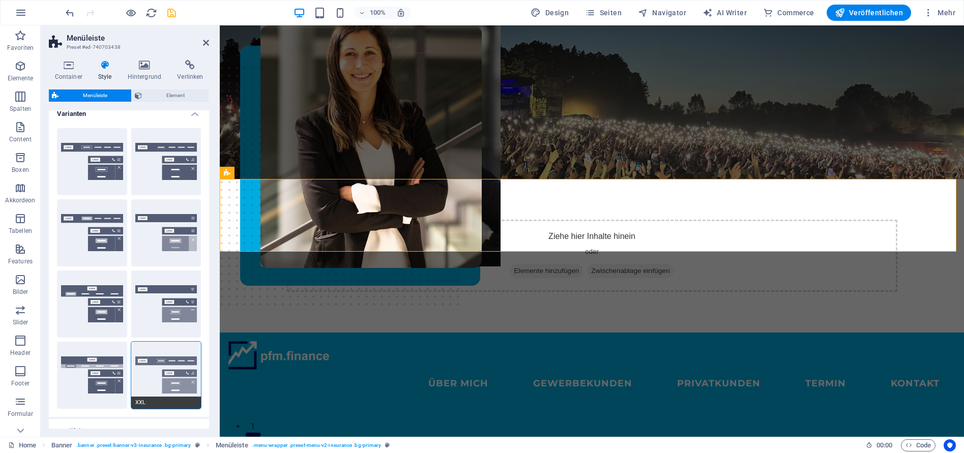
scroll to position [0, 0]
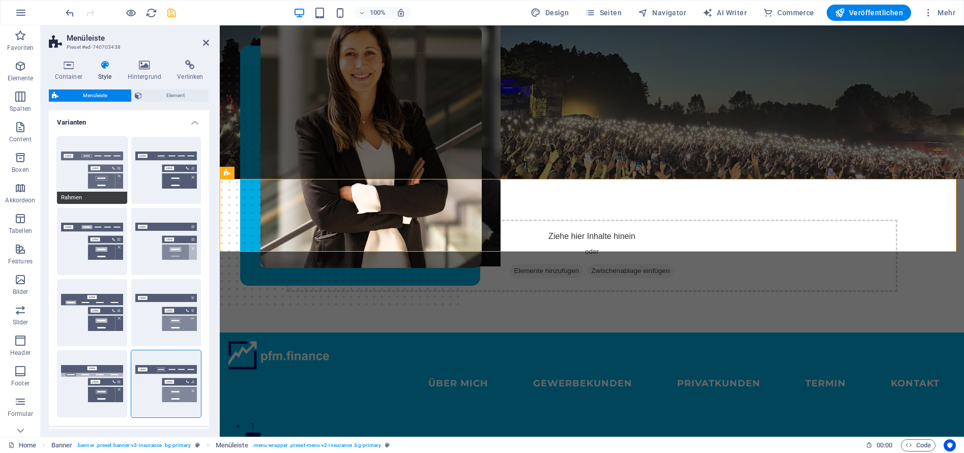
click at [86, 172] on button "Rahmen" at bounding box center [92, 170] width 70 height 67
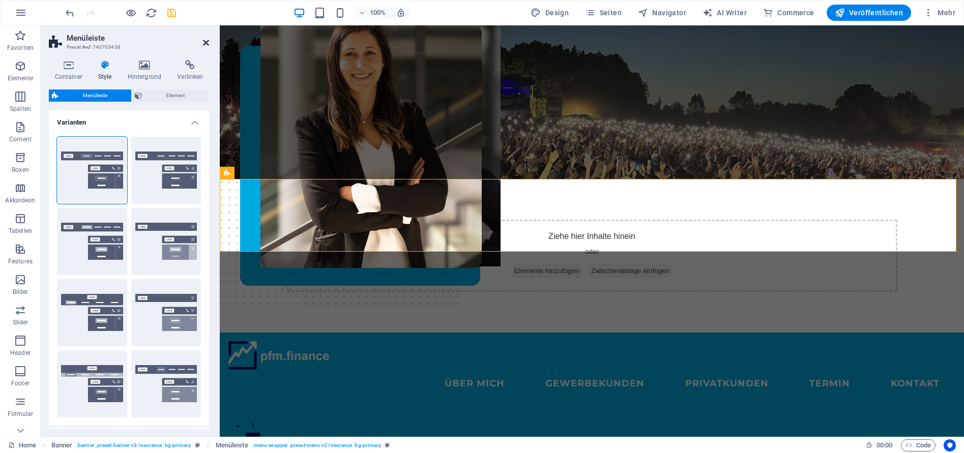
click at [208, 42] on icon at bounding box center [206, 43] width 6 height 8
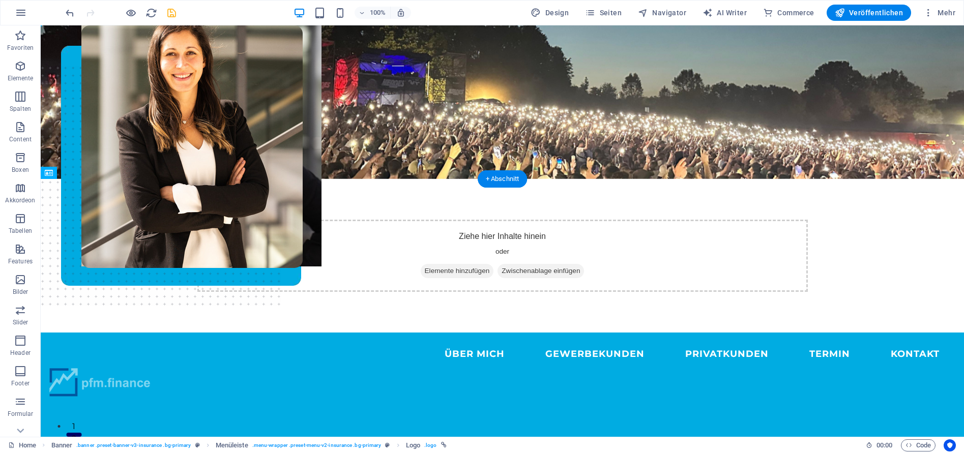
drag, startPoint x: 71, startPoint y: 201, endPoint x: 125, endPoint y: 237, distance: 65.4
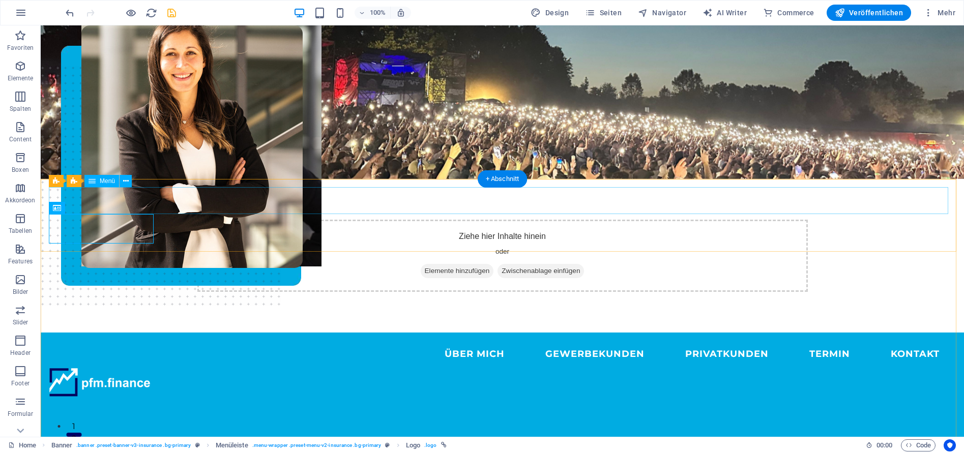
click at [426, 341] on nav "ÜBER MICH GEWERBEKUNDEN PRIVATKUNDEN Termin KONTAKT" at bounding box center [502, 354] width 907 height 27
select select "%"
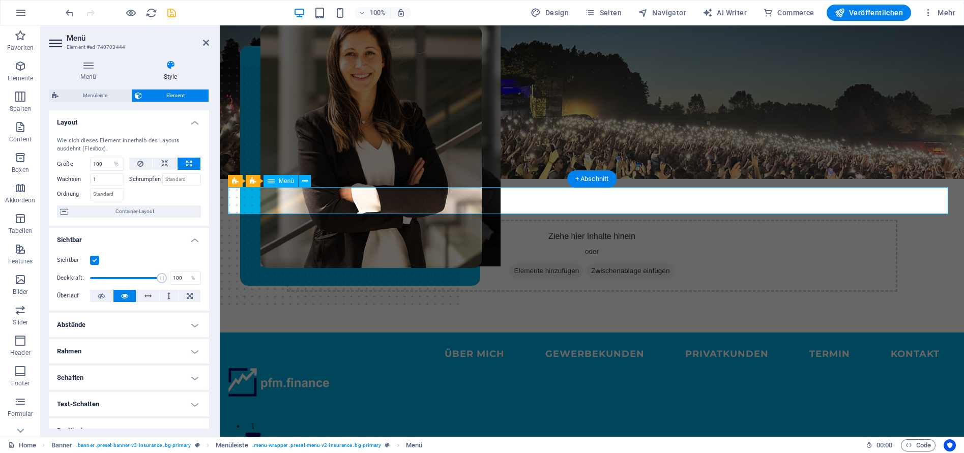
click at [397, 341] on nav "ÜBER MICH GEWERBEKUNDEN PRIVATKUNDEN Termin KONTAKT" at bounding box center [592, 354] width 728 height 27
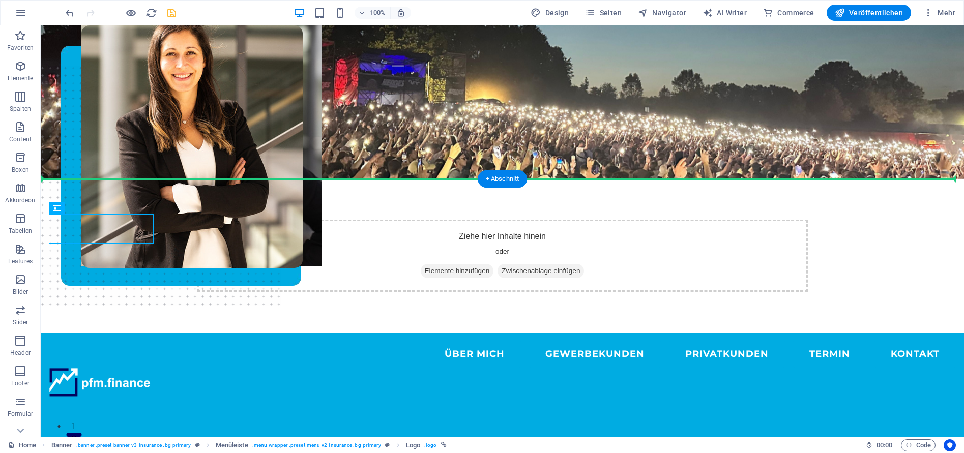
drag, startPoint x: 269, startPoint y: 234, endPoint x: 325, endPoint y: 214, distance: 59.4
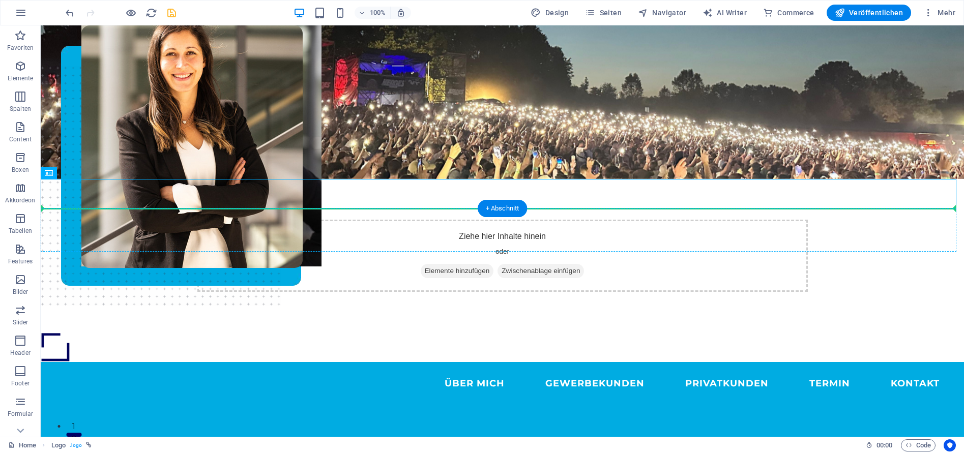
drag, startPoint x: 63, startPoint y: 187, endPoint x: 374, endPoint y: 243, distance: 316.4
drag, startPoint x: 58, startPoint y: 190, endPoint x: 137, endPoint y: 228, distance: 87.4
drag, startPoint x: 56, startPoint y: 186, endPoint x: 82, endPoint y: 230, distance: 50.4
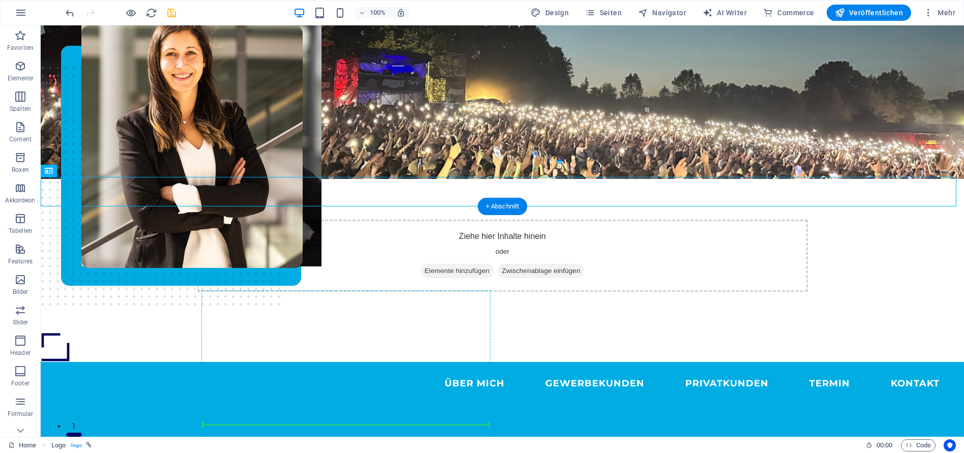
scroll to position [7, 0]
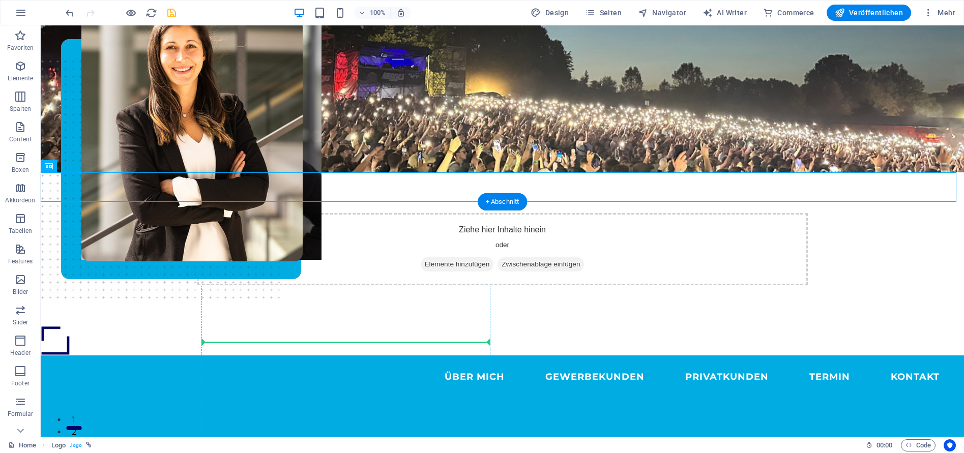
drag, startPoint x: 50, startPoint y: 194, endPoint x: 441, endPoint y: 363, distance: 425.5
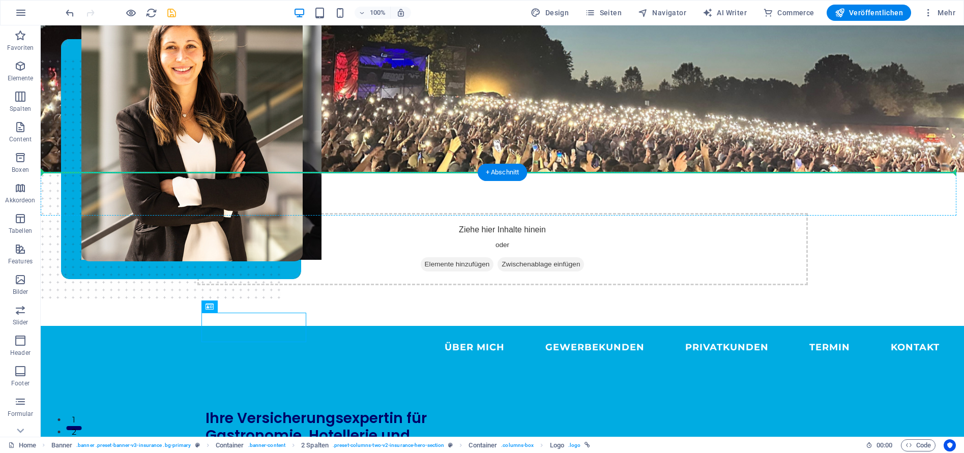
drag, startPoint x: 222, startPoint y: 330, endPoint x: 440, endPoint y: 198, distance: 254.9
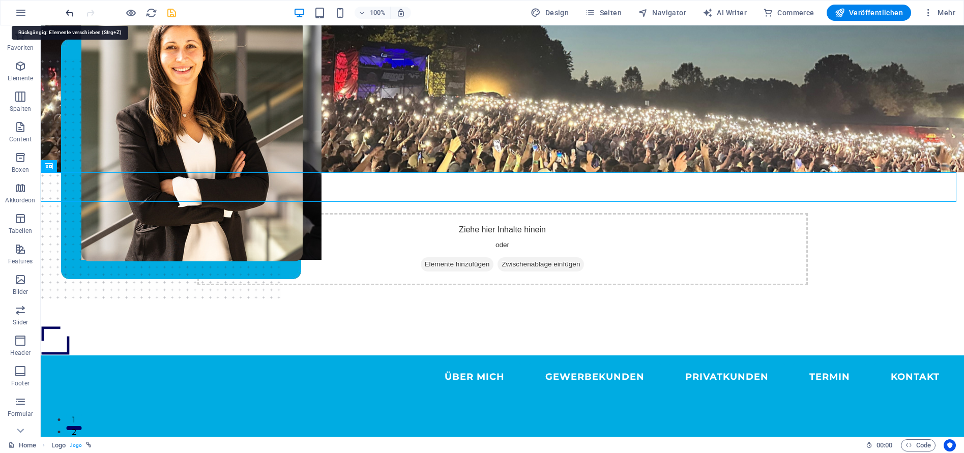
click at [70, 10] on icon "undo" at bounding box center [70, 13] width 12 height 12
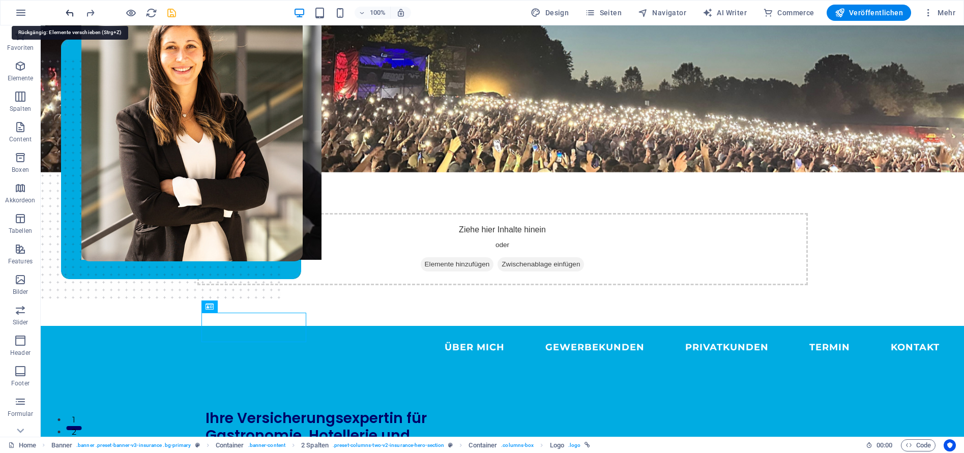
click at [70, 10] on icon "undo" at bounding box center [70, 13] width 12 height 12
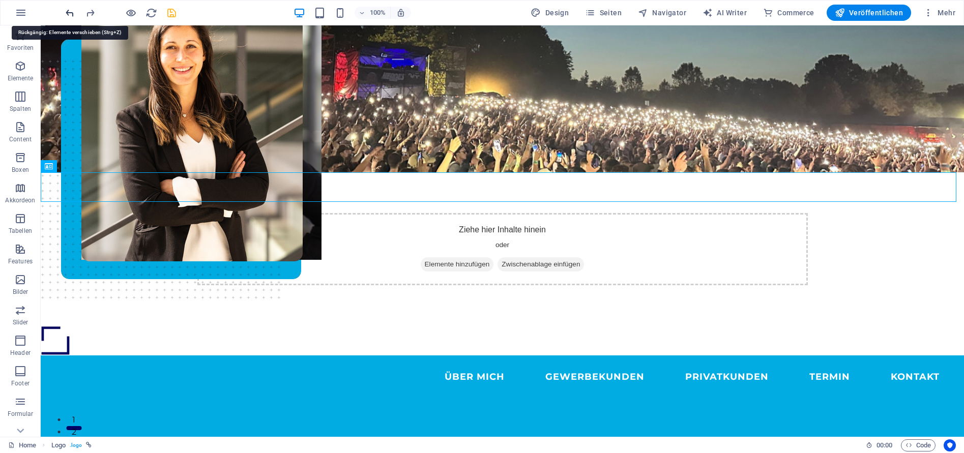
click at [70, 10] on icon "undo" at bounding box center [70, 13] width 12 height 12
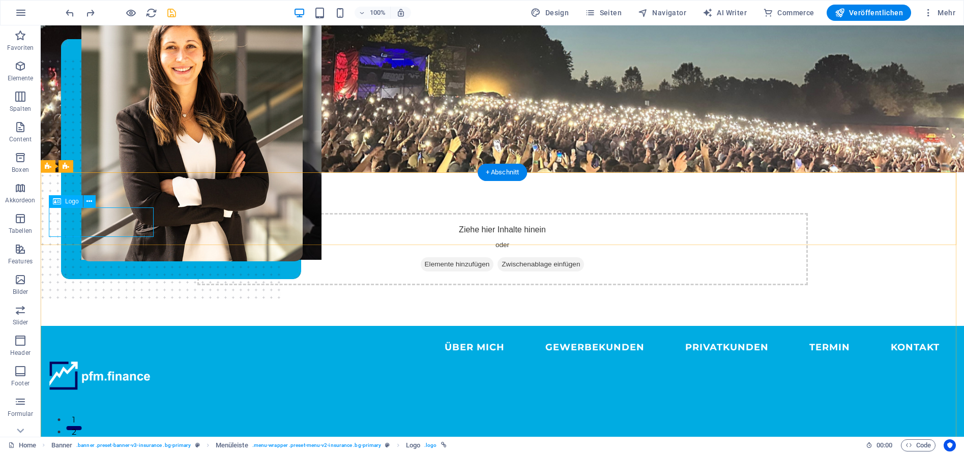
click at [113, 361] on div at bounding box center [502, 376] width 907 height 30
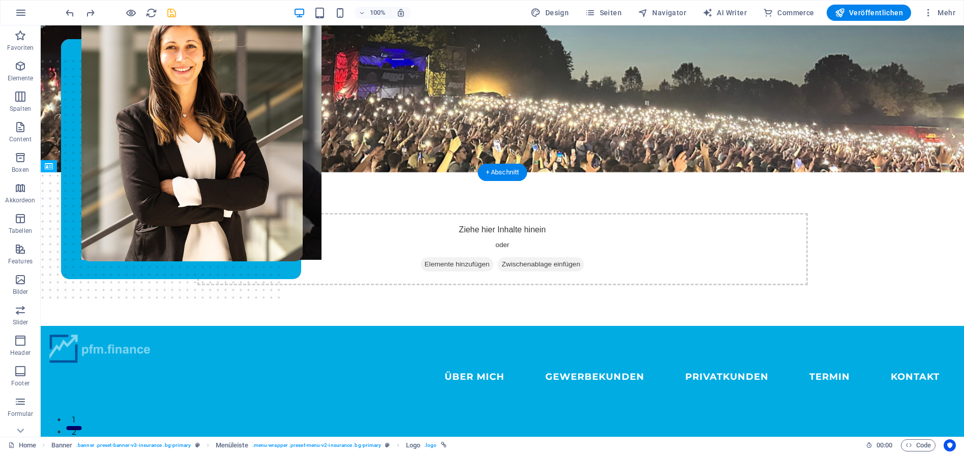
drag, startPoint x: 106, startPoint y: 224, endPoint x: 106, endPoint y: 191, distance: 33.1
click at [382, 364] on nav "ÜBER MICH GEWERBEKUNDEN PRIVATKUNDEN Termin KONTAKT" at bounding box center [502, 377] width 907 height 27
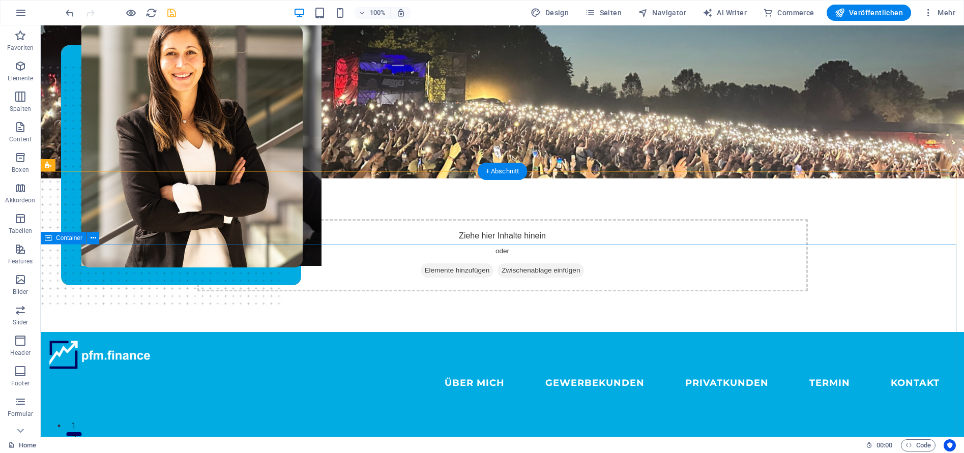
scroll to position [0, 0]
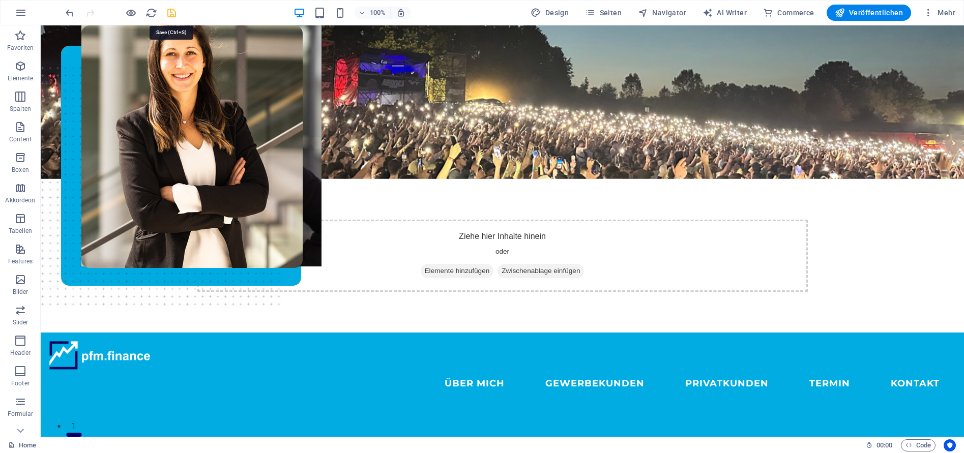
click at [172, 14] on icon "save" at bounding box center [172, 13] width 12 height 12
click at [360, 333] on div "ÜBER MICH GEWERBEKUNDEN PRIVATKUNDEN Termin KONTAKT" at bounding box center [503, 369] width 924 height 73
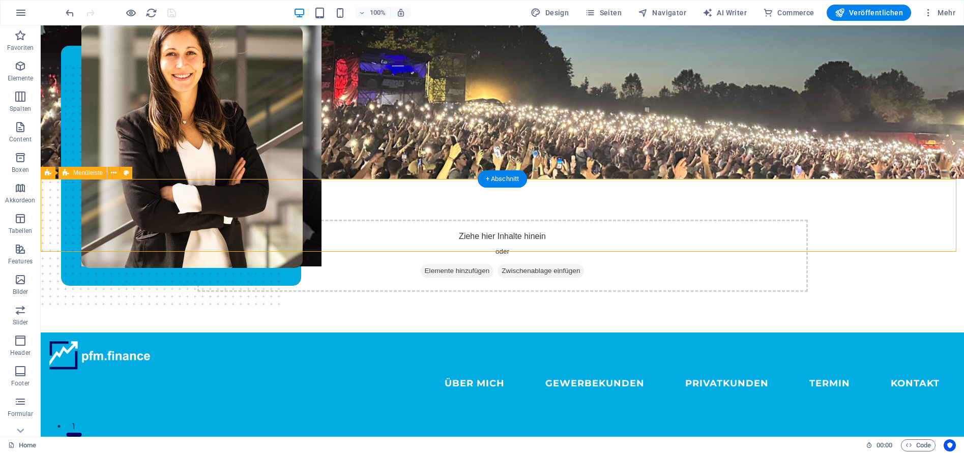
click at [360, 333] on div "ÜBER MICH GEWERBEKUNDEN PRIVATKUNDEN Termin KONTAKT" at bounding box center [503, 369] width 924 height 73
select select "rem"
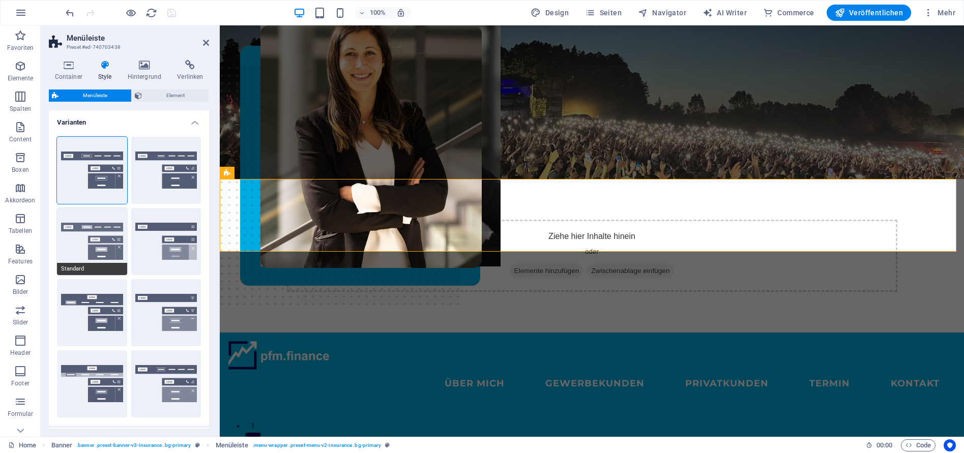
click at [99, 236] on button "Standard" at bounding box center [92, 241] width 70 height 67
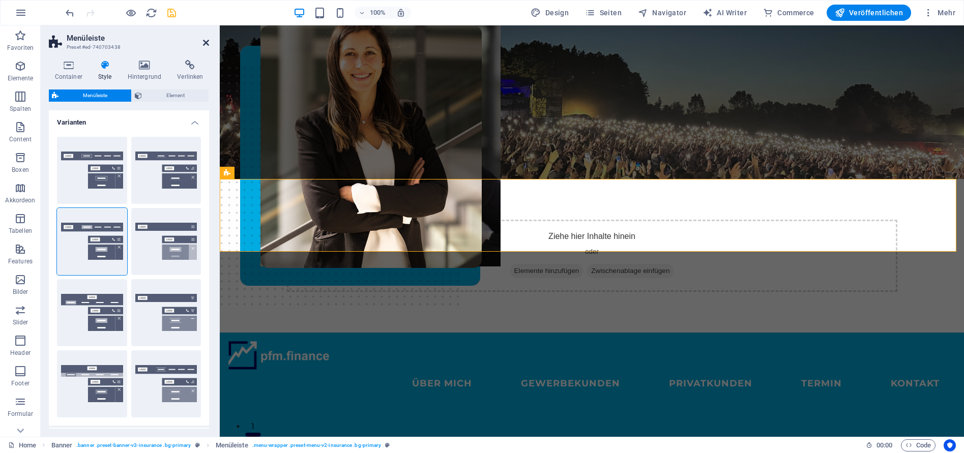
click at [205, 43] on icon at bounding box center [206, 43] width 6 height 8
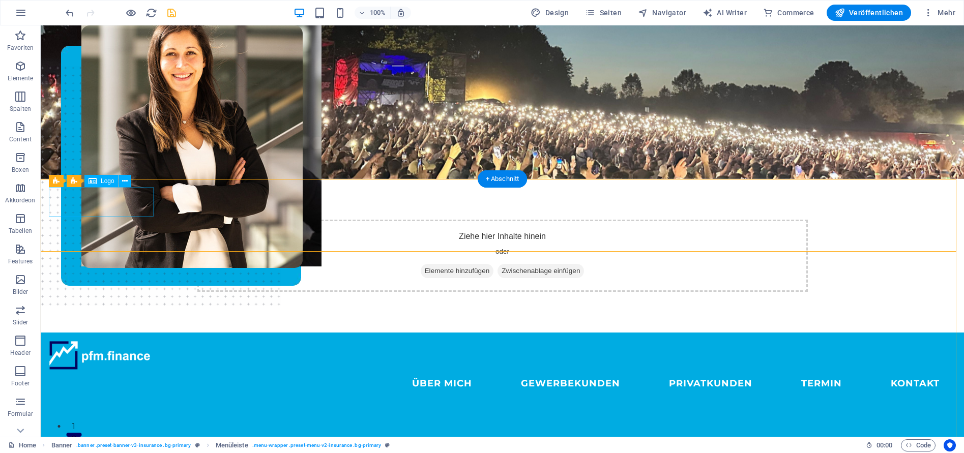
click at [101, 341] on div at bounding box center [502, 356] width 907 height 30
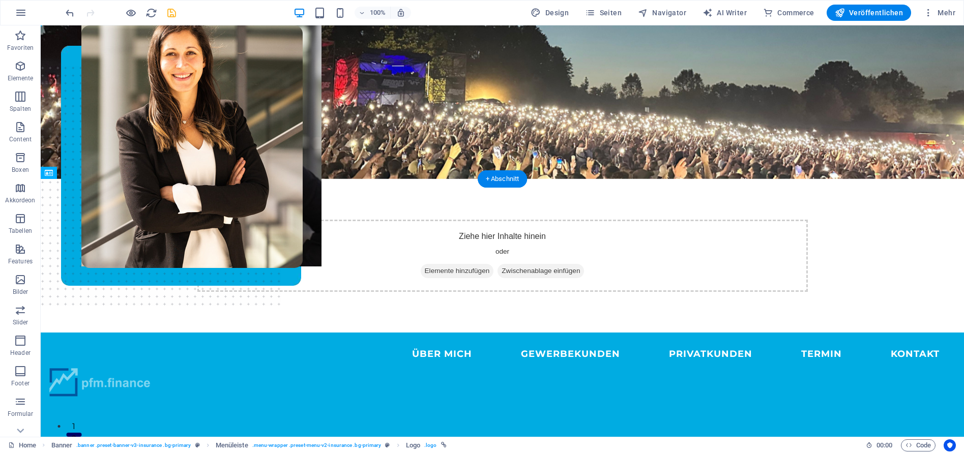
drag, startPoint x: 140, startPoint y: 206, endPoint x: 107, endPoint y: 197, distance: 33.7
click at [108, 368] on div at bounding box center [502, 383] width 907 height 30
click at [143, 368] on div at bounding box center [502, 383] width 907 height 30
select select "px"
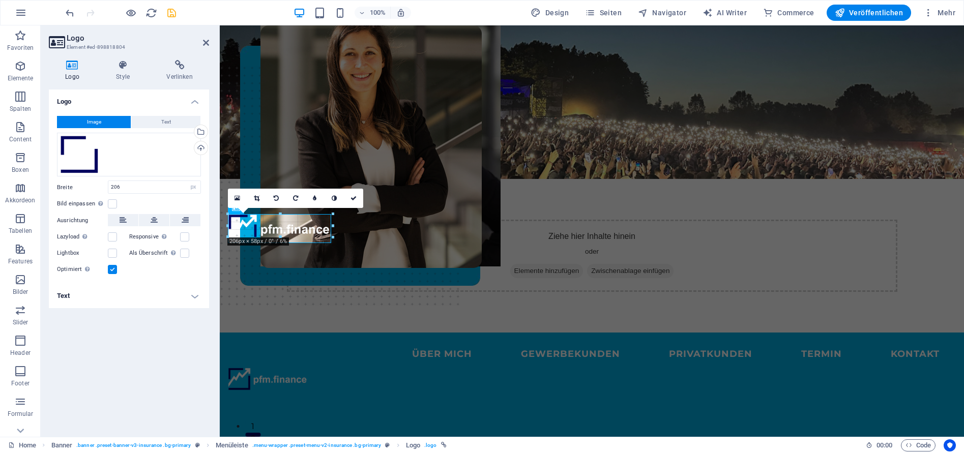
drag, startPoint x: 332, startPoint y: 243, endPoint x: 308, endPoint y: 234, distance: 25.3
drag, startPoint x: 306, startPoint y: 237, endPoint x: 269, endPoint y: 226, distance: 38.3
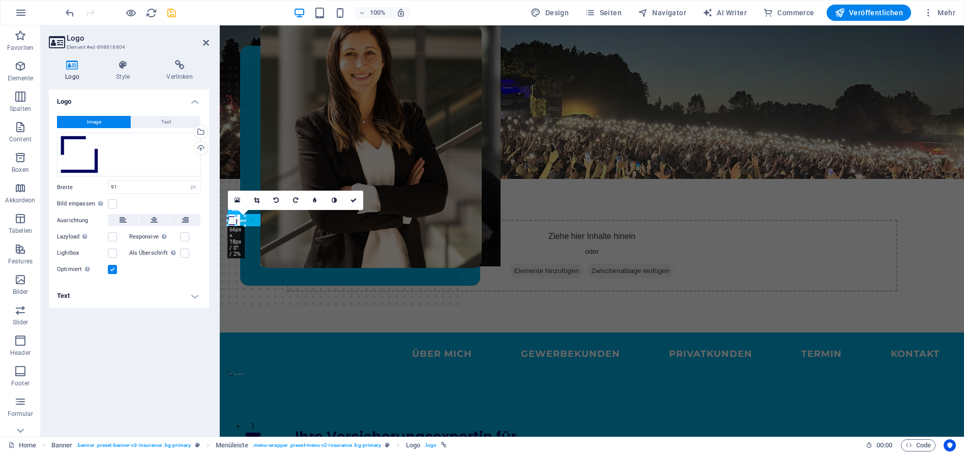
drag, startPoint x: 271, startPoint y: 226, endPoint x: 36, endPoint y: 197, distance: 237.3
type input "38"
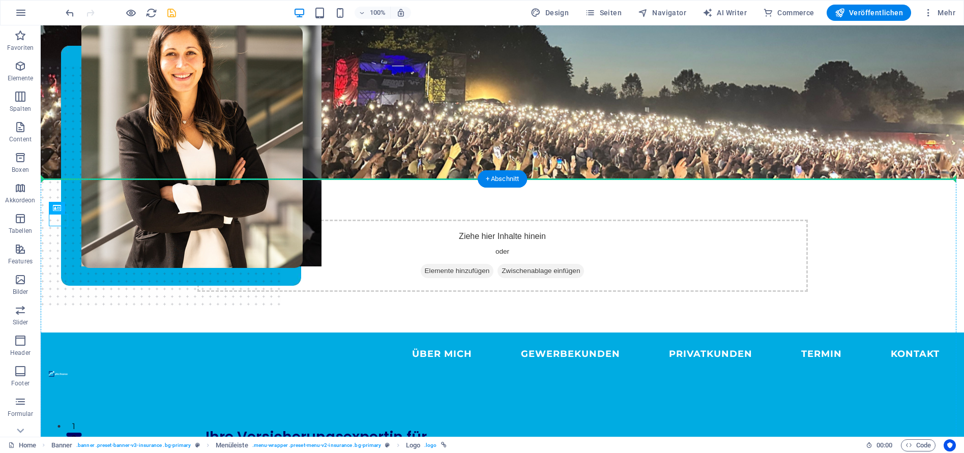
drag, startPoint x: 60, startPoint y: 221, endPoint x: 93, endPoint y: 230, distance: 34.6
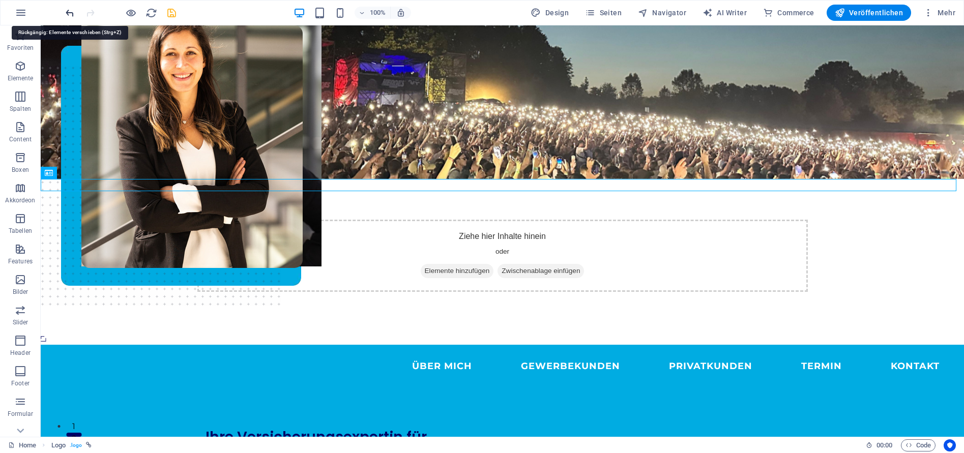
click at [67, 16] on icon "undo" at bounding box center [70, 13] width 12 height 12
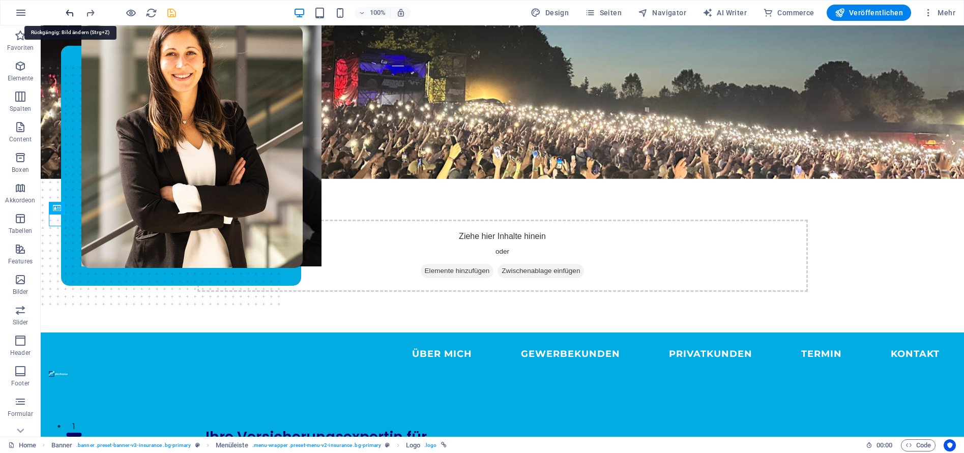
click at [67, 16] on icon "undo" at bounding box center [70, 13] width 12 height 12
click at [69, 16] on icon "undo" at bounding box center [70, 13] width 12 height 12
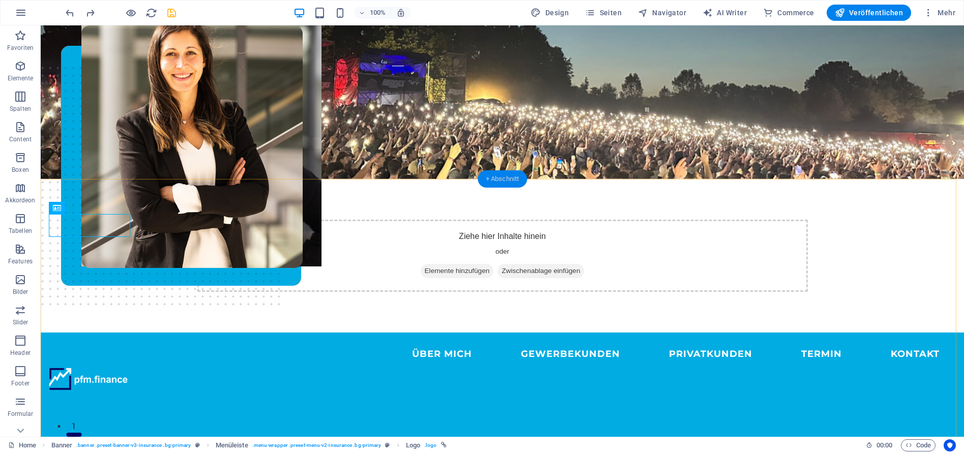
drag, startPoint x: 494, startPoint y: 179, endPoint x: 326, endPoint y: 218, distance: 172.3
click at [494, 179] on div "+ Abschnitt" at bounding box center [503, 178] width 50 height 17
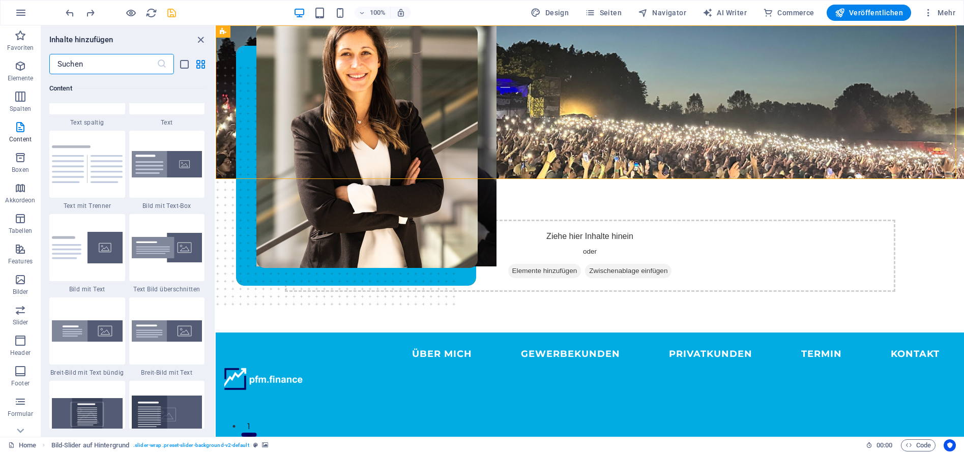
scroll to position [1985, 0]
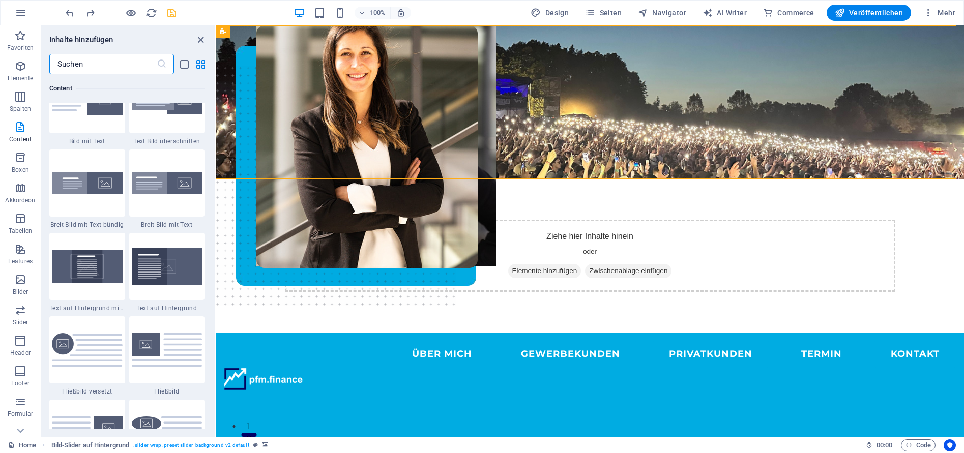
click at [118, 68] on input "text" at bounding box center [102, 64] width 107 height 20
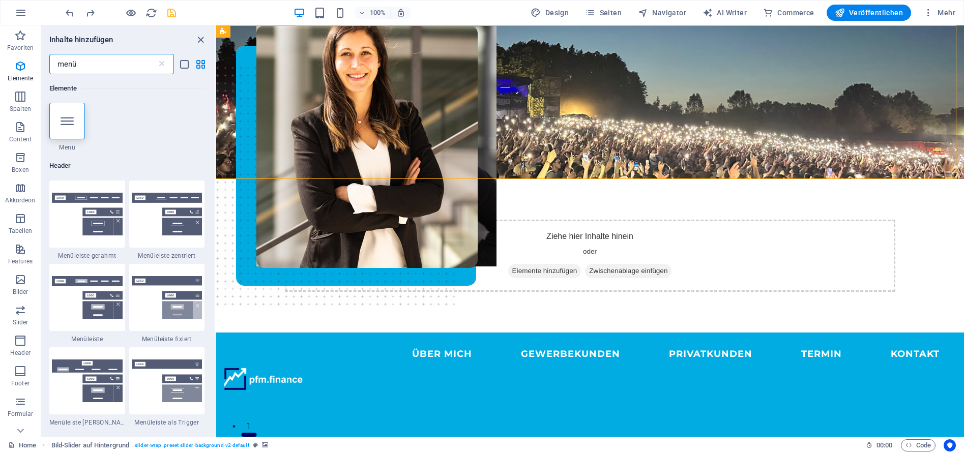
scroll to position [0, 0]
type input "menü"
click at [180, 220] on img at bounding box center [167, 214] width 71 height 43
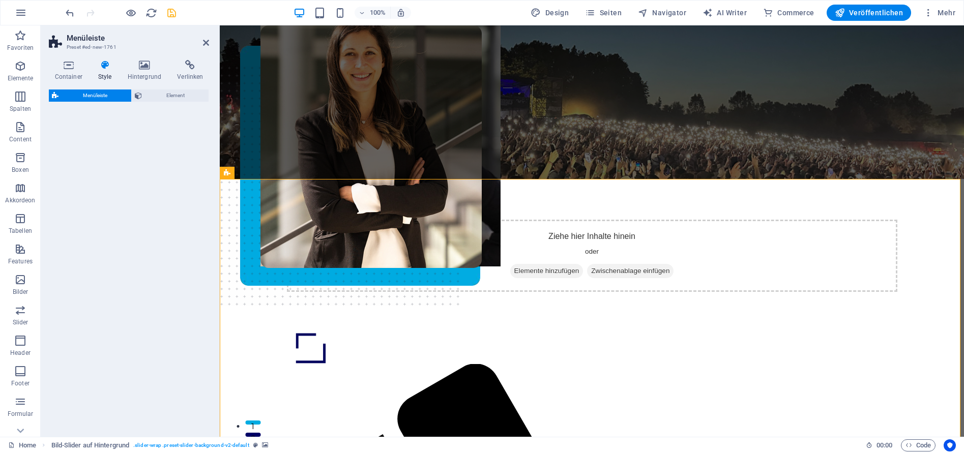
select select "rem"
select select "preset-menu-v2-centered"
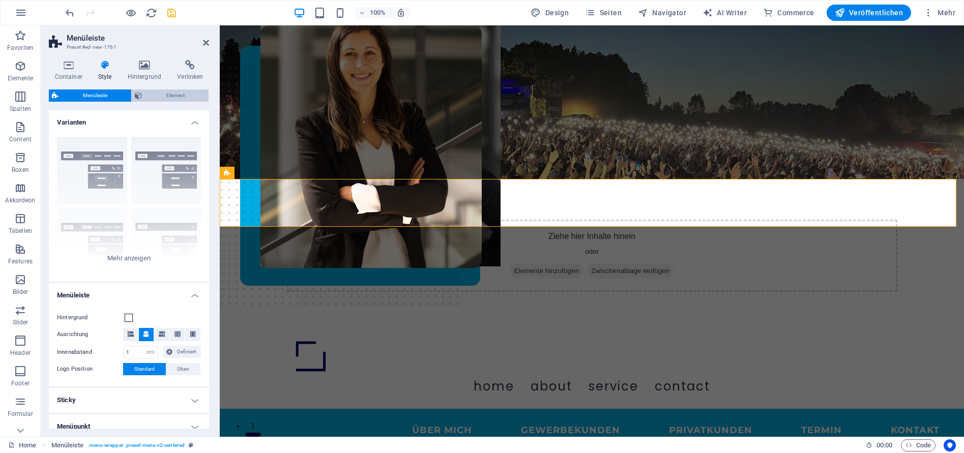
click at [183, 98] on span "Element" at bounding box center [175, 96] width 61 height 12
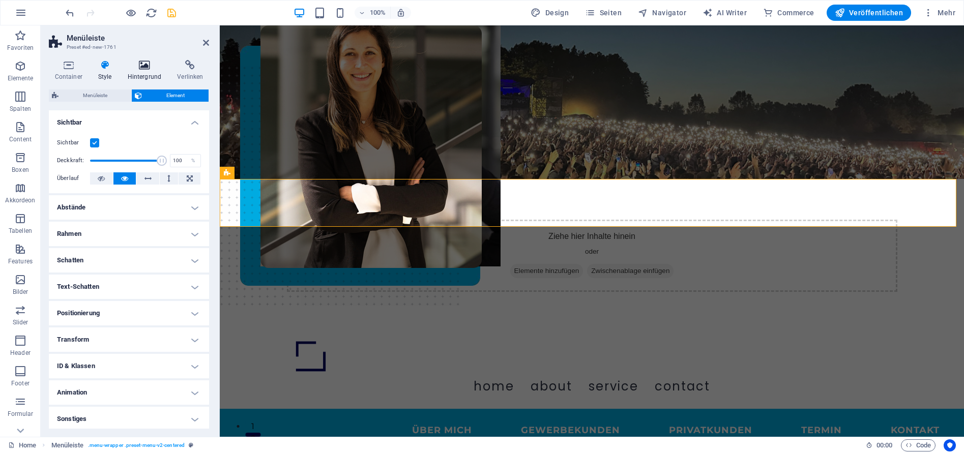
click at [153, 64] on icon at bounding box center [145, 65] width 46 height 10
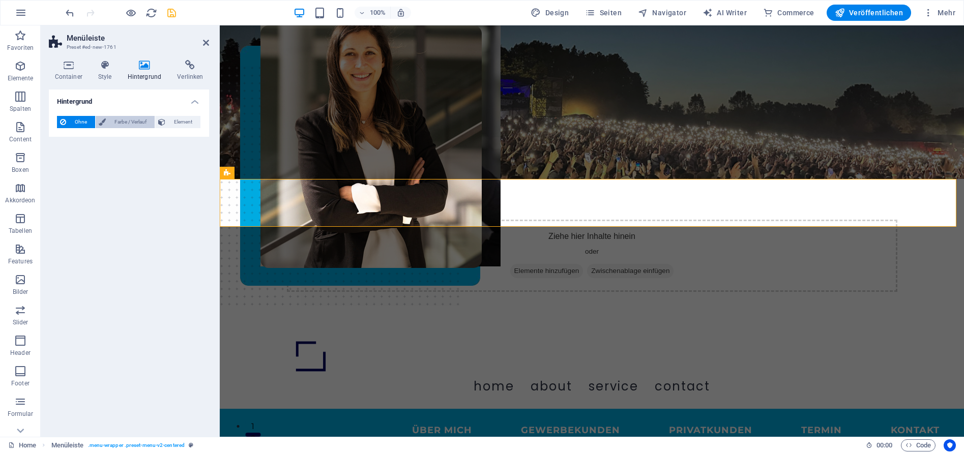
click at [122, 124] on span "Farbe / Verlauf" at bounding box center [130, 122] width 43 height 12
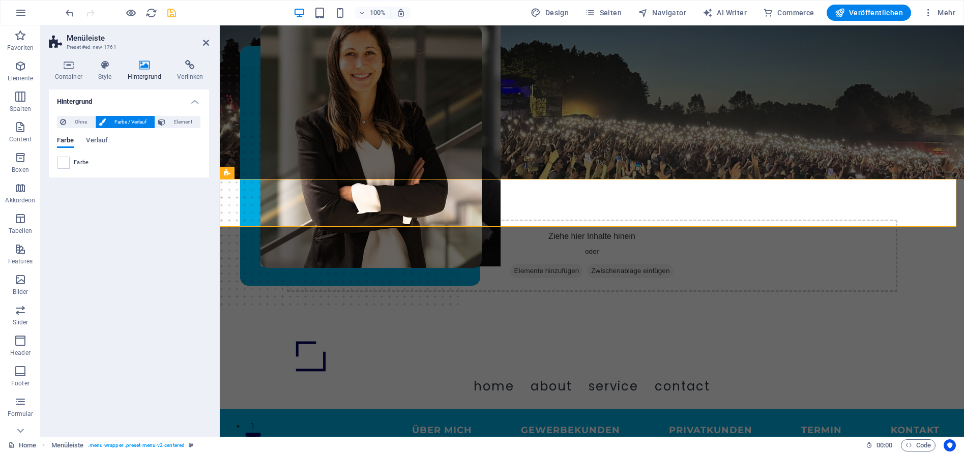
click at [63, 160] on span at bounding box center [63, 162] width 11 height 11
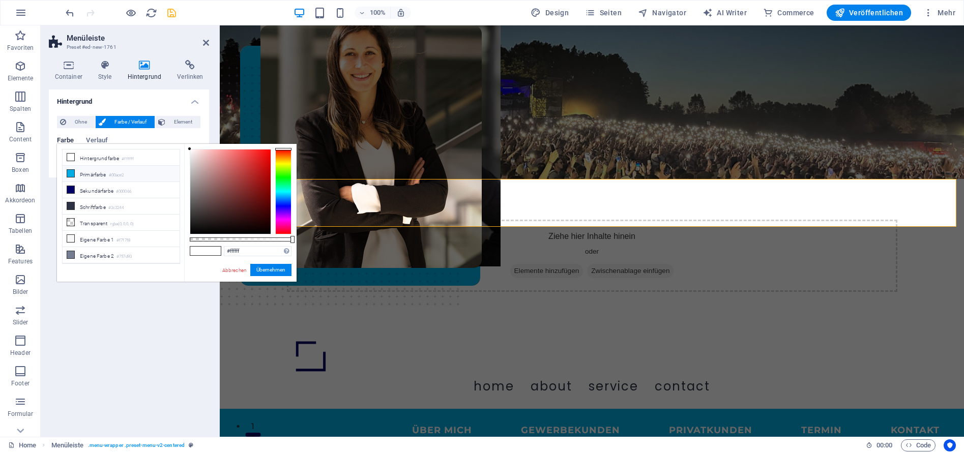
click at [87, 172] on li "Primärfarbe #00ace2" at bounding box center [121, 174] width 117 height 16
type input "#00ace2"
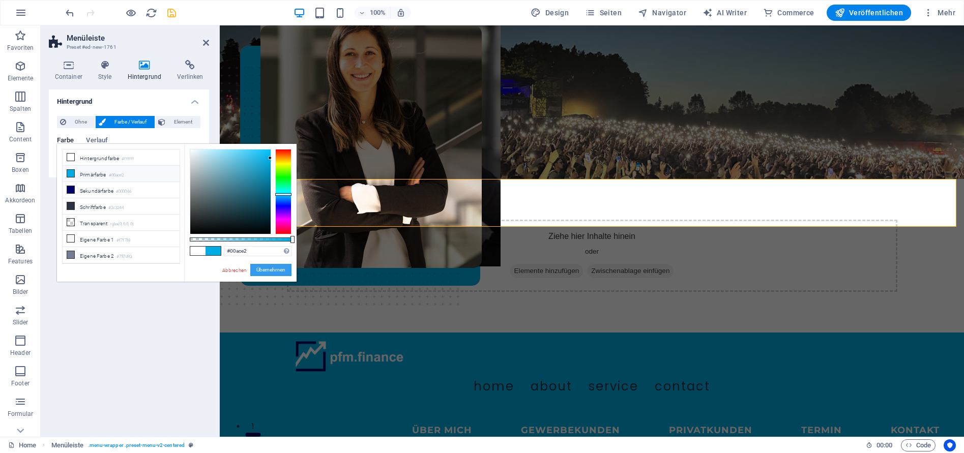
click at [264, 271] on button "Übernehmen" at bounding box center [270, 270] width 41 height 12
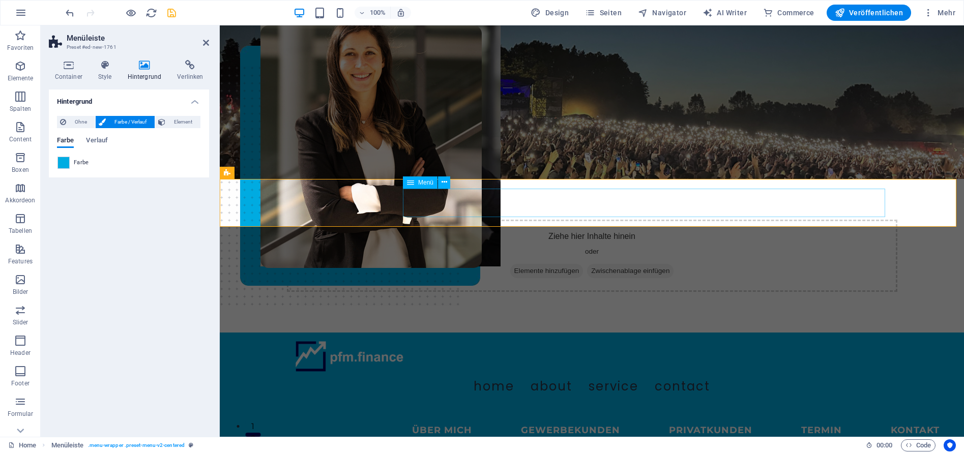
click at [544, 373] on nav "Home About Service Contact" at bounding box center [592, 387] width 594 height 28
click at [112, 68] on icon at bounding box center [104, 65] width 25 height 10
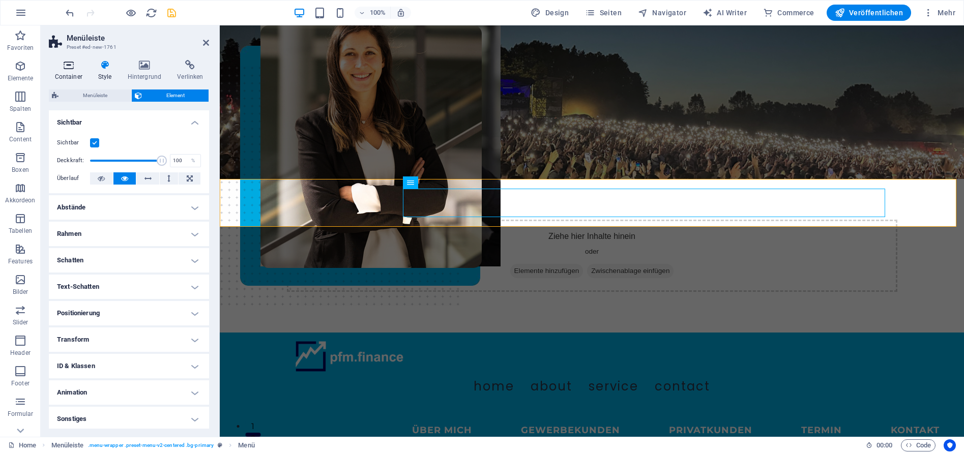
click at [72, 72] on h4 "Container" at bounding box center [70, 70] width 43 height 21
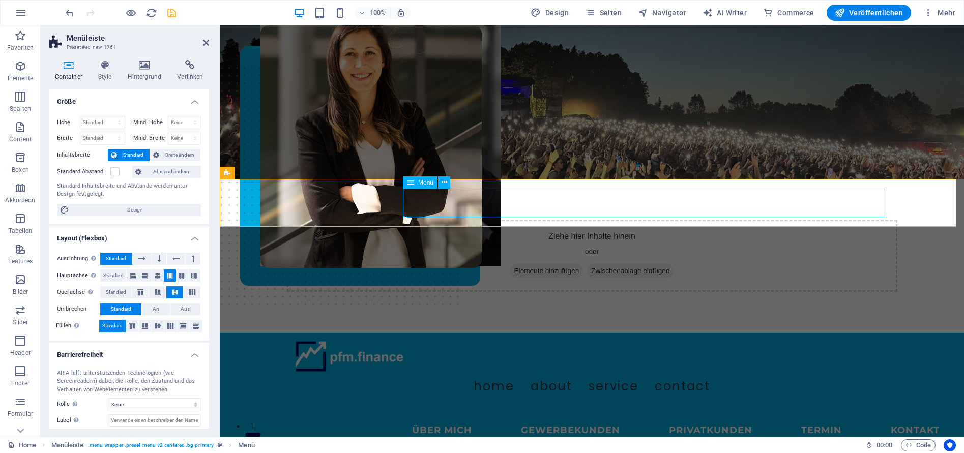
click at [581, 373] on nav "Home About Service Contact" at bounding box center [592, 387] width 594 height 28
click at [549, 373] on nav "Home About Service Contact" at bounding box center [592, 387] width 594 height 28
select select
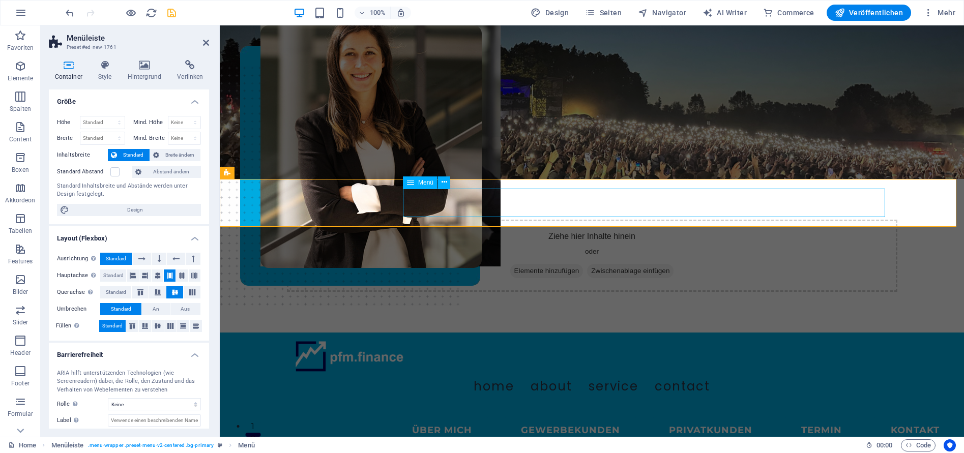
select select
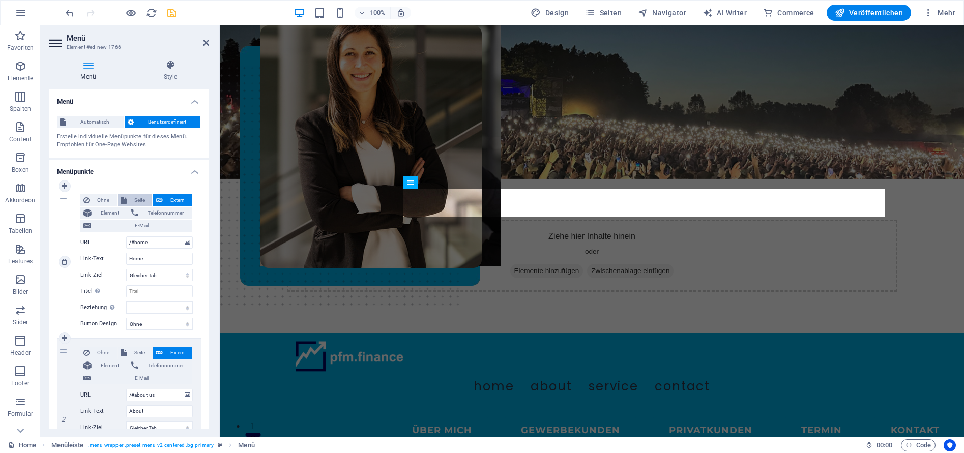
click at [139, 198] on span "Seite" at bounding box center [140, 200] width 20 height 12
select select
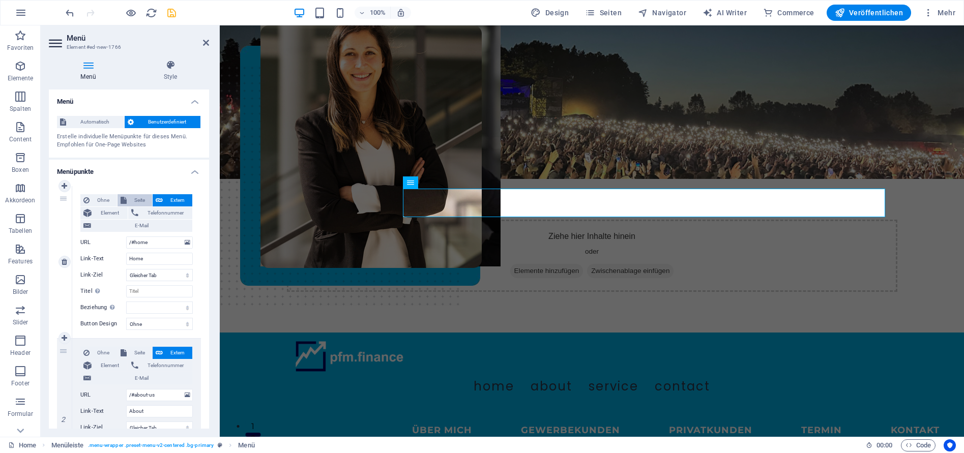
select select
click at [151, 243] on select "Home Über mich Gewerbekunden Privatkunden -- GKV-Analyse Kontakt Impressum Date…" at bounding box center [159, 243] width 67 height 12
select select "1"
click at [126, 237] on select "Home Über mich Gewerbekunden Privatkunden -- GKV-Analyse Kontakt Impressum Date…" at bounding box center [159, 243] width 67 height 12
select select
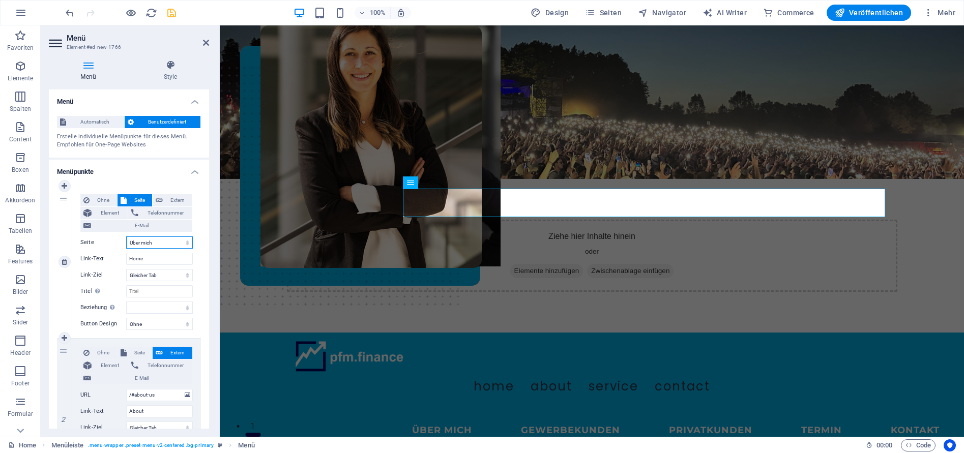
select select
click at [158, 261] on input "Home" at bounding box center [159, 259] width 67 height 12
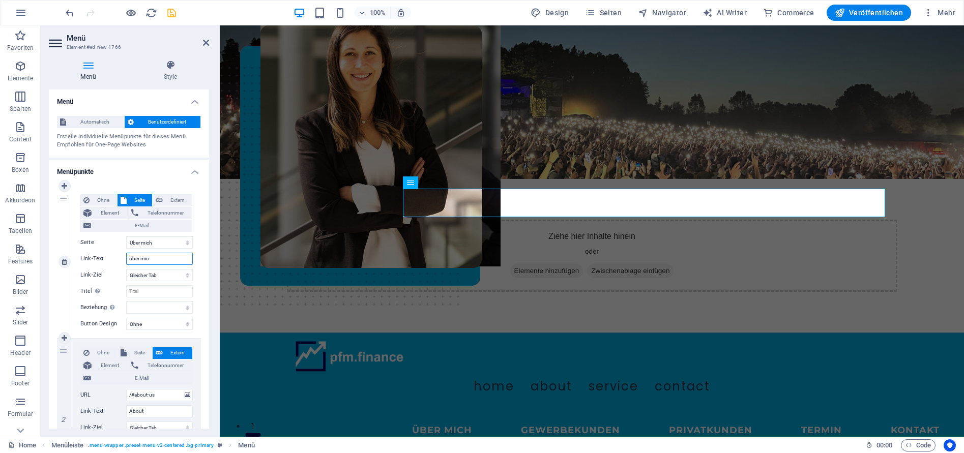
type input "über mich"
select select
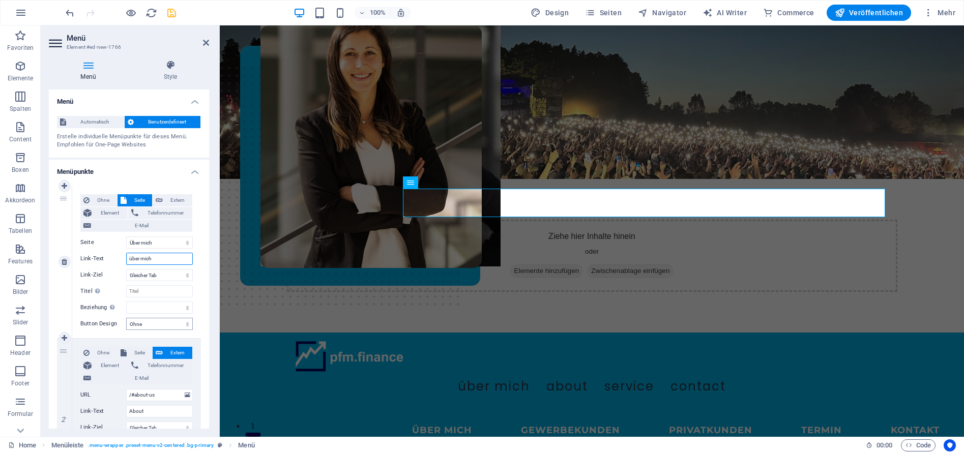
type input "über mich"
click at [171, 324] on select "Ohne Standard Primär Sekundär" at bounding box center [159, 324] width 67 height 12
select select "default"
click at [126, 318] on select "Ohne Standard Primär Sekundär" at bounding box center [159, 324] width 67 height 12
select select
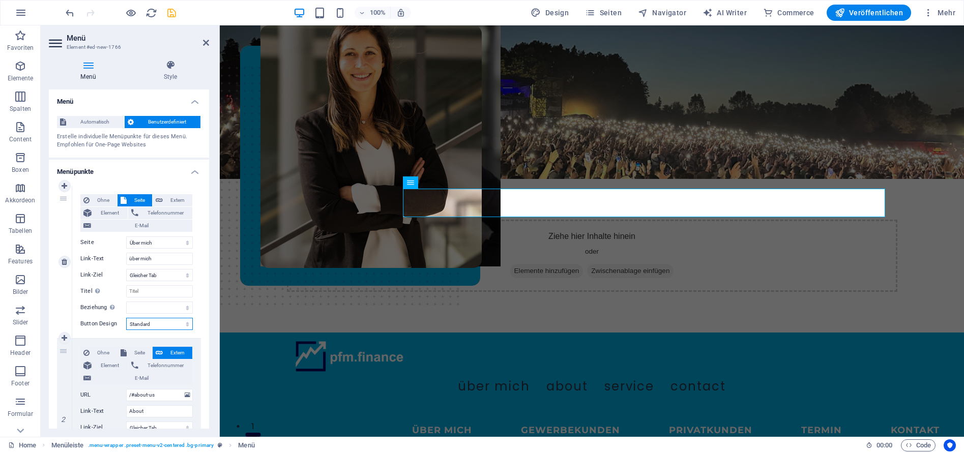
select select
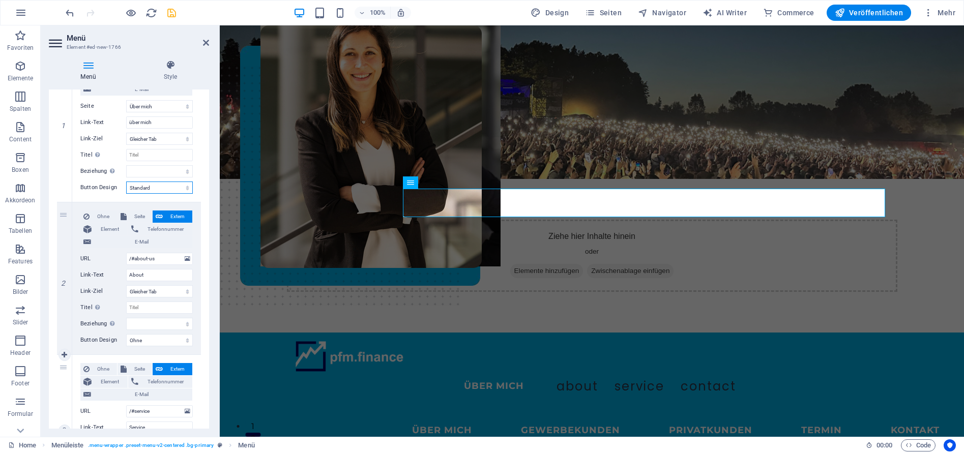
scroll to position [133, 0]
click at [135, 218] on span "Seite" at bounding box center [140, 220] width 20 height 12
select select
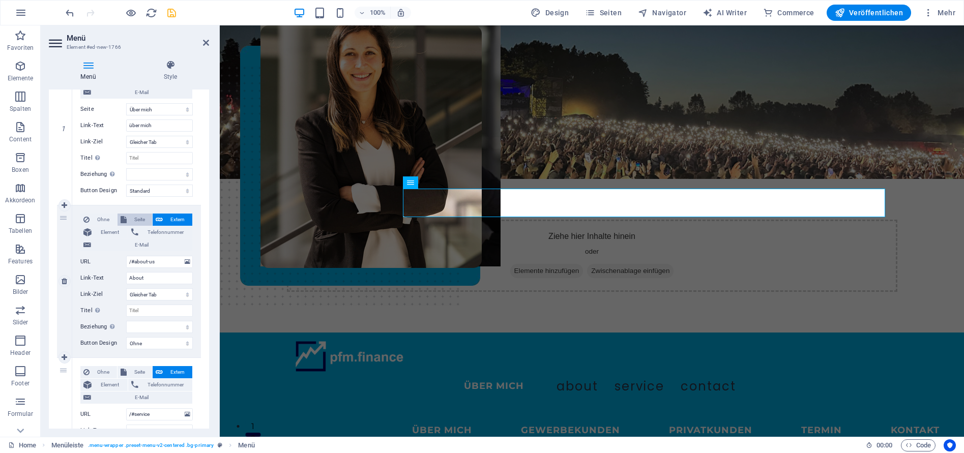
select select
click at [150, 262] on select "Home Über mich Gewerbekunden Privatkunden -- GKV-Analyse Kontakt Impressum Date…" at bounding box center [159, 262] width 67 height 12
select select "1"
click at [126, 256] on select "Home Über mich Gewerbekunden Privatkunden -- GKV-Analyse Kontakt Impressum Date…" at bounding box center [159, 262] width 67 height 12
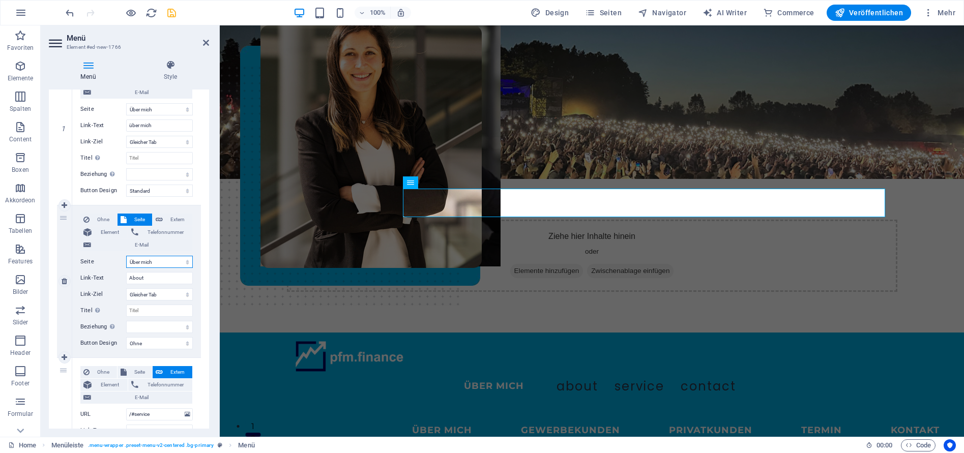
select select
click at [149, 279] on input "About" at bounding box center [159, 278] width 67 height 12
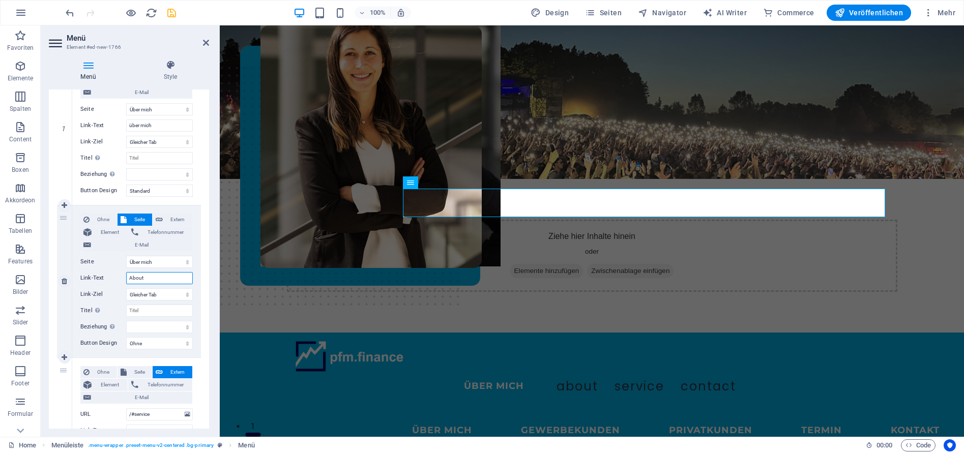
click at [149, 279] on input "About" at bounding box center [159, 278] width 67 height 12
type input "über mich"
select select
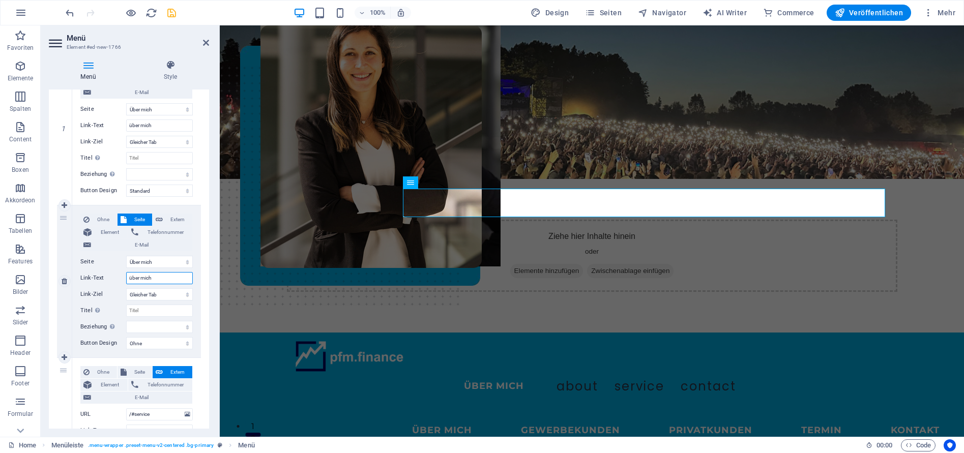
select select
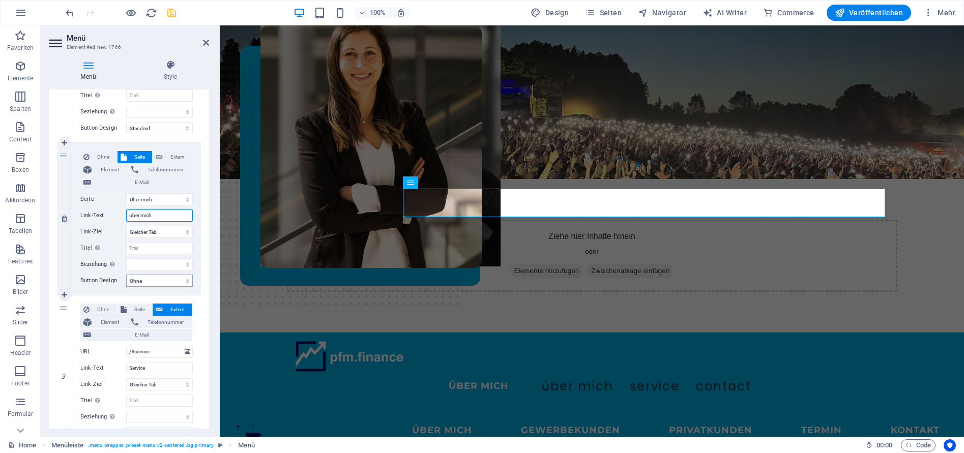
scroll to position [205, 0]
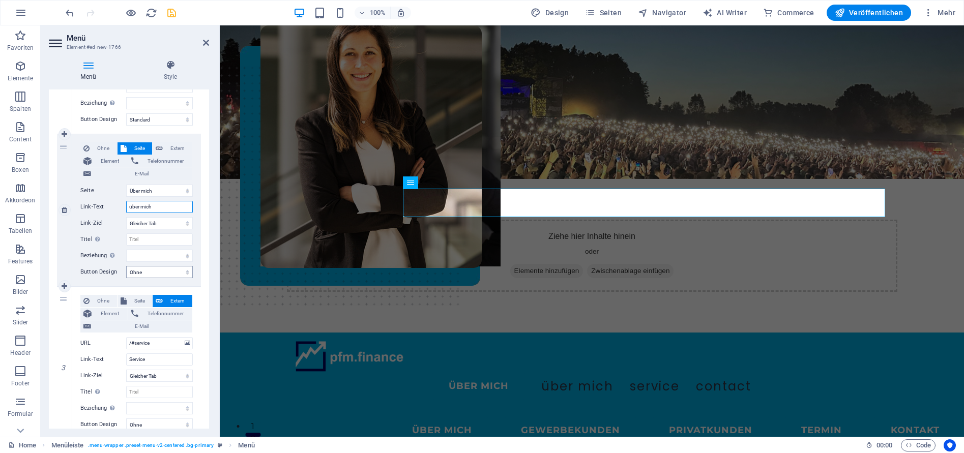
type input "über mich"
click at [150, 270] on select "Ohne Standard Primär Sekundär" at bounding box center [159, 272] width 67 height 12
select select "default"
click at [126, 266] on select "Ohne Standard Primär Sekundär" at bounding box center [159, 272] width 67 height 12
select select
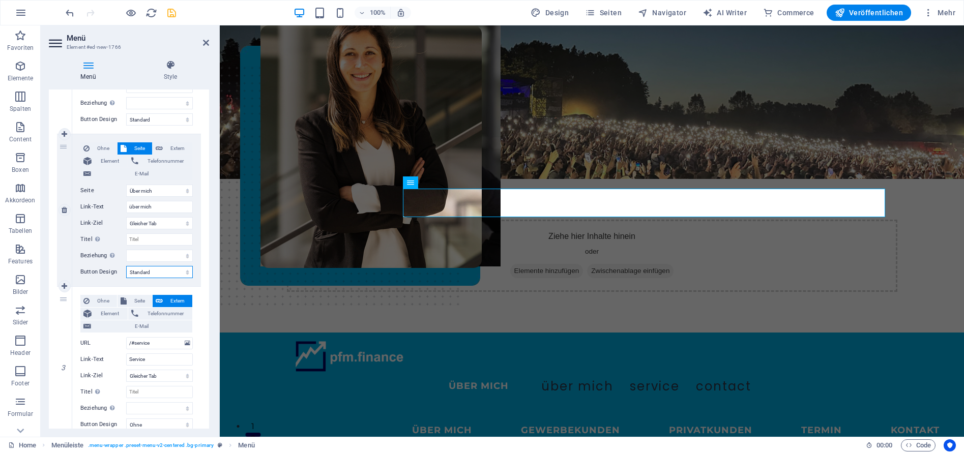
select select
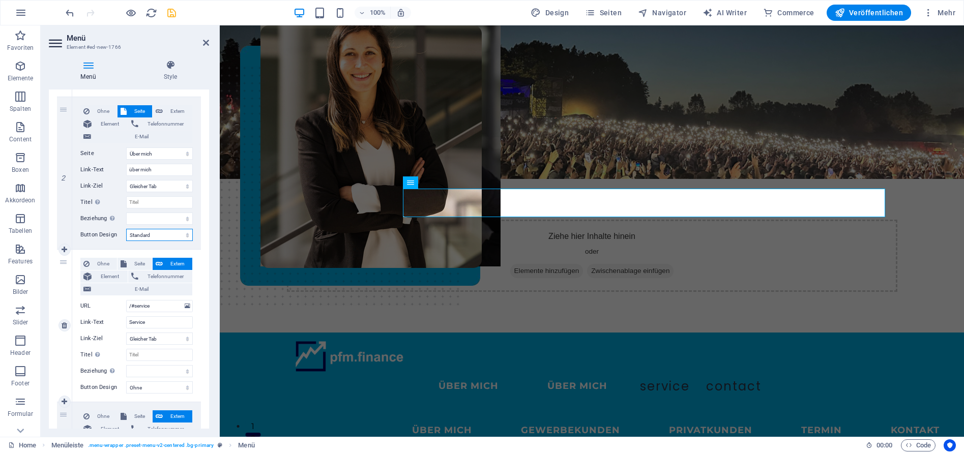
scroll to position [244, 0]
click at [140, 259] on span "Seite" at bounding box center [140, 261] width 20 height 12
select select
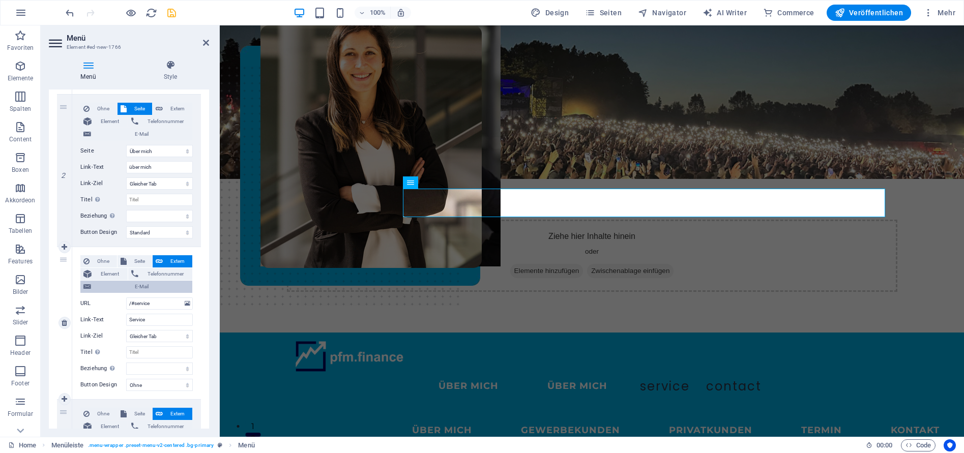
select select
click at [152, 304] on select "Home Über mich Gewerbekunden Privatkunden -- GKV-Analyse Kontakt Impressum Date…" at bounding box center [159, 304] width 67 height 12
select select "2"
click at [126, 298] on select "Home Über mich Gewerbekunden Privatkunden -- GKV-Analyse Kontakt Impressum Date…" at bounding box center [159, 304] width 67 height 12
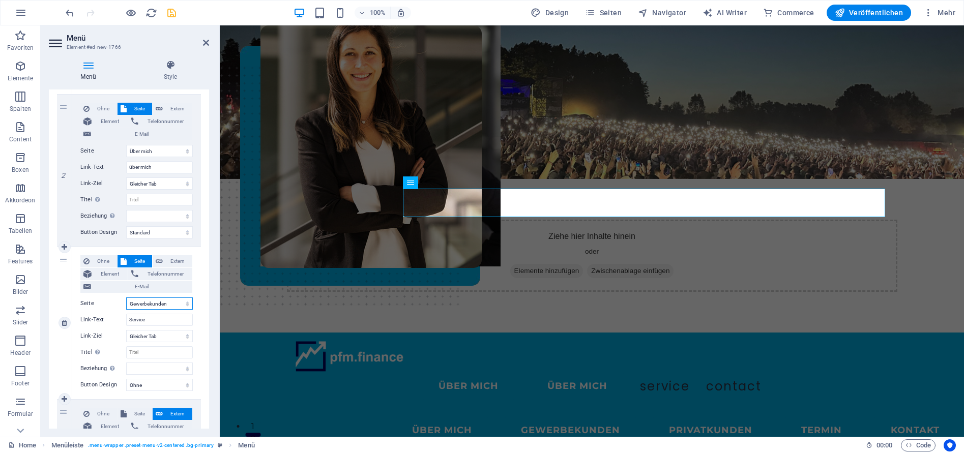
select select
click at [150, 321] on input "Service" at bounding box center [159, 320] width 67 height 12
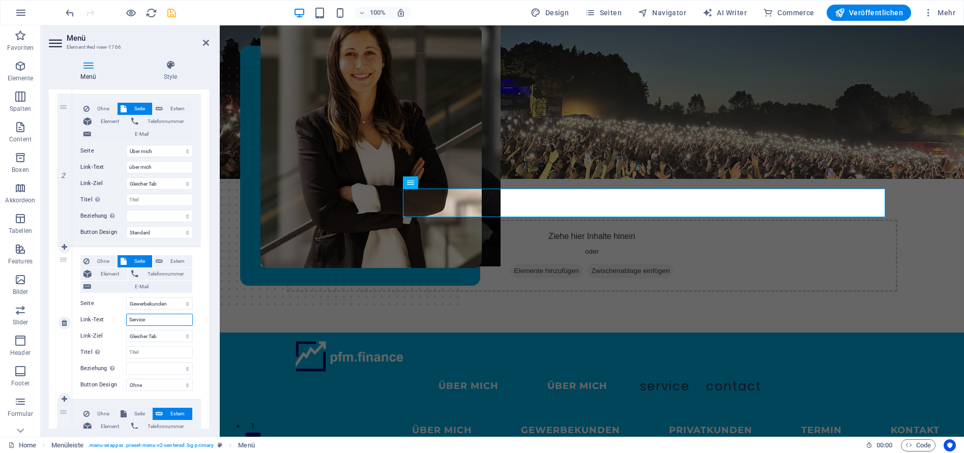
click at [150, 321] on input "Service" at bounding box center [159, 320] width 67 height 12
type input "Gewerbekunden"
select select
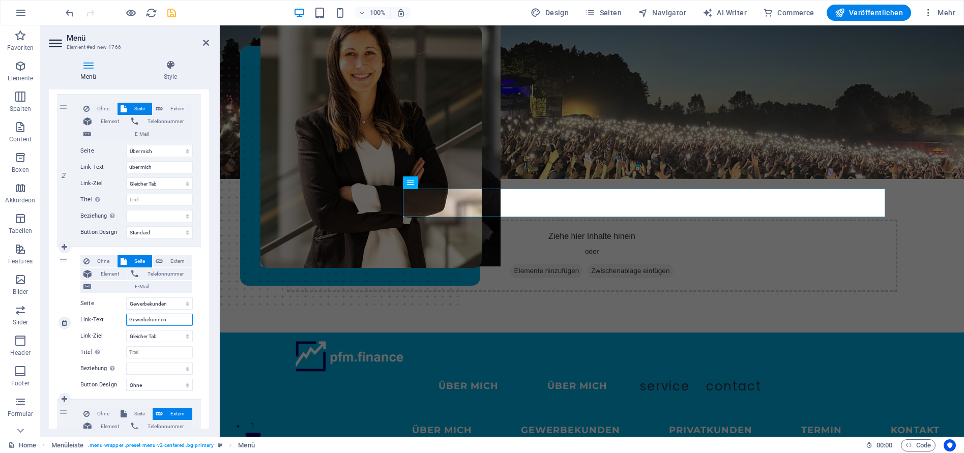
select select
type input "Gewerbekunden"
click at [148, 386] on select "Ohne Standard Primär Sekundär" at bounding box center [159, 385] width 67 height 12
select select "default"
click at [126, 379] on select "Ohne Standard Primär Sekundär" at bounding box center [159, 385] width 67 height 12
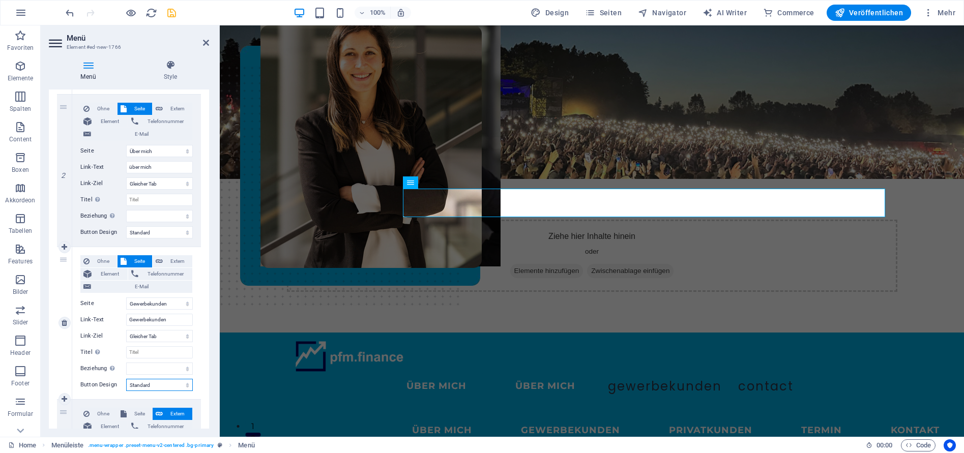
select select
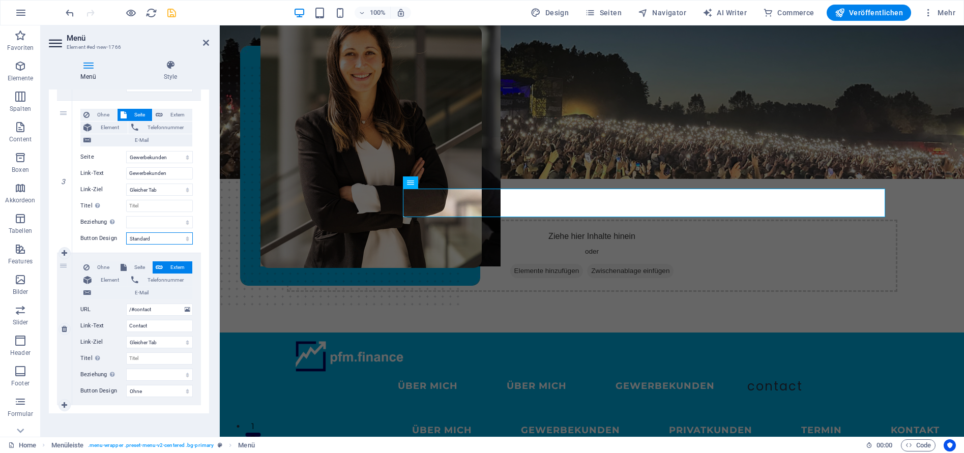
scroll to position [394, 0]
click at [137, 266] on span "Seite" at bounding box center [140, 264] width 20 height 12
select select
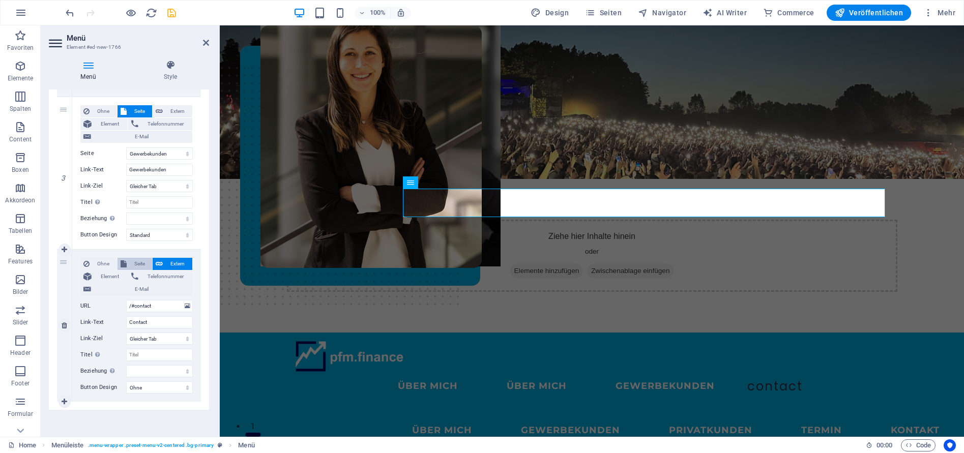
select select
click at [155, 304] on select "Home Über mich Gewerbekunden Privatkunden -- GKV-Analyse Kontakt Impressum Date…" at bounding box center [159, 306] width 67 height 12
click at [172, 262] on span "Extern" at bounding box center [177, 264] width 23 height 12
select select
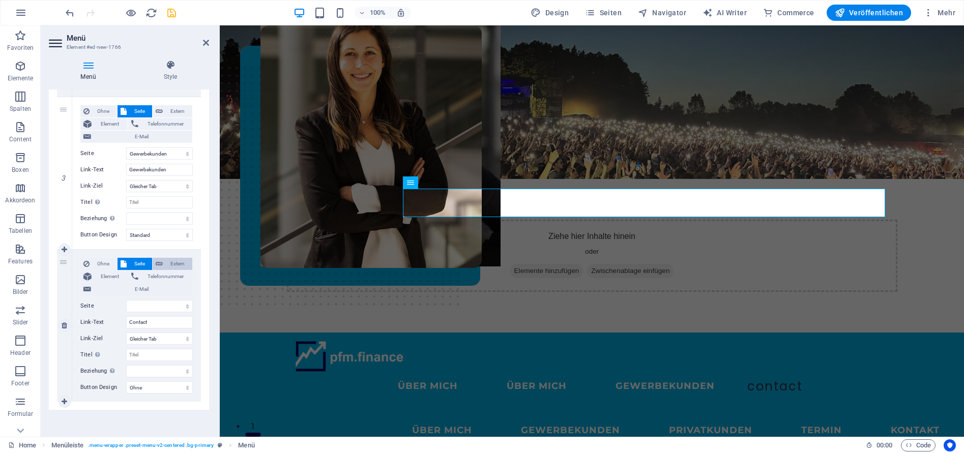
select select
select select "blank"
select select
click at [156, 322] on input "Contact" at bounding box center [159, 323] width 67 height 12
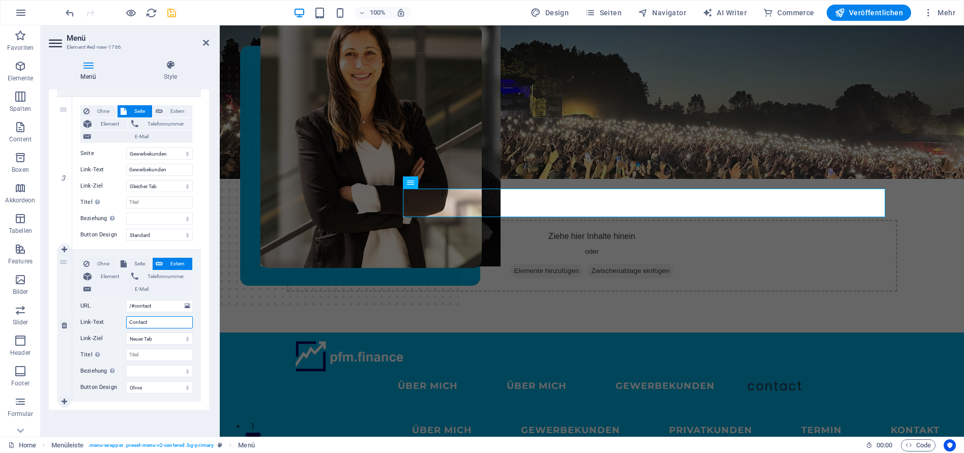
click at [156, 322] on input "Contact" at bounding box center [159, 323] width 67 height 12
type input "T"
select select
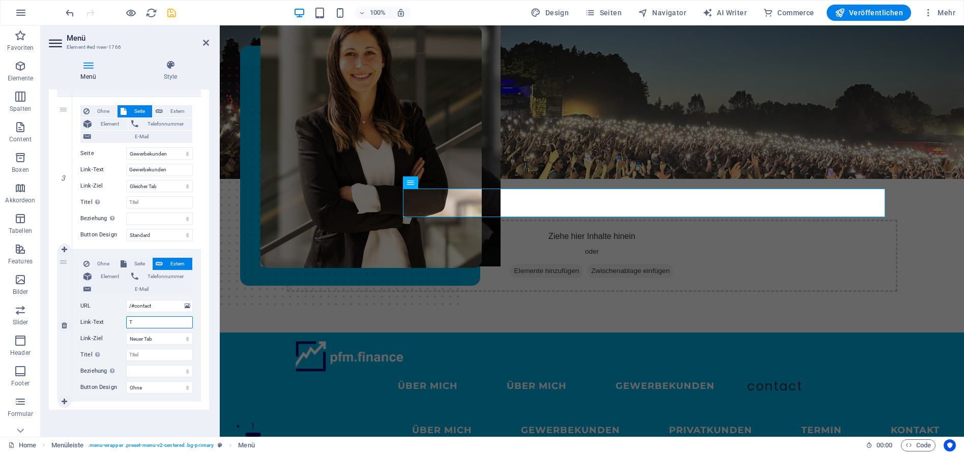
select select
type input "Termin"
select select
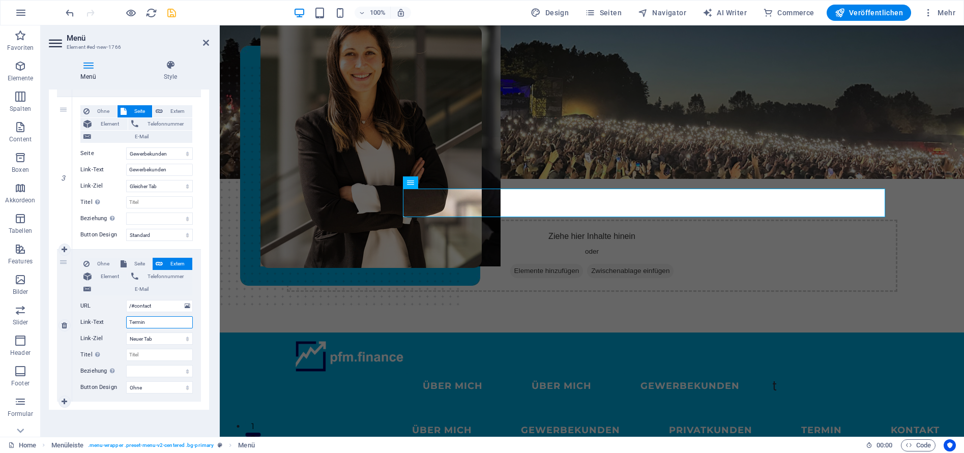
select select
type input "Termin"
click at [150, 309] on input "/#contact" at bounding box center [159, 306] width 67 height 12
click at [154, 309] on input "/#contact" at bounding box center [159, 306] width 67 height 12
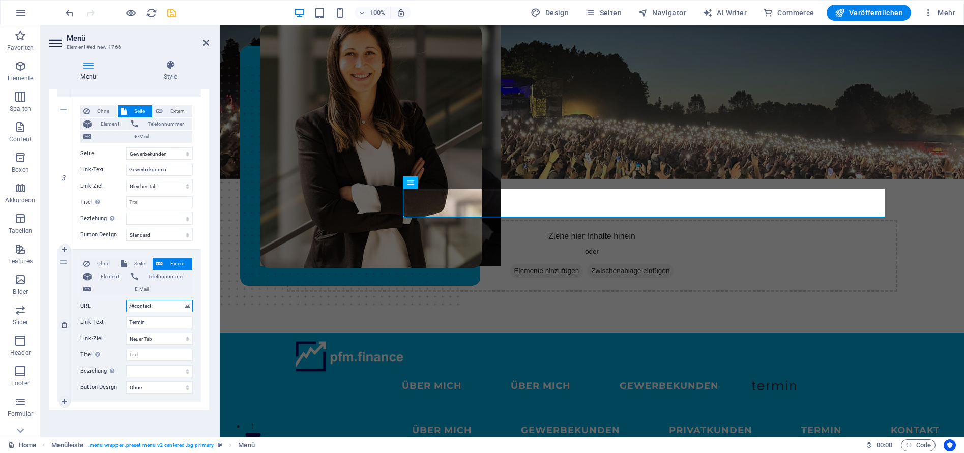
click at [159, 307] on input "/#contact" at bounding box center [159, 306] width 67 height 12
drag, startPoint x: 163, startPoint y: 306, endPoint x: 109, endPoint y: 299, distance: 54.4
click at [109, 300] on div "URL /#contact" at bounding box center [136, 306] width 112 height 12
paste input "[URL][EMAIL_ADDRESS][DOMAIN_NAME][DOMAIN_NAME]"
type input "[URL][EMAIL_ADDRESS][DOMAIN_NAME][DOMAIN_NAME]"
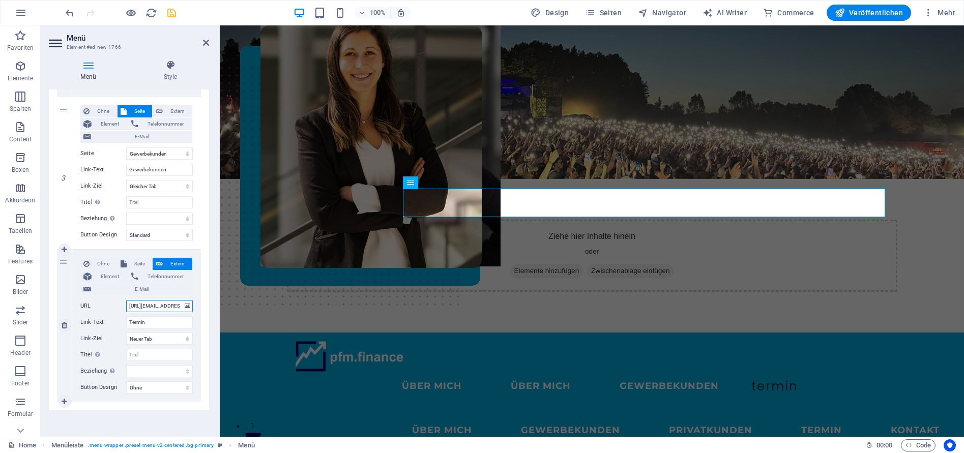
scroll to position [0, 169]
select select
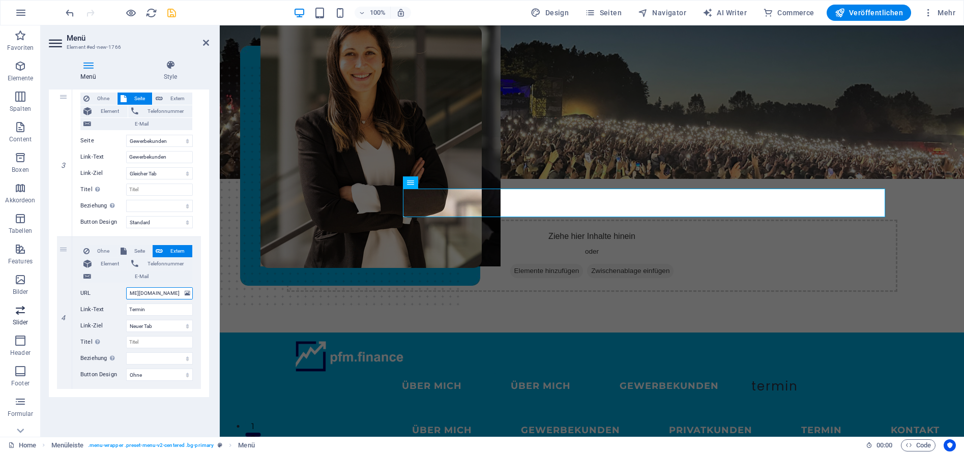
scroll to position [408, 0]
type input "[URL][EMAIL_ADDRESS][DOMAIN_NAME][DOMAIN_NAME]"
click at [65, 237] on icon at bounding box center [65, 236] width 6 height 7
select select
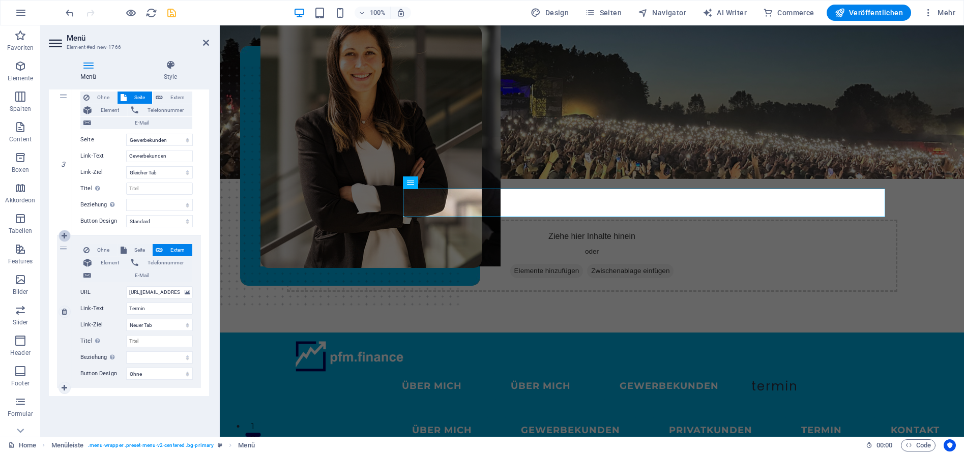
select select
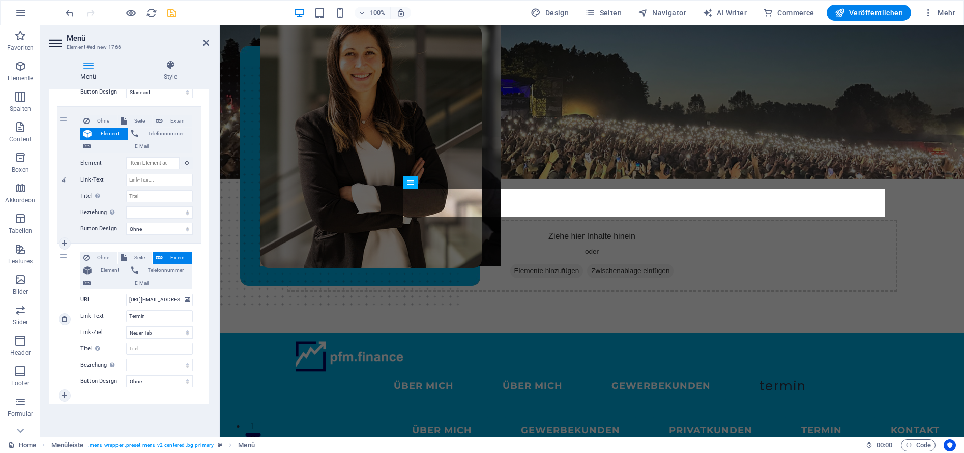
scroll to position [548, 0]
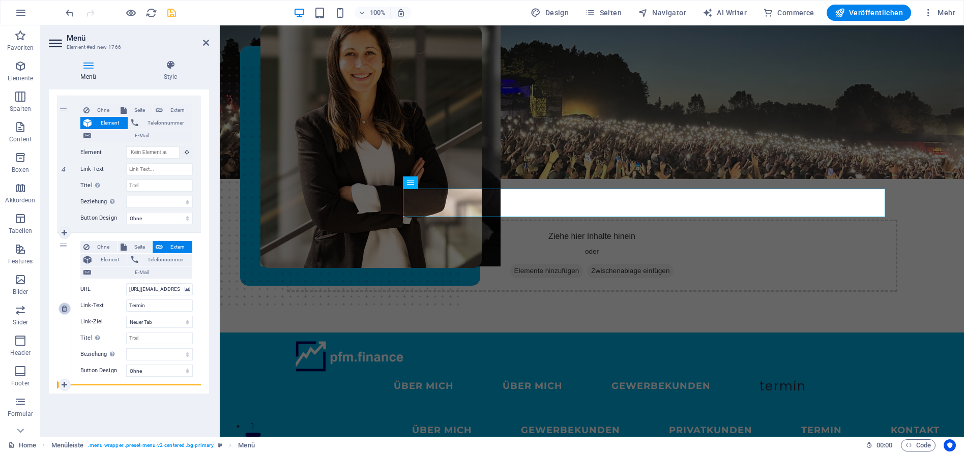
drag, startPoint x: 62, startPoint y: 108, endPoint x: 64, endPoint y: 311, distance: 202.6
click at [68, 332] on div "1 Ohne Seite Extern Element Telefonnummer E-Mail Seite Home Über mich Gewerbeku…" at bounding box center [129, 12] width 144 height 748
select select
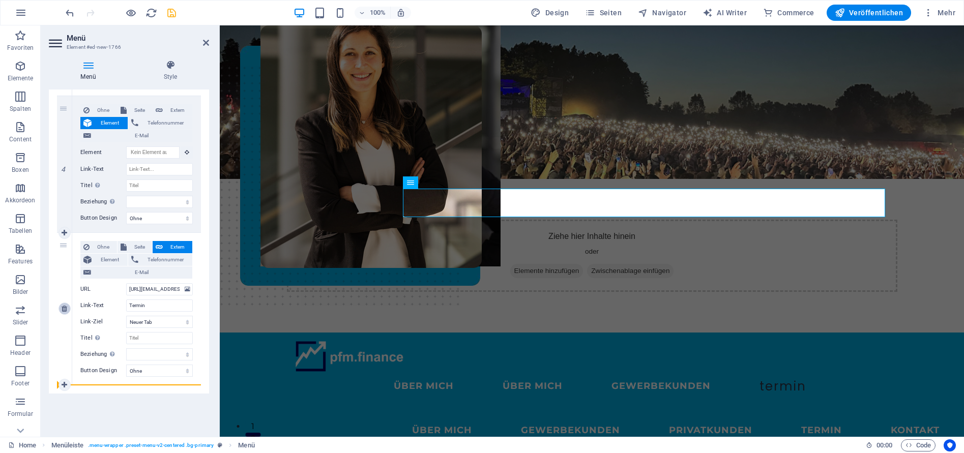
type input "[URL][EMAIL_ADDRESS][DOMAIN_NAME][DOMAIN_NAME]"
type input "Termin"
select select "blank"
select select
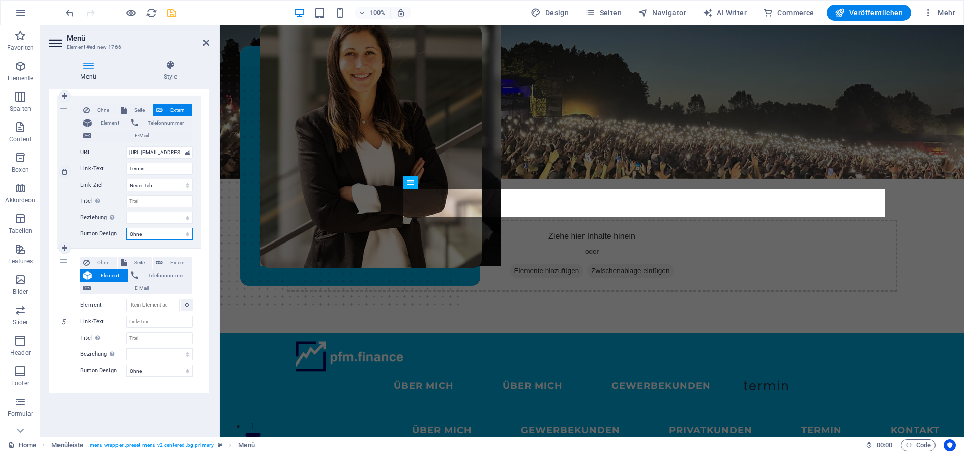
click at [158, 236] on select "Ohne Standard Primär Sekundär" at bounding box center [159, 234] width 67 height 12
select select "default"
click at [126, 228] on select "Ohne Standard Primär Sekundär" at bounding box center [159, 234] width 67 height 12
select select
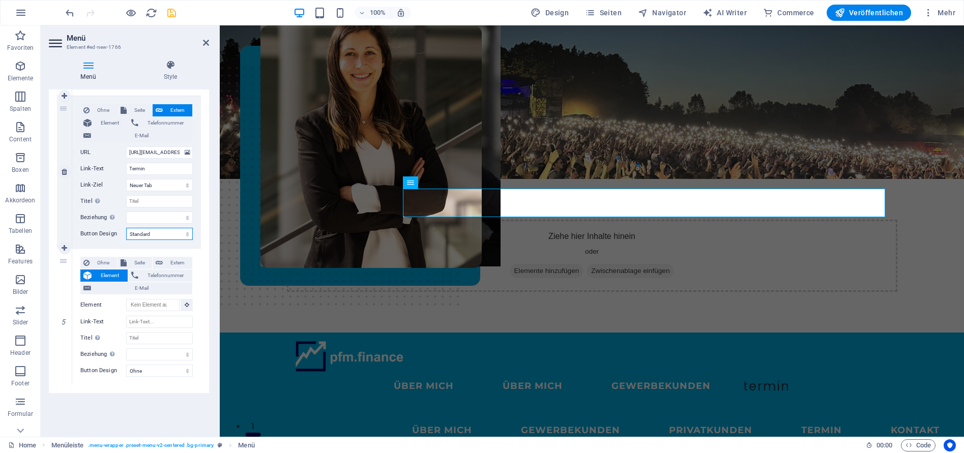
select select
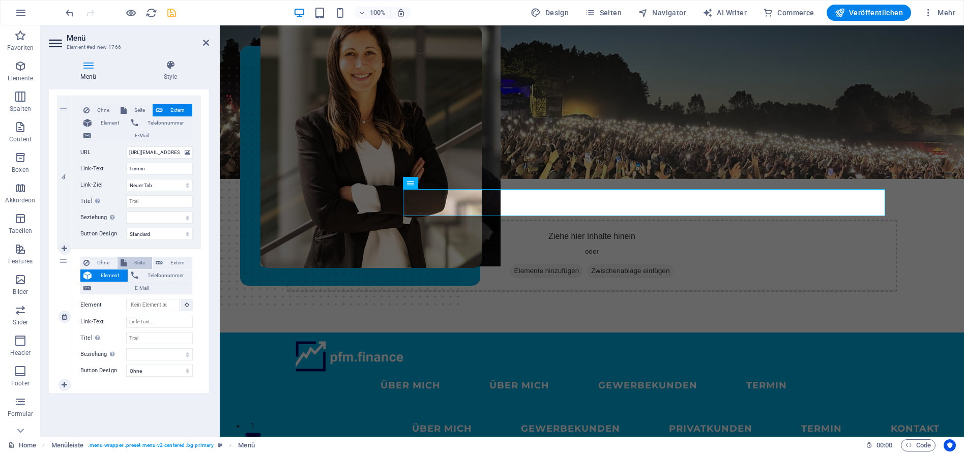
click at [135, 259] on span "Seite" at bounding box center [140, 263] width 20 height 12
select select
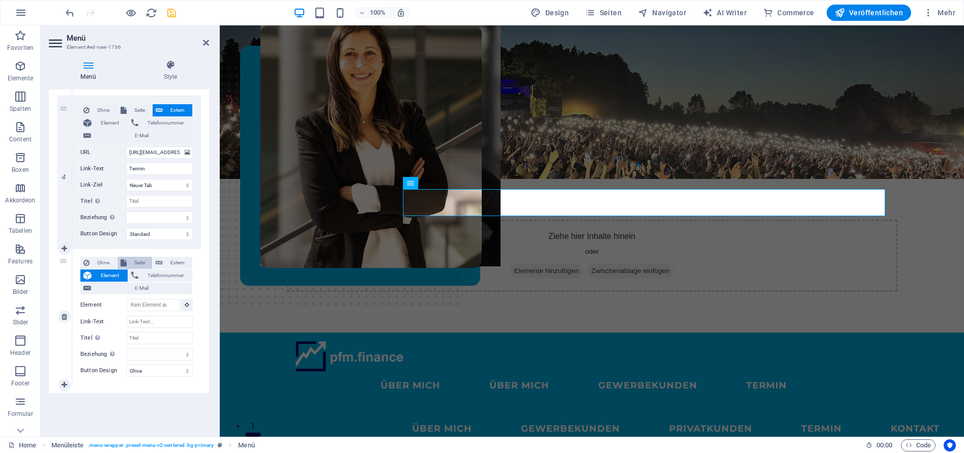
select select
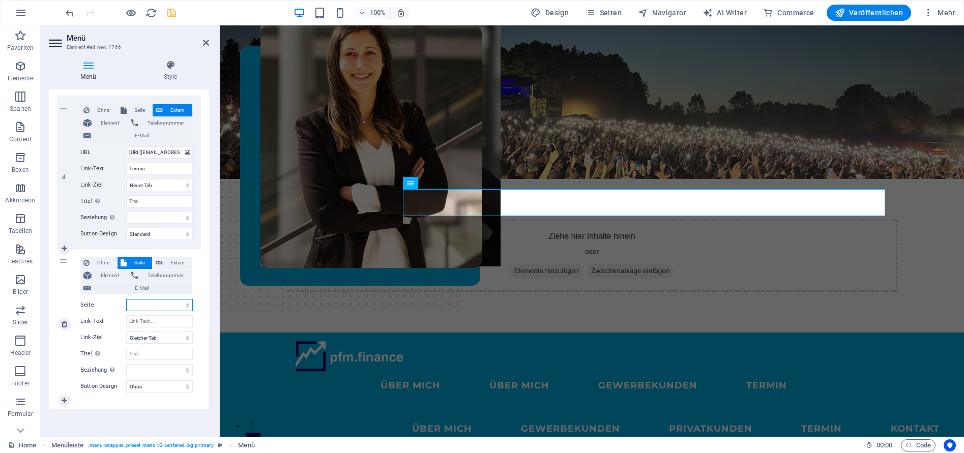
click at [148, 304] on select "Home Über mich Gewerbekunden Privatkunden -- GKV-Analyse Kontakt Impressum Date…" at bounding box center [159, 305] width 67 height 12
click at [126, 299] on select "Home Über mich Gewerbekunden Privatkunden -- GKV-Analyse Kontakt Impressum Date…" at bounding box center [159, 305] width 67 height 12
click at [151, 322] on input "Link-Text" at bounding box center [159, 322] width 67 height 12
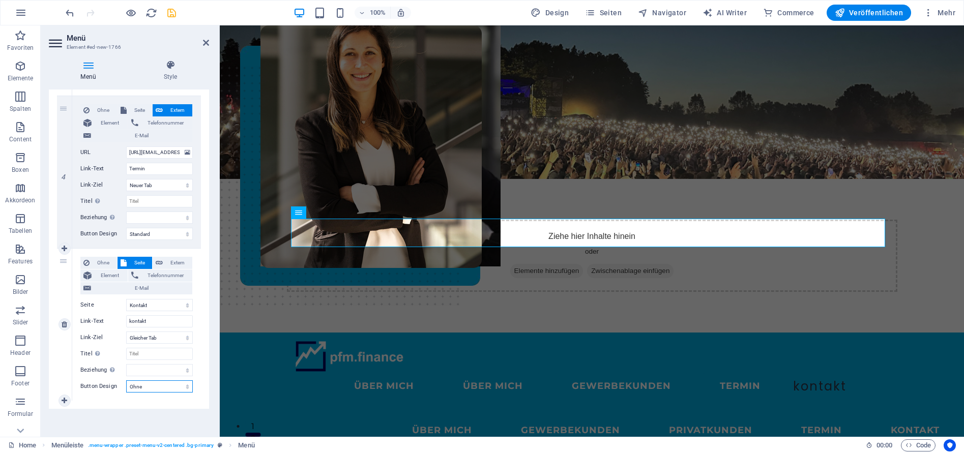
click at [151, 384] on select "Ohne Standard Primär Sekundär" at bounding box center [159, 387] width 67 height 12
click at [126, 381] on select "Ohne Standard Primär Sekundär" at bounding box center [159, 387] width 67 height 12
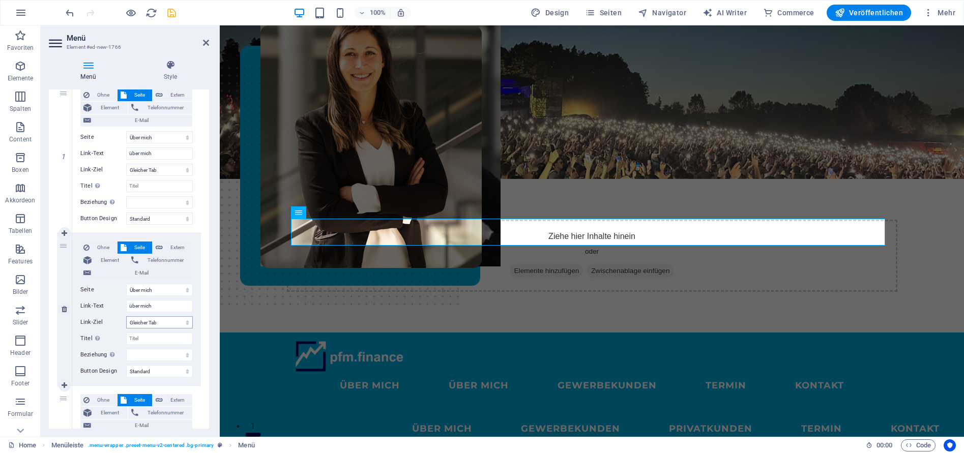
scroll to position [137, 0]
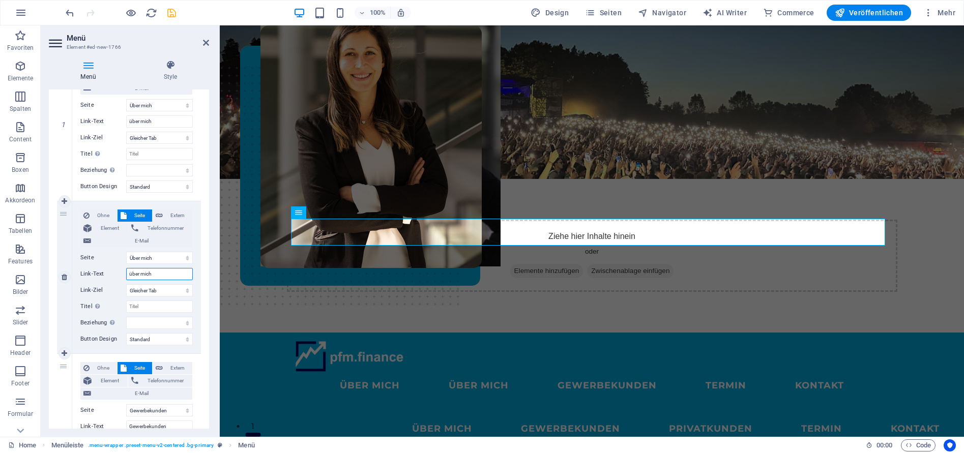
click at [159, 275] on input "über mich" at bounding box center [159, 274] width 67 height 12
click at [161, 270] on input "über mich" at bounding box center [159, 274] width 67 height 12
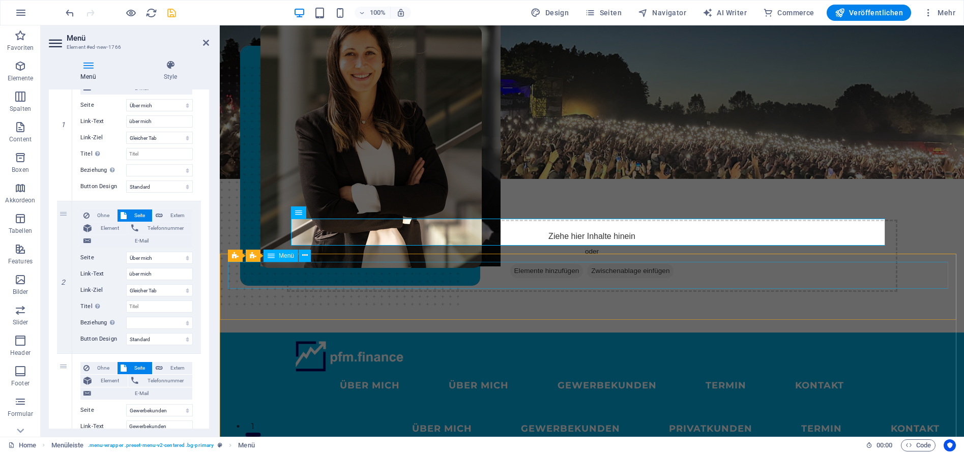
click at [364, 416] on nav "ÜBER MICH GEWERBEKUNDEN PRIVATKUNDEN Termin KONTAKT" at bounding box center [592, 429] width 728 height 27
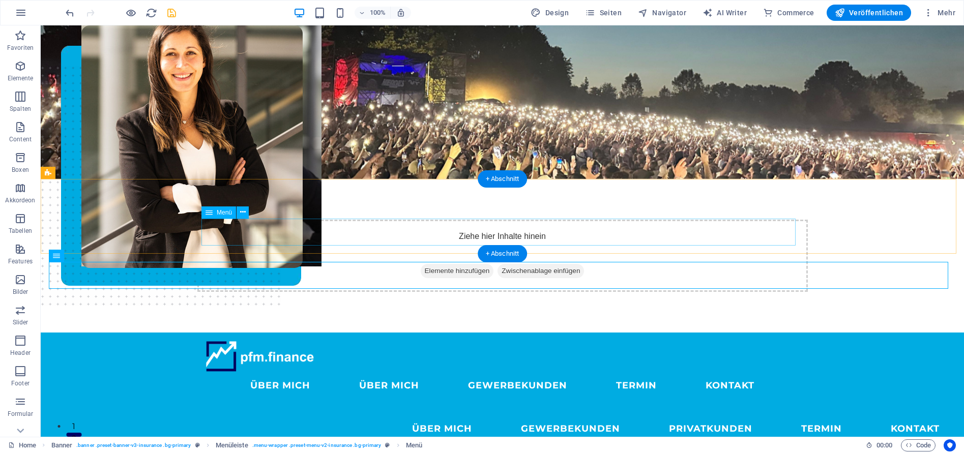
click at [222, 373] on nav "über mich über mich Gewerbekunden Termin kontakt" at bounding box center [503, 386] width 594 height 27
click at [229, 373] on nav "über mich über mich Gewerbekunden Termin kontakt" at bounding box center [503, 386] width 594 height 27
click at [329, 373] on nav "über mich über mich Gewerbekunden Termin kontakt" at bounding box center [503, 386] width 594 height 27
click at [325, 373] on nav "über mich über mich Gewerbekunden Termin kontakt" at bounding box center [503, 386] width 594 height 27
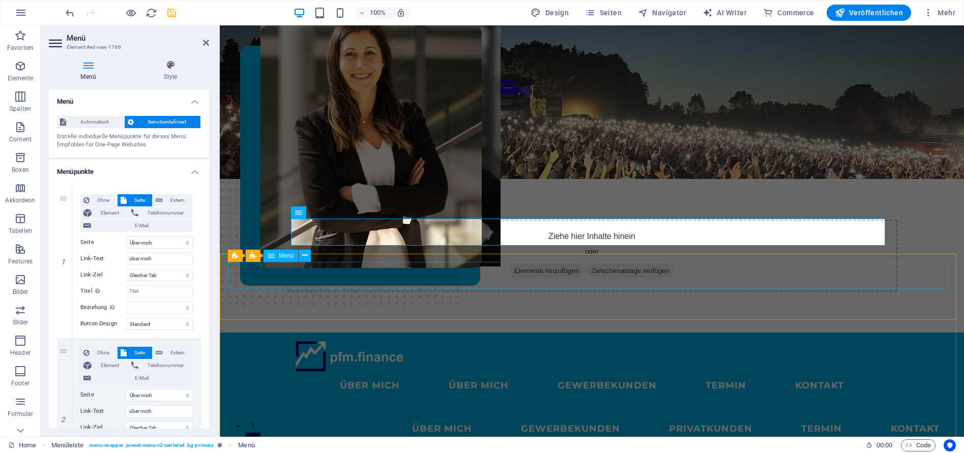
click at [356, 416] on nav "ÜBER MICH GEWERBEKUNDEN PRIVATKUNDEN Termin KONTAKT" at bounding box center [592, 429] width 728 height 27
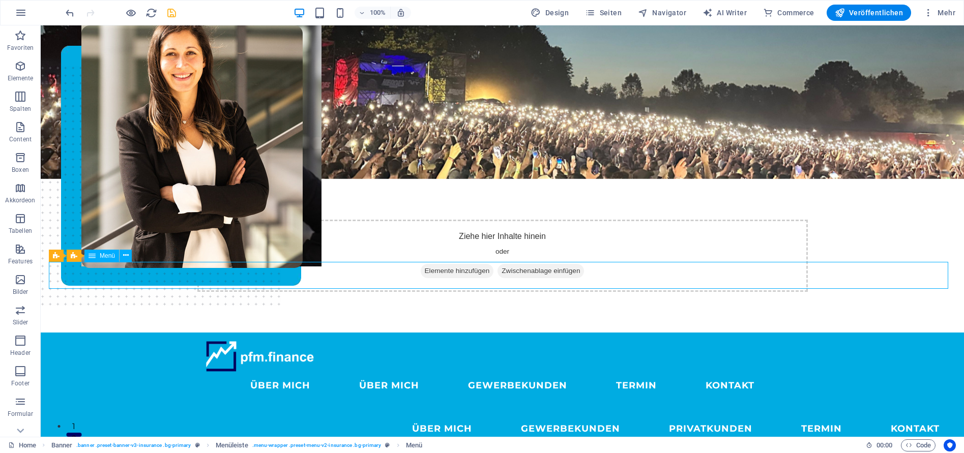
click at [306, 416] on nav "ÜBER MICH GEWERBEKUNDEN PRIVATKUNDEN Termin KONTAKT" at bounding box center [502, 429] width 907 height 27
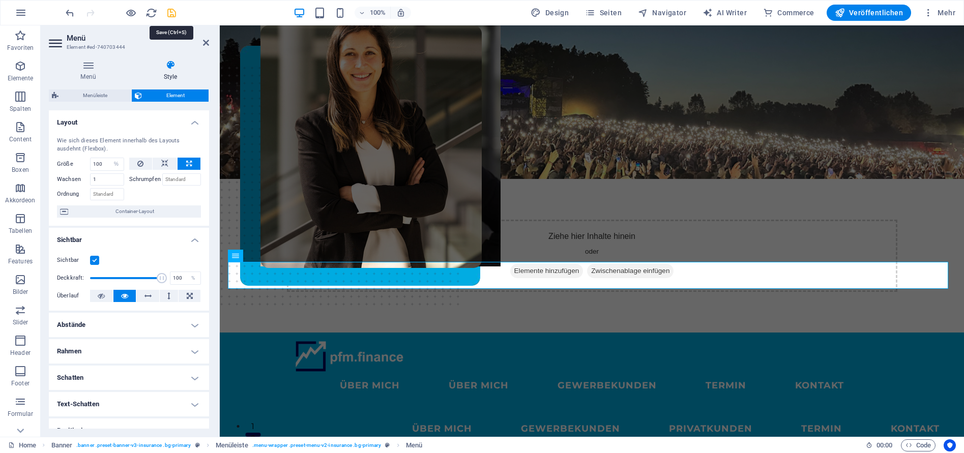
click at [173, 12] on icon "save" at bounding box center [172, 13] width 12 height 12
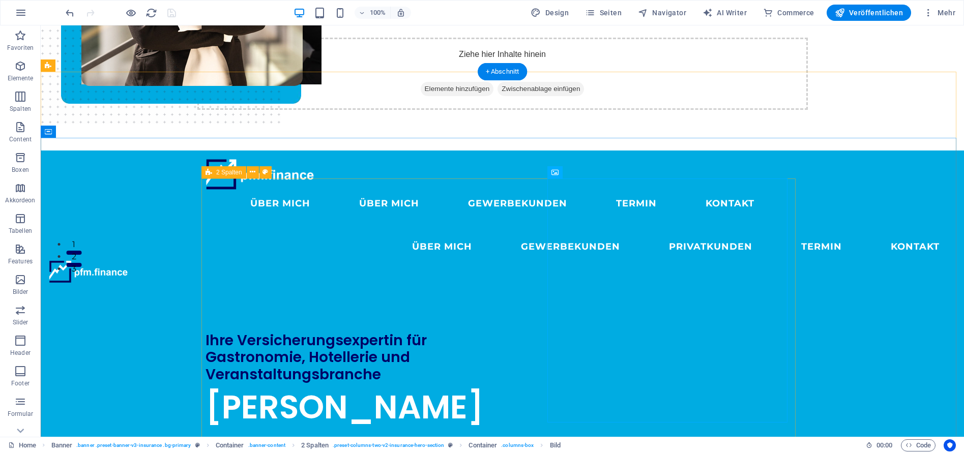
scroll to position [0, 0]
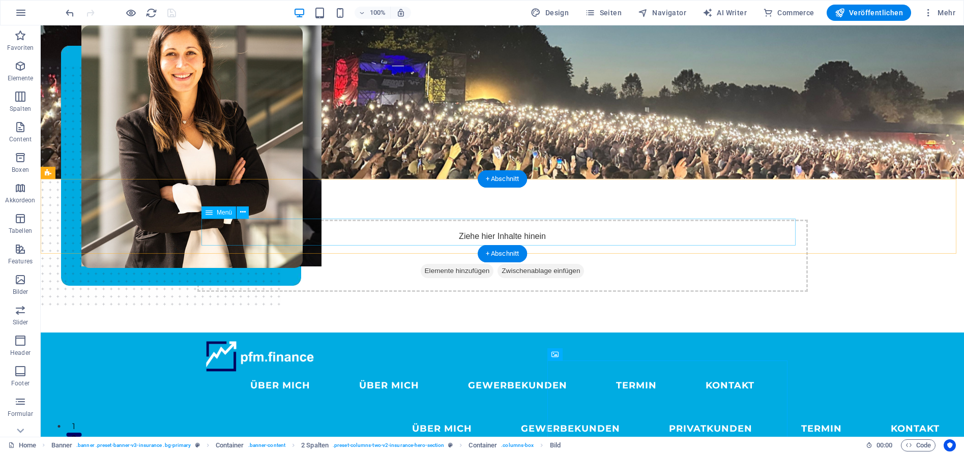
click at [315, 373] on nav "über mich über mich Gewerbekunden Termin kontakt" at bounding box center [503, 386] width 594 height 27
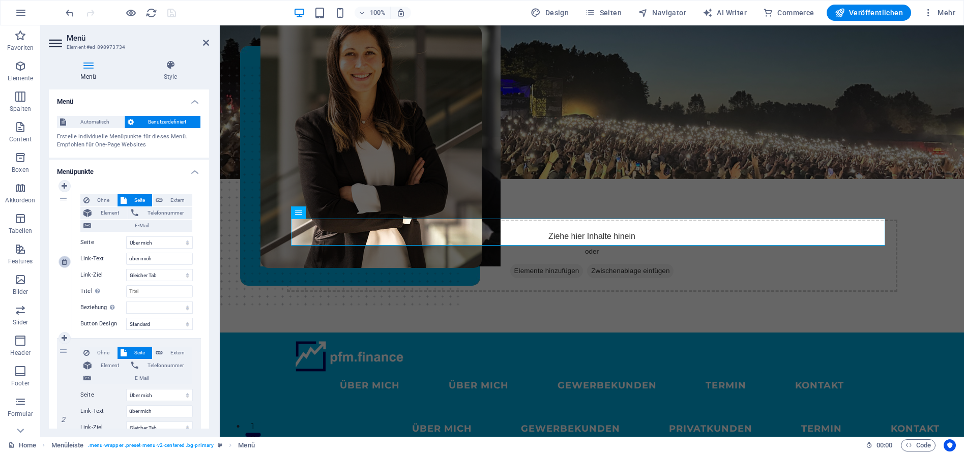
click at [61, 262] on link at bounding box center [65, 262] width 12 height 12
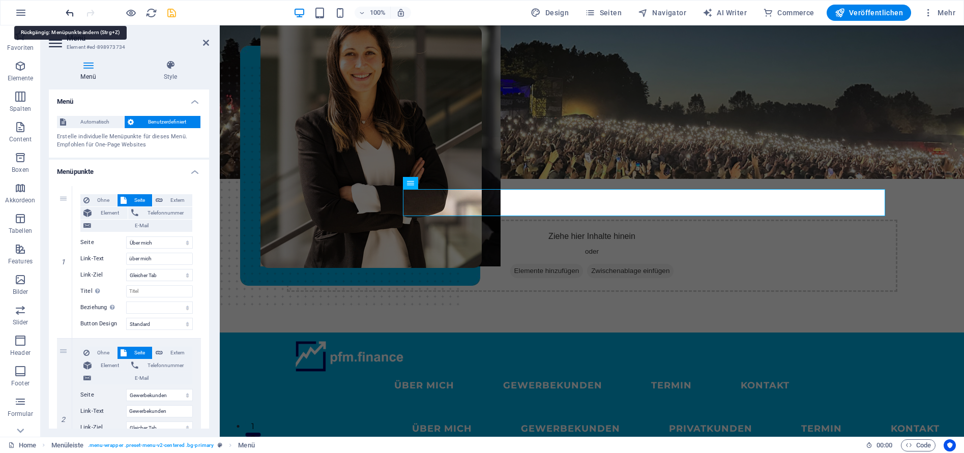
click at [68, 13] on icon "undo" at bounding box center [70, 13] width 12 height 12
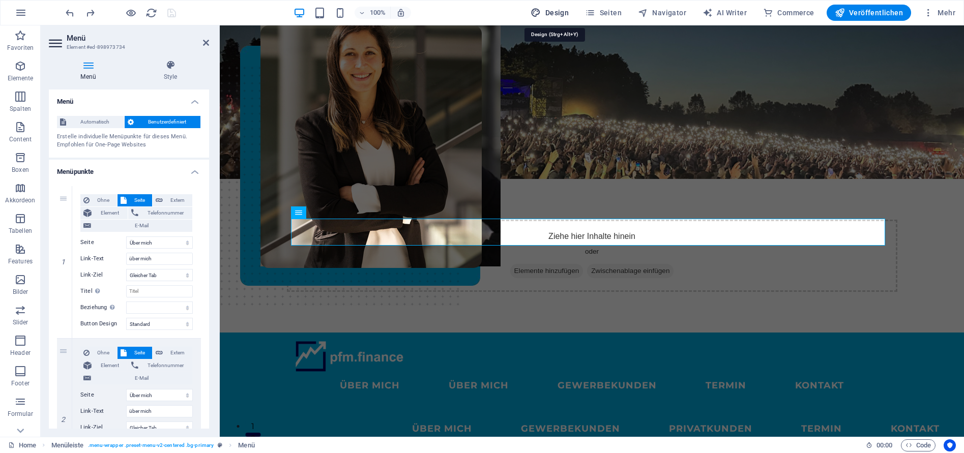
click at [569, 11] on span "Design" at bounding box center [550, 13] width 38 height 10
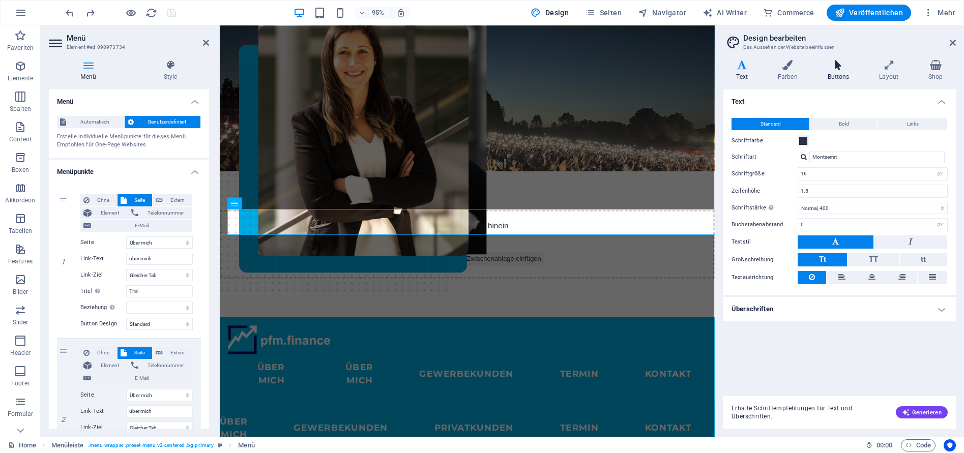
click at [837, 75] on h4 "Buttons" at bounding box center [841, 70] width 52 height 21
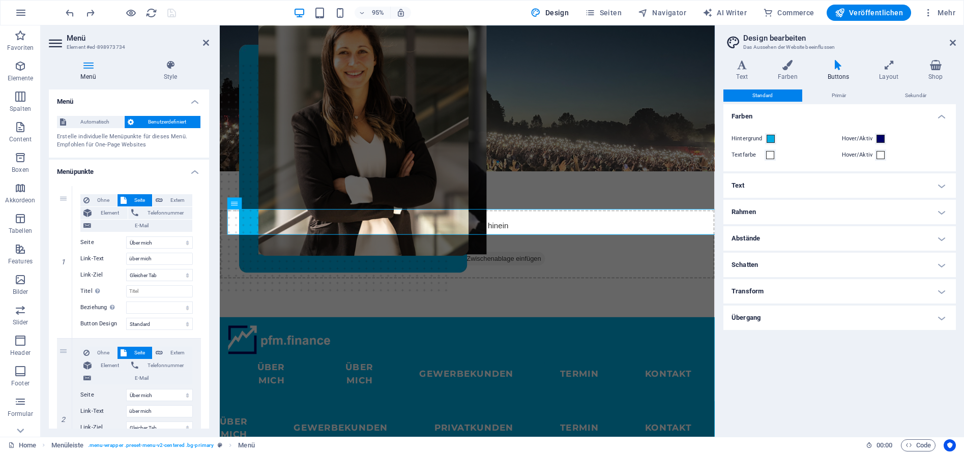
click at [832, 217] on h4 "Rahmen" at bounding box center [840, 212] width 233 height 24
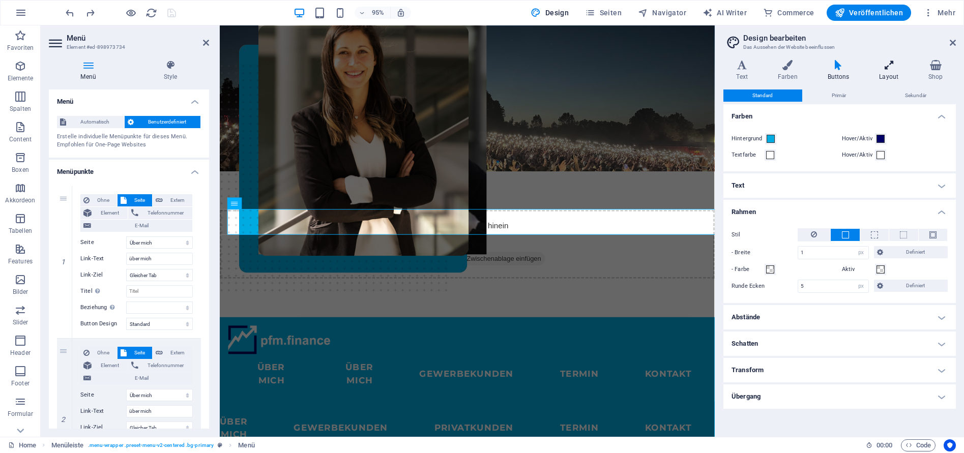
click at [892, 67] on icon at bounding box center [889, 65] width 45 height 10
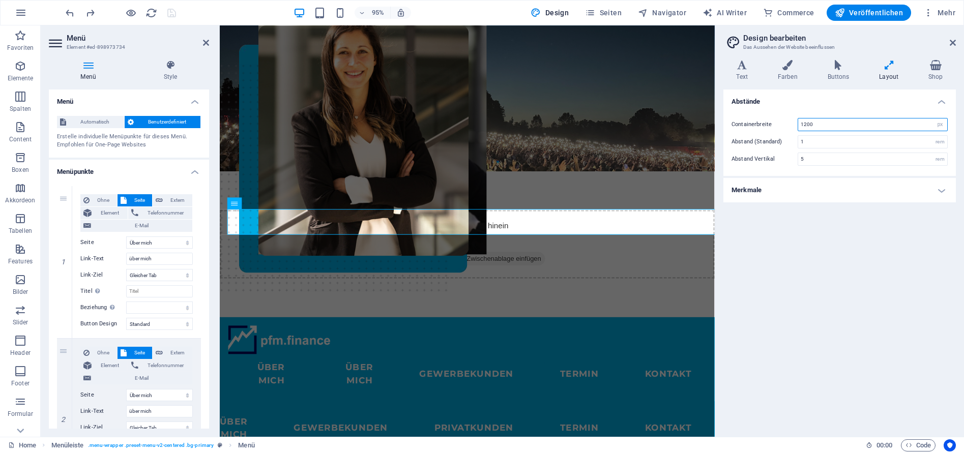
click at [807, 123] on input "1200" at bounding box center [872, 125] width 149 height 12
click at [840, 244] on div "Abstände Containerbreite 1800 rem px Abstand (Standard) 1 rem Abstand Vertikal …" at bounding box center [840, 259] width 233 height 339
click at [843, 68] on icon at bounding box center [839, 65] width 48 height 10
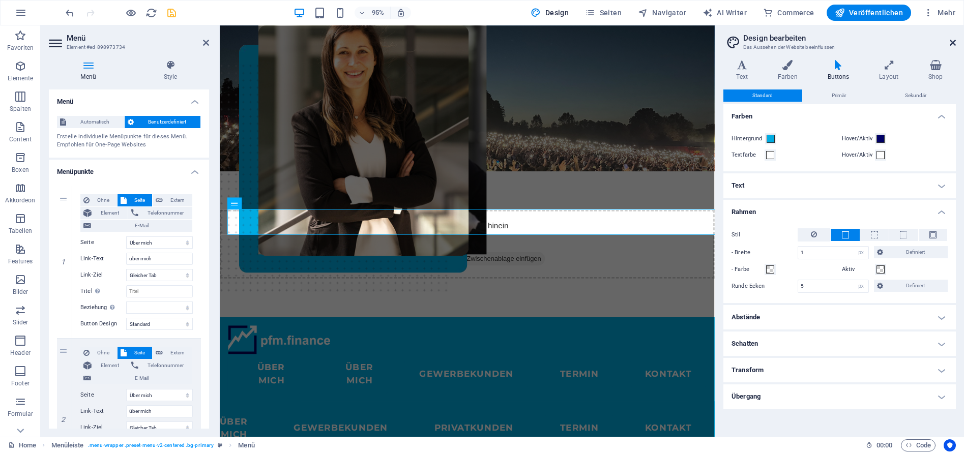
click at [953, 41] on icon at bounding box center [953, 43] width 6 height 8
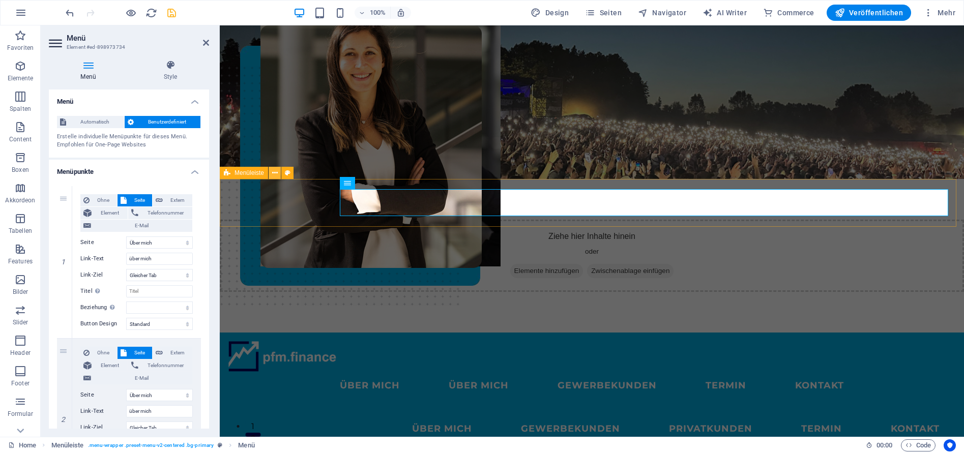
click at [273, 173] on icon at bounding box center [275, 173] width 6 height 11
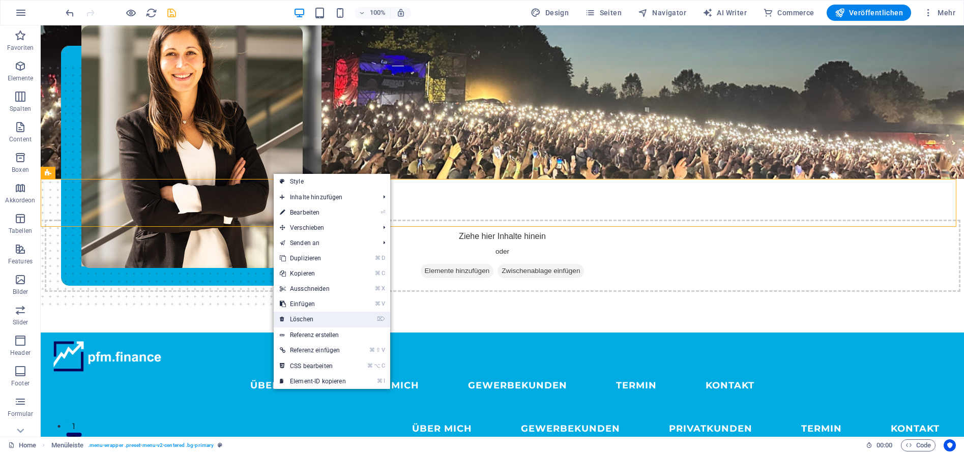
click at [332, 320] on link "⌦ Löschen" at bounding box center [313, 319] width 78 height 15
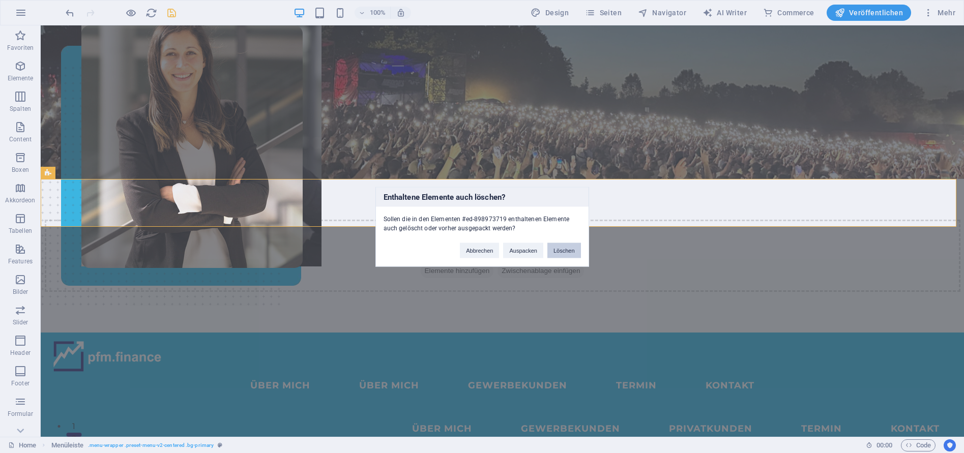
click at [564, 252] on button "Löschen" at bounding box center [565, 250] width 34 height 15
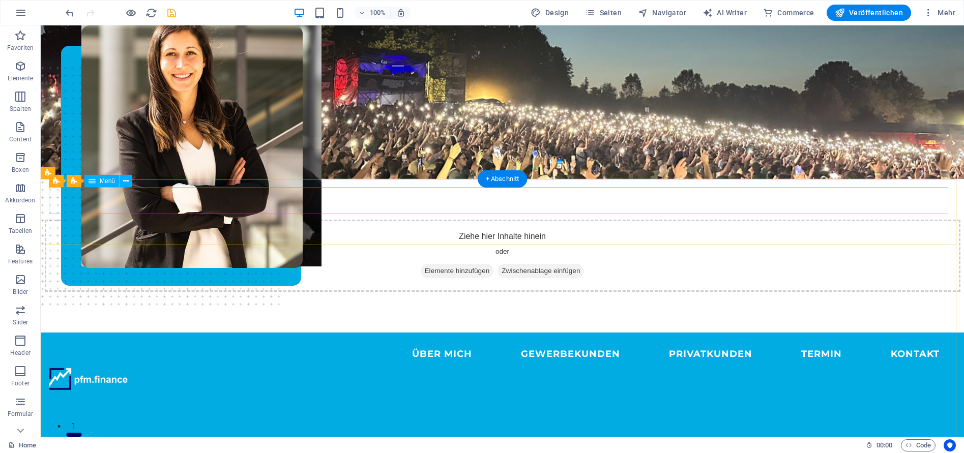
click at [317, 341] on nav "ÜBER MICH GEWERBEKUNDEN PRIVATKUNDEN Termin KONTAKT" at bounding box center [502, 354] width 907 height 27
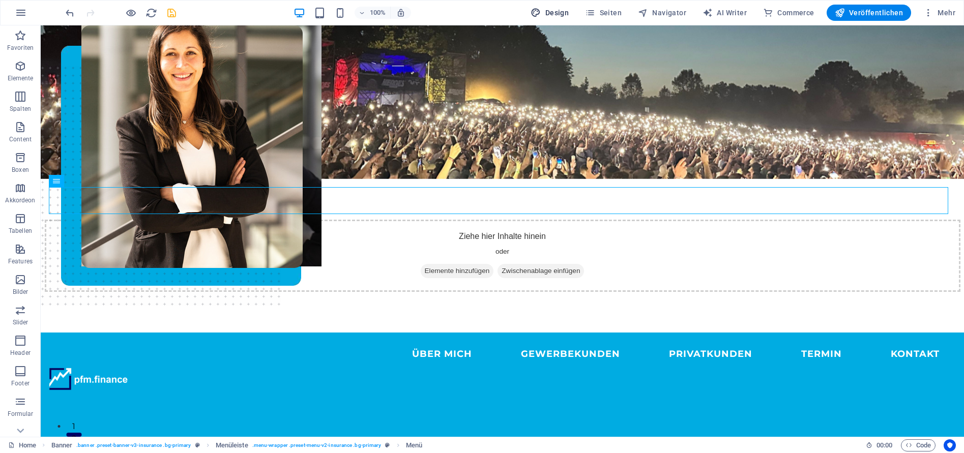
click at [551, 16] on span "Design" at bounding box center [550, 13] width 38 height 10
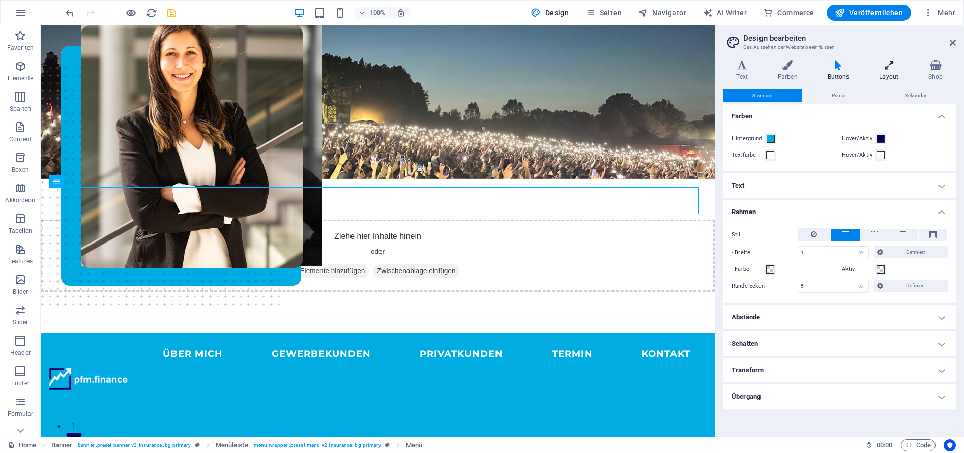
click at [892, 69] on icon at bounding box center [889, 65] width 45 height 10
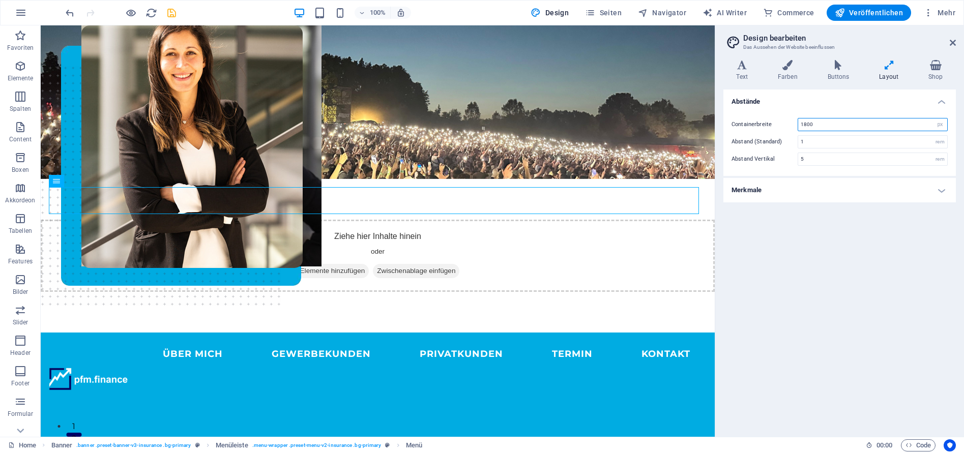
click at [826, 124] on input "1800" at bounding box center [872, 125] width 149 height 12
click at [806, 124] on input "1800" at bounding box center [872, 125] width 149 height 12
click at [846, 320] on div "Abstände Containerbreite 2000 rem px Abstand (Standard) 1 rem Abstand Vertikal …" at bounding box center [840, 259] width 233 height 339
click at [824, 123] on input "2000" at bounding box center [872, 125] width 149 height 12
click at [807, 125] on input "2000" at bounding box center [872, 125] width 149 height 12
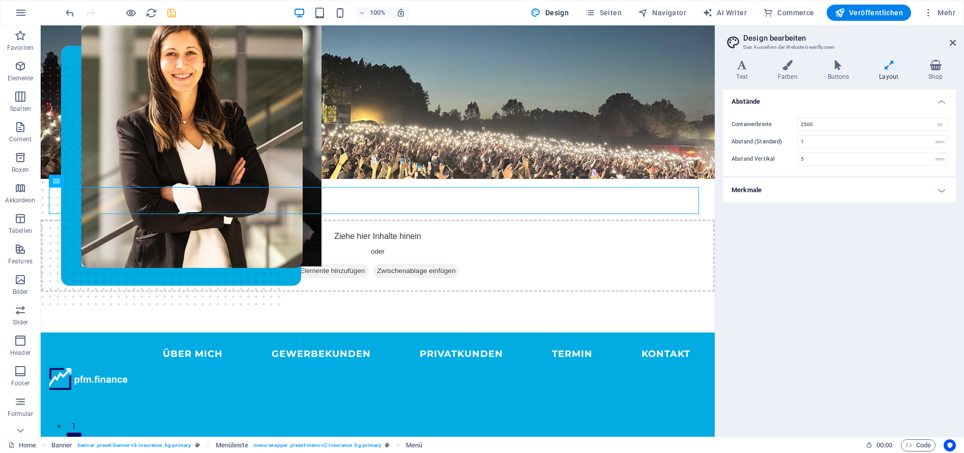
click at [852, 311] on div "Abstände Containerbreite 2500 rem px Abstand (Standard) 1 rem Abstand Vertikal …" at bounding box center [840, 259] width 233 height 339
click at [832, 129] on input "2500" at bounding box center [872, 125] width 149 height 12
click at [821, 235] on div "Abstände Containerbreite 2500 rem px Abstand (Standard) 1 rem Abstand Vertikal …" at bounding box center [840, 259] width 233 height 339
drag, startPoint x: 953, startPoint y: 43, endPoint x: 902, endPoint y: 38, distance: 51.2
click at [953, 43] on icon at bounding box center [953, 43] width 6 height 8
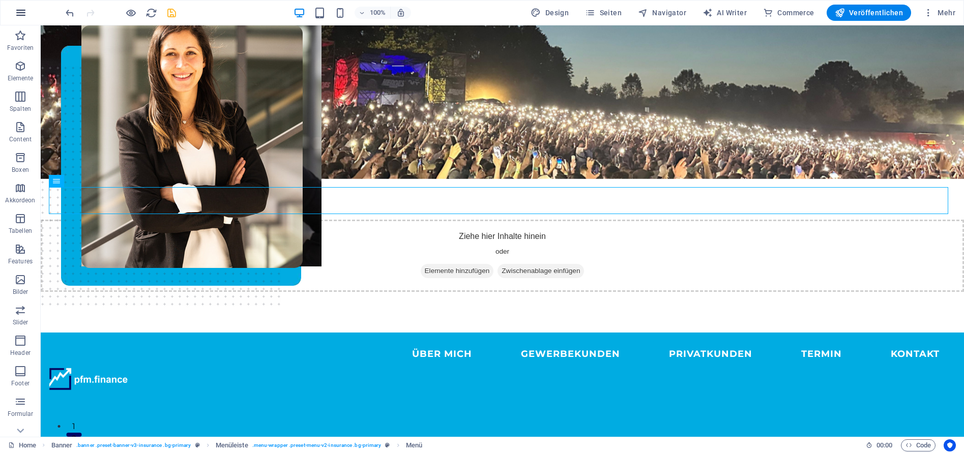
click at [26, 13] on icon "button" at bounding box center [21, 13] width 12 height 12
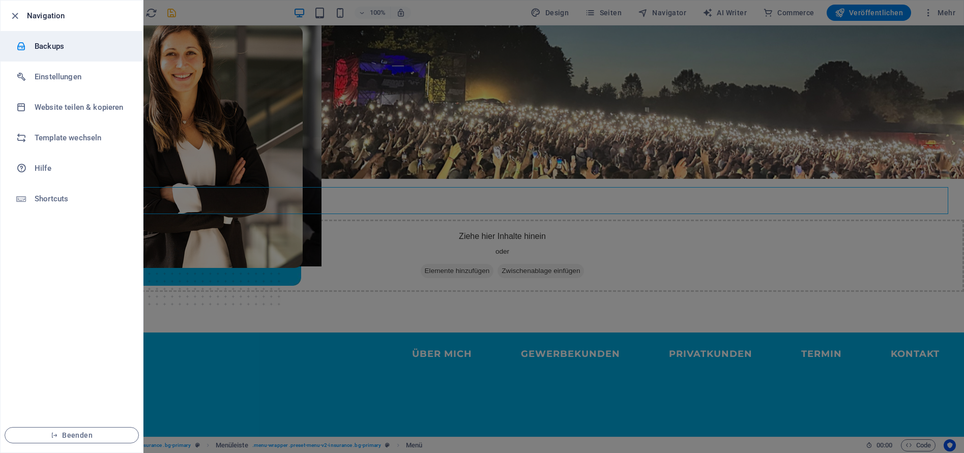
click at [53, 45] on h6 "Backups" at bounding box center [82, 46] width 94 height 12
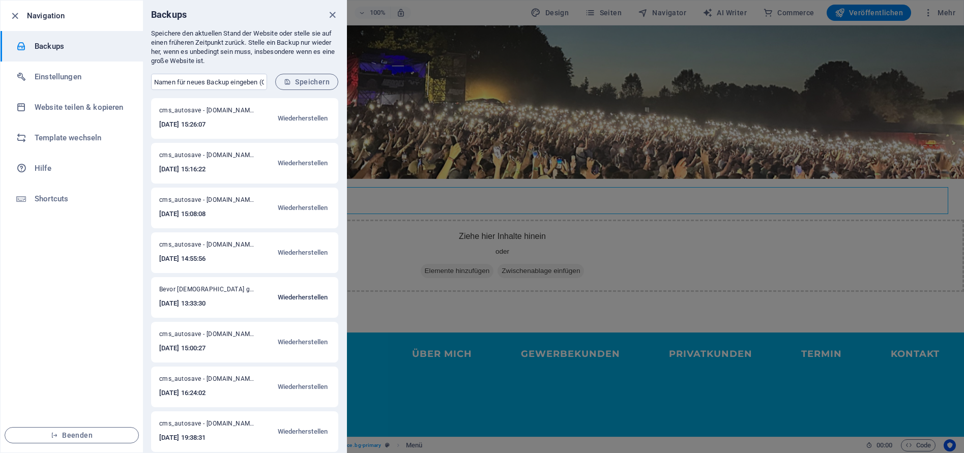
click at [301, 300] on span "Wiederherstellen" at bounding box center [303, 298] width 50 height 12
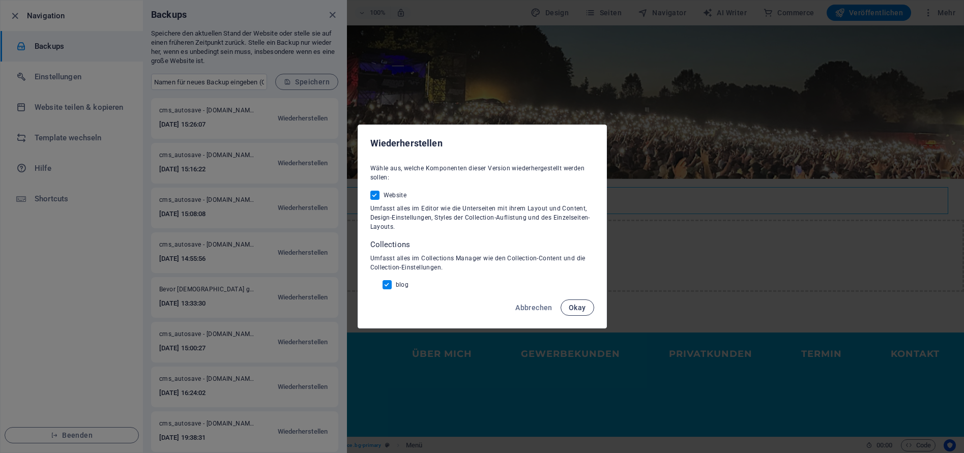
click at [577, 309] on span "Okay" at bounding box center [577, 308] width 17 height 8
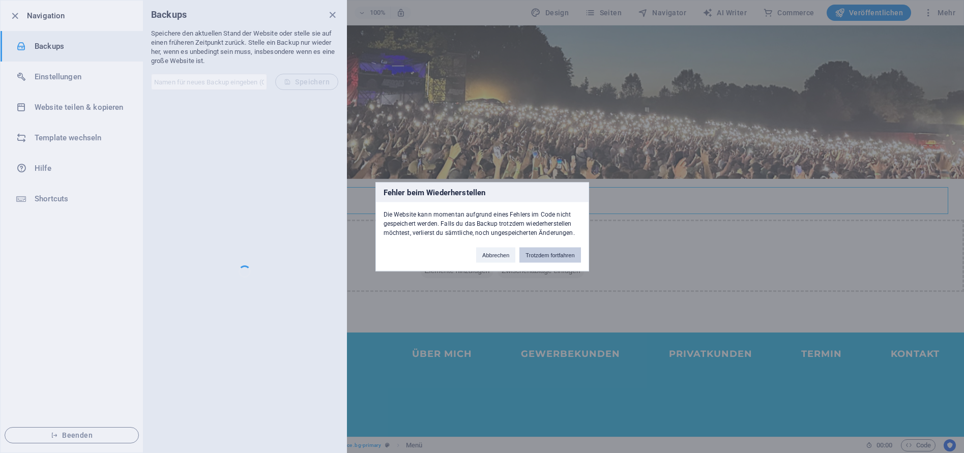
click at [559, 258] on button "Trotzdem fortfahren" at bounding box center [550, 254] width 61 height 15
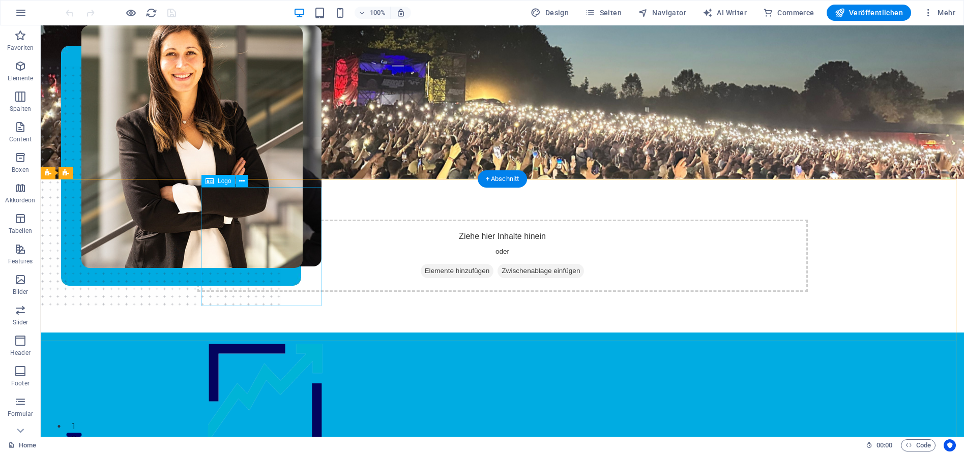
click at [278, 341] on div at bounding box center [503, 400] width 594 height 119
click at [508, 333] on div "JETZT Termin buchen ÜBER MICH GEWERBEKUNDEN PRIVATKUNDEN KONTAKT" at bounding box center [503, 427] width 924 height 189
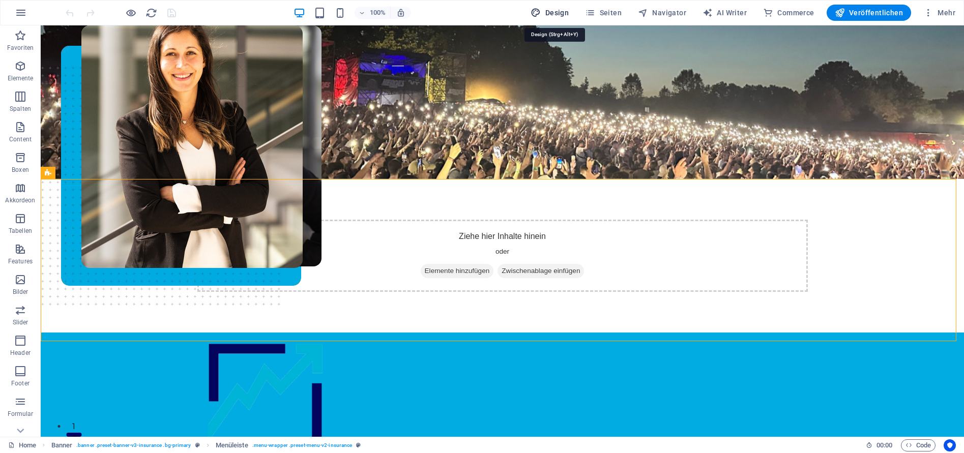
click at [555, 11] on span "Design" at bounding box center [550, 13] width 38 height 10
select select "px"
select select "400"
select select "px"
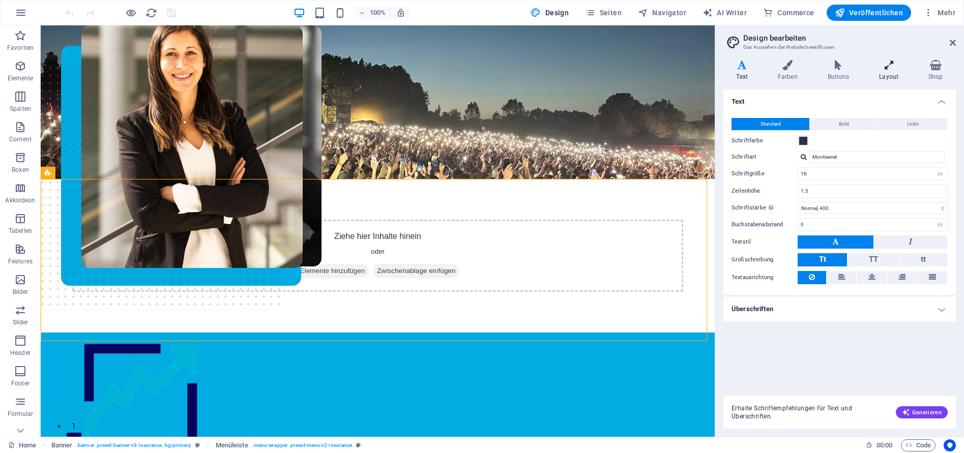
click at [894, 68] on icon at bounding box center [889, 65] width 45 height 10
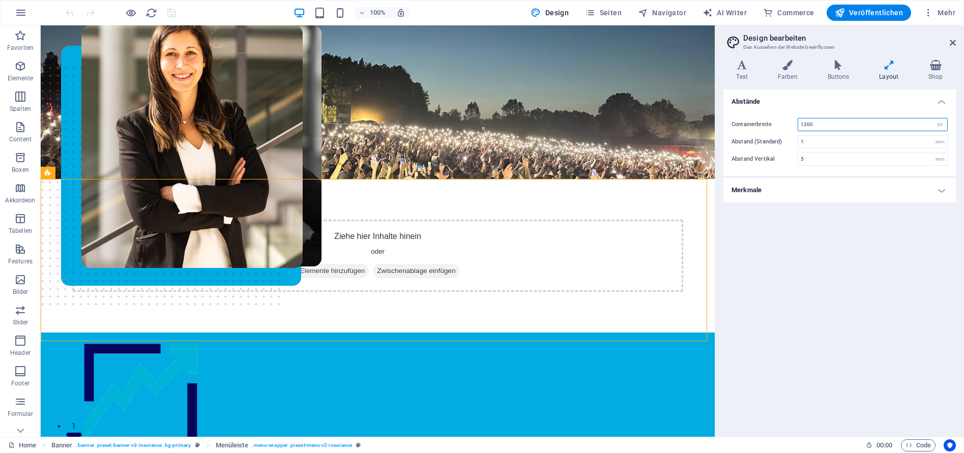
click at [819, 123] on input "1200" at bounding box center [872, 125] width 149 height 12
type input "1"
type input "2000"
drag, startPoint x: 851, startPoint y: 282, endPoint x: 847, endPoint y: 279, distance: 5.5
click at [851, 282] on div "Abstände Containerbreite 2000 rem px Abstand (Standard) 1 rem Abstand Vertikal …" at bounding box center [840, 259] width 233 height 339
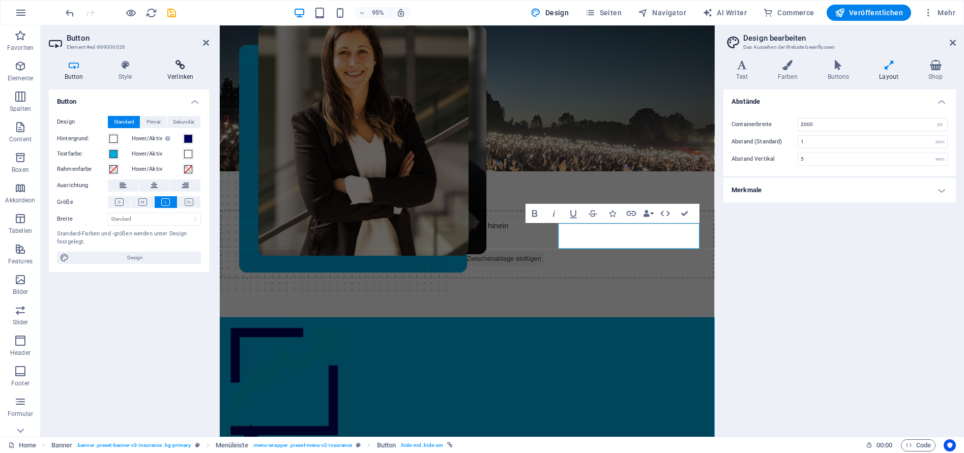
click at [184, 69] on icon at bounding box center [181, 65] width 58 height 10
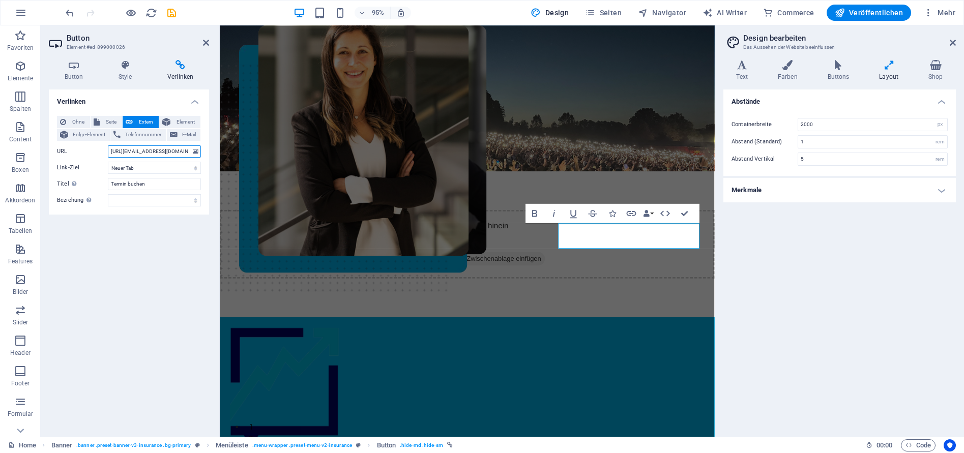
click at [168, 153] on input "[URL][EMAIL_ADDRESS][DOMAIN_NAME][DOMAIN_NAME]" at bounding box center [154, 152] width 93 height 12
click at [431, 333] on div "JETZT Termin buchen ÜBER MICH GEWERBEKUNDEN PRIVATKUNDEN KONTAKT" at bounding box center [480, 427] width 521 height 189
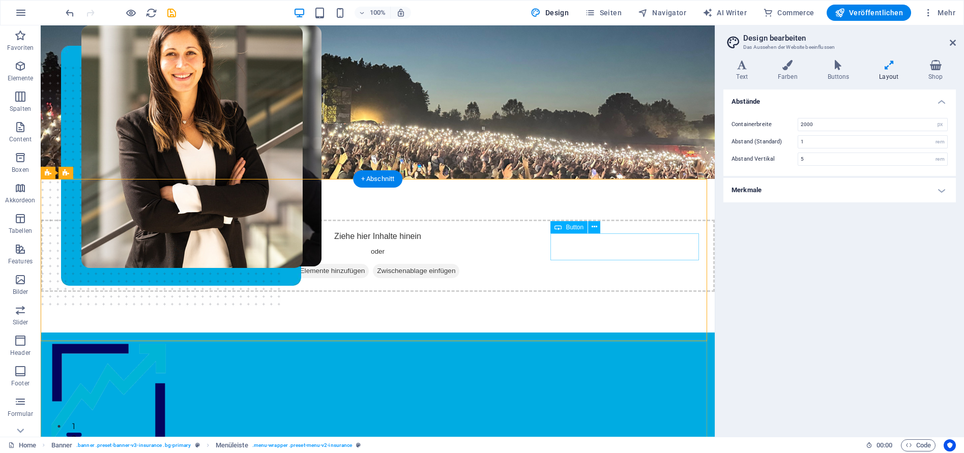
click at [594, 227] on icon at bounding box center [595, 227] width 6 height 11
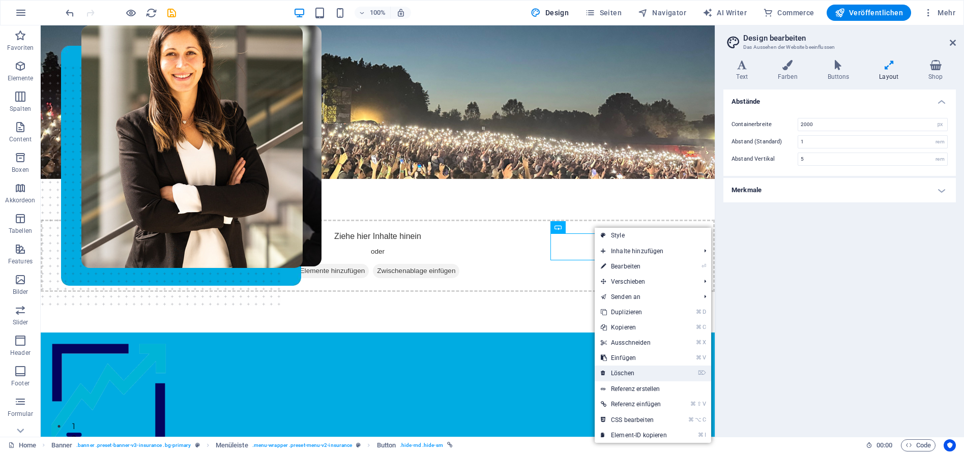
drag, startPoint x: 659, startPoint y: 369, endPoint x: 656, endPoint y: 320, distance: 48.9
click at [659, 369] on link "⌦ Löschen" at bounding box center [634, 373] width 78 height 15
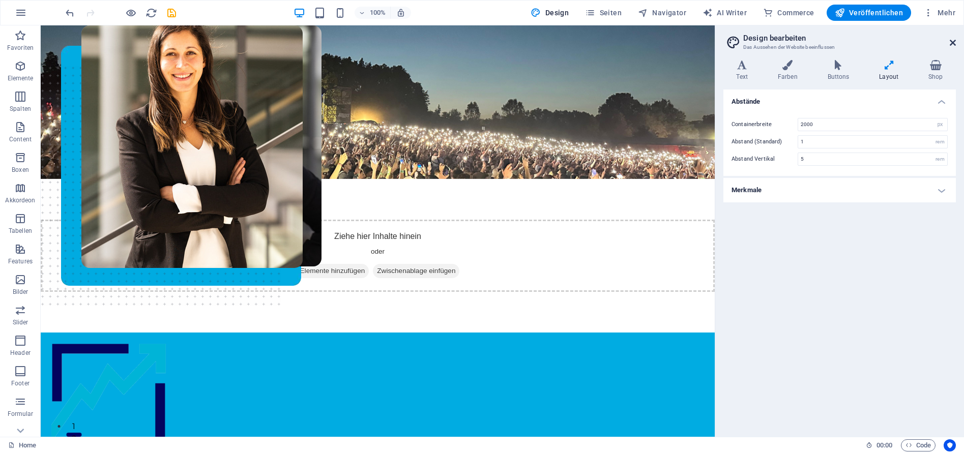
click at [954, 45] on icon at bounding box center [953, 43] width 6 height 8
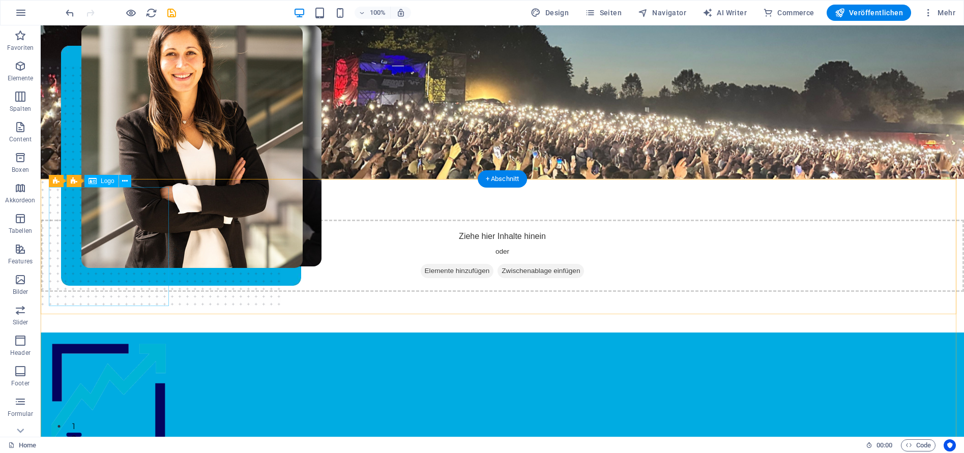
click at [140, 341] on div at bounding box center [502, 400] width 907 height 119
click at [103, 341] on div at bounding box center [502, 400] width 907 height 119
select select "px"
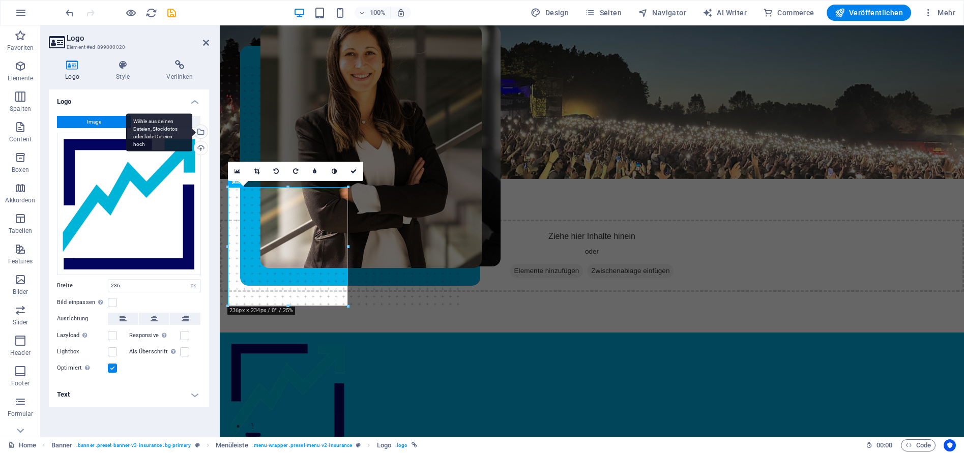
click at [200, 131] on div "Wähle aus deinen Dateien, Stockfotos oder lade Dateien hoch" at bounding box center [199, 132] width 15 height 15
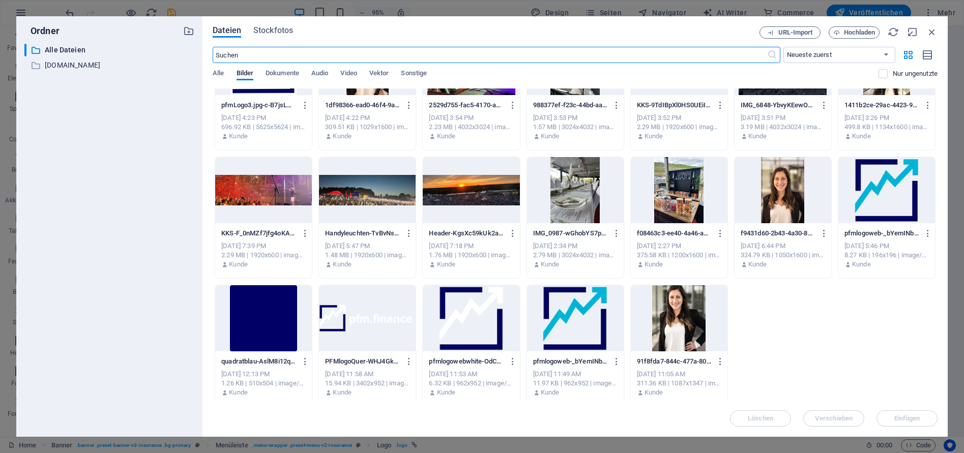
scroll to position [67, 0]
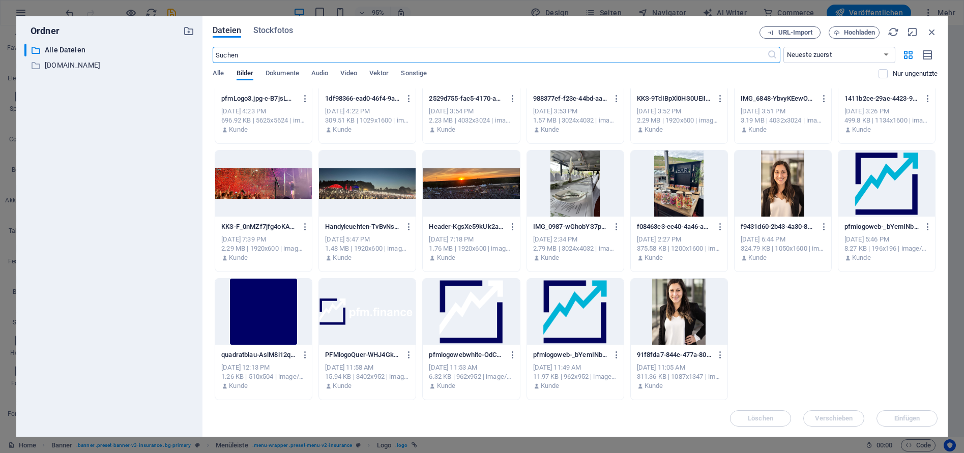
click at [365, 323] on div at bounding box center [367, 312] width 97 height 66
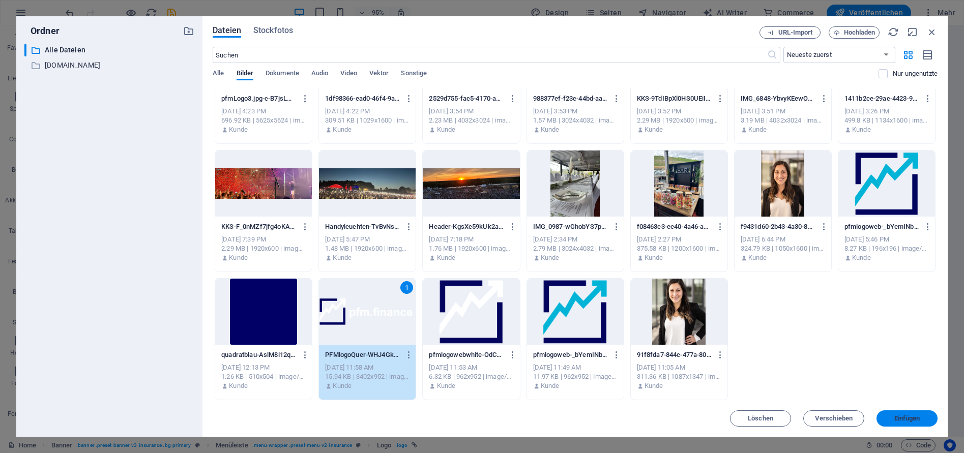
click at [920, 418] on span "Einfügen" at bounding box center [908, 419] width 26 height 6
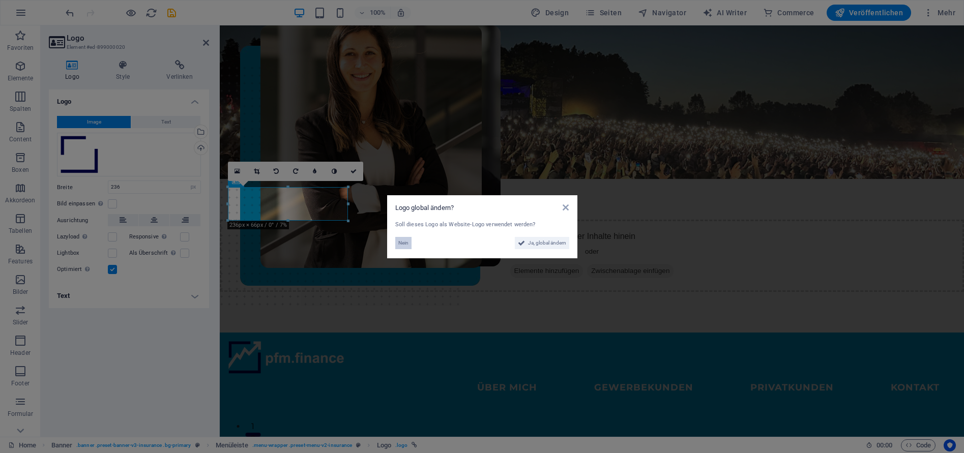
click at [402, 242] on span "Nein" at bounding box center [403, 243] width 10 height 12
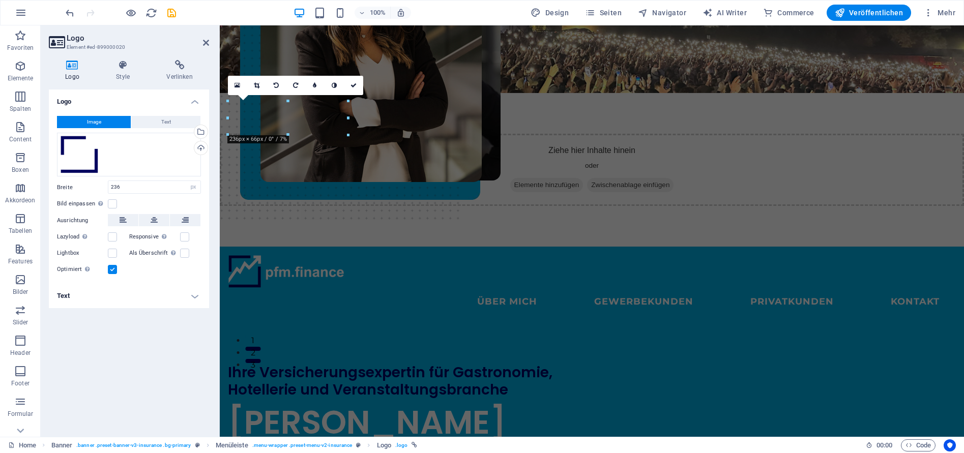
scroll to position [0, 0]
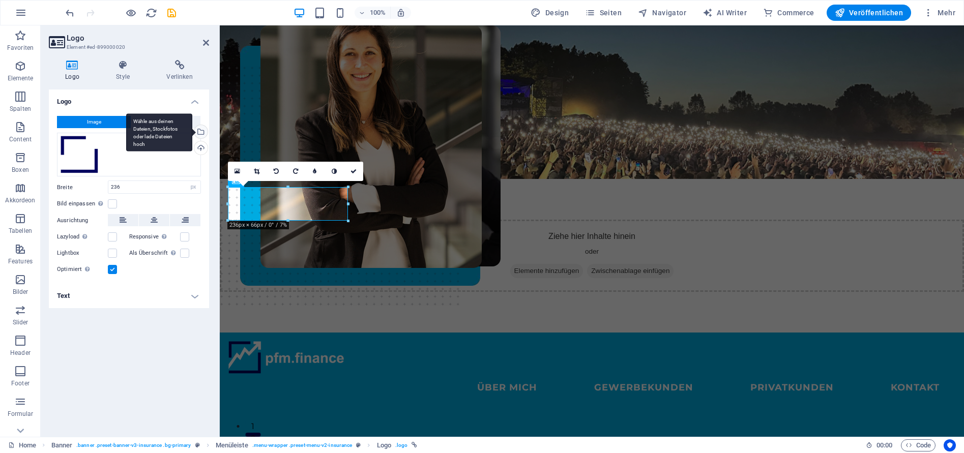
click at [201, 132] on div "Wähle aus deinen Dateien, Stockfotos oder lade Dateien hoch" at bounding box center [199, 132] width 15 height 15
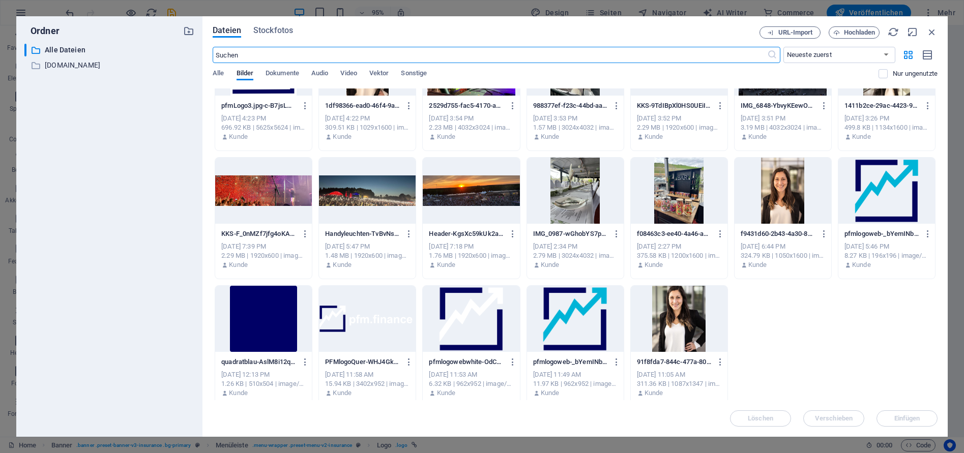
scroll to position [67, 0]
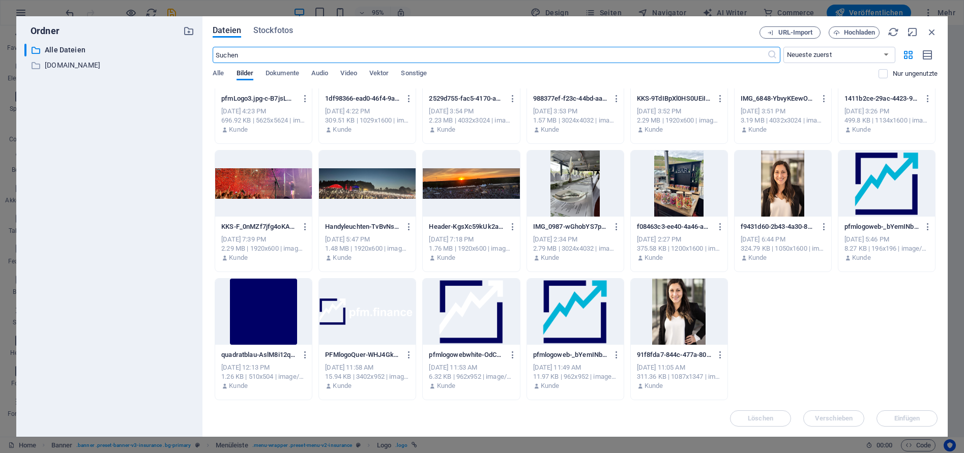
click at [377, 324] on div at bounding box center [367, 312] width 97 height 66
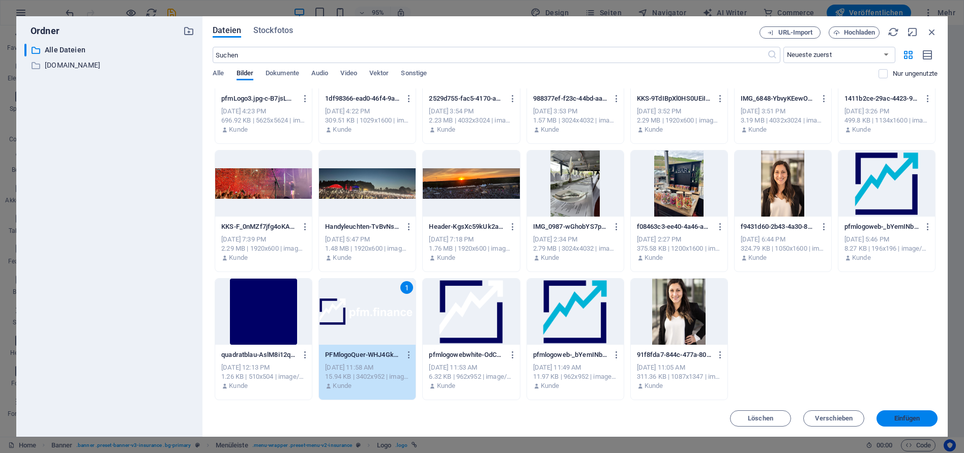
click at [907, 418] on span "Einfügen" at bounding box center [908, 419] width 26 height 6
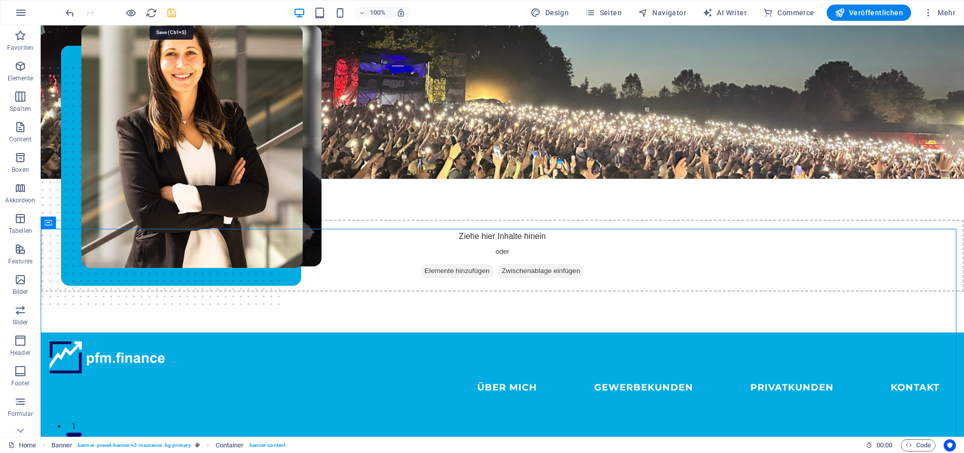
click at [172, 13] on icon "save" at bounding box center [172, 13] width 12 height 12
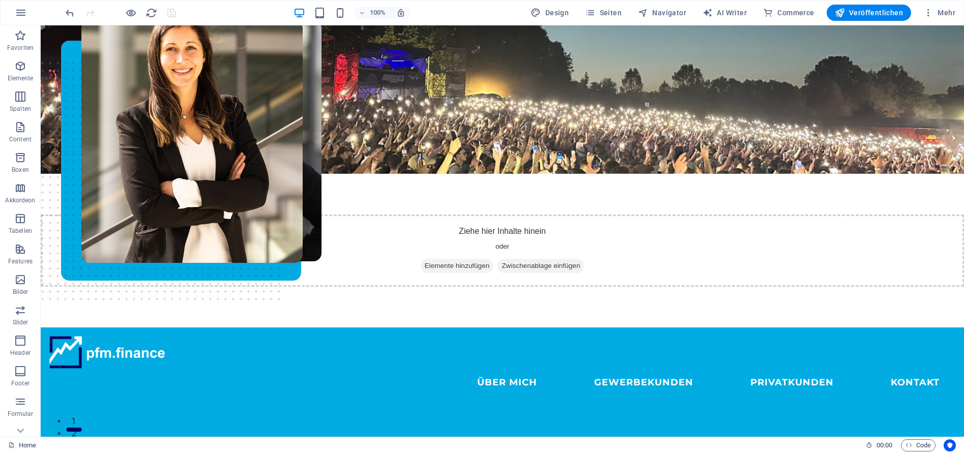
scroll to position [0, 0]
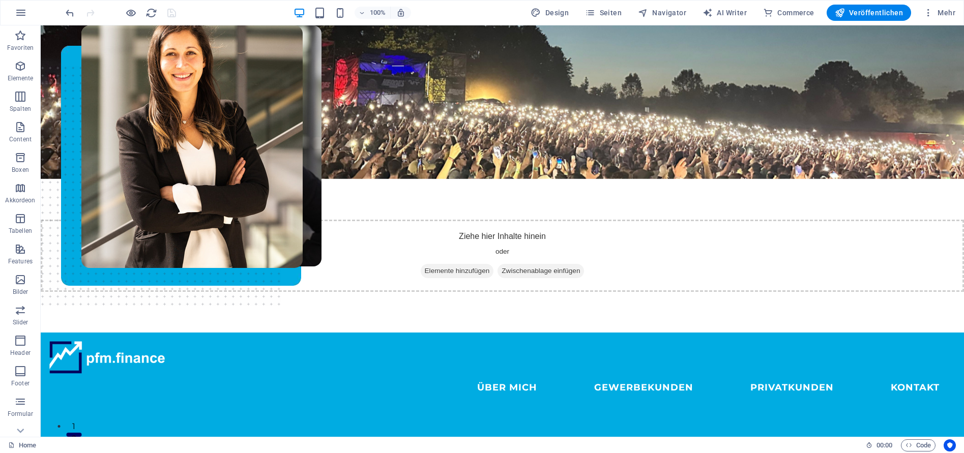
click at [248, 375] on nav "ÜBER MICH GEWERBEKUNDEN PRIVATKUNDEN KONTAKT" at bounding box center [502, 388] width 907 height 27
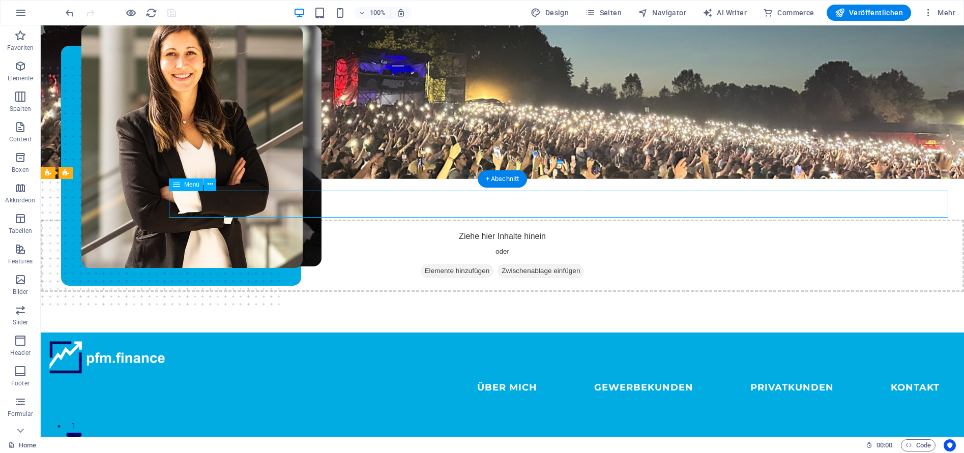
click at [248, 375] on nav "ÜBER MICH GEWERBEKUNDEN PRIVATKUNDEN KONTAKT" at bounding box center [502, 388] width 907 height 27
select select
select select "default"
select select
select select "default"
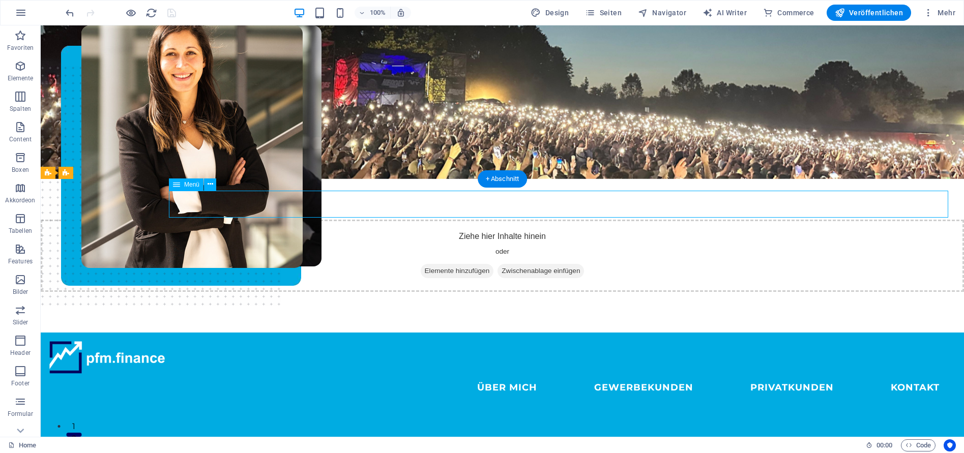
select select
select select "default"
select select
select select "default"
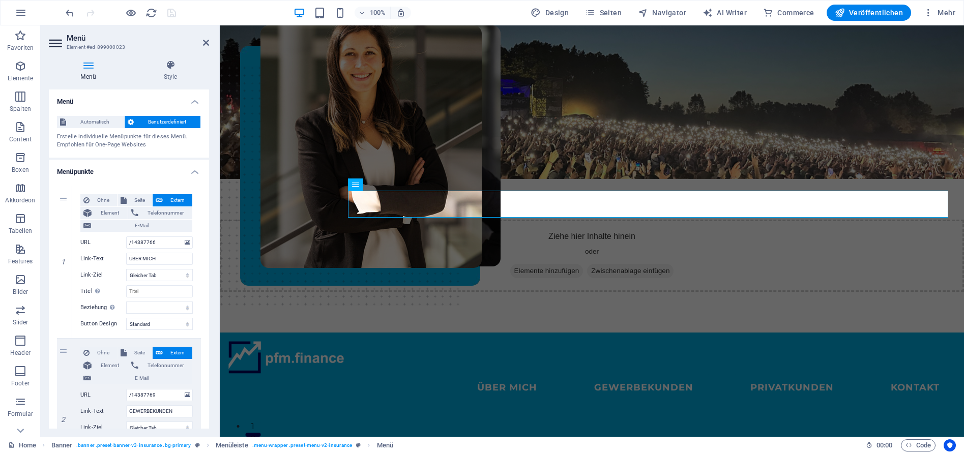
click at [89, 66] on icon at bounding box center [88, 65] width 79 height 10
click at [168, 66] on icon at bounding box center [170, 65] width 77 height 10
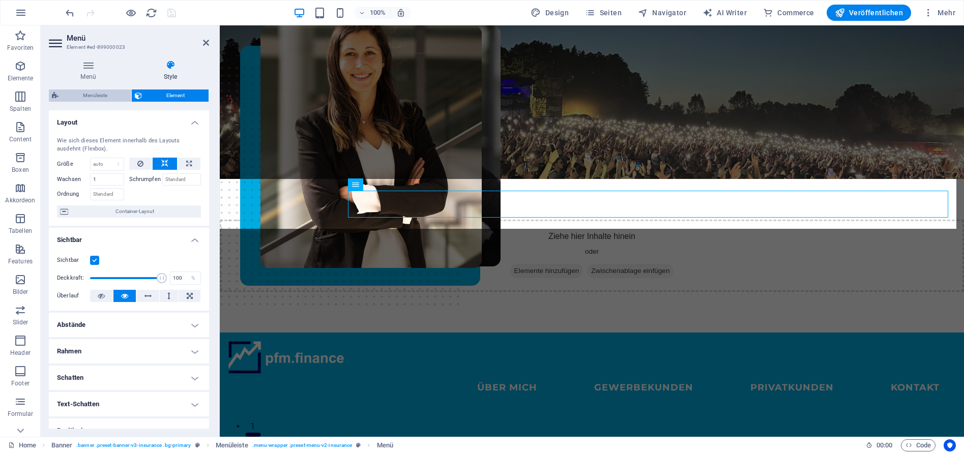
click at [87, 95] on span "Menüleiste" at bounding box center [95, 96] width 67 height 12
select select "rem"
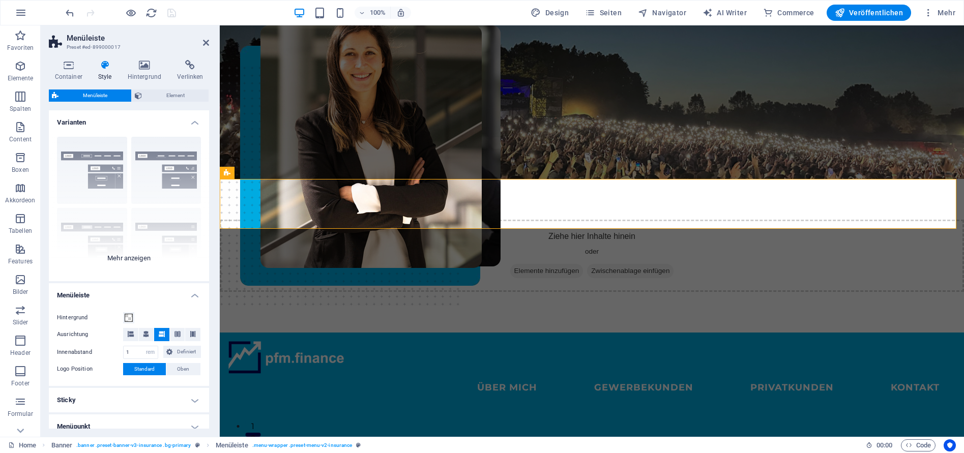
click at [127, 262] on div "Rahmen Mittig Standard Fixiert Loki Trigger Breit XXL" at bounding box center [129, 205] width 160 height 153
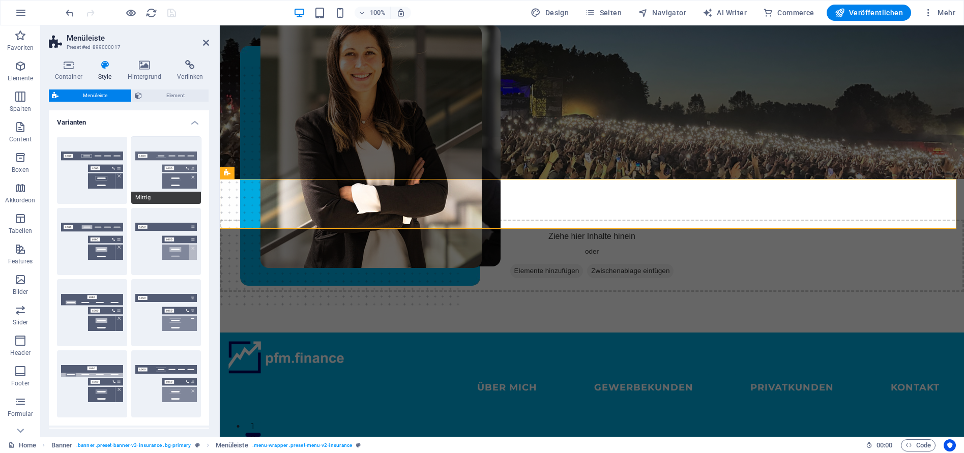
click at [145, 172] on button "Mittig" at bounding box center [166, 170] width 70 height 67
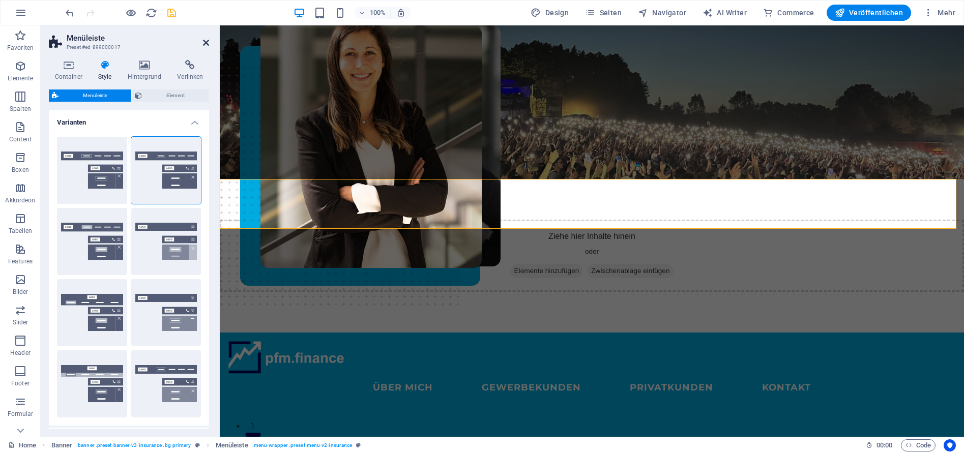
drag, startPoint x: 208, startPoint y: 43, endPoint x: 156, endPoint y: 17, distance: 58.7
click at [208, 43] on icon at bounding box center [206, 43] width 6 height 8
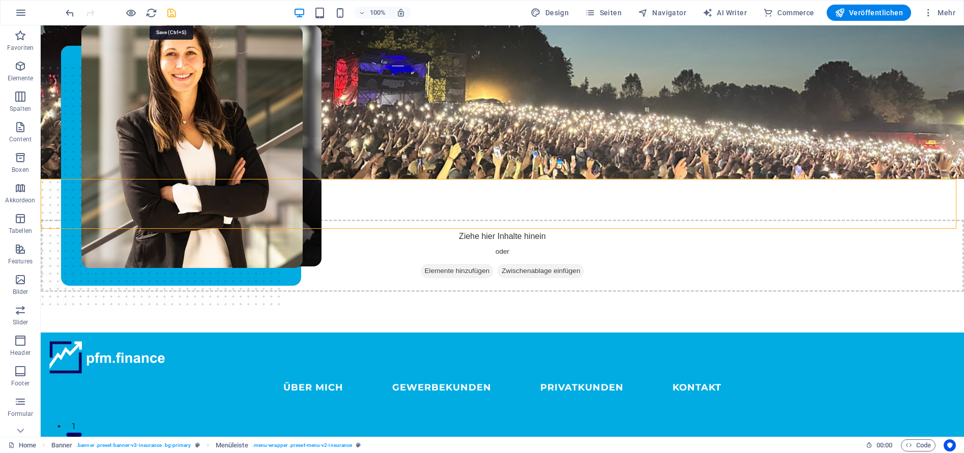
click at [169, 15] on icon "save" at bounding box center [172, 13] width 12 height 12
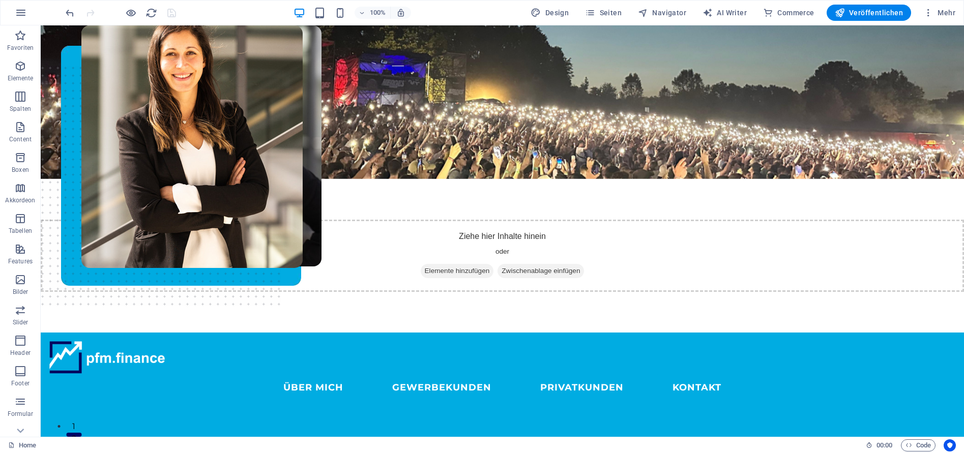
click at [246, 375] on nav "ÜBER MICH GEWERBEKUNDEN PRIVATKUNDEN KONTAKT" at bounding box center [502, 388] width 907 height 27
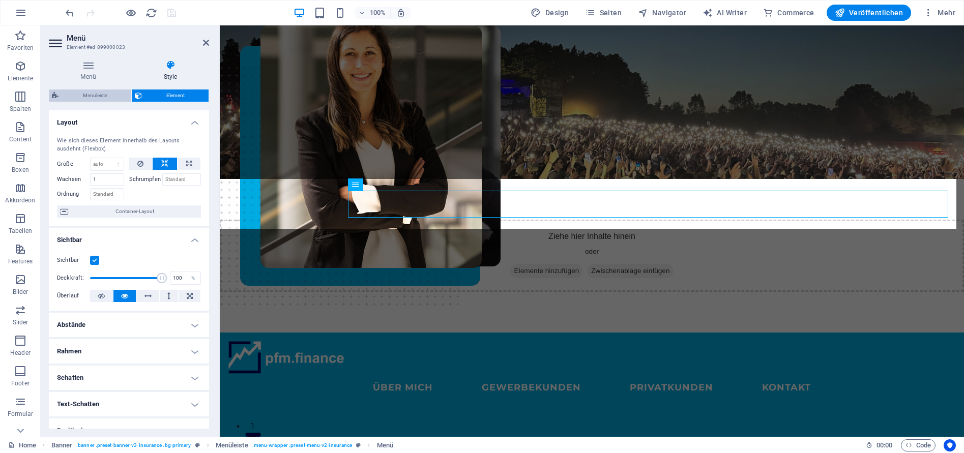
click at [91, 94] on span "Menüleiste" at bounding box center [95, 96] width 67 height 12
select select "rem"
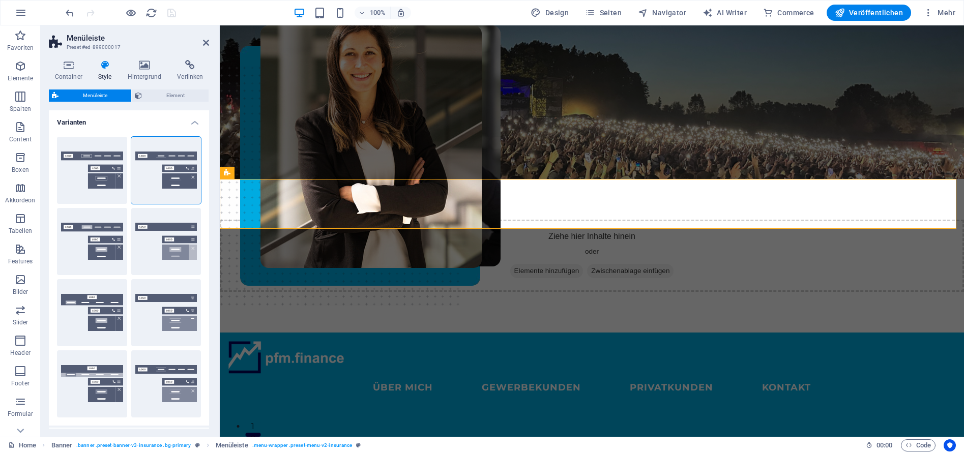
drag, startPoint x: 191, startPoint y: 124, endPoint x: 173, endPoint y: 96, distance: 33.0
click at [191, 124] on h4 "Varianten" at bounding box center [129, 119] width 160 height 18
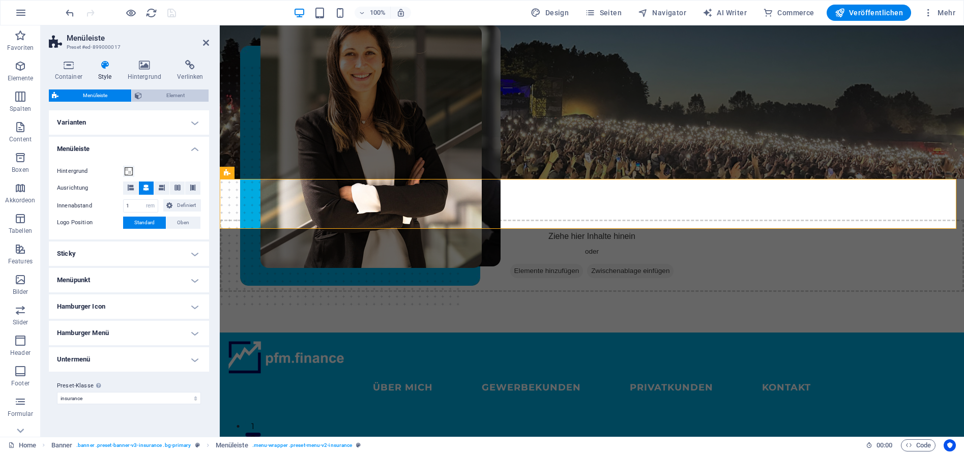
click at [173, 96] on span "Element" at bounding box center [175, 96] width 61 height 12
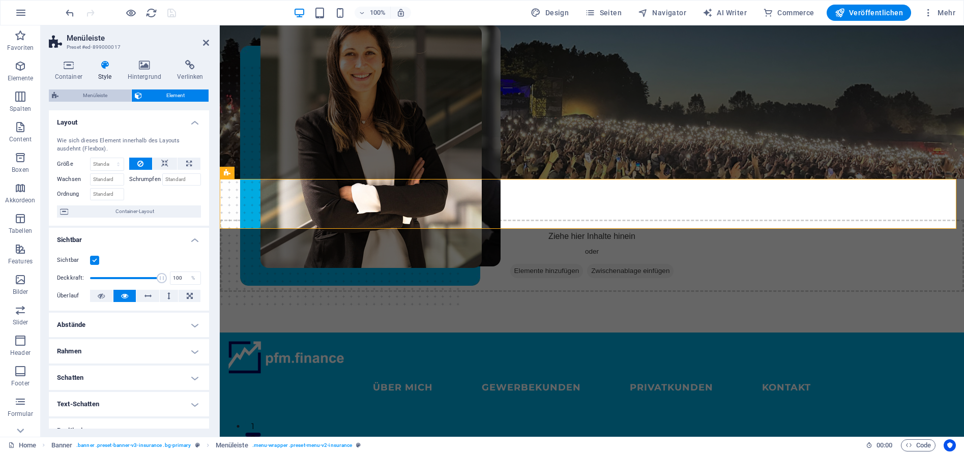
click at [93, 100] on span "Menüleiste" at bounding box center [95, 96] width 67 height 12
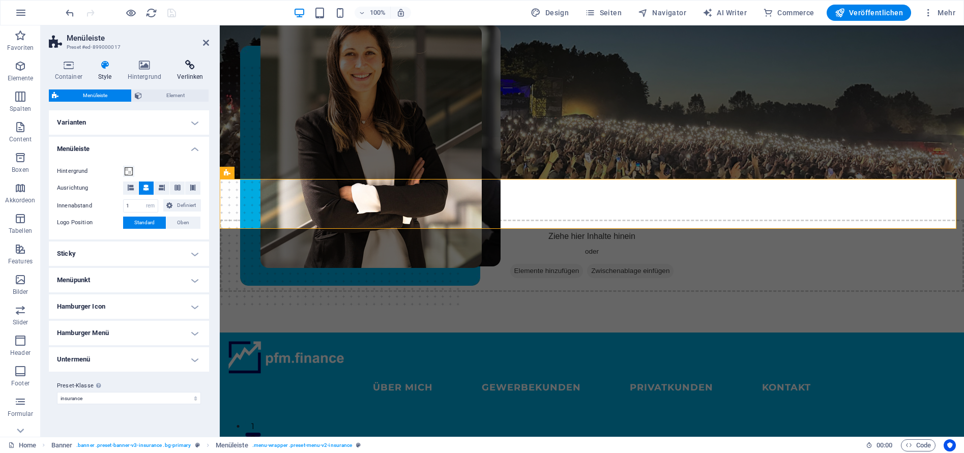
click at [189, 66] on icon at bounding box center [191, 65] width 38 height 10
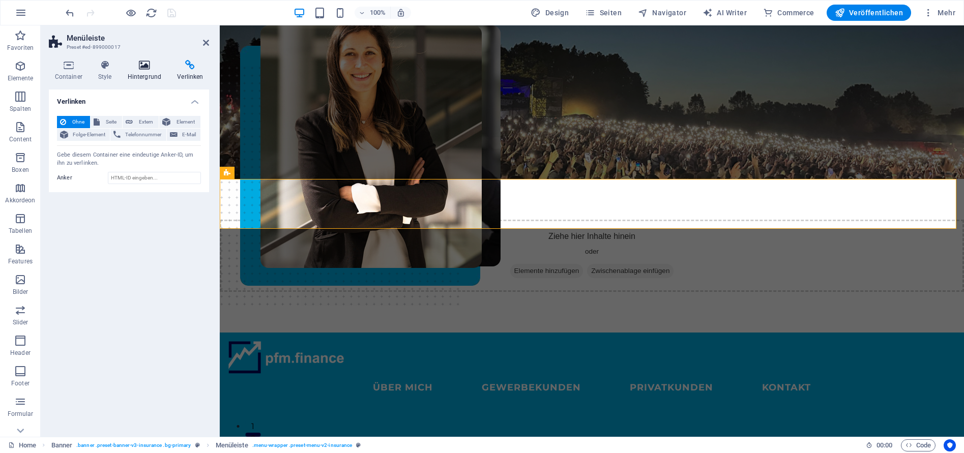
click at [145, 67] on icon at bounding box center [145, 65] width 46 height 10
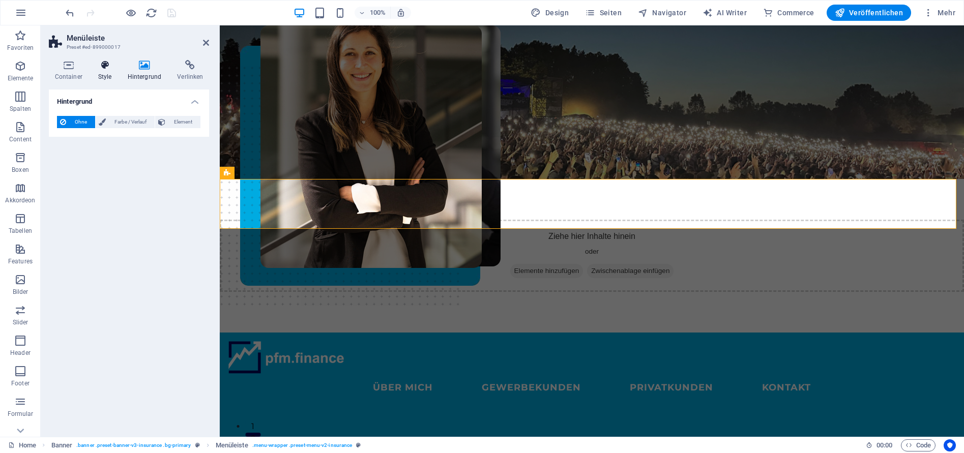
click at [112, 66] on icon at bounding box center [104, 65] width 25 height 10
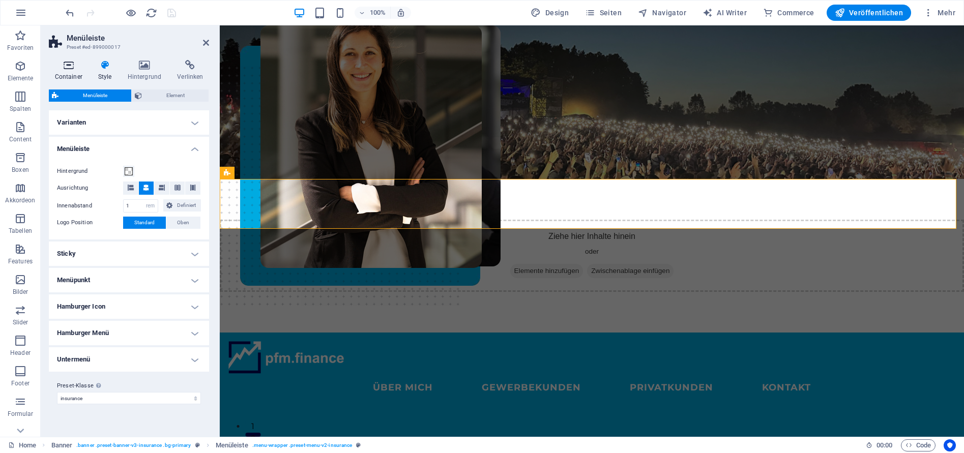
click at [67, 68] on icon at bounding box center [68, 65] width 39 height 10
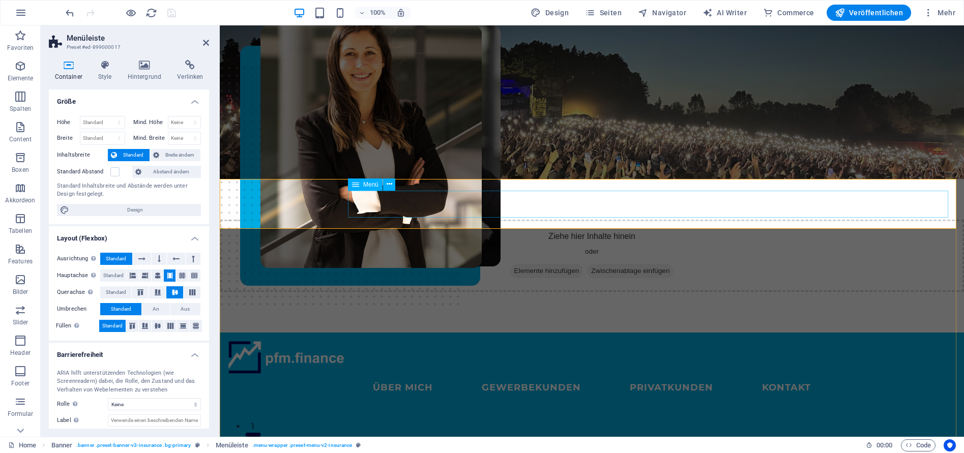
click at [525, 375] on nav "ÜBER MICH GEWERBEKUNDEN PRIVATKUNDEN KONTAKT" at bounding box center [592, 388] width 728 height 27
click at [370, 189] on div "Menü" at bounding box center [365, 185] width 35 height 12
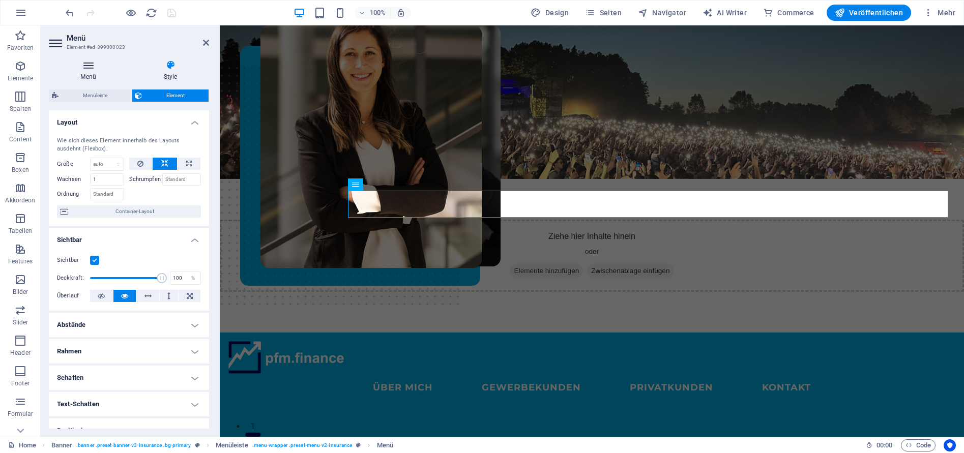
click at [93, 68] on icon at bounding box center [88, 65] width 79 height 10
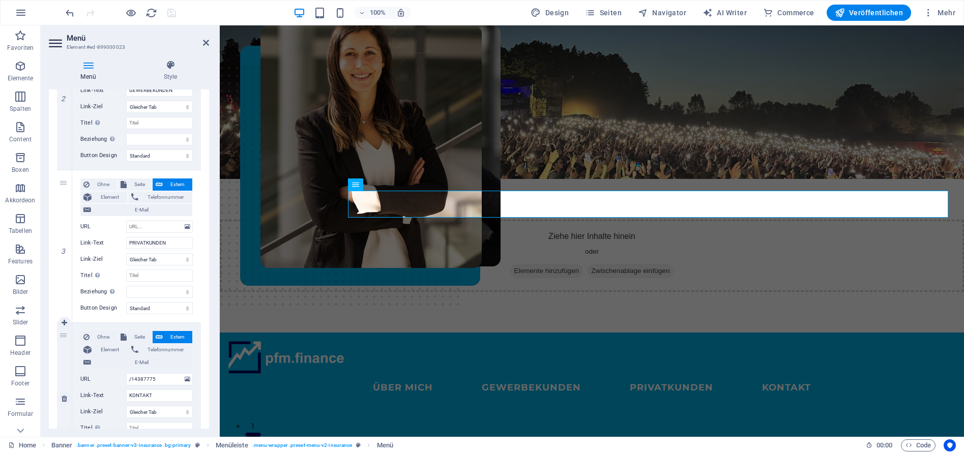
scroll to position [280, 0]
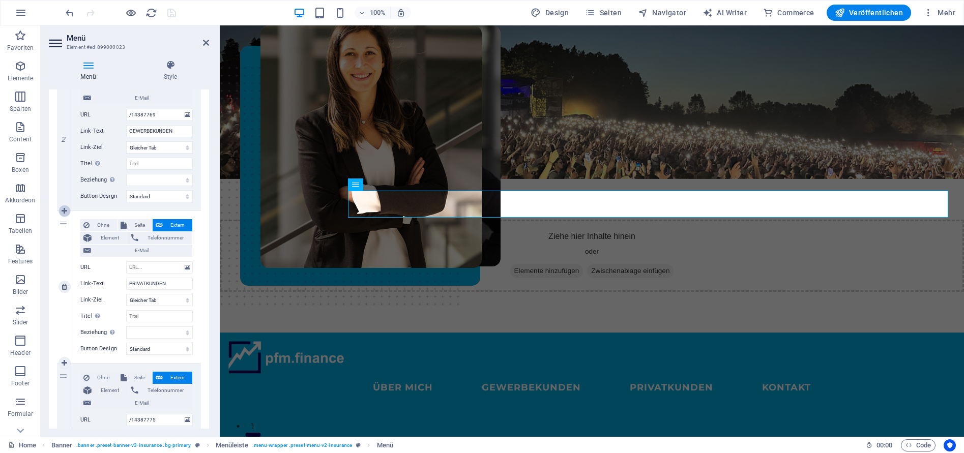
click at [63, 213] on icon at bounding box center [65, 211] width 6 height 7
select select
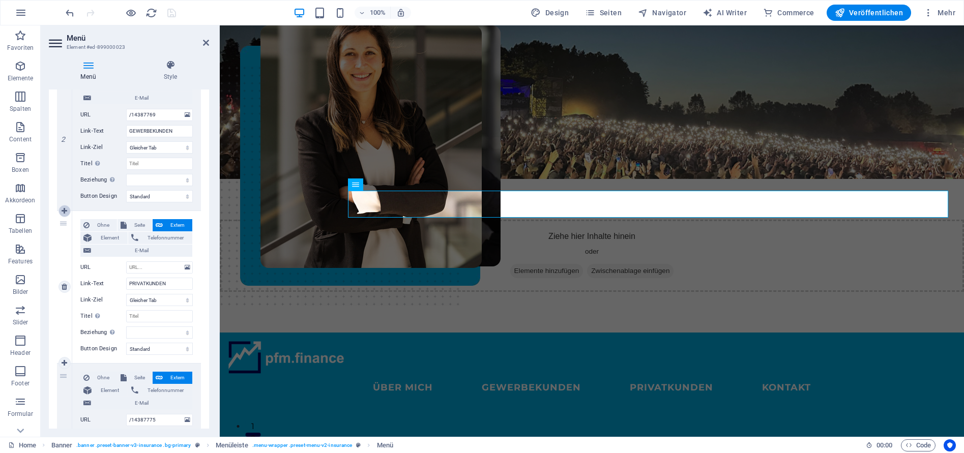
type input "PRIVATKUNDEN"
select select
select select "default"
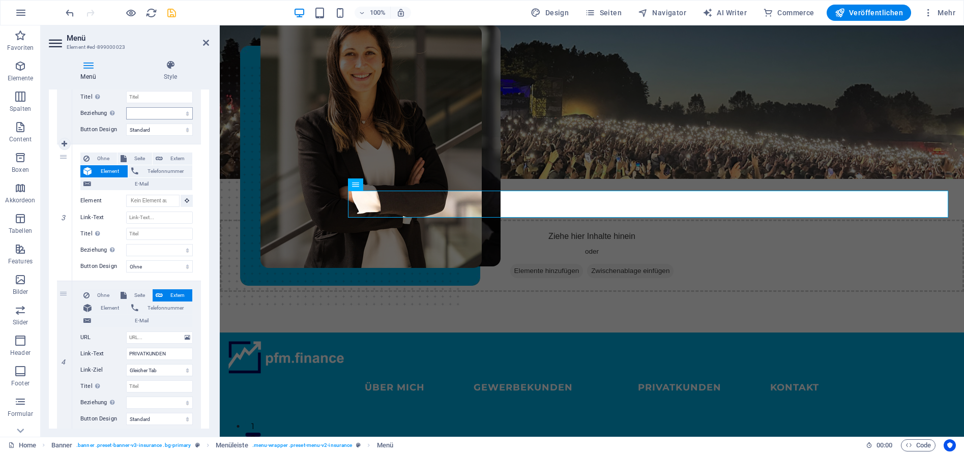
scroll to position [348, 0]
drag, startPoint x: 62, startPoint y: 157, endPoint x: 68, endPoint y: 345, distance: 188.4
click at [68, 346] on div "1 Ohne Seite Extern Element Telefonnummer E-Mail Seite Home Über mich Gewerbeku…" at bounding box center [129, 213] width 144 height 748
select select
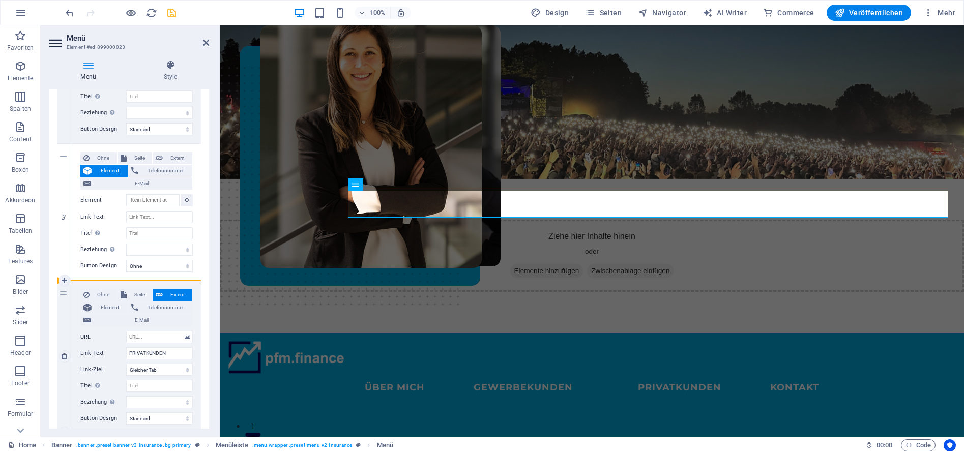
select select
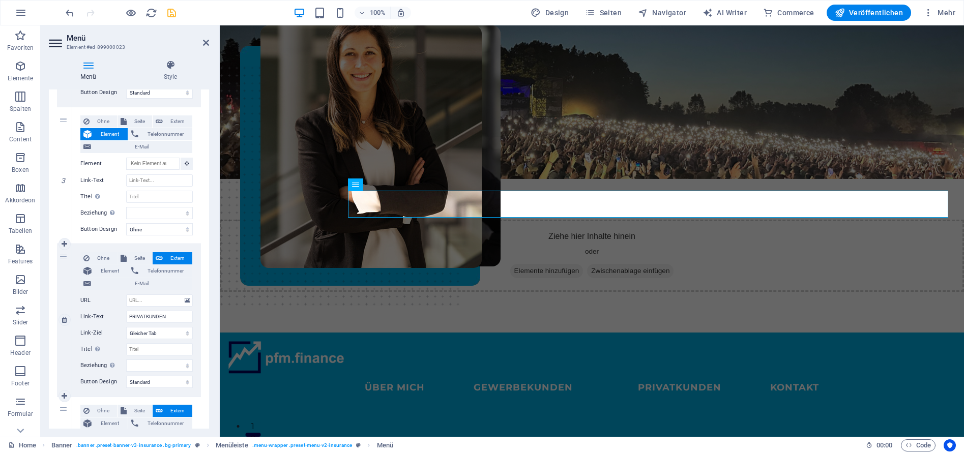
scroll to position [361, 0]
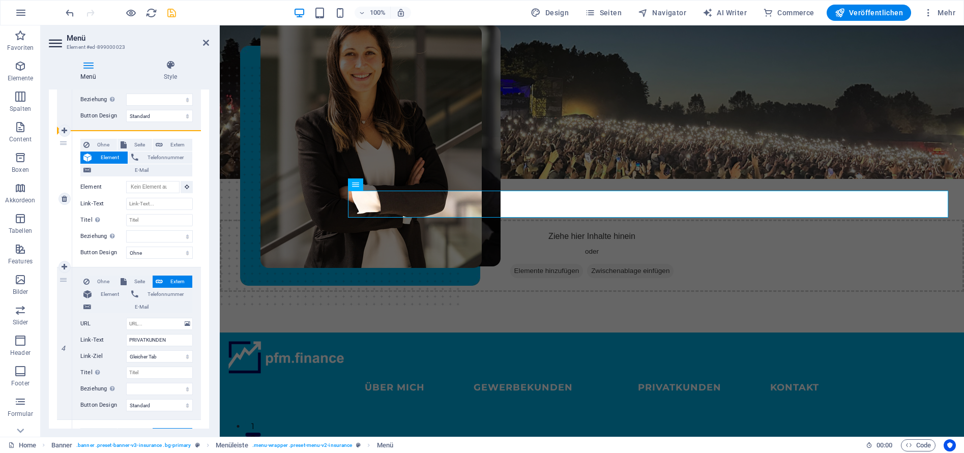
drag, startPoint x: 62, startPoint y: 282, endPoint x: 72, endPoint y: 142, distance: 139.8
click at [72, 142] on div "1 Ohne Seite Extern Element Telefonnummer E-Mail Seite Home Über mich Gewerbeku…" at bounding box center [129, 199] width 144 height 748
select select
type input "PRIVATKUNDEN"
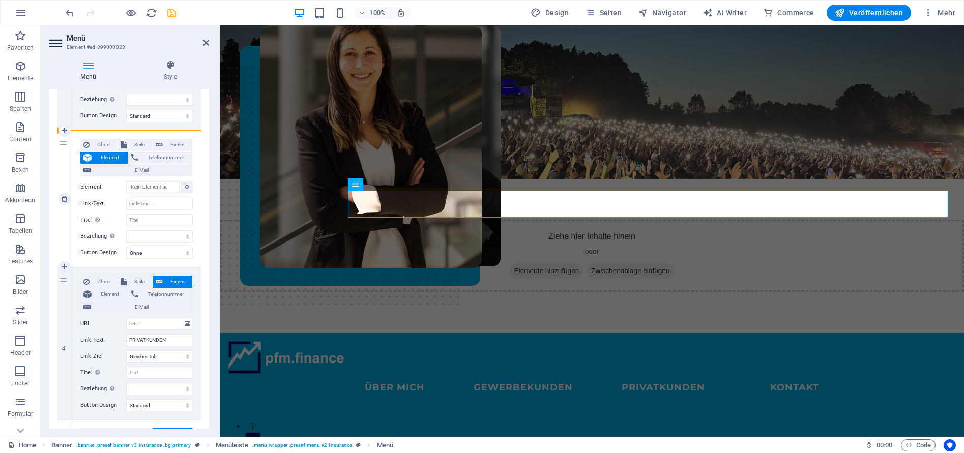
select select
select select "default"
select select
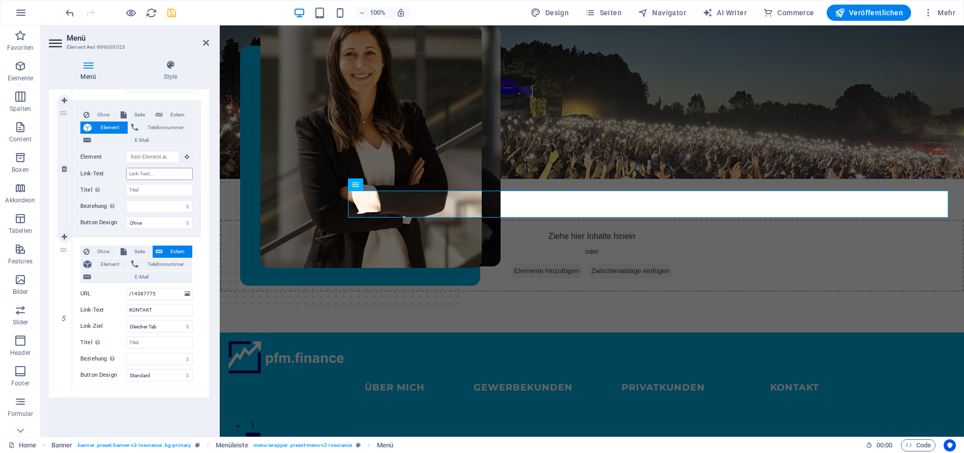
scroll to position [534, 0]
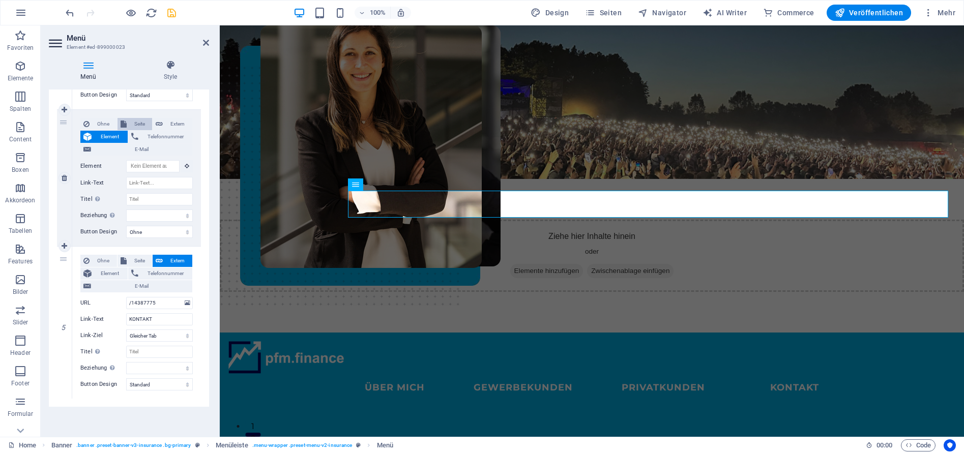
click at [131, 125] on span "Seite" at bounding box center [140, 124] width 20 height 12
select select
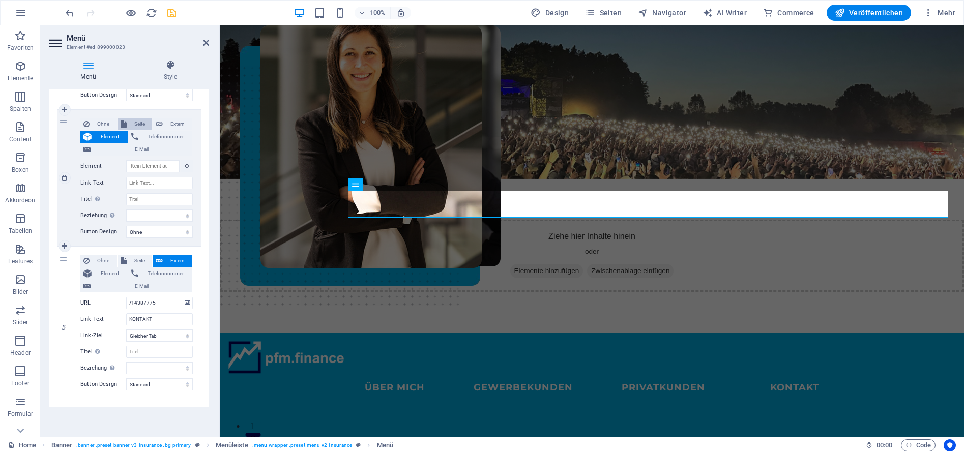
select select
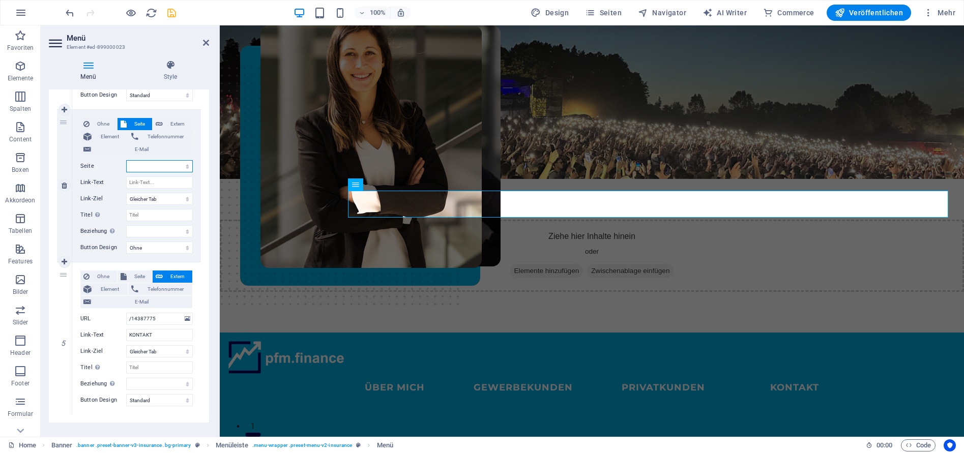
click at [142, 167] on select "Home Über mich Gewerbekunden Privatkunden -- GKV-Analyse Kontakt Impressum Date…" at bounding box center [159, 166] width 67 height 12
click at [170, 123] on span "Extern" at bounding box center [177, 124] width 23 height 12
select select
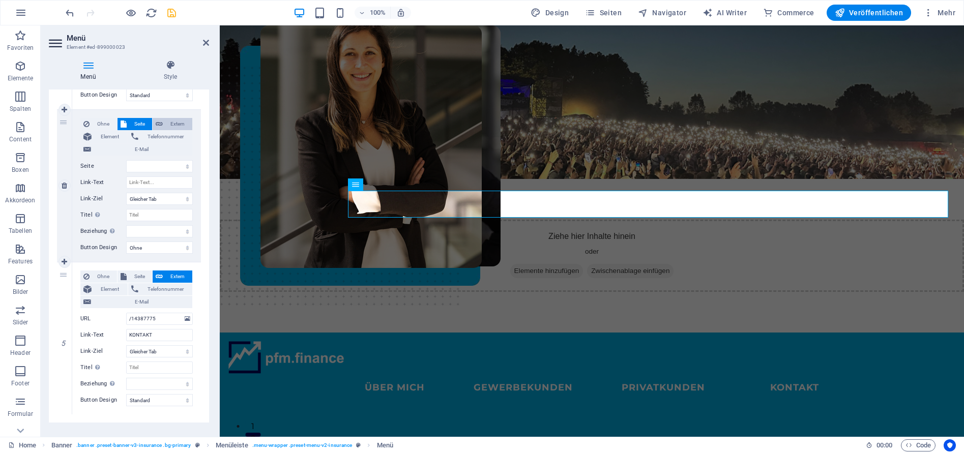
select select "blank"
select select
click at [144, 165] on input "URL" at bounding box center [159, 166] width 67 height 12
paste input "[URL][EMAIL_ADDRESS][DOMAIN_NAME][DOMAIN_NAME]"
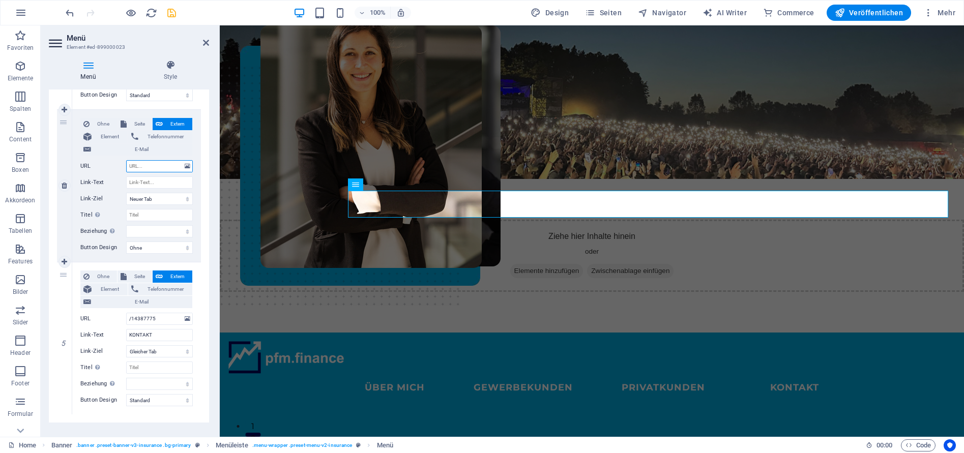
type input "[URL][EMAIL_ADDRESS][DOMAIN_NAME][DOMAIN_NAME]"
select select
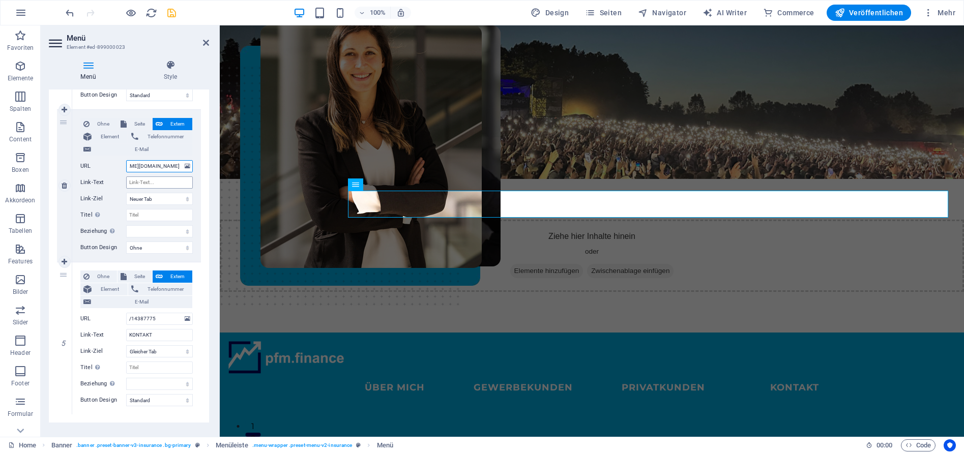
select select
type input "[URL][EMAIL_ADDRESS][DOMAIN_NAME][DOMAIN_NAME]"
click at [152, 182] on input "Link-Text" at bounding box center [159, 183] width 67 height 12
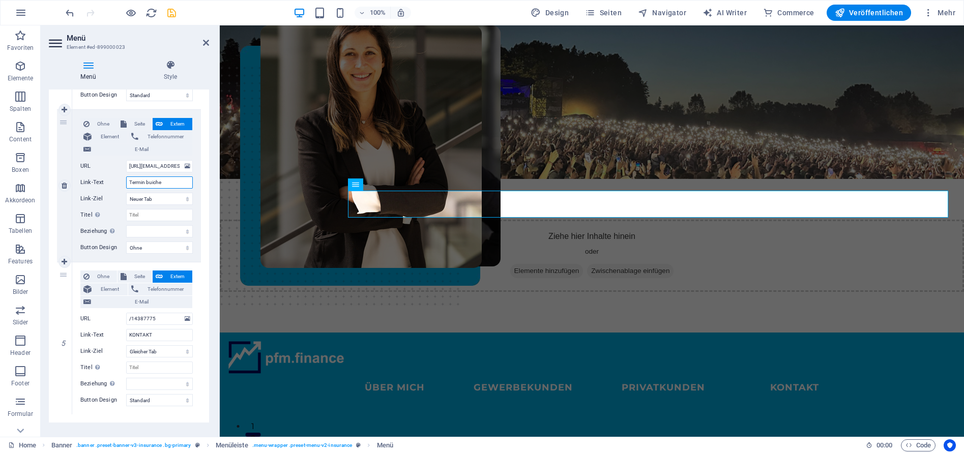
type input "Termin buichen"
select select
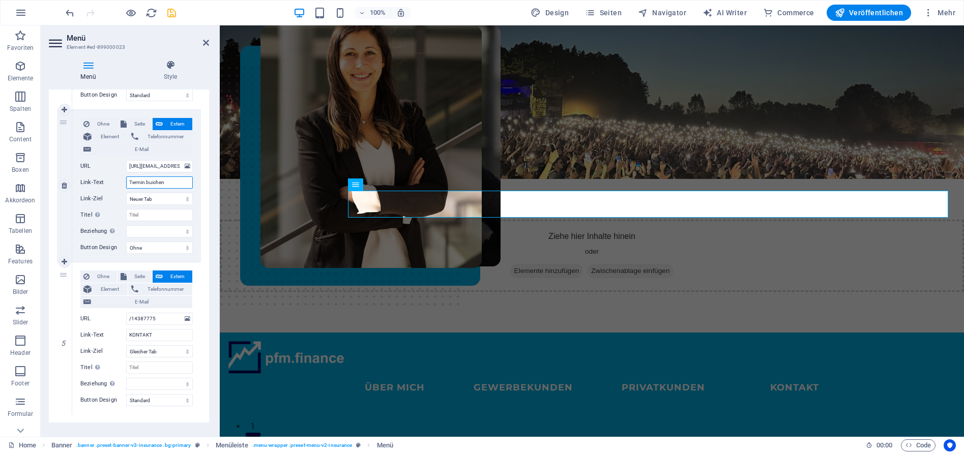
select select
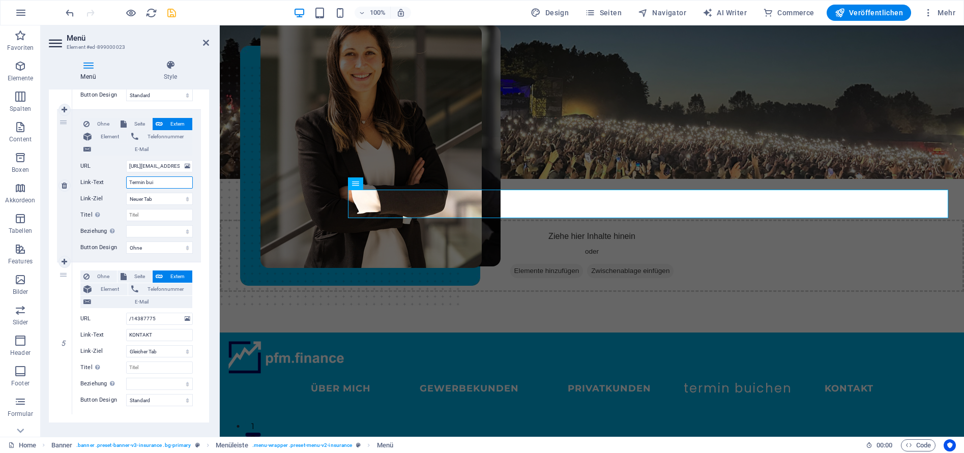
type input "Termin bu"
select select
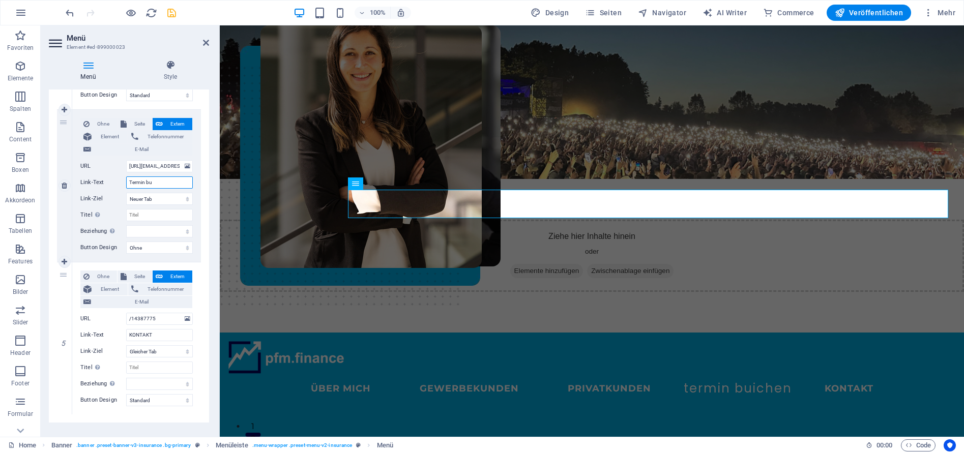
select select
type input "Termin buchen"
select select
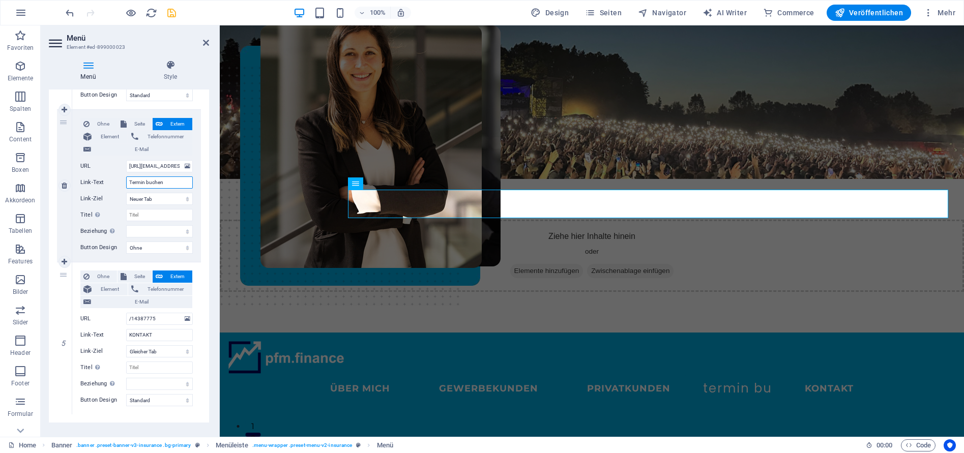
select select
type input "Termin buchen"
click at [144, 247] on select "Ohne Standard Primär Sekundär" at bounding box center [159, 248] width 67 height 12
select select "default"
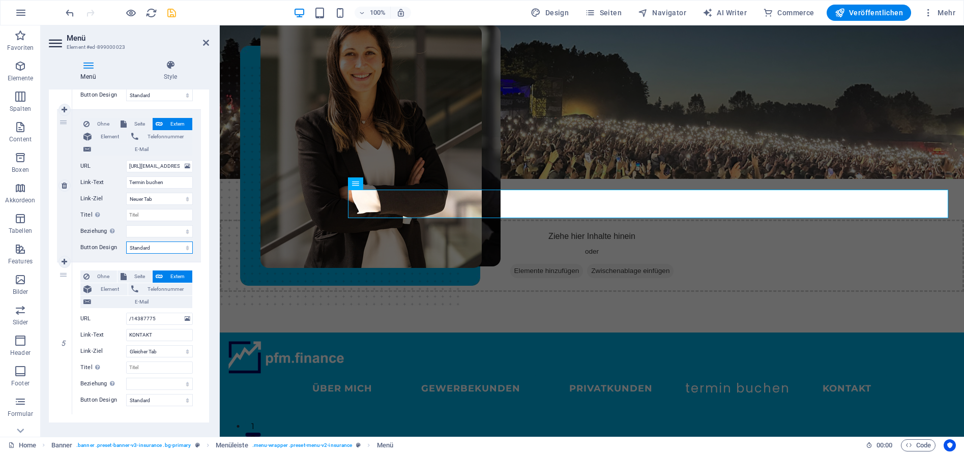
click at [126, 242] on select "Ohne Standard Primär Sekundär" at bounding box center [159, 248] width 67 height 12
select select
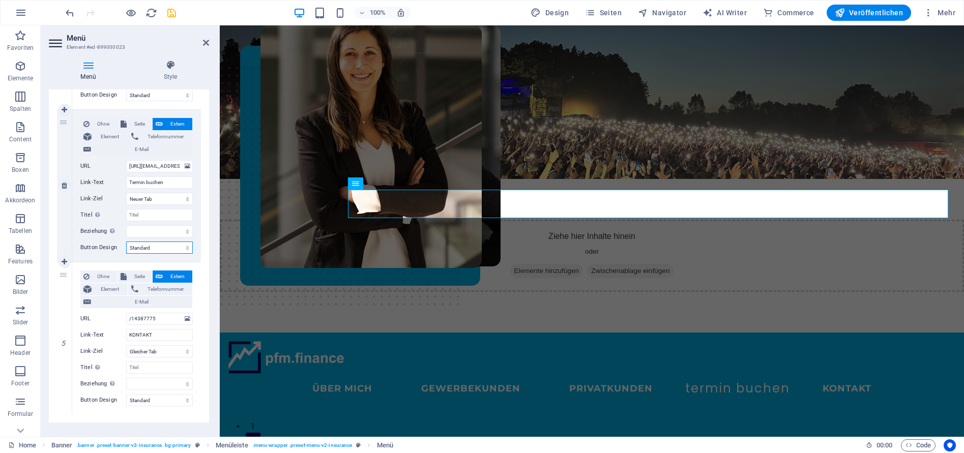
select select
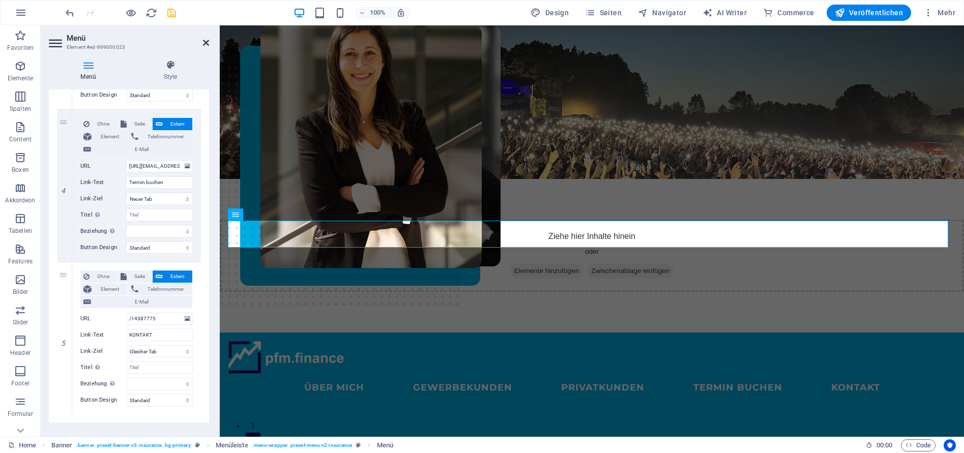
click at [206, 44] on icon at bounding box center [206, 43] width 6 height 8
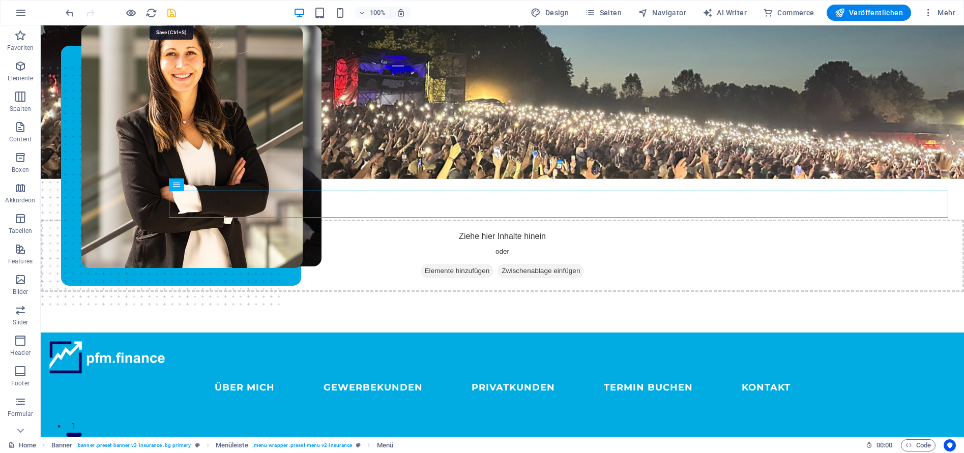
click at [170, 15] on icon "save" at bounding box center [172, 13] width 12 height 12
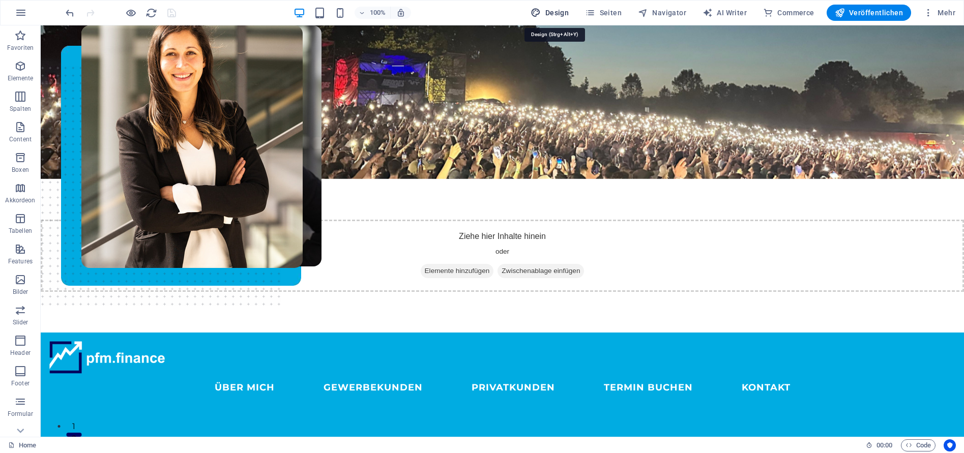
click at [552, 13] on span "Design" at bounding box center [550, 13] width 38 height 10
select select "px"
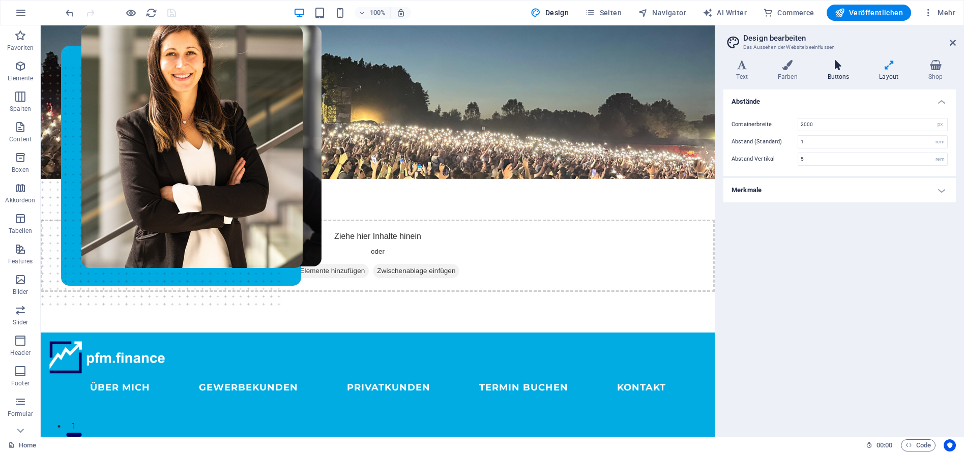
click at [839, 70] on h4 "Buttons" at bounding box center [841, 70] width 52 height 21
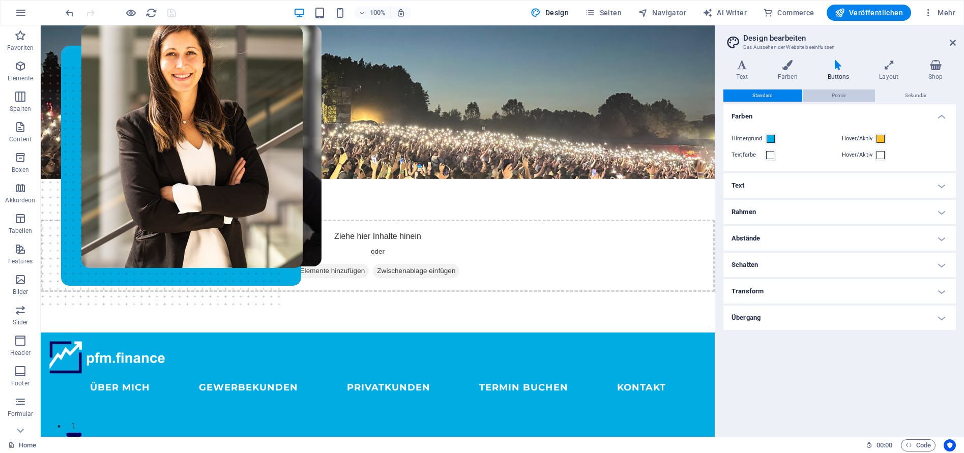
click at [846, 99] on span "Primär" at bounding box center [839, 96] width 14 height 12
click at [902, 94] on button "Sekundär" at bounding box center [916, 96] width 80 height 12
click at [855, 98] on button "Primär" at bounding box center [839, 96] width 73 height 12
click at [768, 97] on span "Standard" at bounding box center [763, 96] width 20 height 12
click at [939, 212] on h4 "Rahmen" at bounding box center [840, 212] width 233 height 24
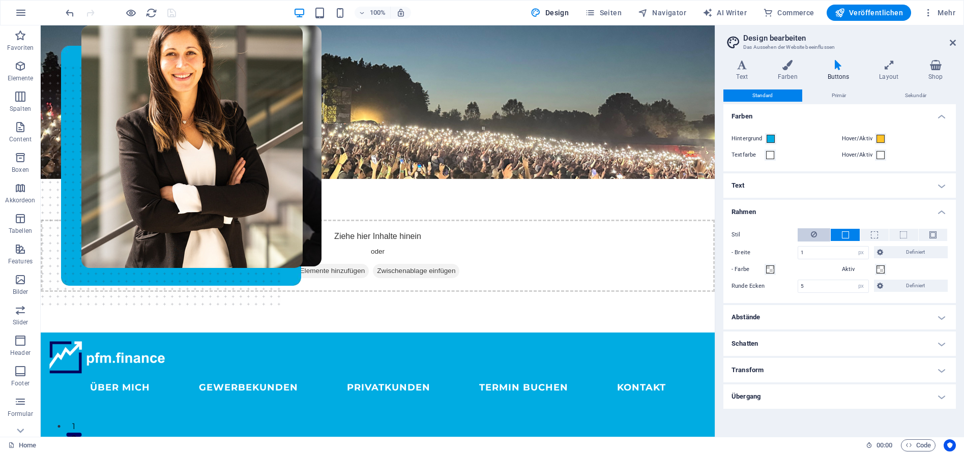
click at [805, 233] on button at bounding box center [814, 235] width 33 height 13
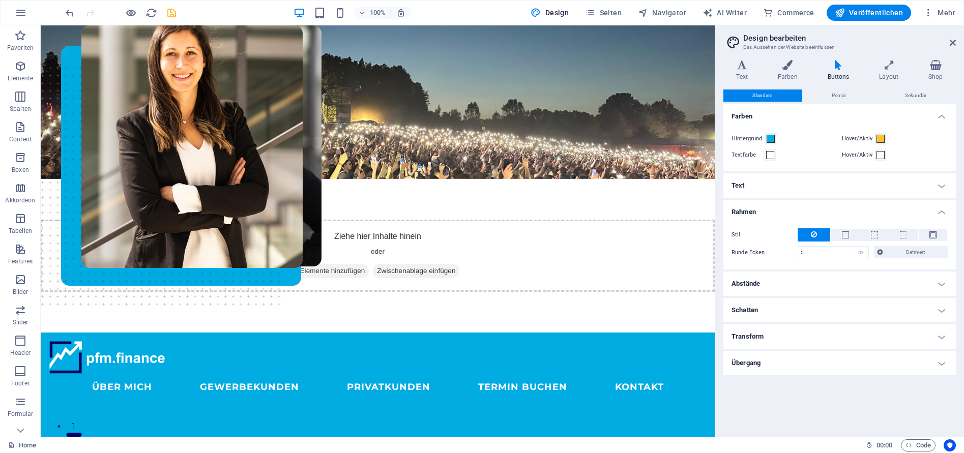
click at [940, 210] on h4 "Rahmen" at bounding box center [840, 209] width 233 height 18
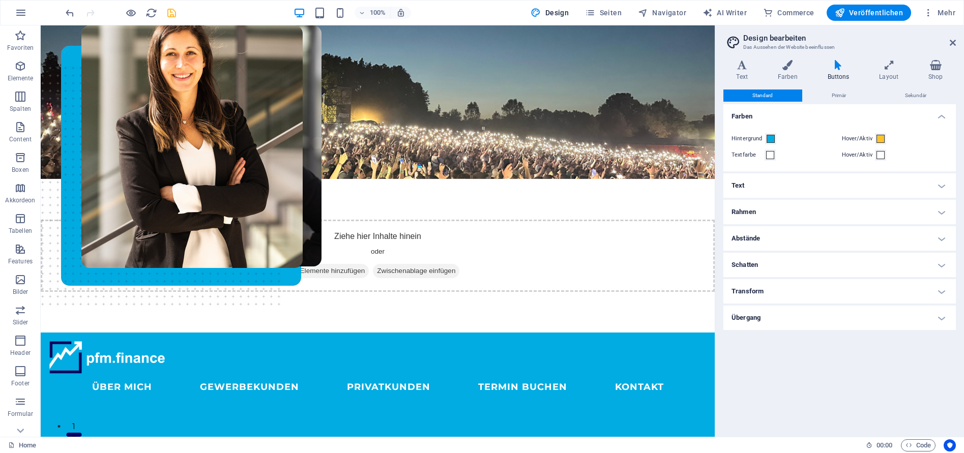
click at [946, 238] on h4 "Abstände" at bounding box center [840, 238] width 233 height 24
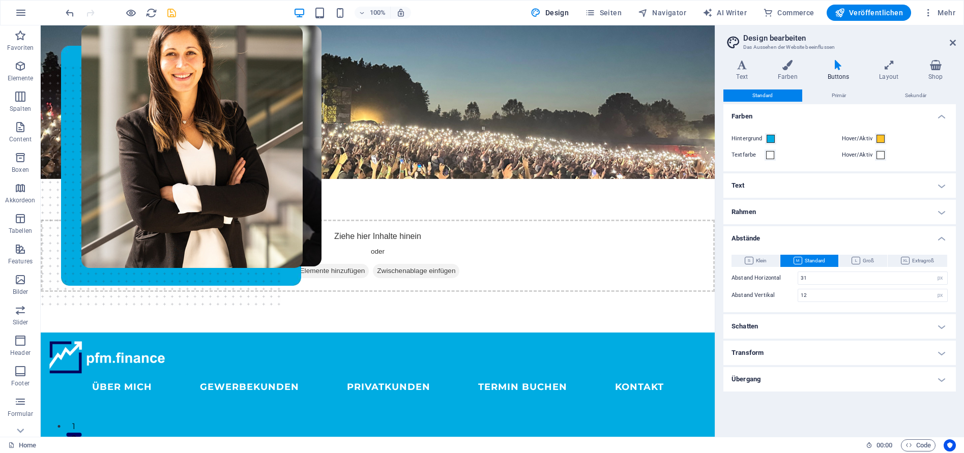
click at [946, 238] on h4 "Abstände" at bounding box center [840, 235] width 233 height 18
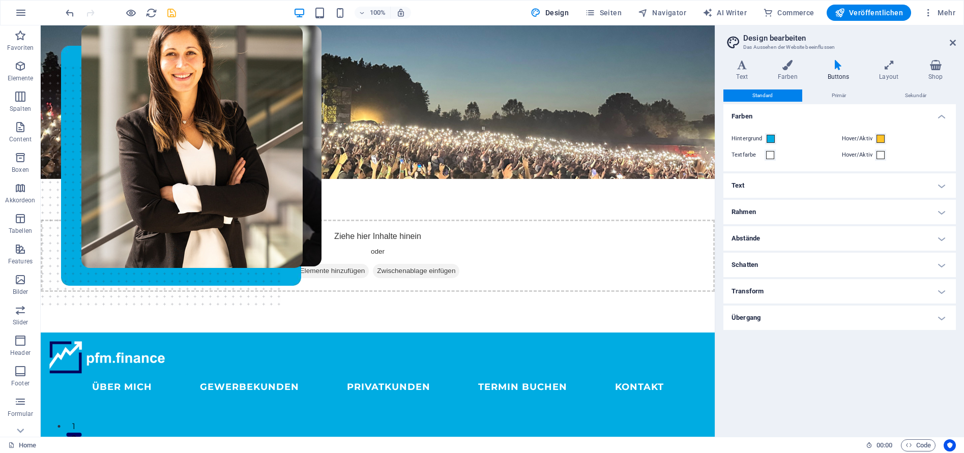
click at [944, 261] on h4 "Schatten" at bounding box center [840, 265] width 233 height 24
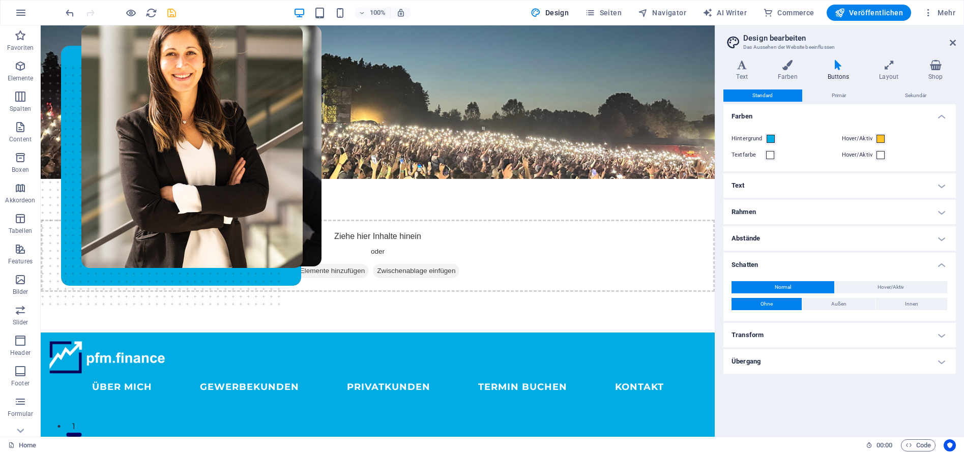
click at [944, 261] on h4 "Schatten" at bounding box center [840, 262] width 233 height 18
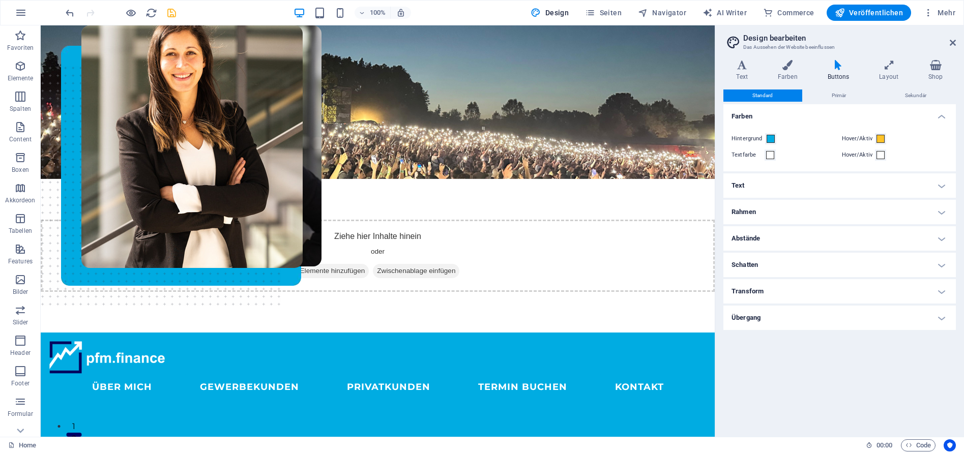
click at [943, 292] on h4 "Transform" at bounding box center [840, 291] width 233 height 24
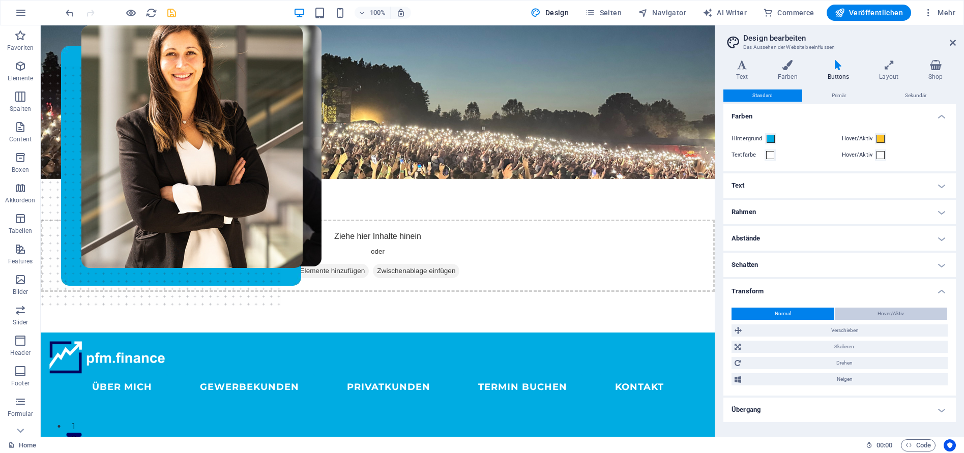
click at [911, 312] on button "Hover/Aktiv" at bounding box center [891, 314] width 113 height 12
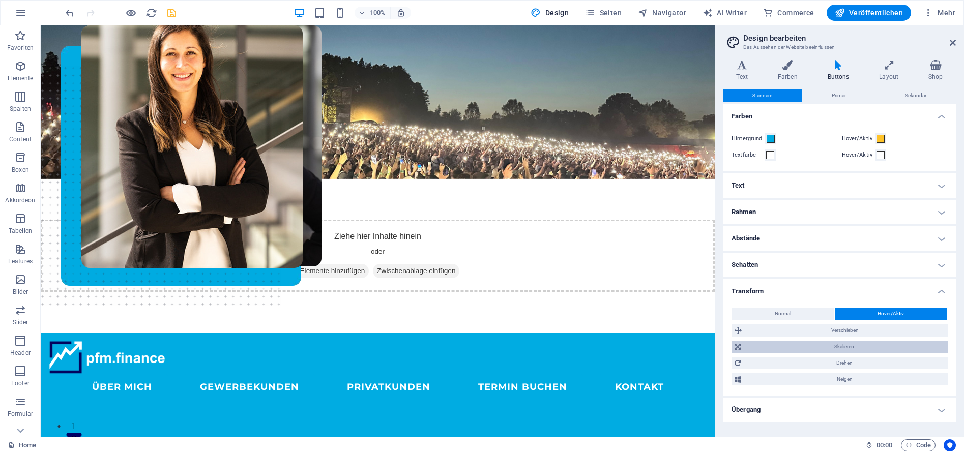
click at [838, 346] on span "Skalieren" at bounding box center [844, 347] width 201 height 12
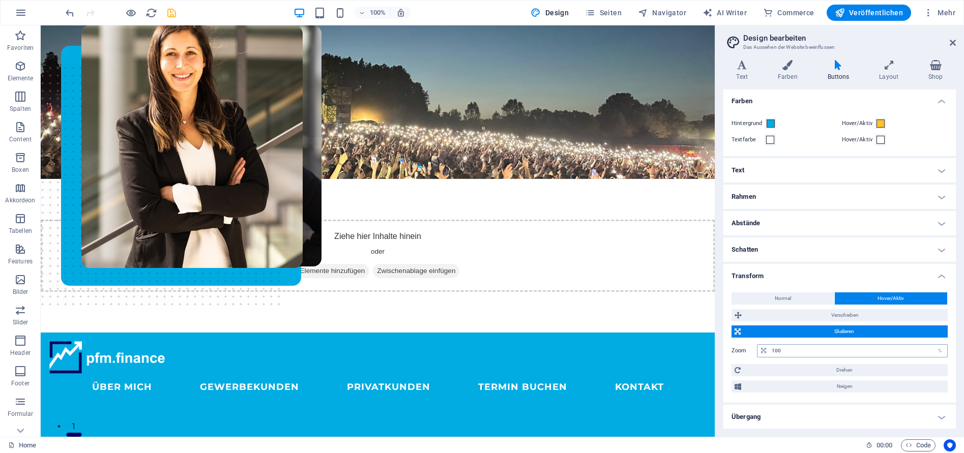
scroll to position [16, 0]
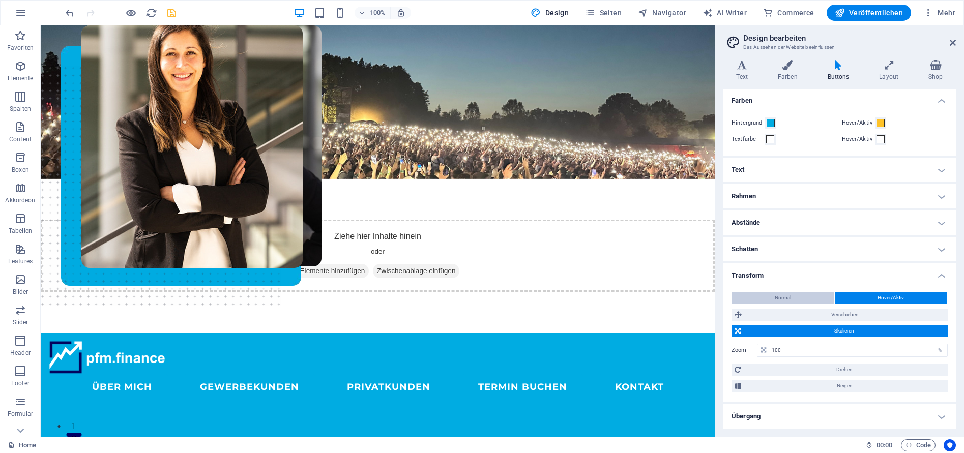
click at [786, 298] on span "Normal" at bounding box center [783, 298] width 16 height 12
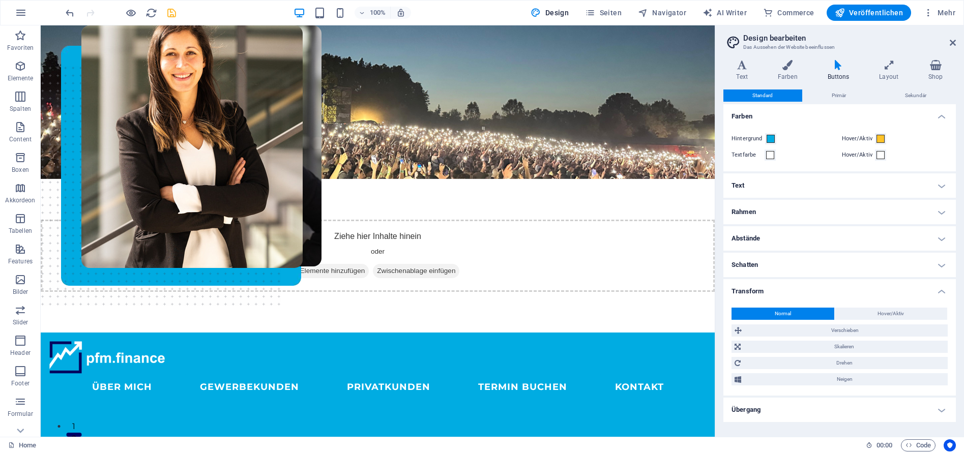
scroll to position [0, 0]
click at [832, 349] on span "Skalieren" at bounding box center [844, 347] width 201 height 12
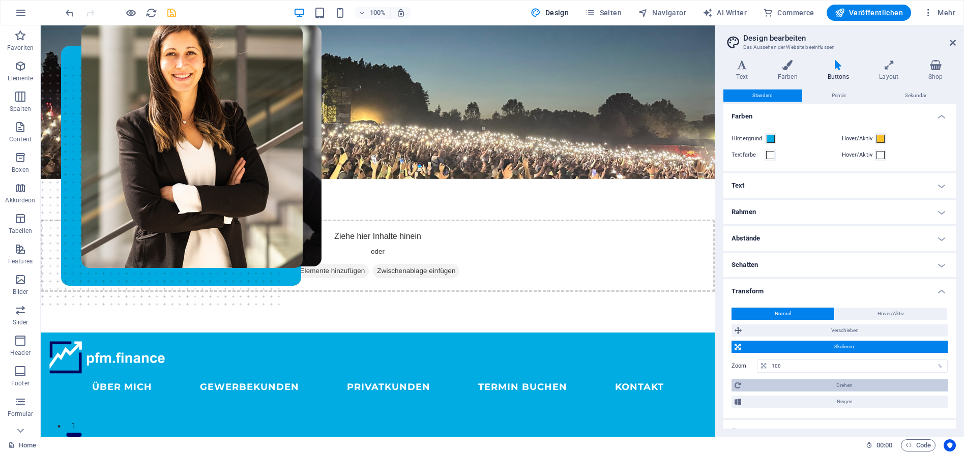
click at [835, 390] on span "Drehen" at bounding box center [844, 386] width 201 height 12
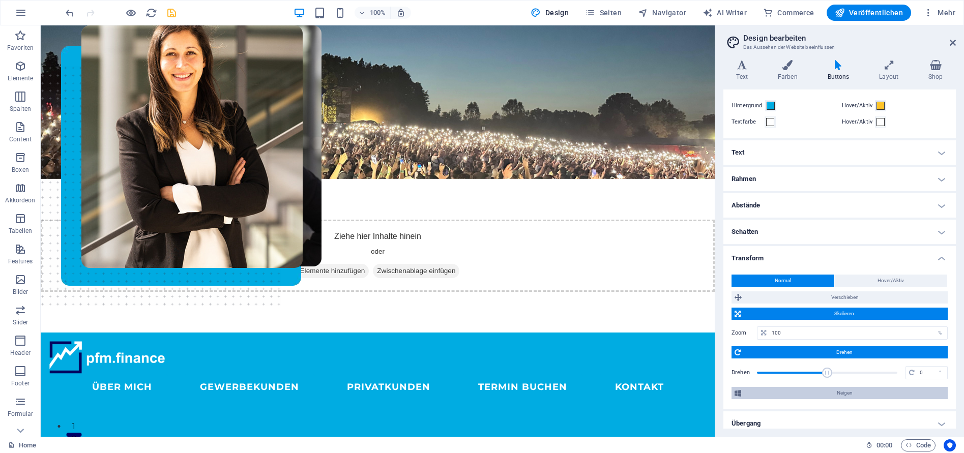
scroll to position [40, 0]
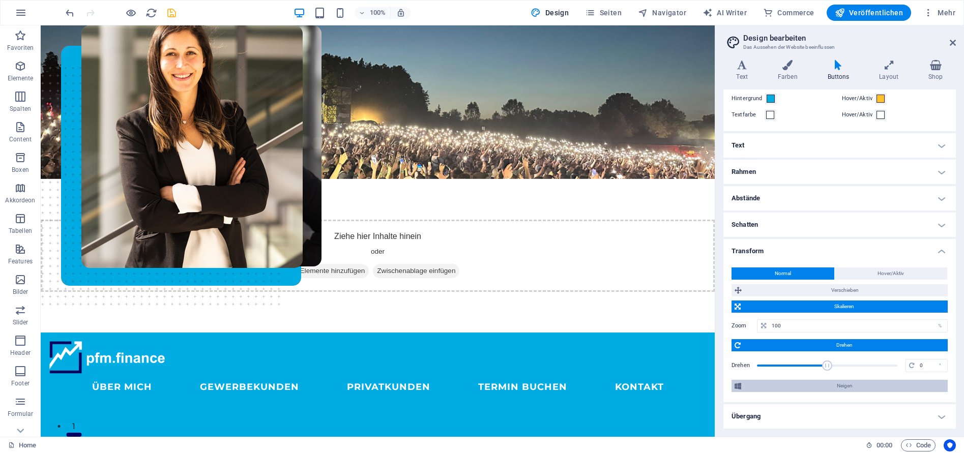
click at [839, 391] on span "Neigen" at bounding box center [845, 386] width 201 height 12
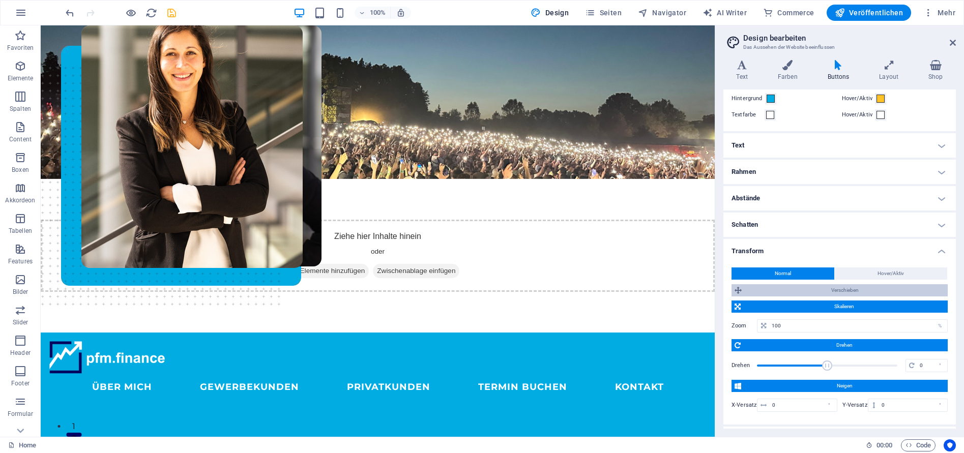
click at [830, 292] on span "Verschieben" at bounding box center [845, 290] width 200 height 12
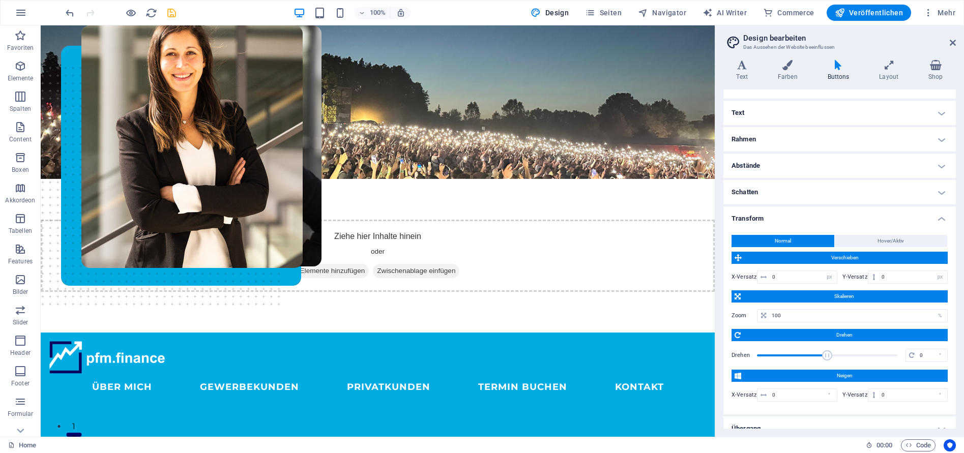
scroll to position [85, 0]
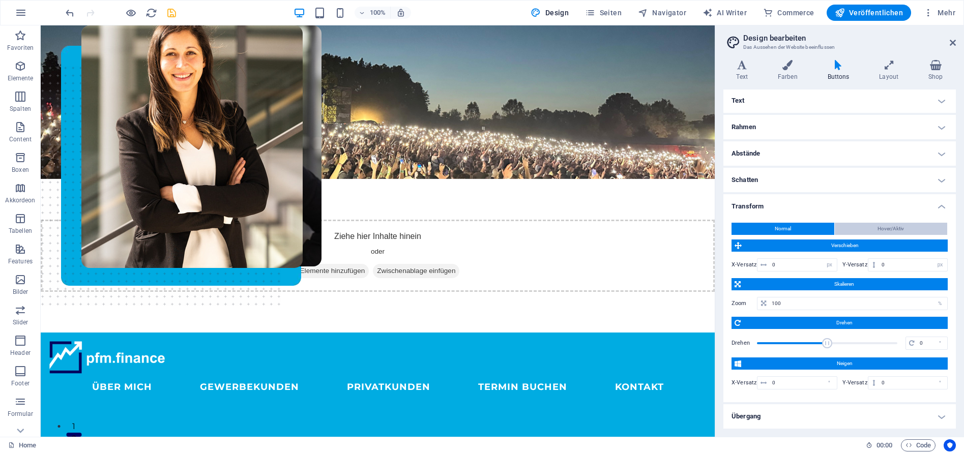
click at [897, 226] on span "Hover/Aktiv" at bounding box center [891, 229] width 26 height 12
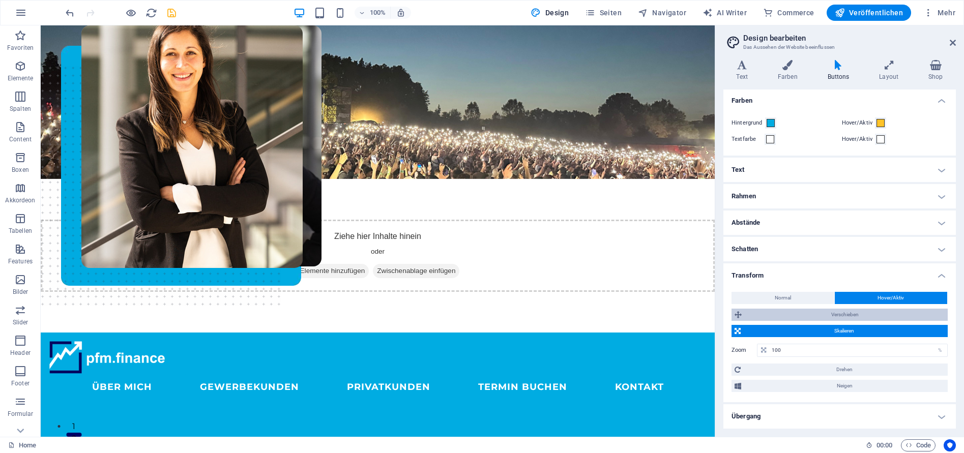
click at [801, 311] on span "Verschieben" at bounding box center [845, 315] width 200 height 12
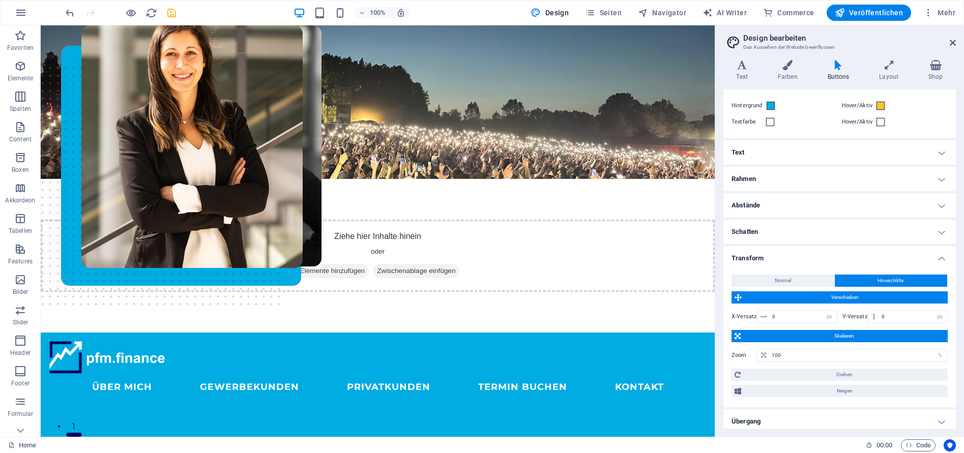
scroll to position [38, 0]
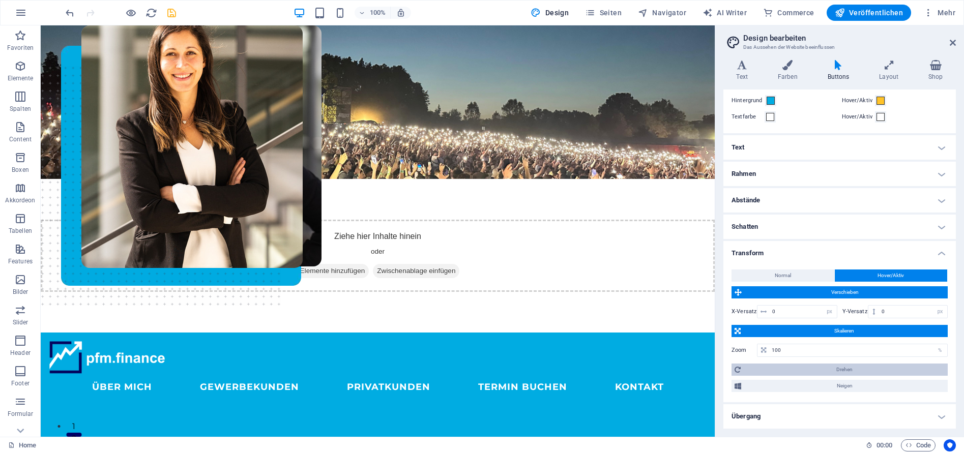
click at [819, 372] on span "Drehen" at bounding box center [844, 370] width 201 height 12
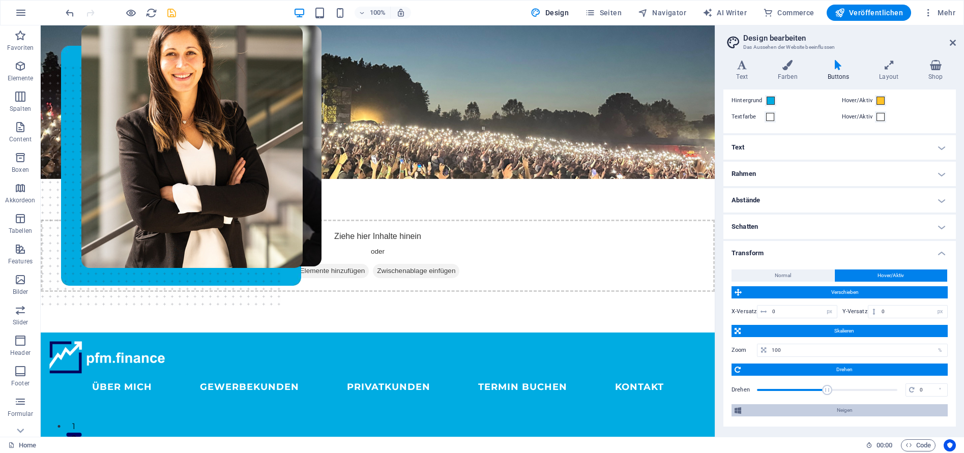
scroll to position [40, 0]
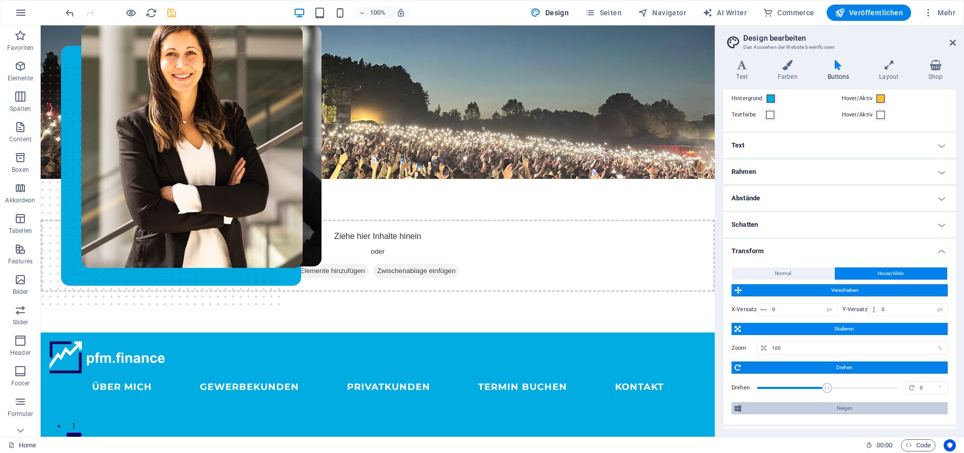
click at [835, 406] on span "Neigen" at bounding box center [845, 409] width 201 height 12
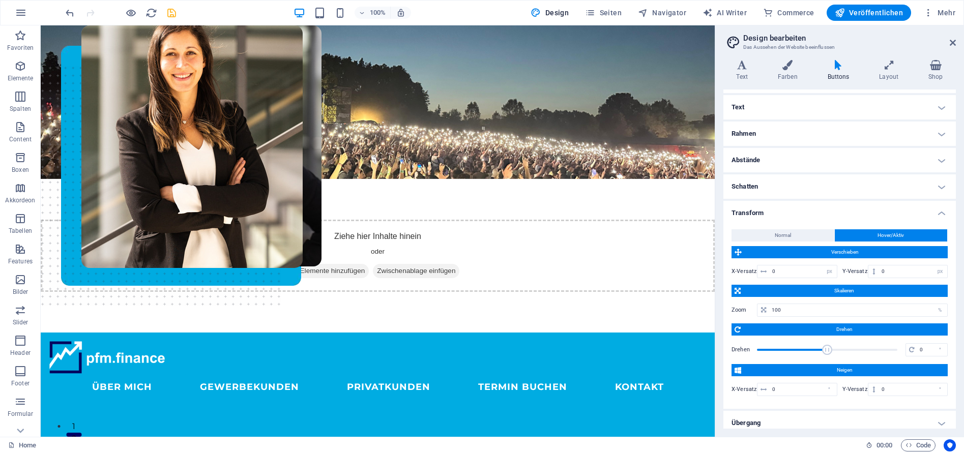
scroll to position [85, 0]
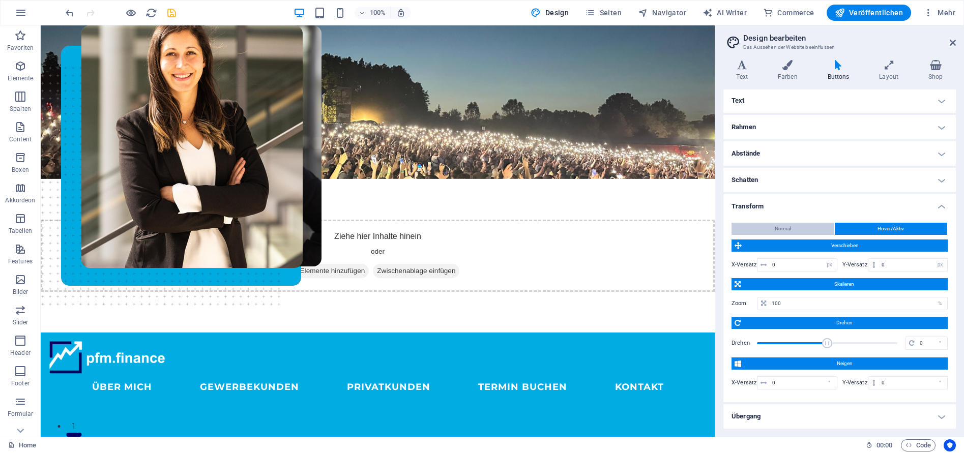
click at [790, 231] on span "Normal" at bounding box center [783, 229] width 16 height 12
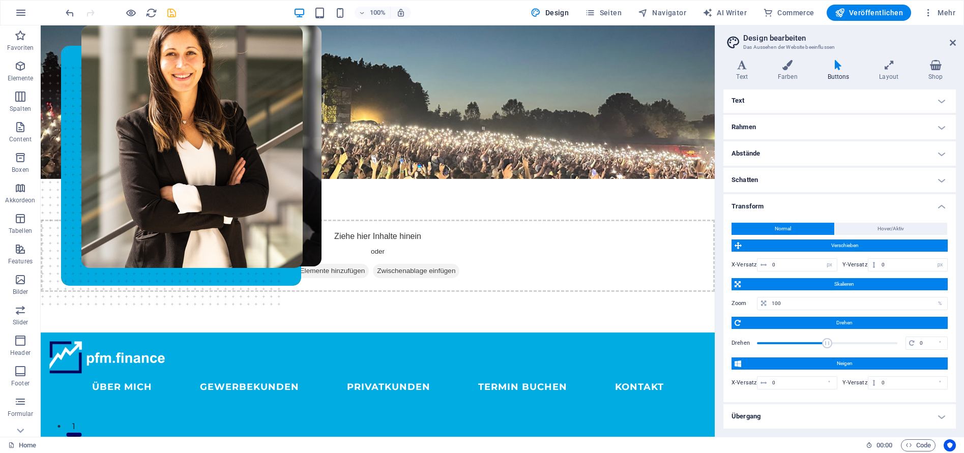
click at [939, 205] on h4 "Transform" at bounding box center [840, 203] width 233 height 18
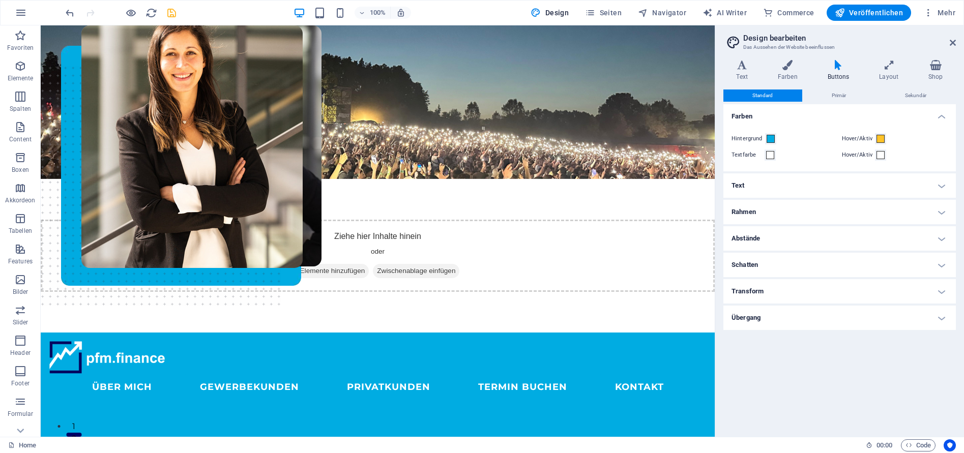
scroll to position [0, 0]
click at [820, 325] on h4 "Übergang" at bounding box center [840, 318] width 233 height 24
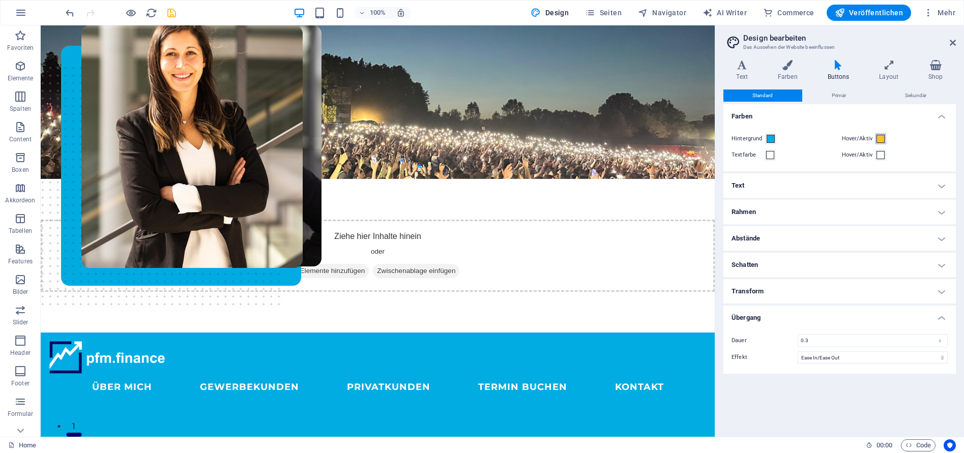
click at [880, 138] on span at bounding box center [881, 139] width 8 height 8
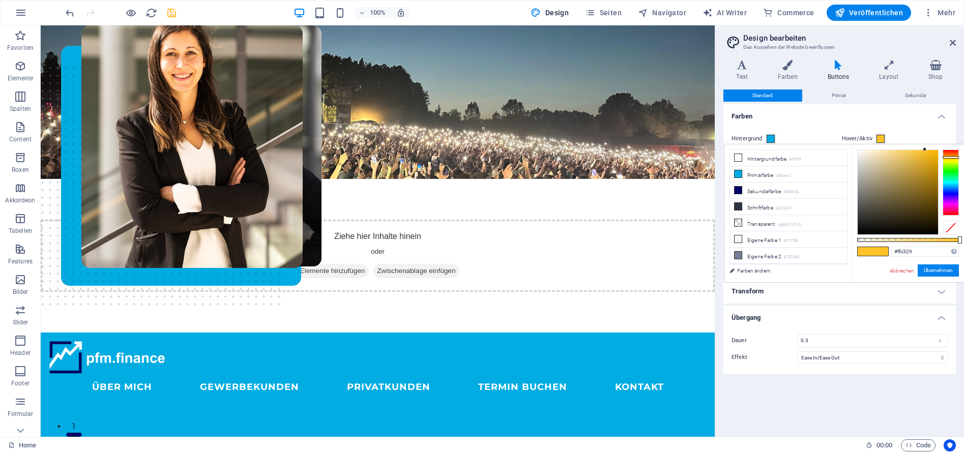
click at [833, 123] on div "Hintergrund Hover/Aktiv Textfarbe Hover/Aktiv" at bounding box center [840, 147] width 237 height 49
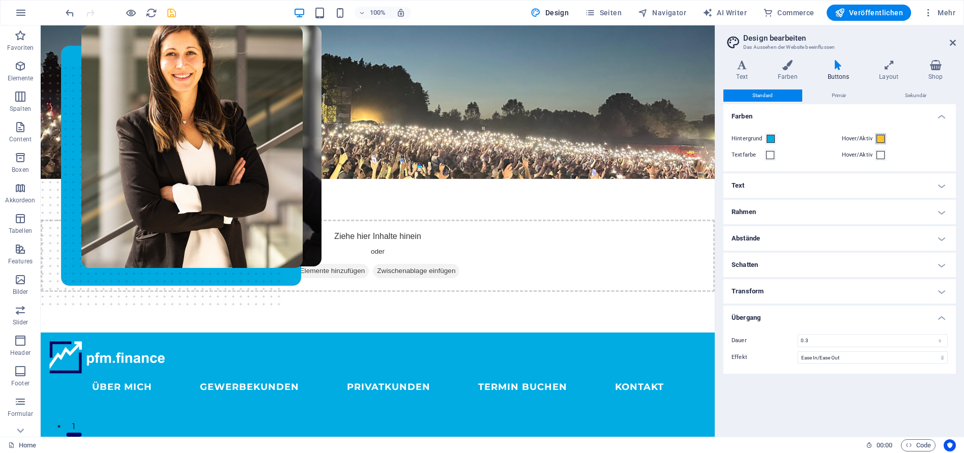
click at [882, 140] on span at bounding box center [881, 139] width 8 height 8
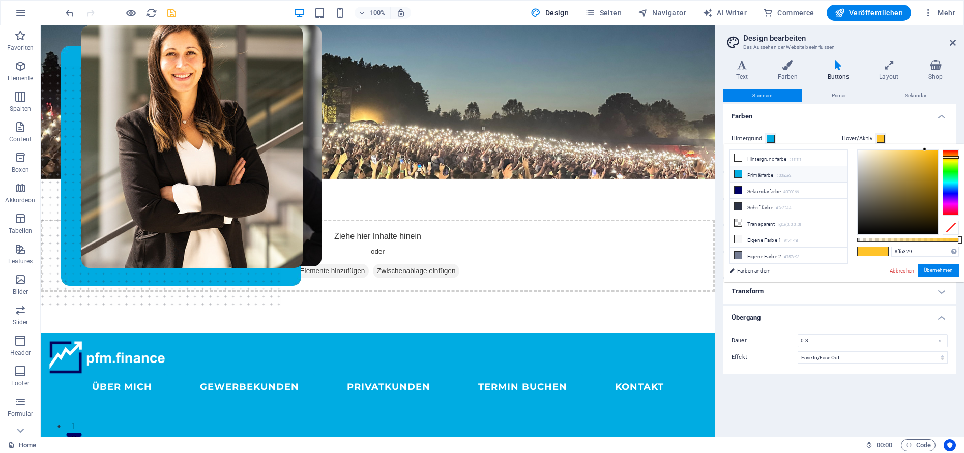
click at [776, 174] on li "Primärfarbe #00ace2" at bounding box center [788, 174] width 117 height 16
type input "#00ace2"
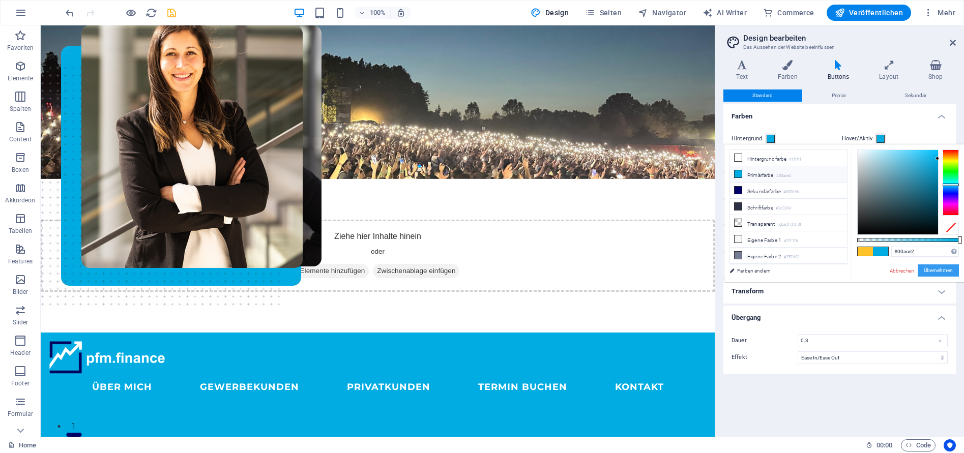
click at [941, 271] on button "Übernehmen" at bounding box center [938, 271] width 41 height 12
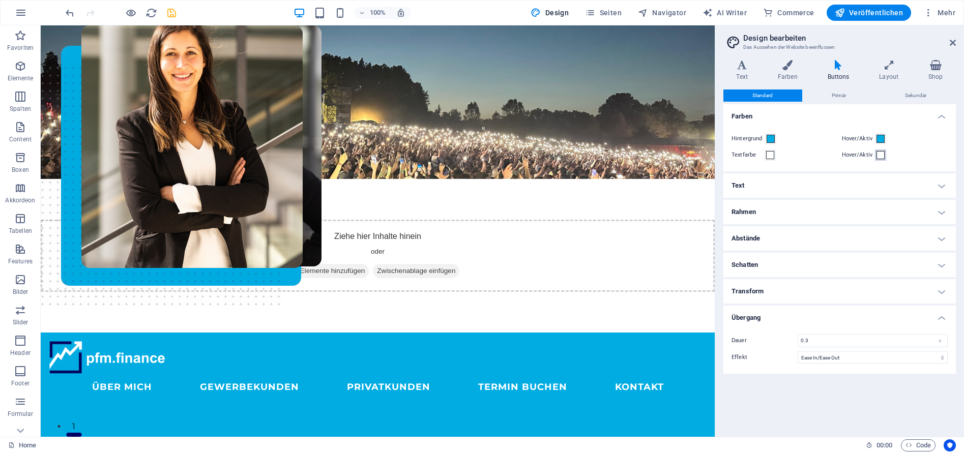
click at [879, 157] on span at bounding box center [881, 155] width 8 height 8
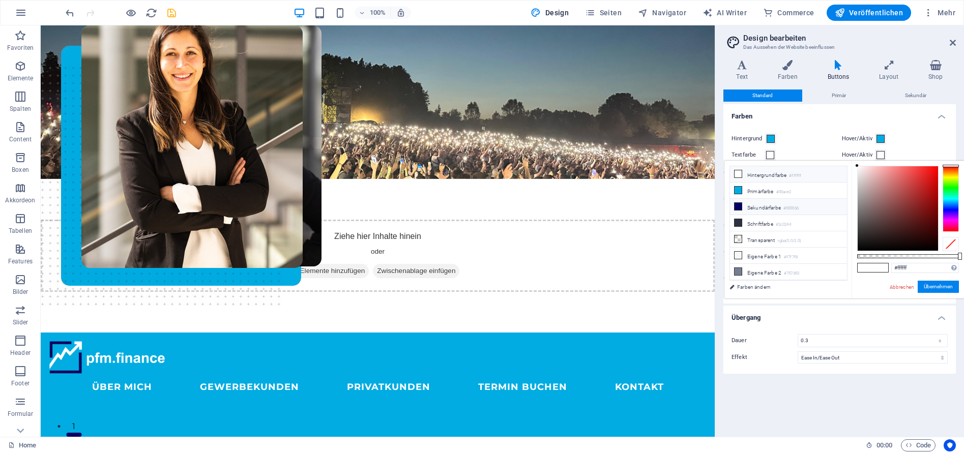
click at [769, 206] on li "Sekundärfarbe #000066" at bounding box center [788, 207] width 117 height 16
type input "#000066"
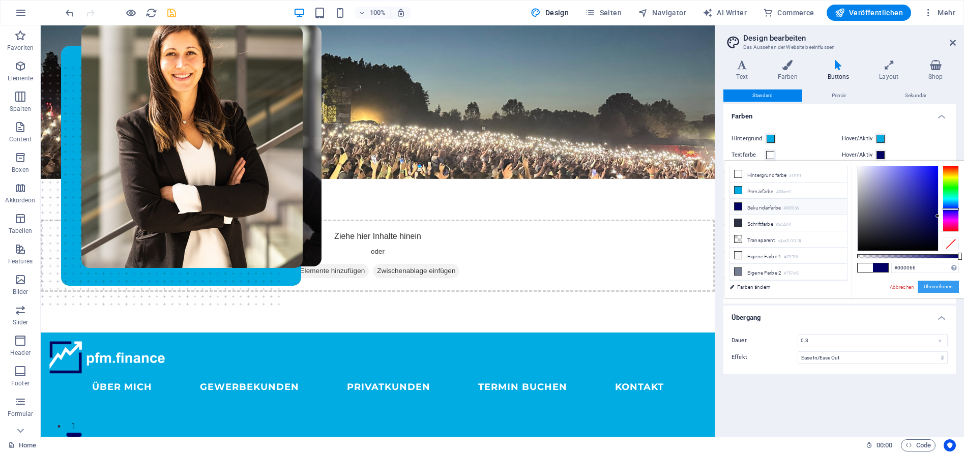
click at [940, 286] on button "Übernehmen" at bounding box center [938, 287] width 41 height 12
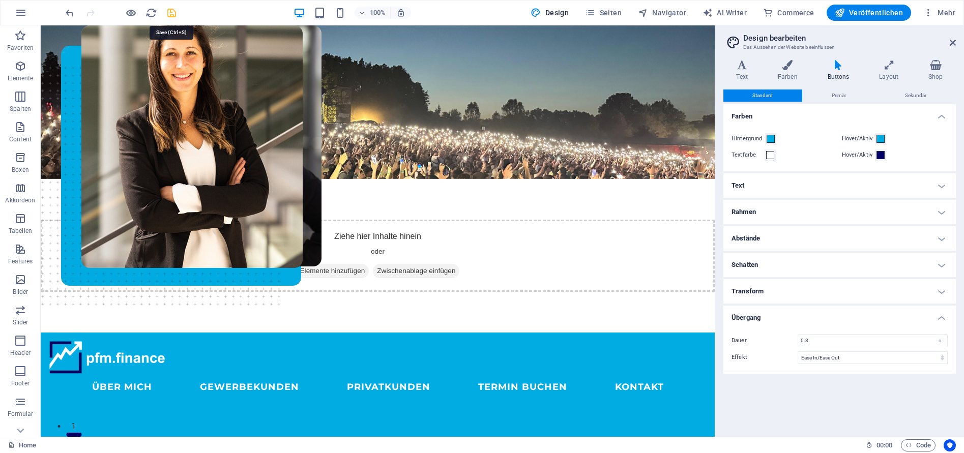
click at [176, 12] on icon "save" at bounding box center [172, 13] width 12 height 12
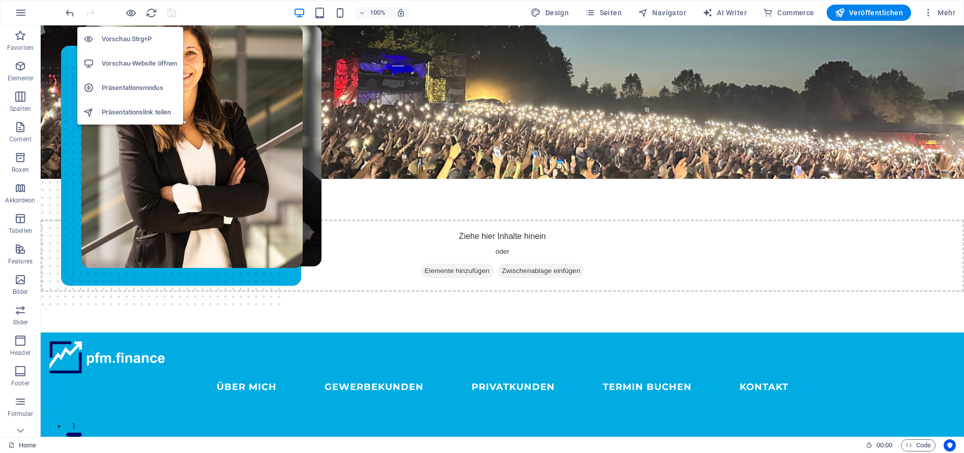
click at [135, 61] on h6 "Vorschau-Website öffnen" at bounding box center [139, 64] width 75 height 12
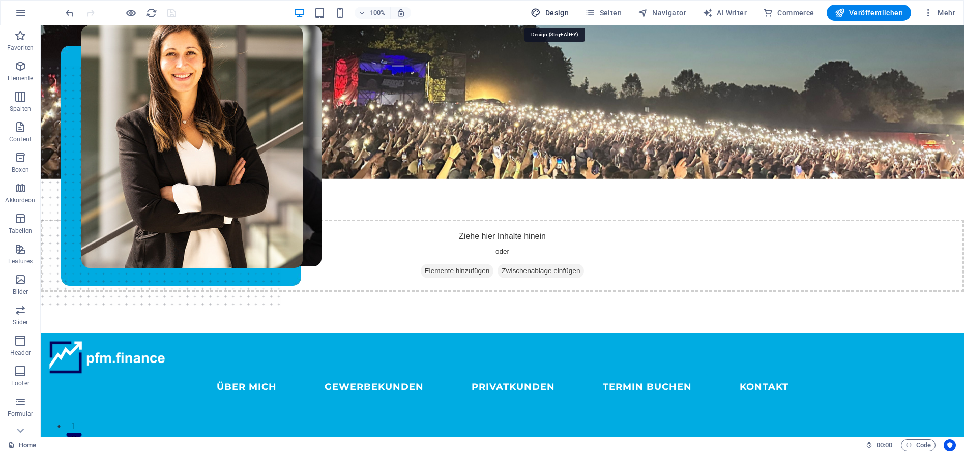
click at [559, 13] on span "Design" at bounding box center [550, 13] width 38 height 10
select select "px"
select select "ease-in-out"
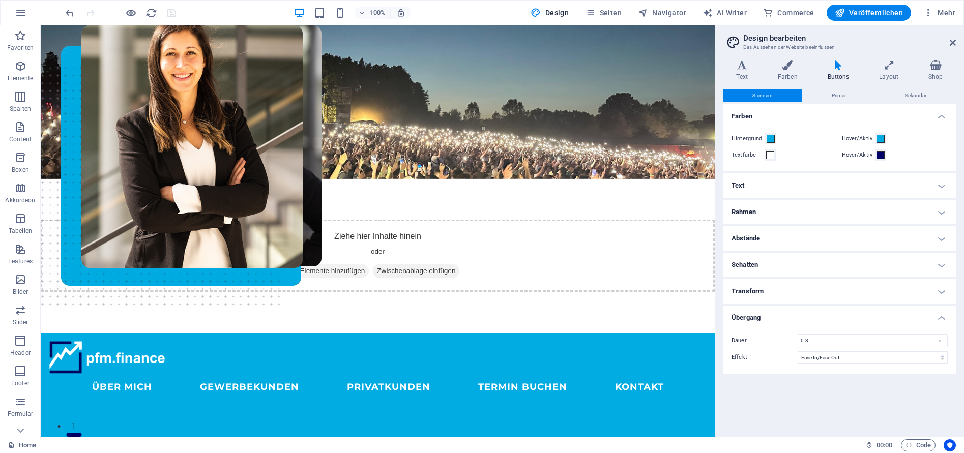
click at [811, 209] on h4 "Rahmen" at bounding box center [840, 212] width 233 height 24
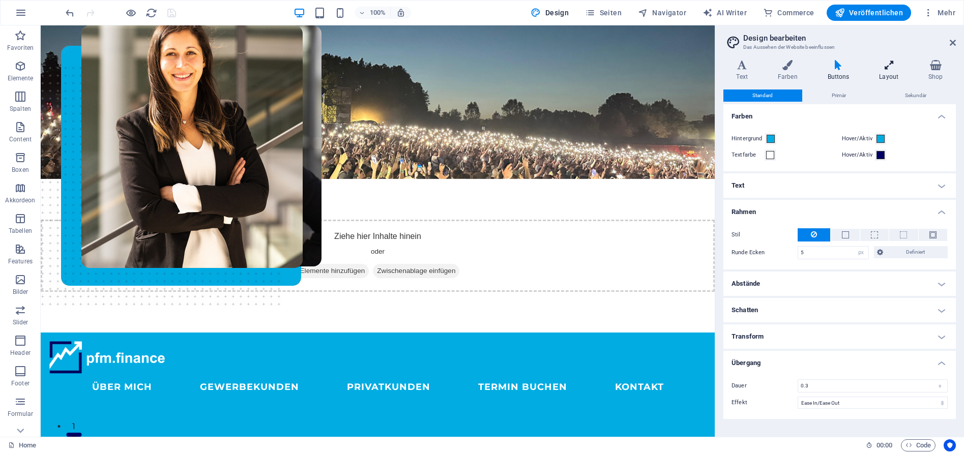
click at [882, 70] on icon at bounding box center [889, 65] width 45 height 10
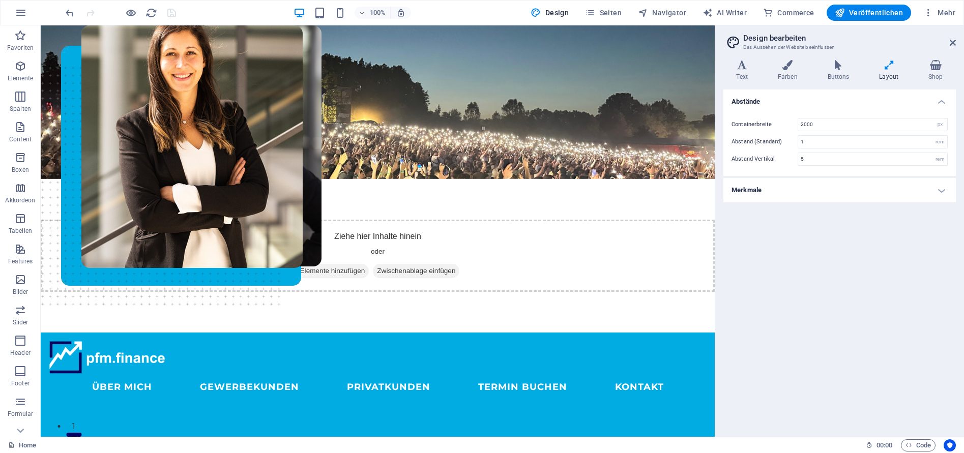
click at [835, 192] on h4 "Merkmale" at bounding box center [840, 190] width 233 height 24
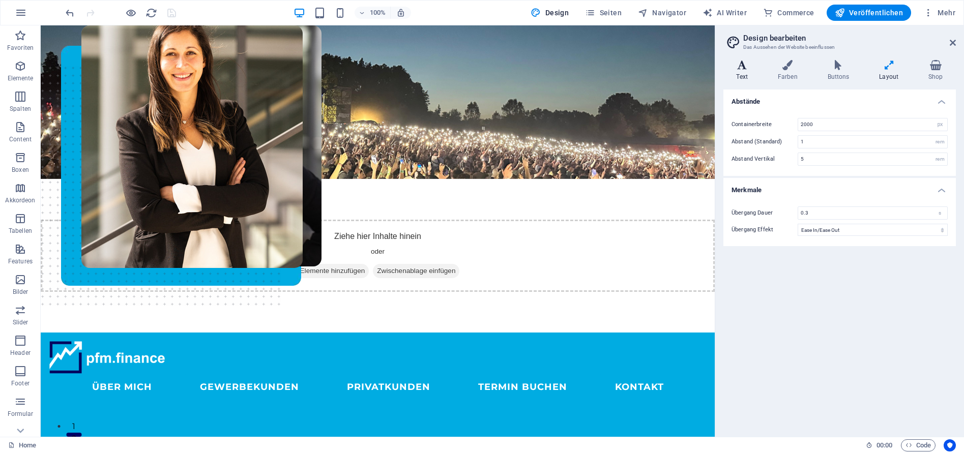
click at [744, 71] on h4 "Text" at bounding box center [744, 70] width 41 height 21
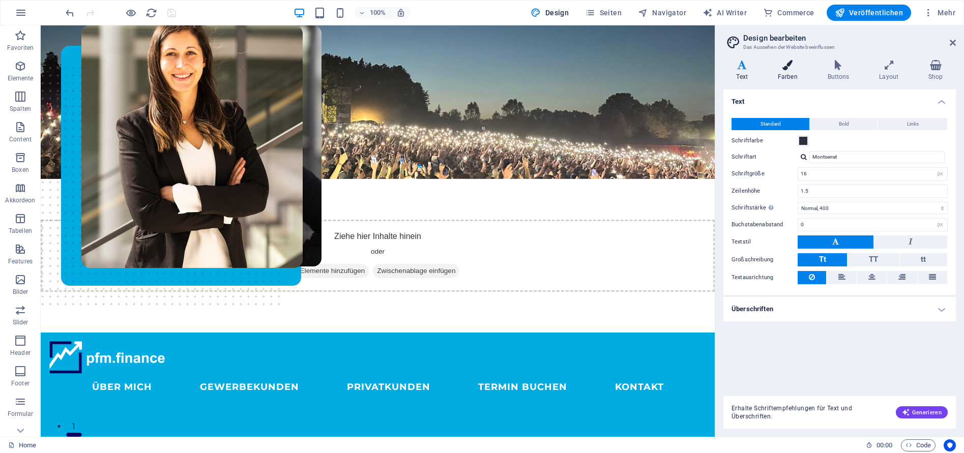
click at [792, 73] on h4 "Farben" at bounding box center [790, 70] width 50 height 21
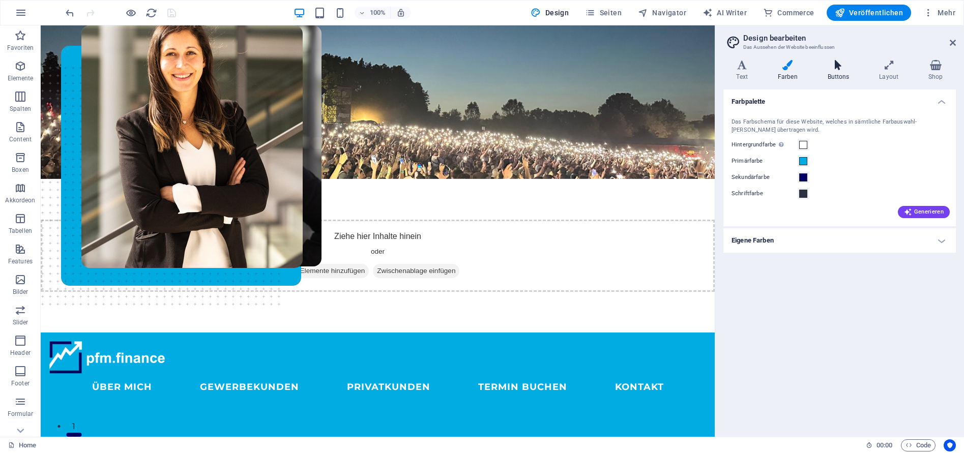
click at [843, 71] on h4 "Buttons" at bounding box center [841, 70] width 52 height 21
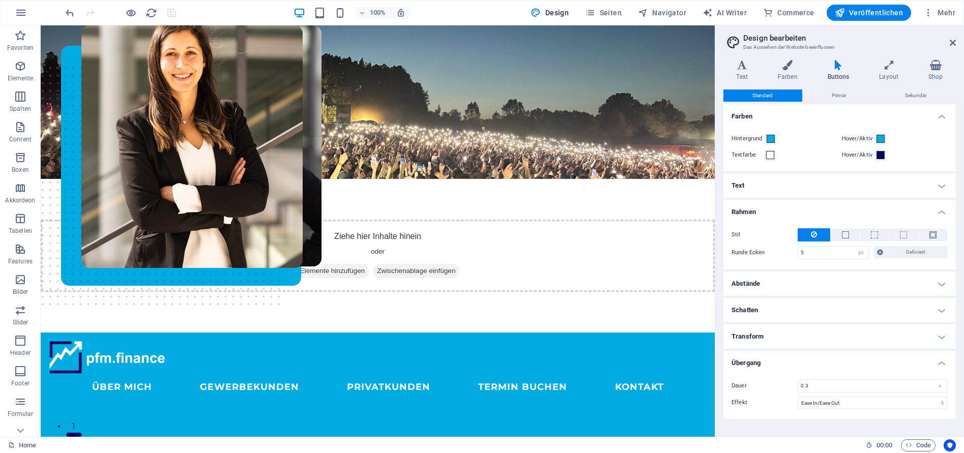
click at [944, 182] on h4 "Text" at bounding box center [840, 186] width 233 height 24
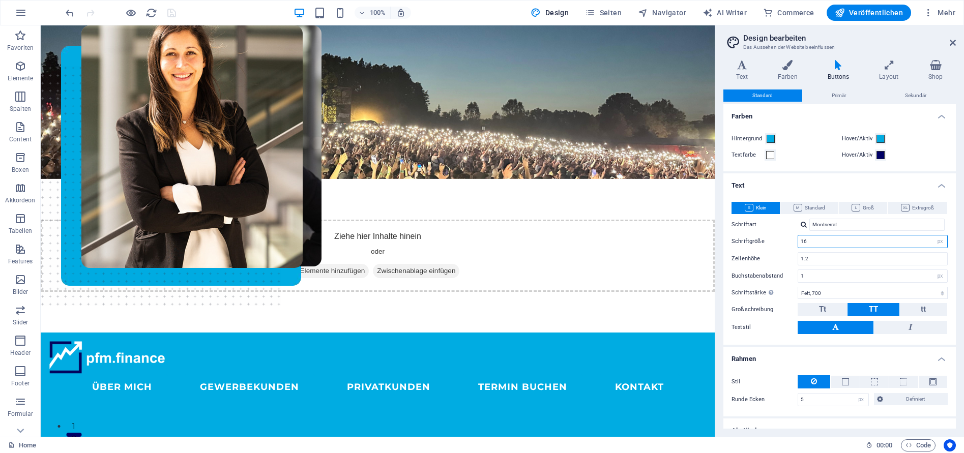
click at [824, 241] on input "16" at bounding box center [872, 242] width 149 height 12
type input "14"
click at [813, 187] on h4 "Text" at bounding box center [840, 183] width 233 height 18
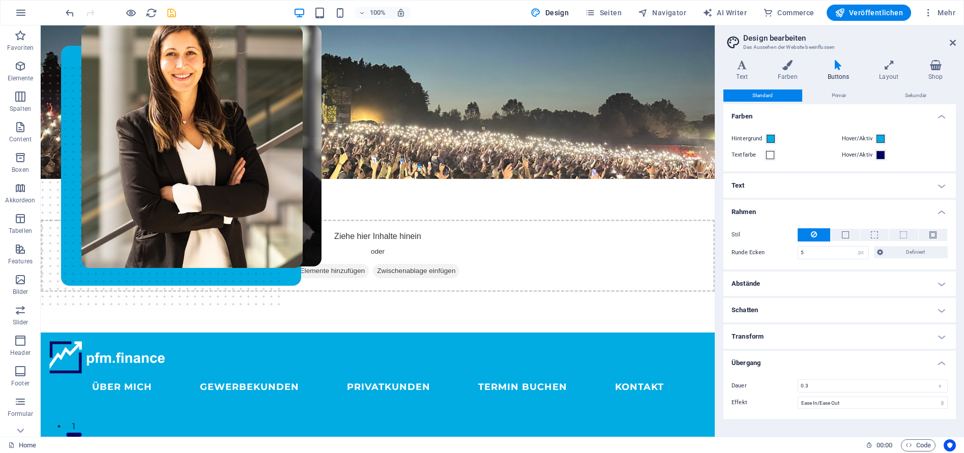
click at [170, 16] on icon "save" at bounding box center [172, 13] width 12 height 12
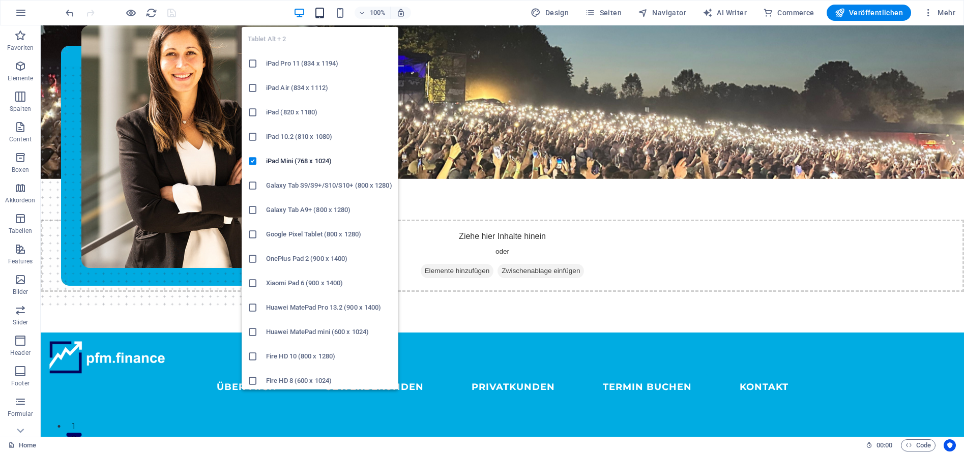
click at [321, 10] on icon "button" at bounding box center [320, 13] width 12 height 12
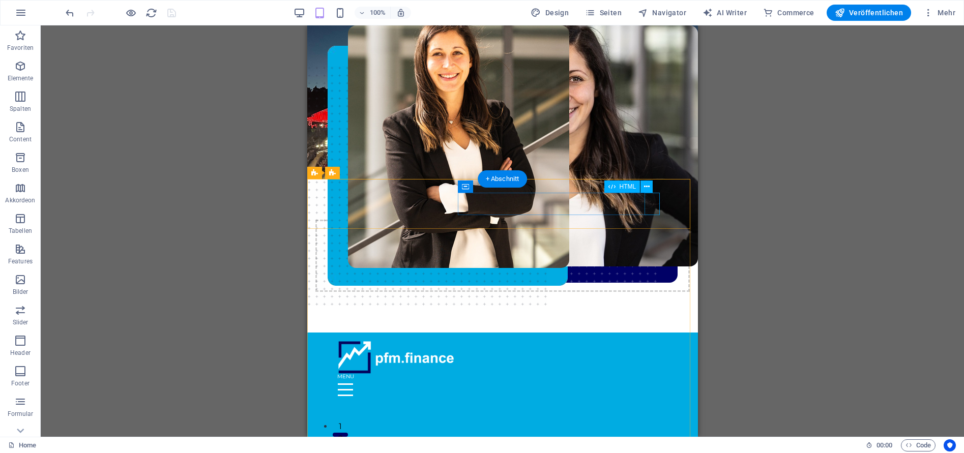
click at [650, 375] on div at bounding box center [502, 386] width 330 height 22
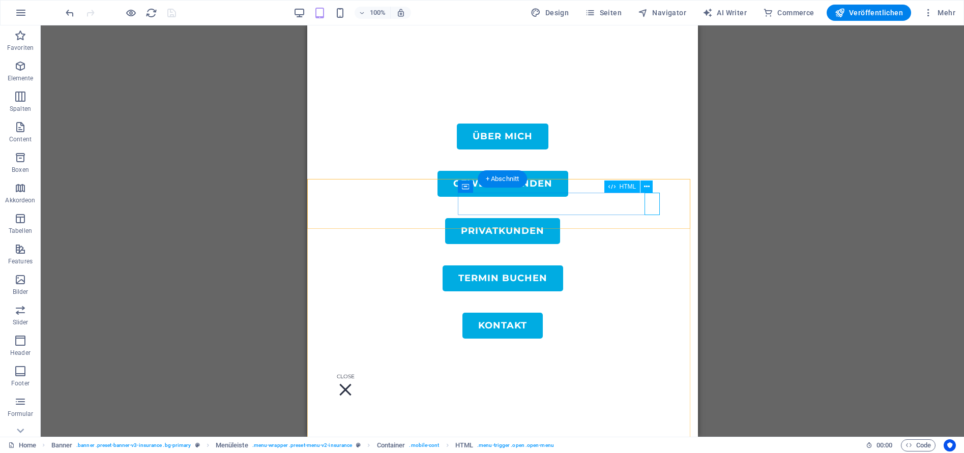
click at [655, 375] on div at bounding box center [502, 386] width 330 height 22
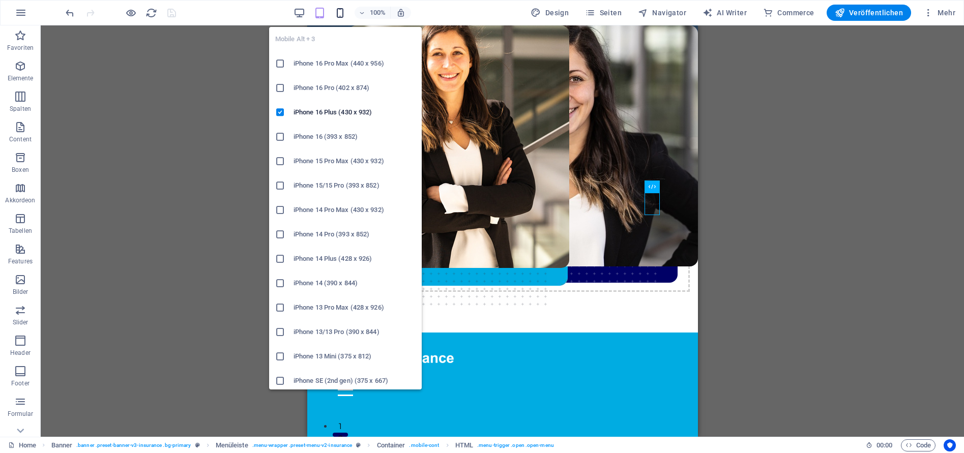
click at [345, 15] on icon "button" at bounding box center [340, 13] width 12 height 12
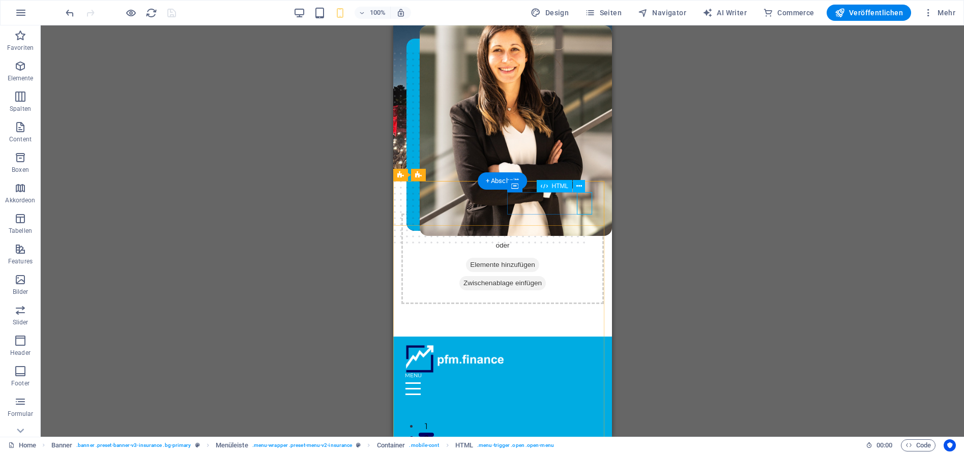
click at [584, 374] on div at bounding box center [502, 385] width 194 height 22
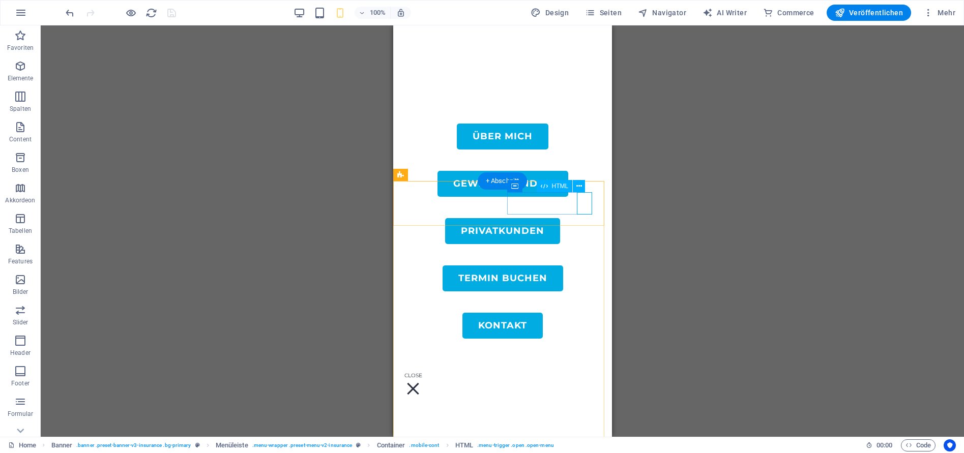
click at [587, 374] on div at bounding box center [502, 385] width 194 height 22
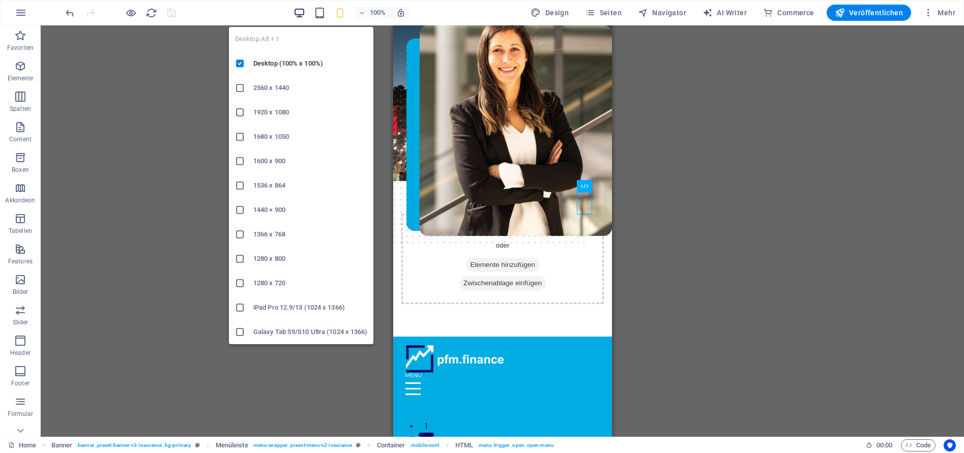
click at [302, 16] on icon "button" at bounding box center [300, 13] width 12 height 12
